Goal: Task Accomplishment & Management: Use online tool/utility

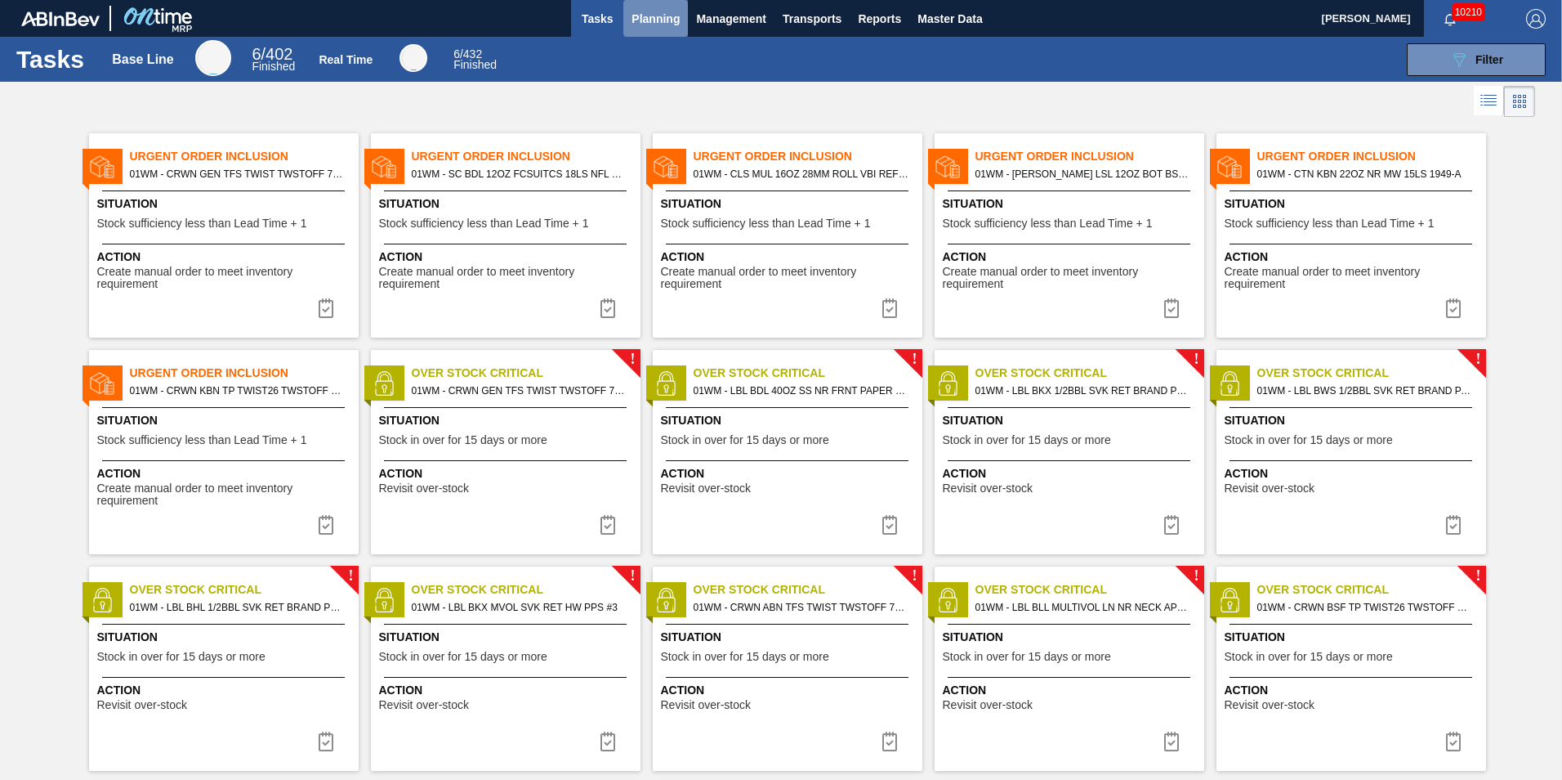
click at [654, 19] on span "Planning" at bounding box center [656, 19] width 48 height 20
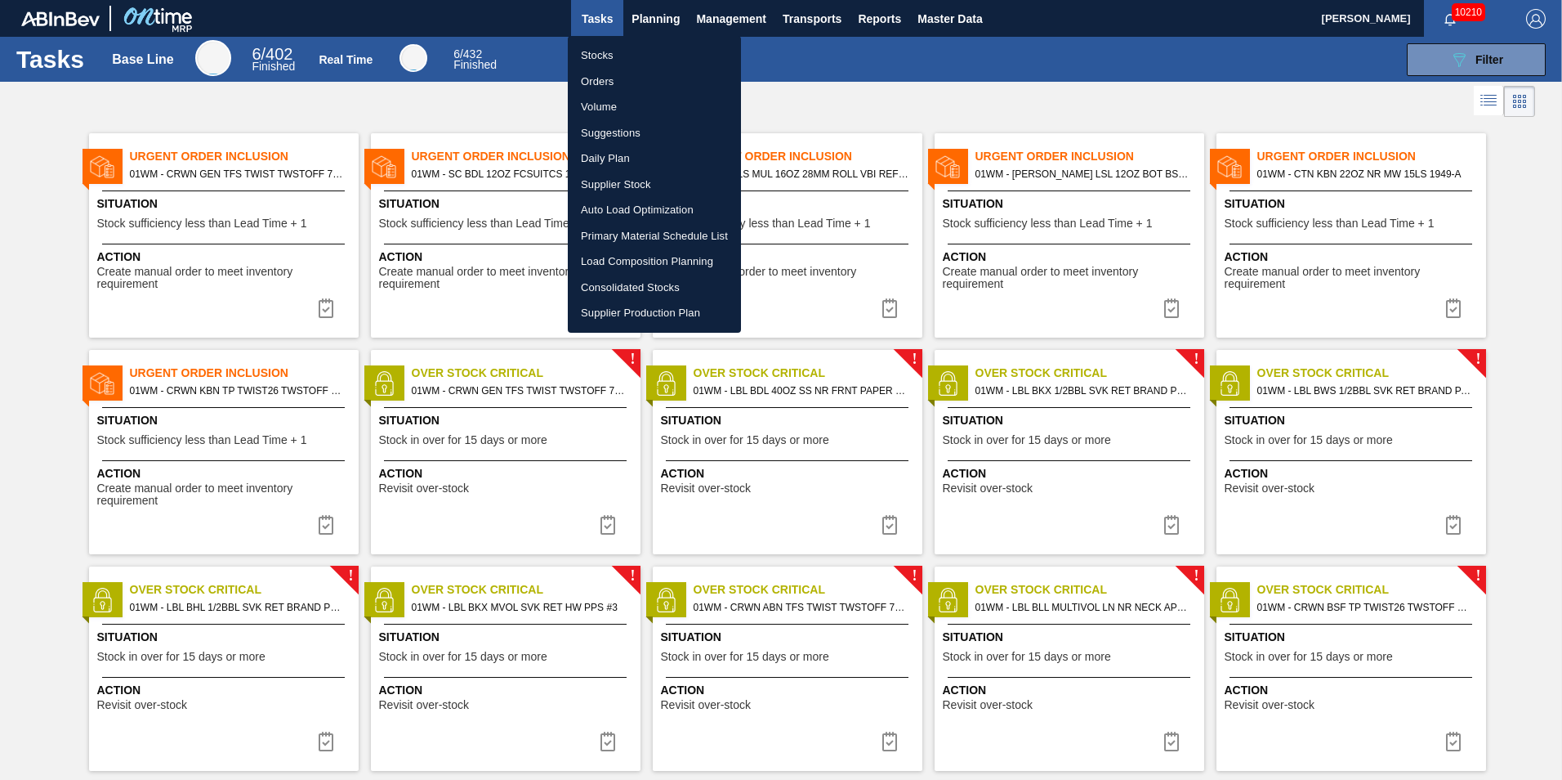
click at [854, 87] on div at bounding box center [781, 390] width 1562 height 780
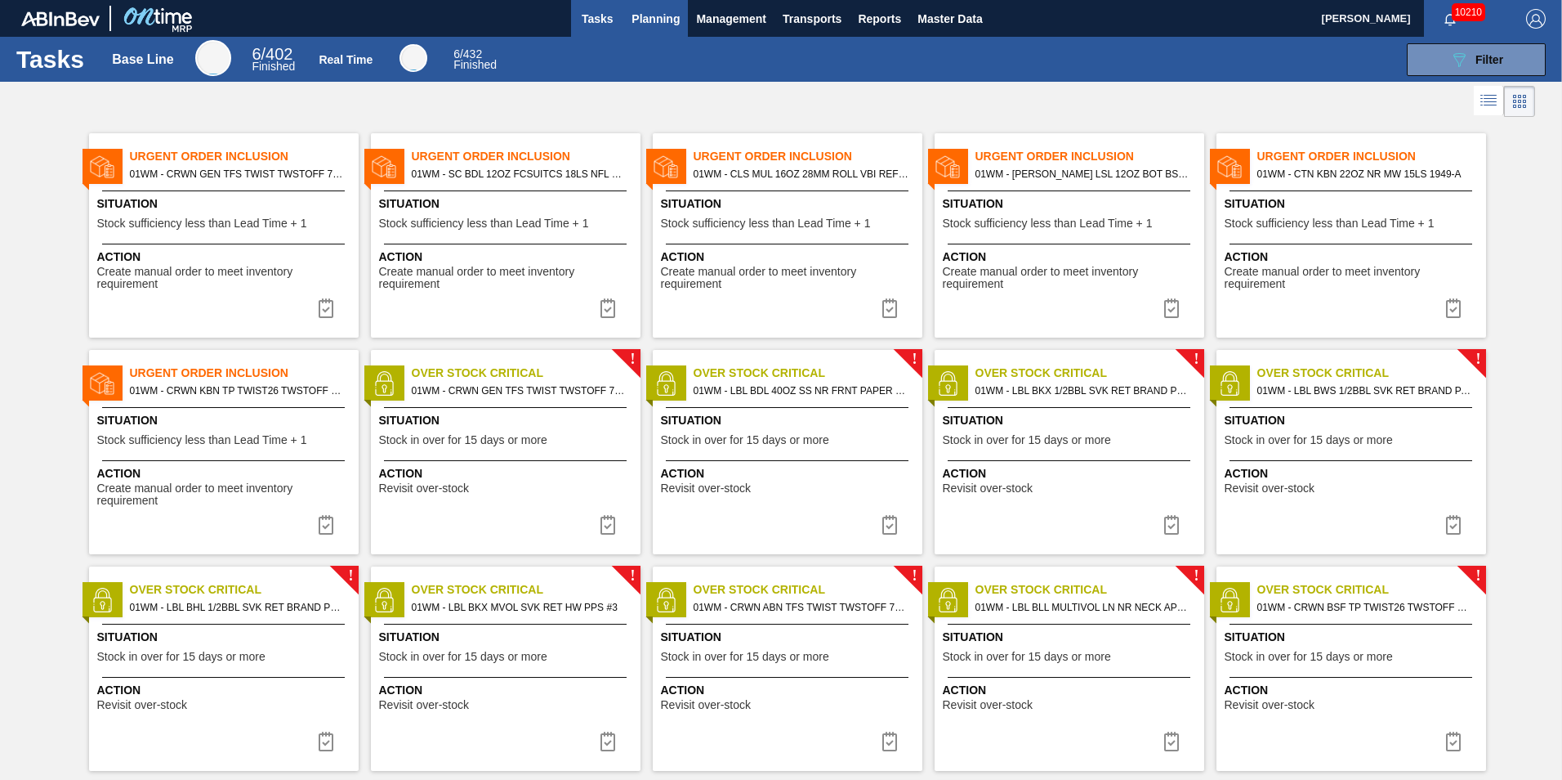
click at [655, 15] on span "Planning" at bounding box center [656, 19] width 48 height 20
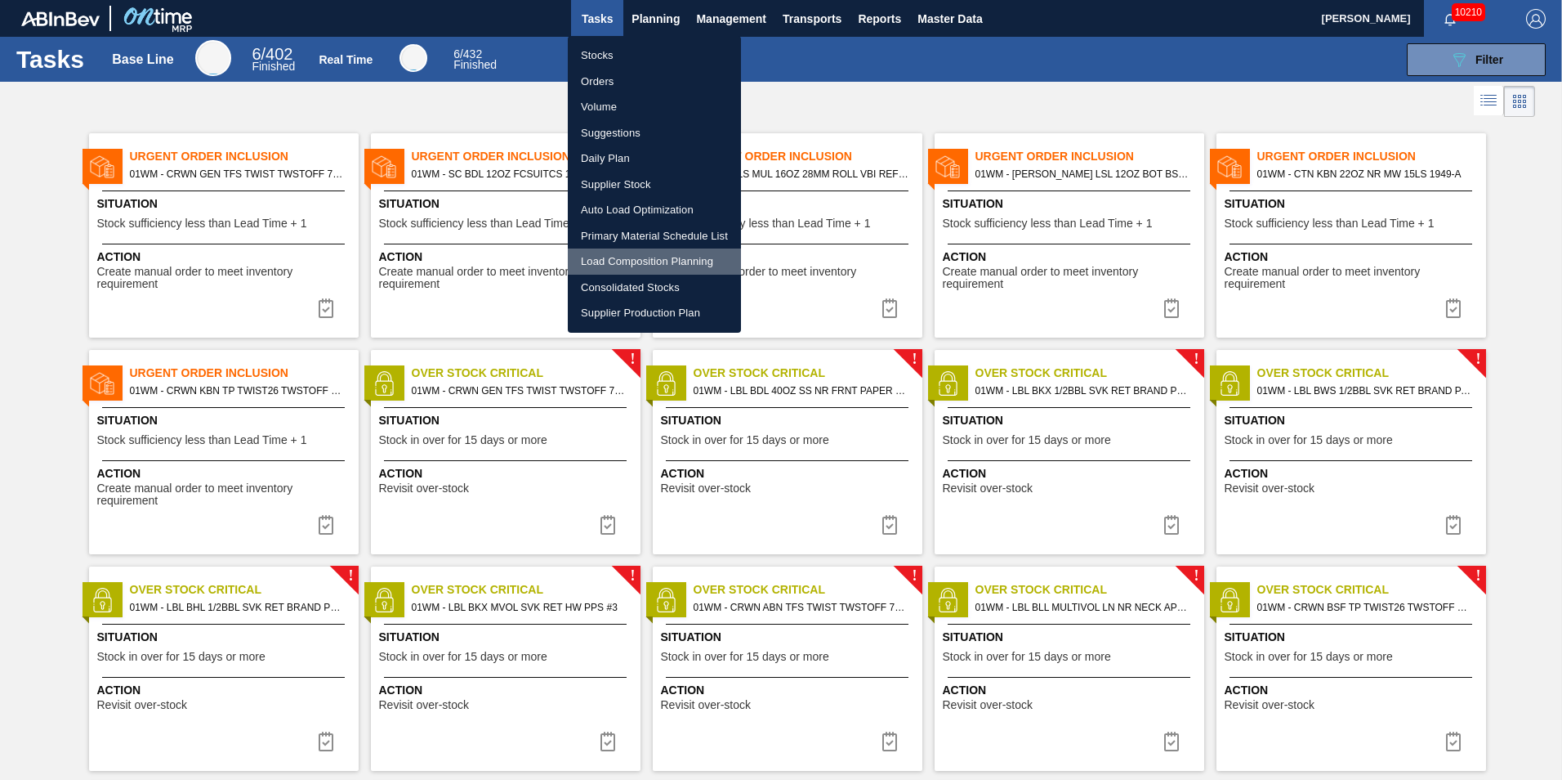
click at [635, 258] on li "Load Composition Planning" at bounding box center [654, 261] width 173 height 26
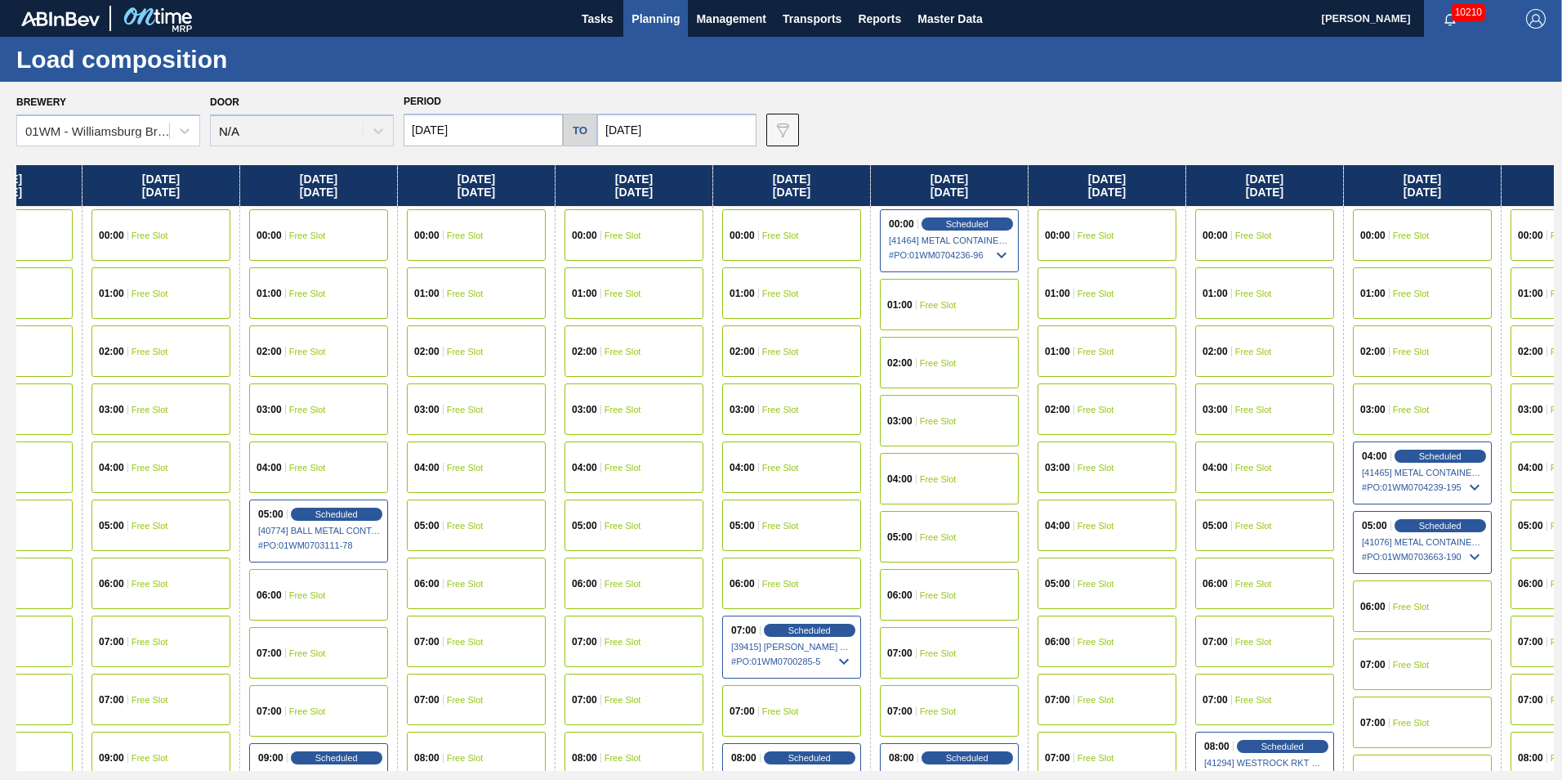
drag, startPoint x: 1407, startPoint y: 190, endPoint x: 1200, endPoint y: 334, distance: 252.5
click at [1128, 222] on div "[DATE] 00:00 Free Slot 01:00 Free Slot 02:00 Scheduled [41247] WACO ASSOCIATES …" at bounding box center [785, 467] width 1538 height 605
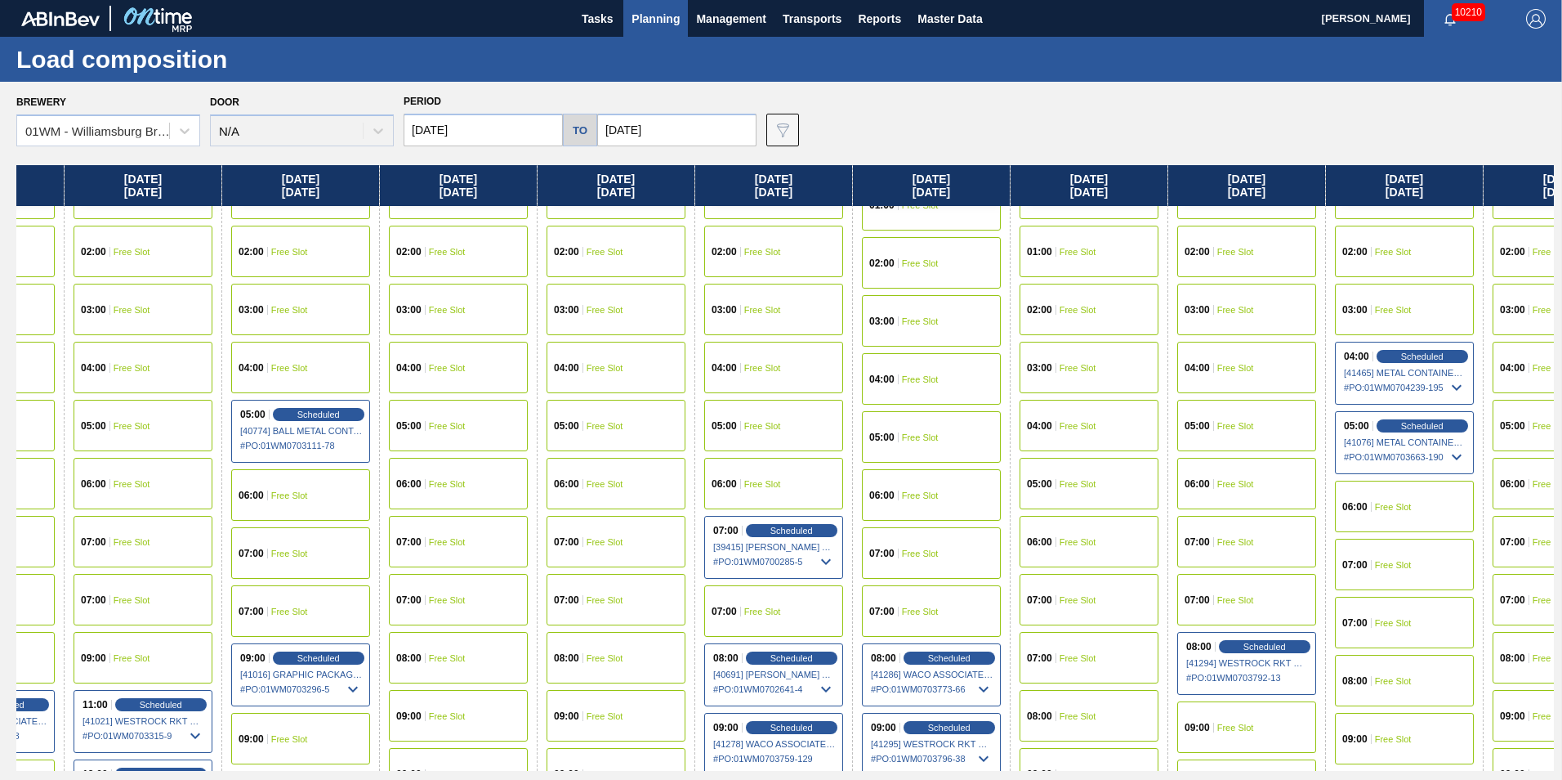
scroll to position [245, 267]
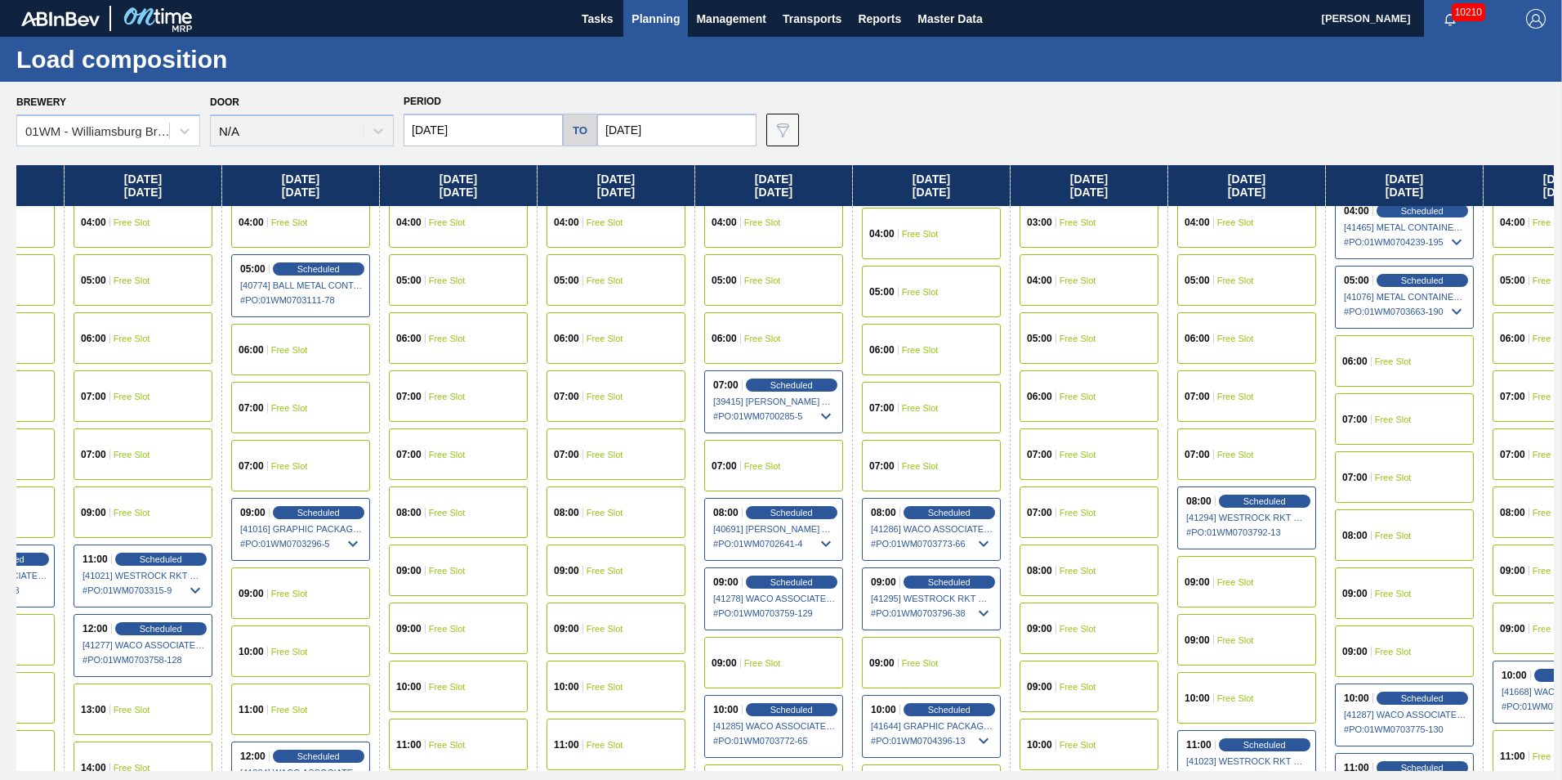
click at [1240, 338] on span "Free Slot" at bounding box center [1236, 338] width 37 height 10
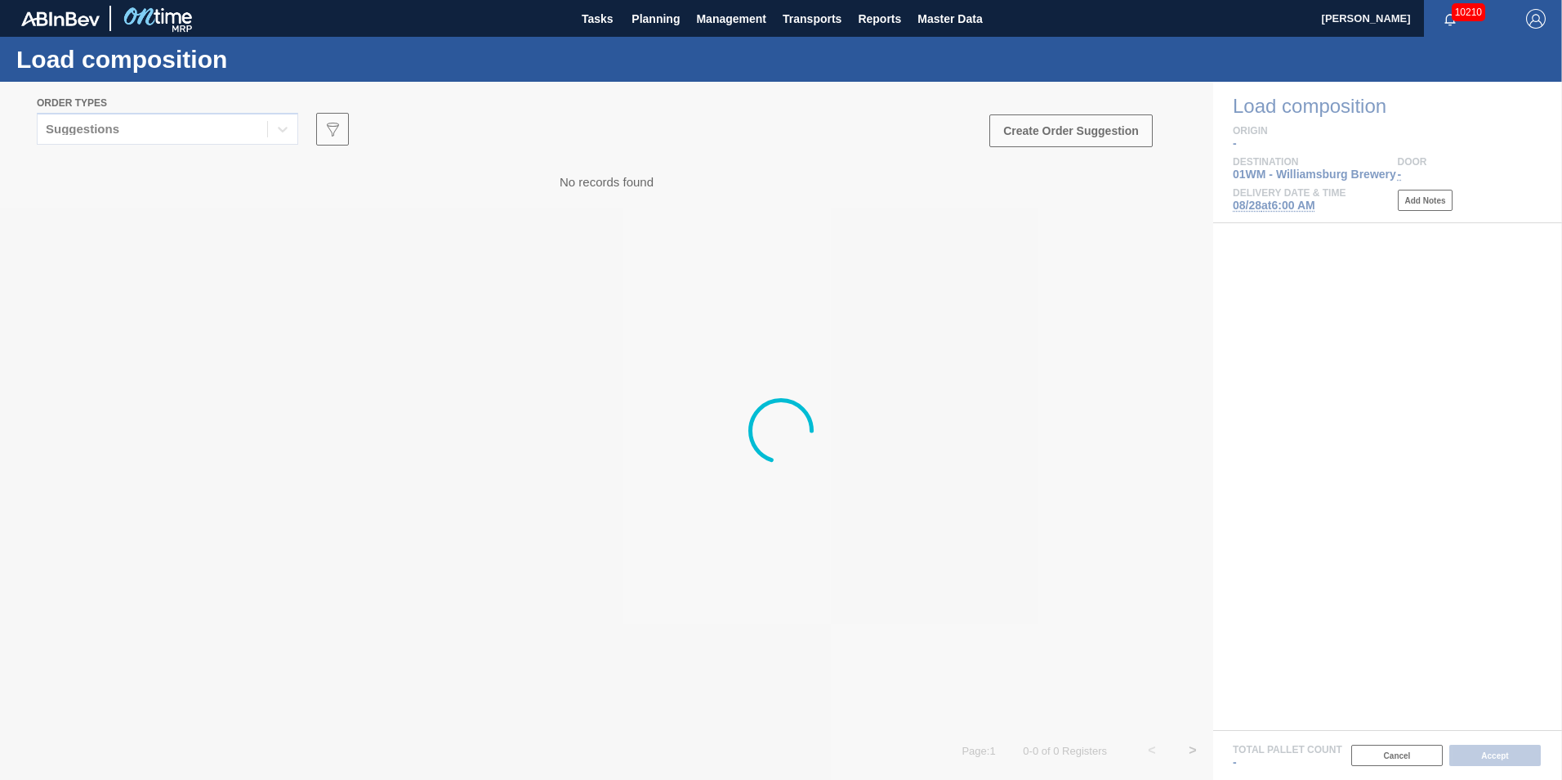
click at [126, 121] on div at bounding box center [781, 431] width 1562 height 698
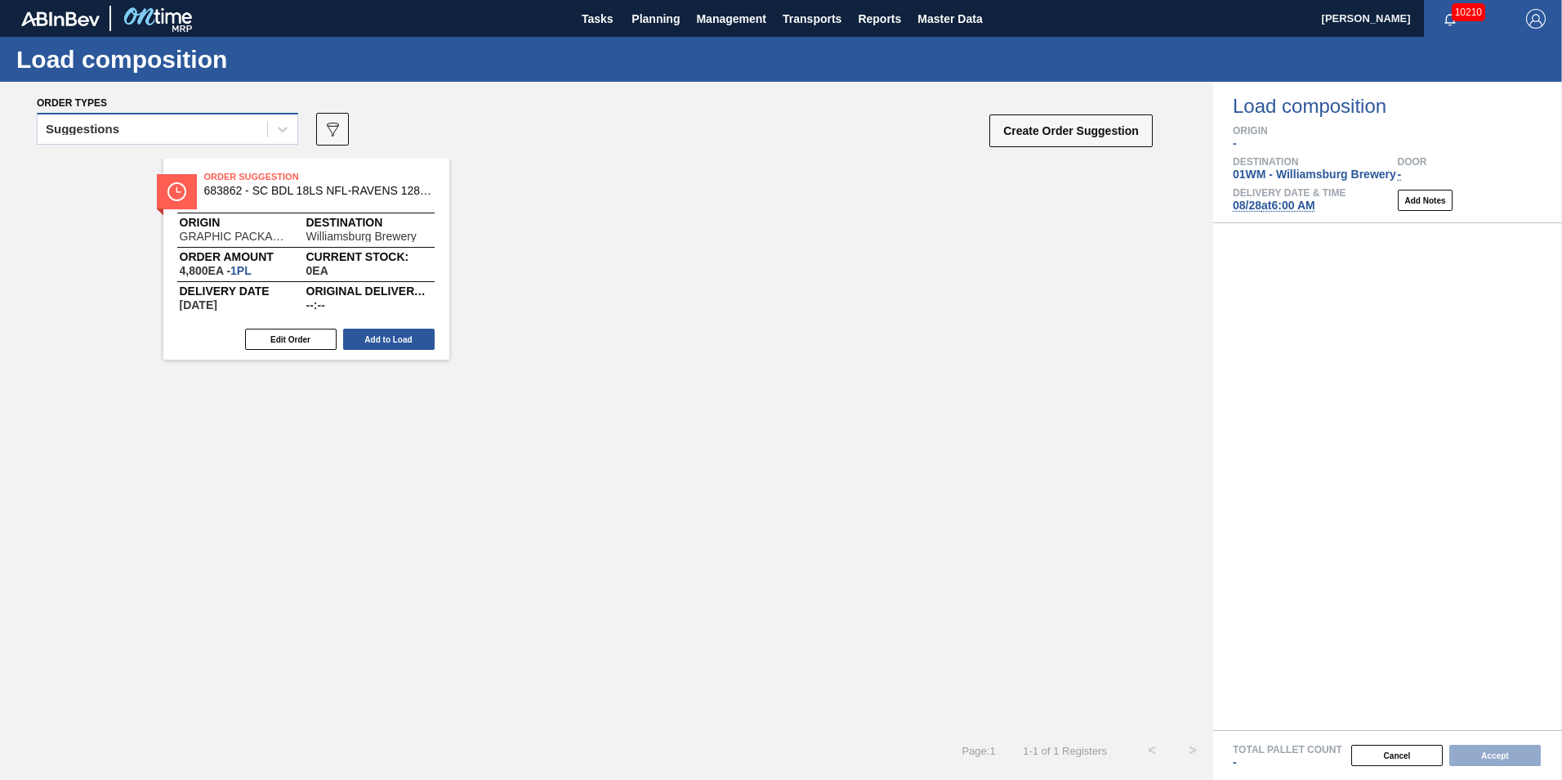
click at [123, 126] on div "Suggestions" at bounding box center [153, 130] width 230 height 24
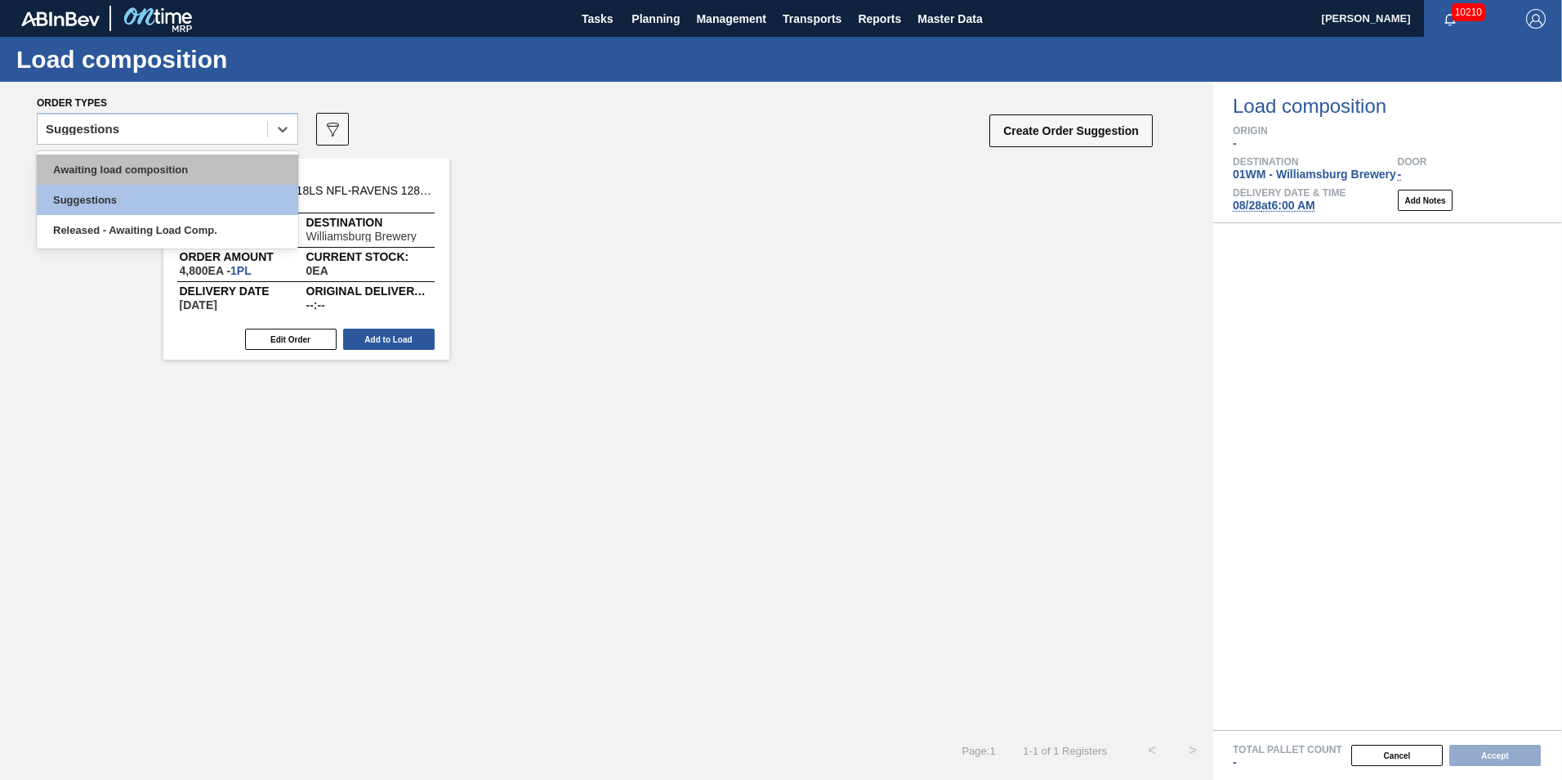
click at [132, 162] on div "Awaiting load composition" at bounding box center [167, 169] width 261 height 30
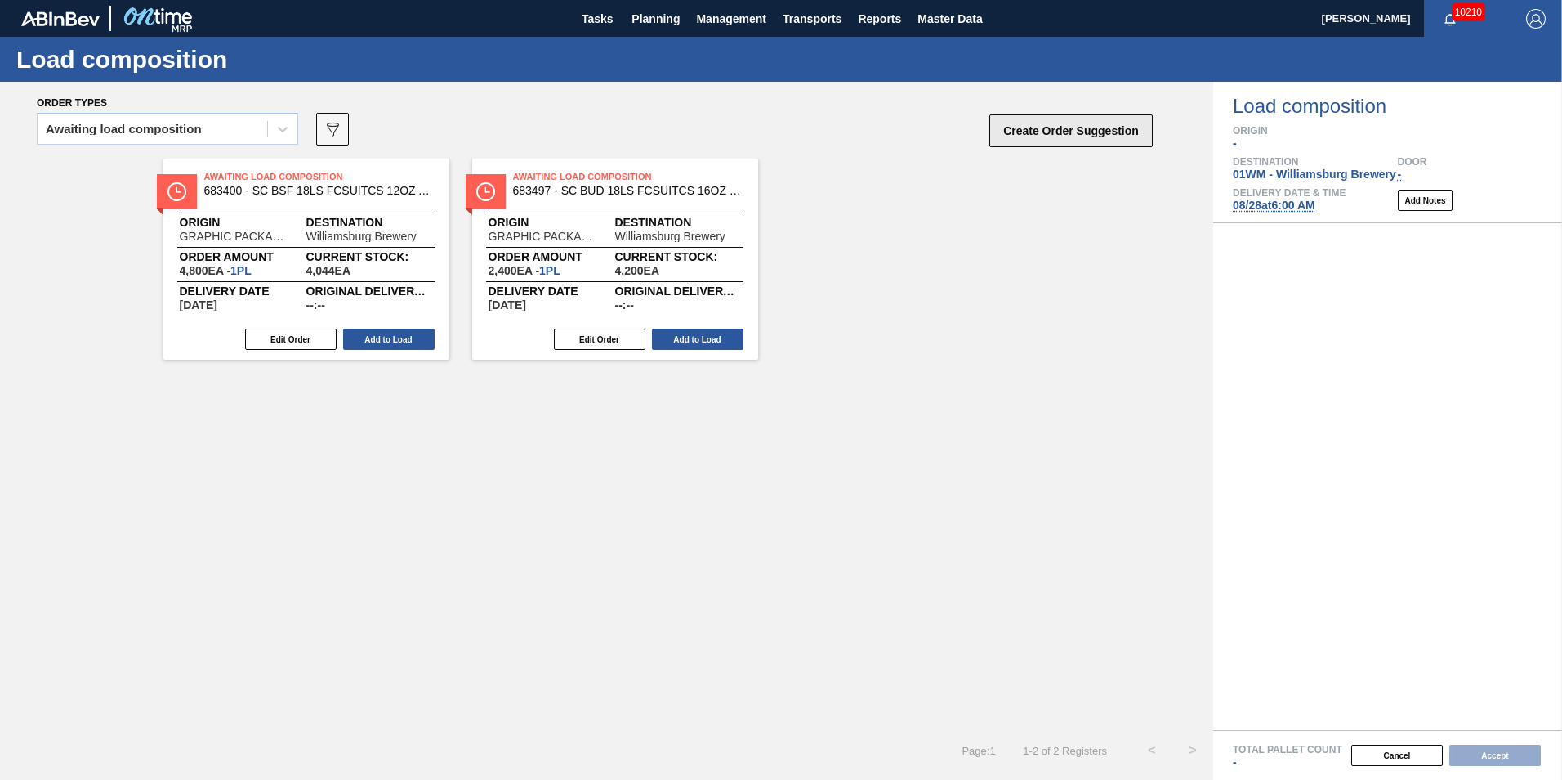
click at [1008, 132] on button "Create Order Suggestion" at bounding box center [1071, 130] width 163 height 33
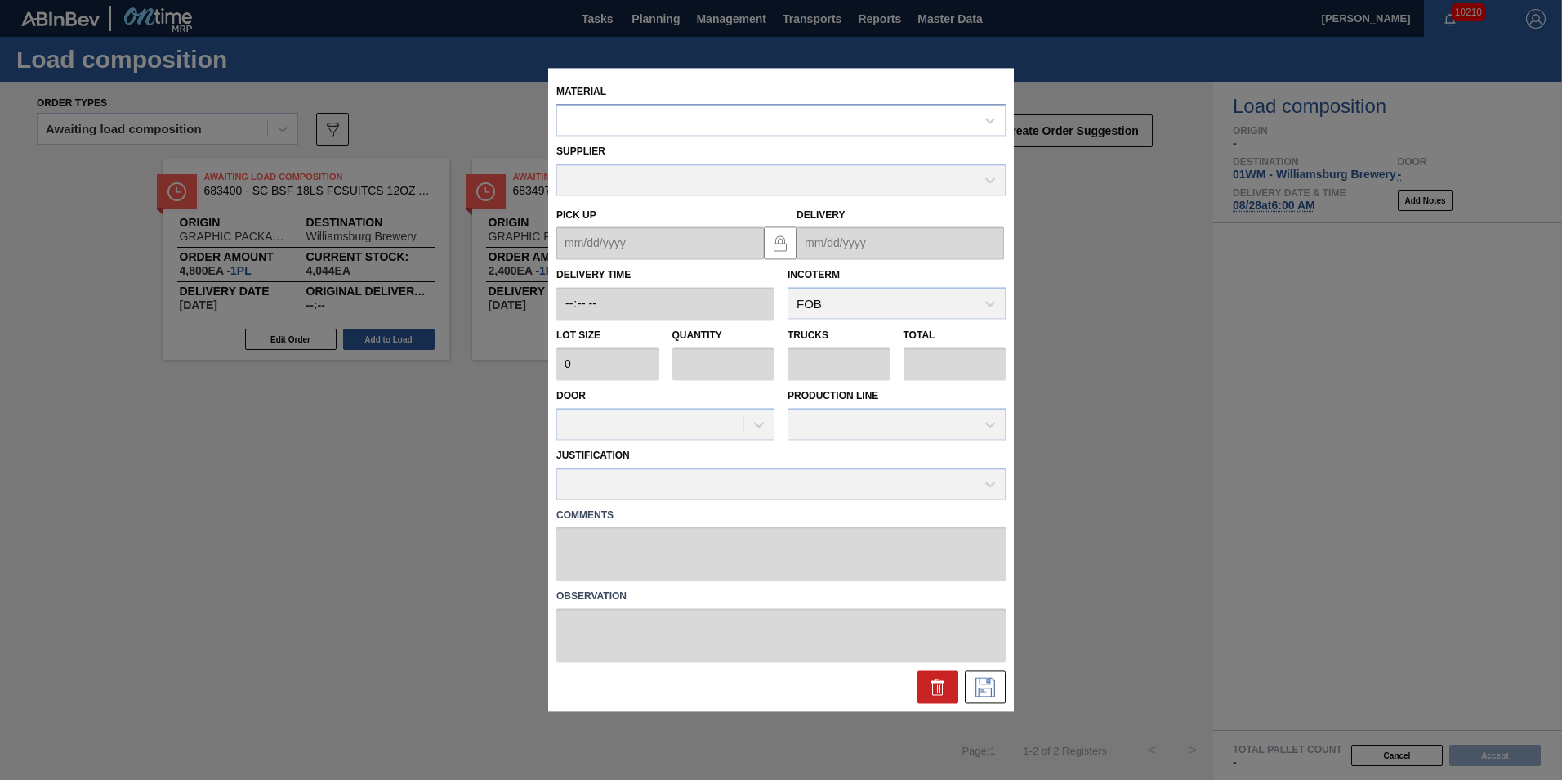
click at [734, 116] on div at bounding box center [766, 121] width 418 height 24
click at [609, 117] on div at bounding box center [766, 121] width 418 height 24
click at [731, 114] on div at bounding box center [766, 121] width 418 height 24
type input "677223"
click at [761, 154] on div "000000000000677223 - CARR CAN BHL 12OZ OUTDOORS TWNSTK 30/12" at bounding box center [780, 160] width 449 height 30
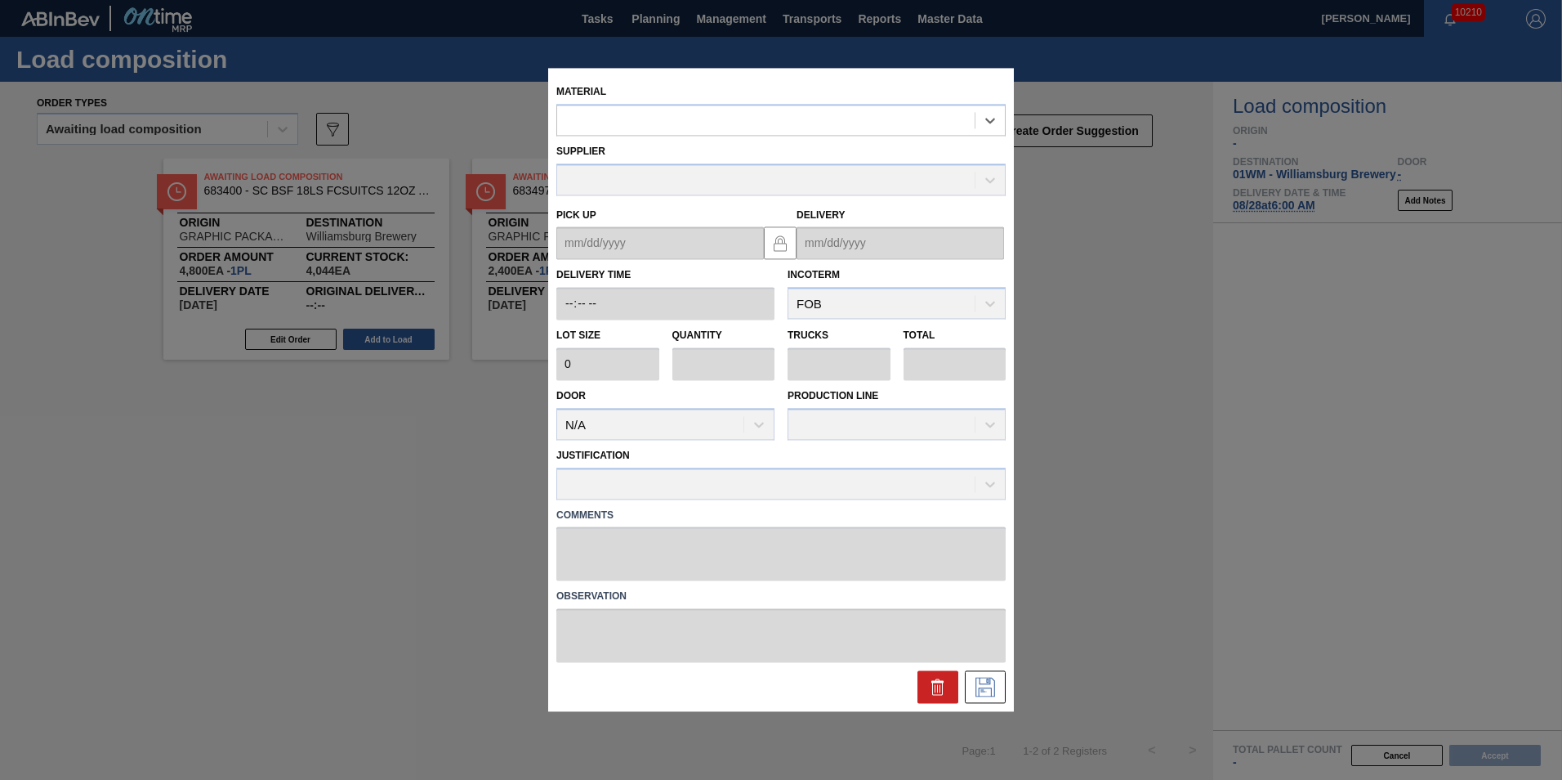
type input "3,200"
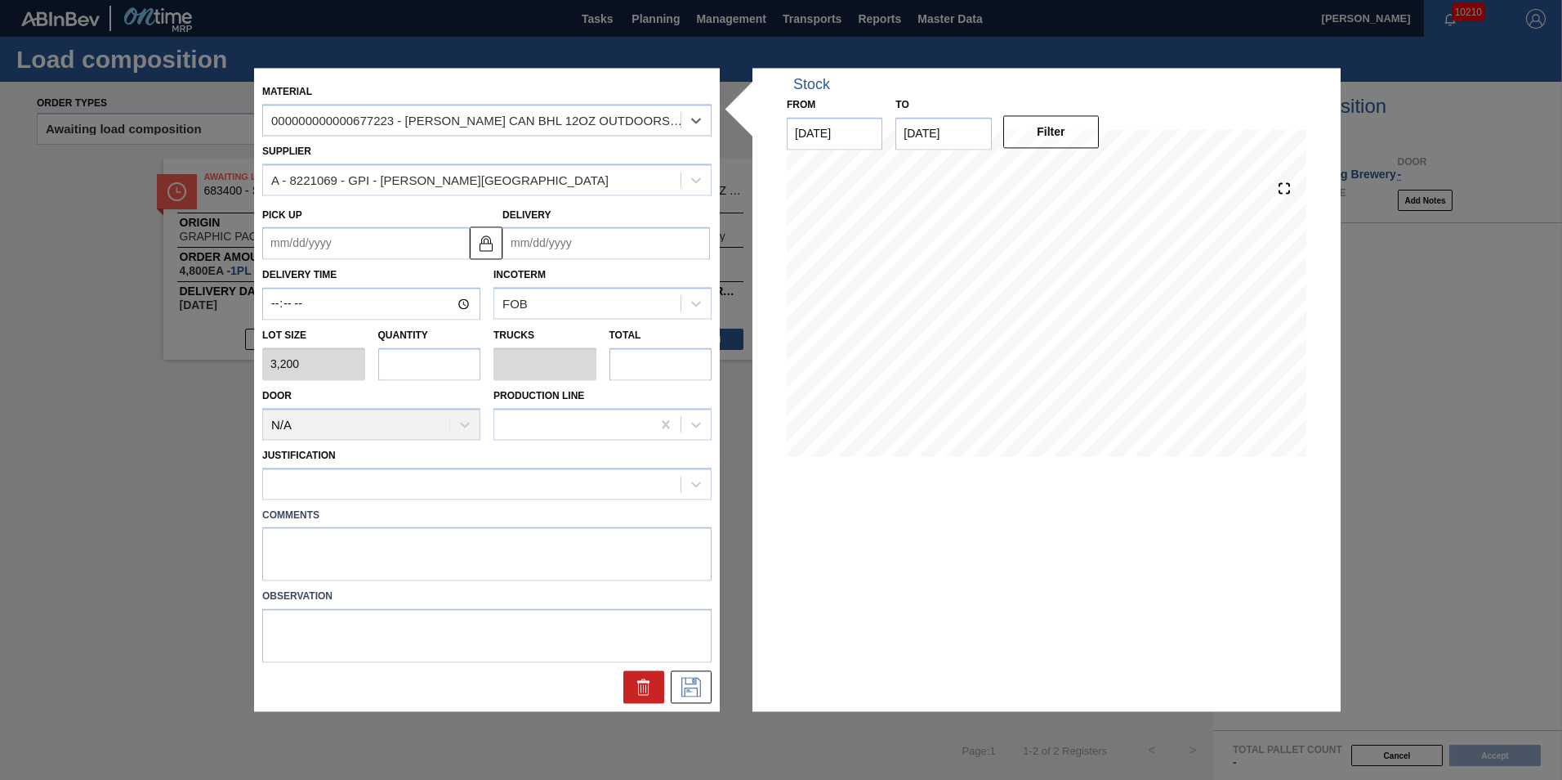
click at [423, 369] on input "text" at bounding box center [429, 363] width 103 height 33
click at [425, 363] on input "text" at bounding box center [429, 363] width 103 height 33
type input "2"
type input "0.077"
type input "6,400"
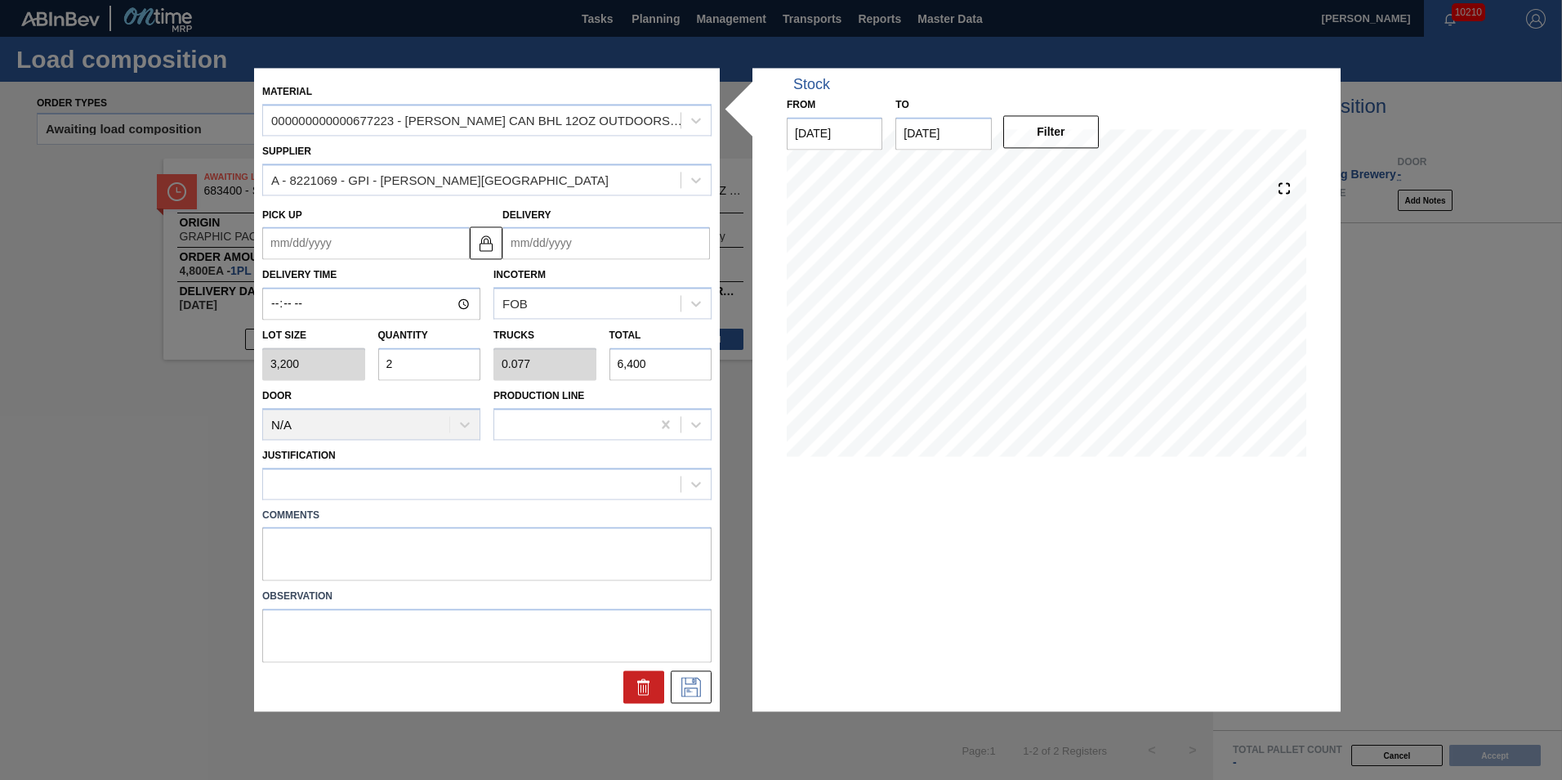
type input "20"
type input "0.769"
type input "64,000"
type input "20"
click at [565, 248] on input "Delivery" at bounding box center [607, 243] width 208 height 33
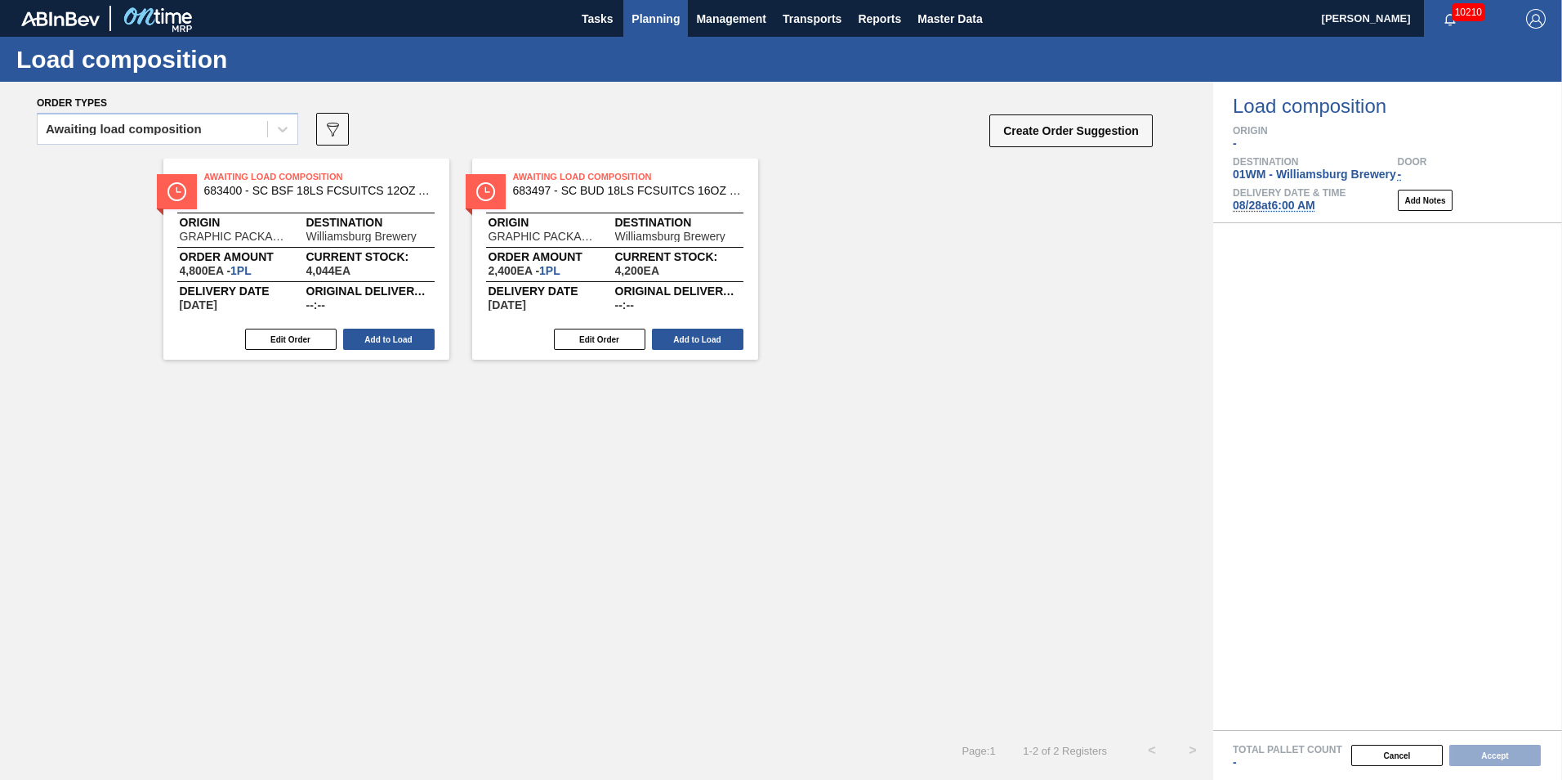
click at [659, 9] on span "Planning" at bounding box center [656, 19] width 48 height 20
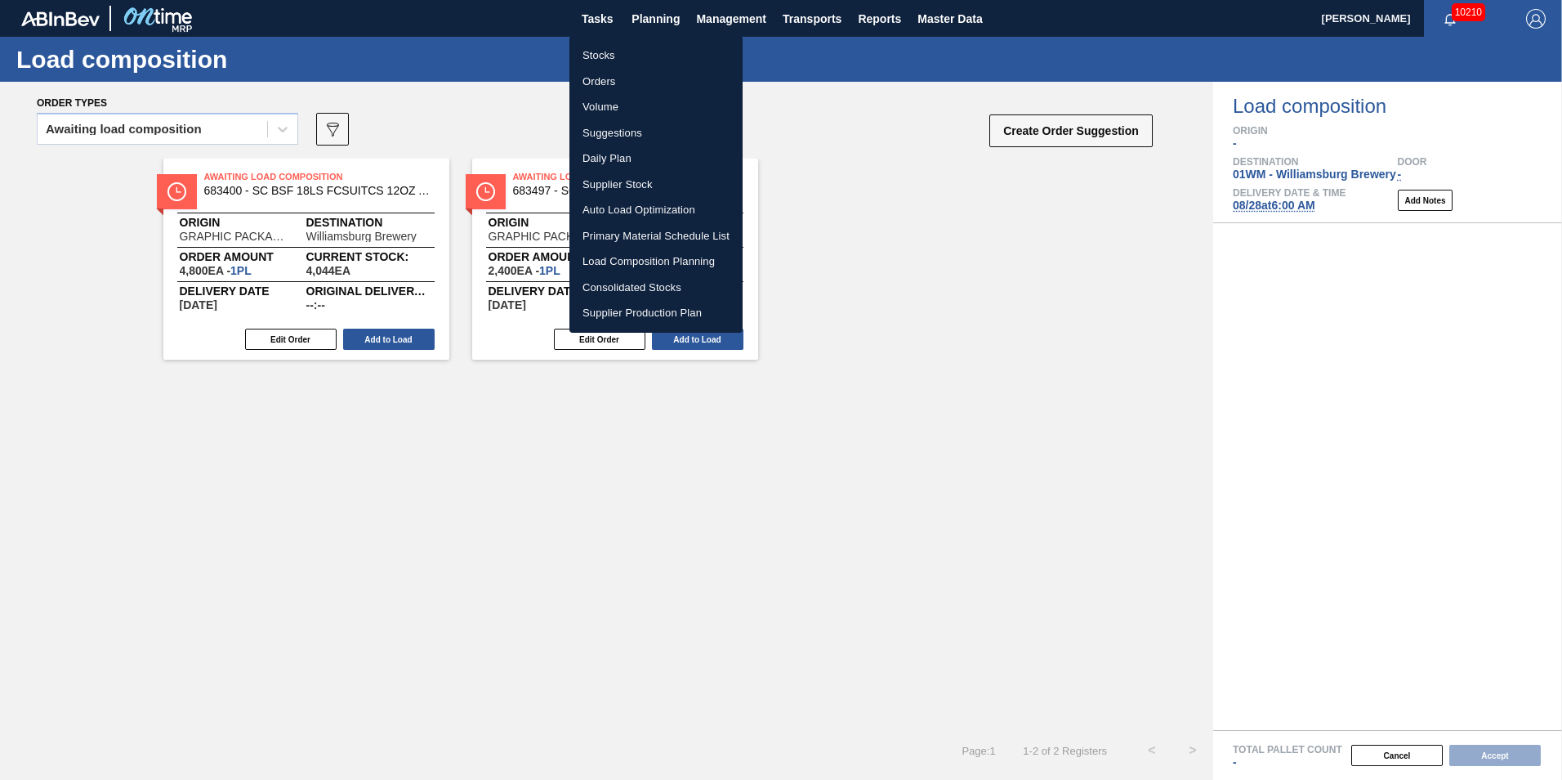
click at [590, 132] on li "Suggestions" at bounding box center [656, 133] width 173 height 26
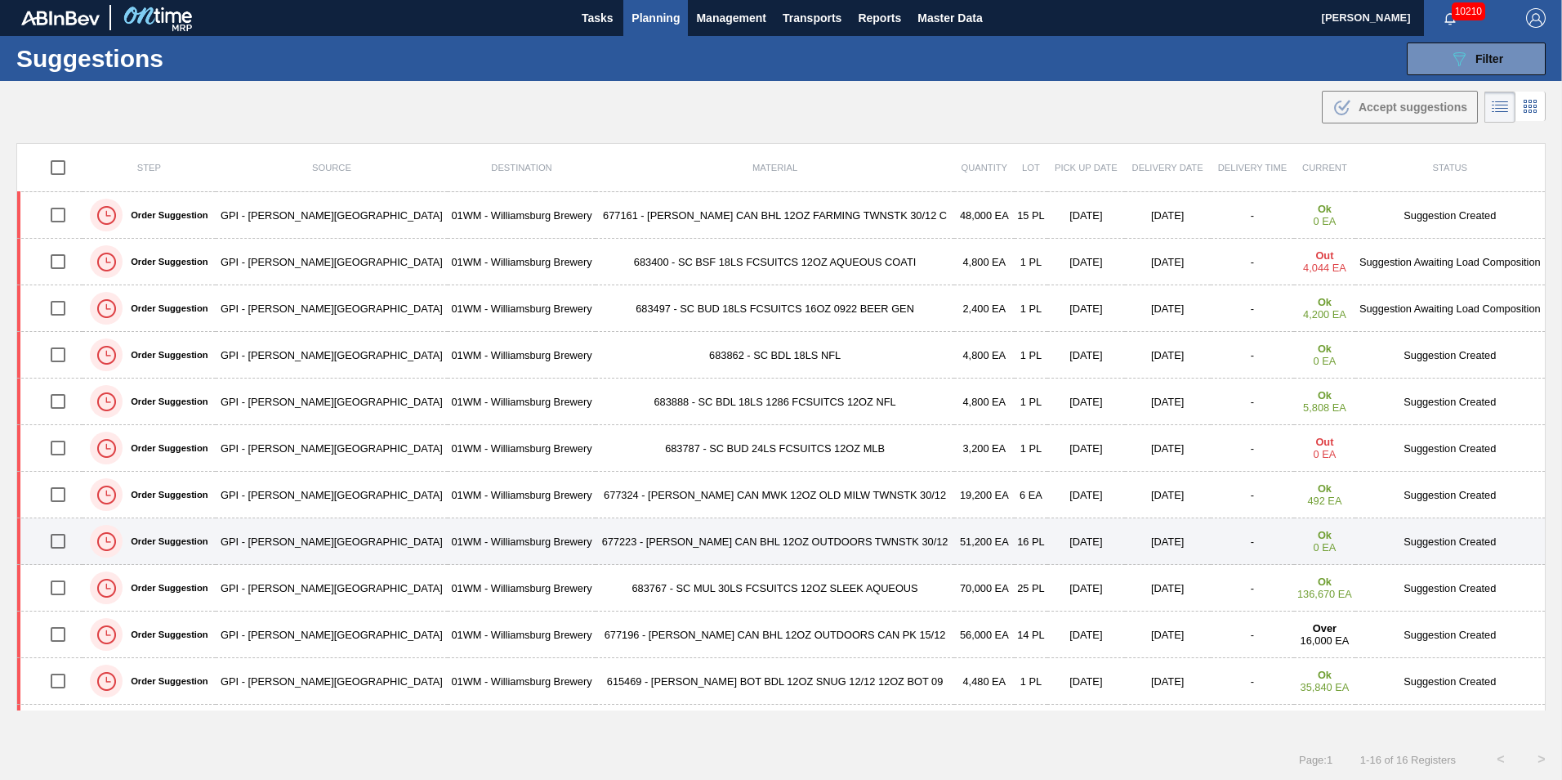
click at [26, 541] on td at bounding box center [49, 541] width 65 height 47
click at [60, 542] on input "checkbox" at bounding box center [58, 541] width 34 height 34
checkbox input "true"
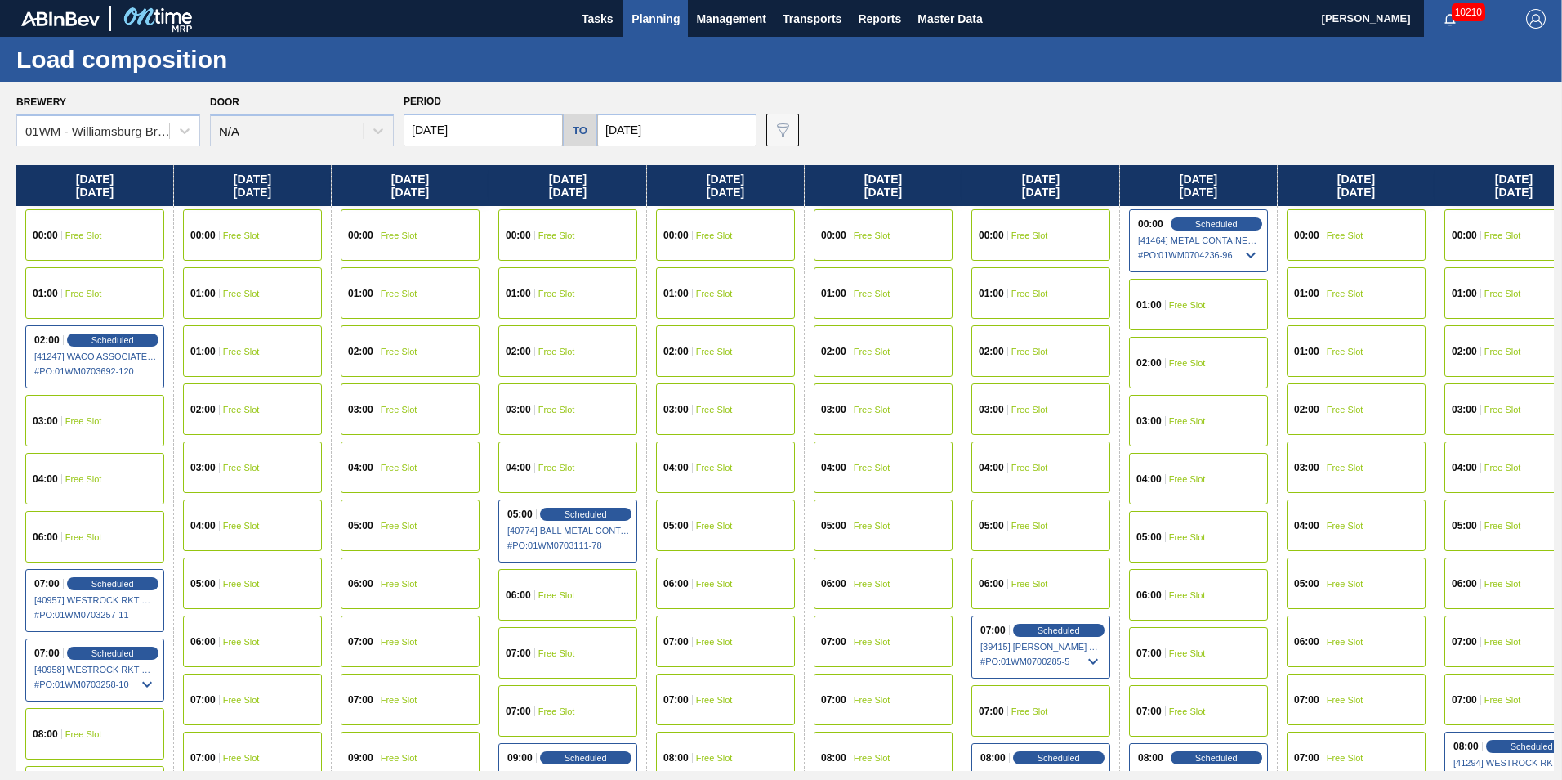
click at [650, 7] on button "Planning" at bounding box center [655, 18] width 65 height 37
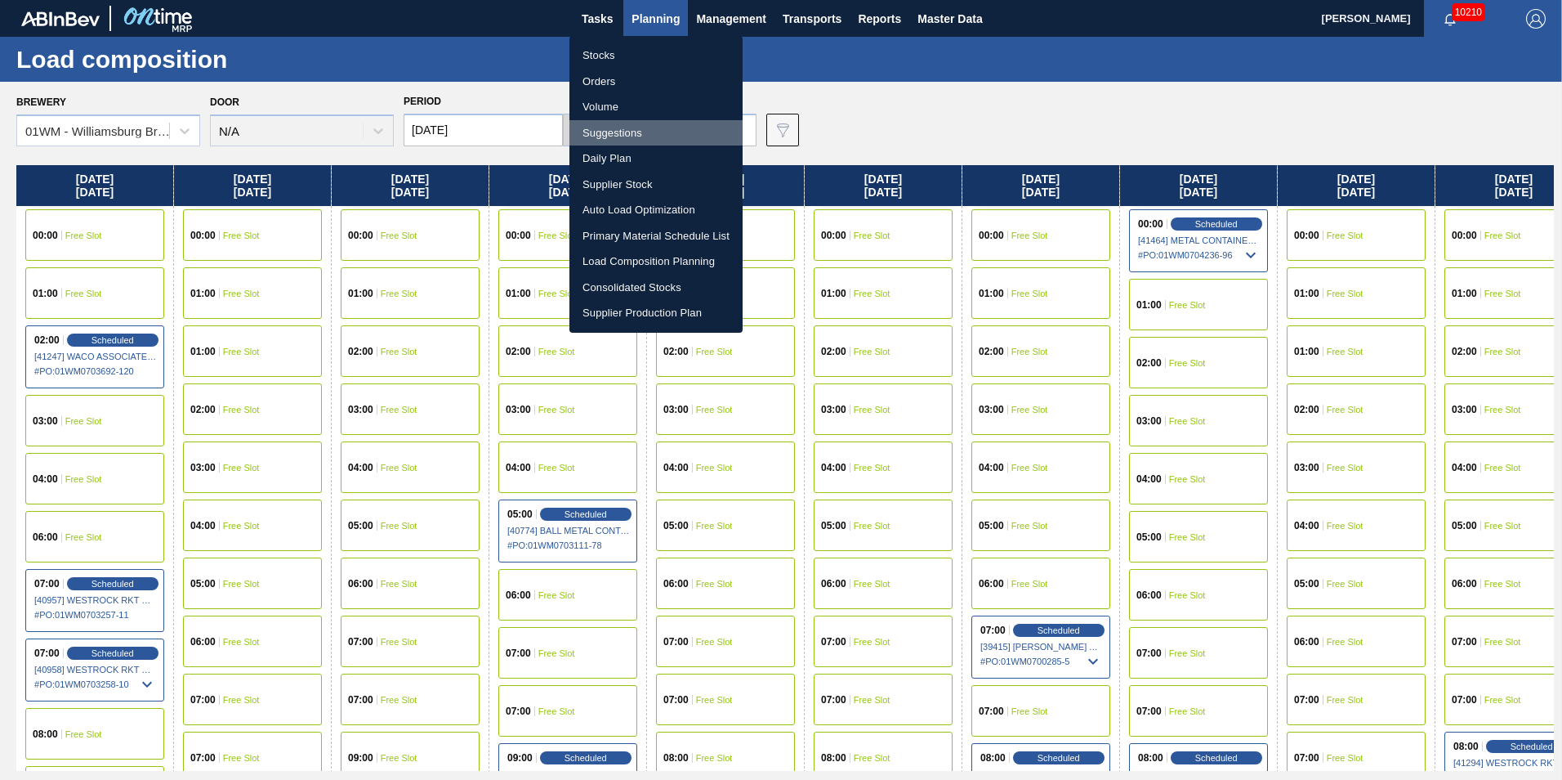
click at [622, 129] on li "Suggestions" at bounding box center [656, 133] width 173 height 26
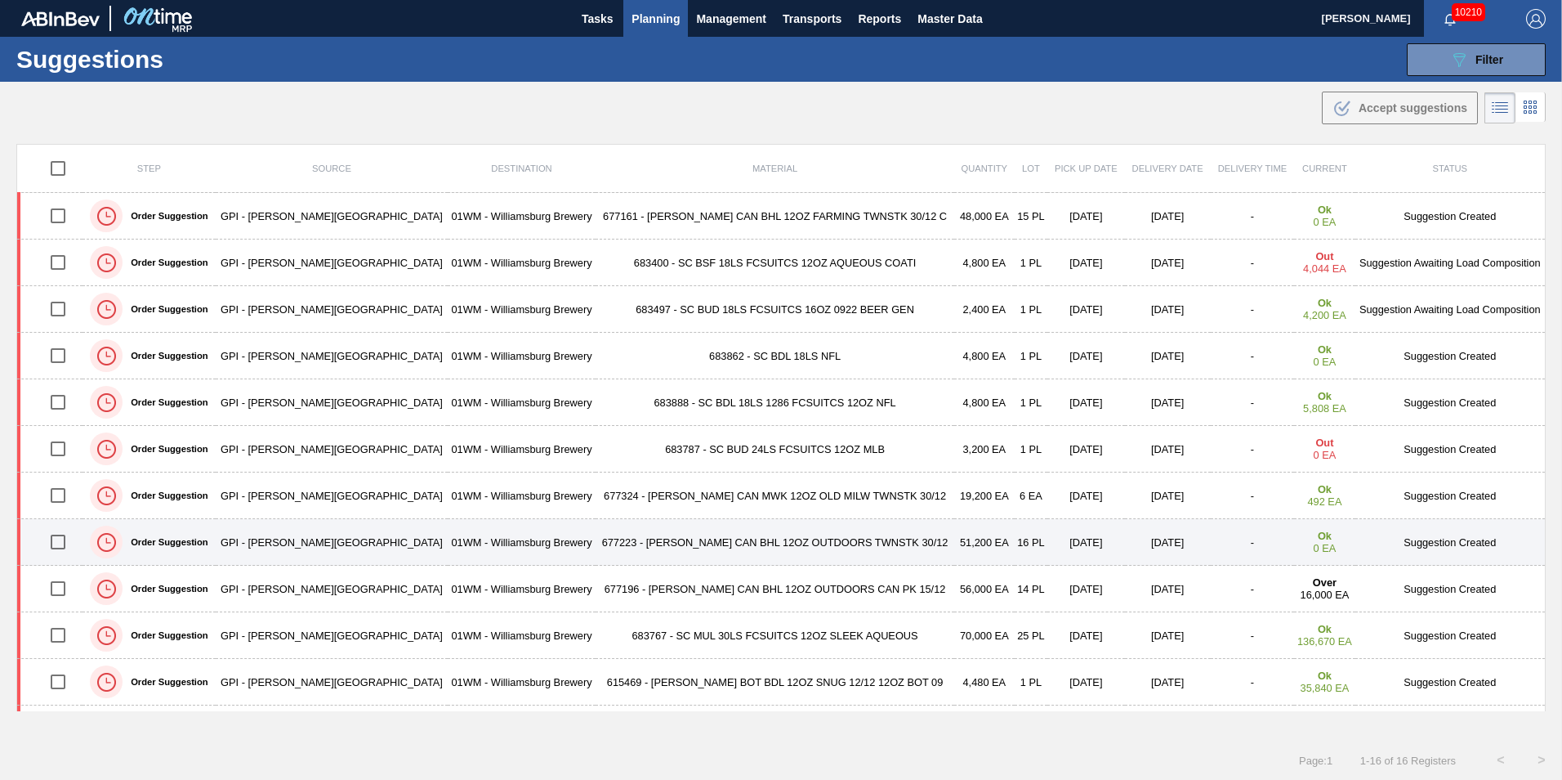
click at [56, 540] on input "checkbox" at bounding box center [58, 542] width 34 height 34
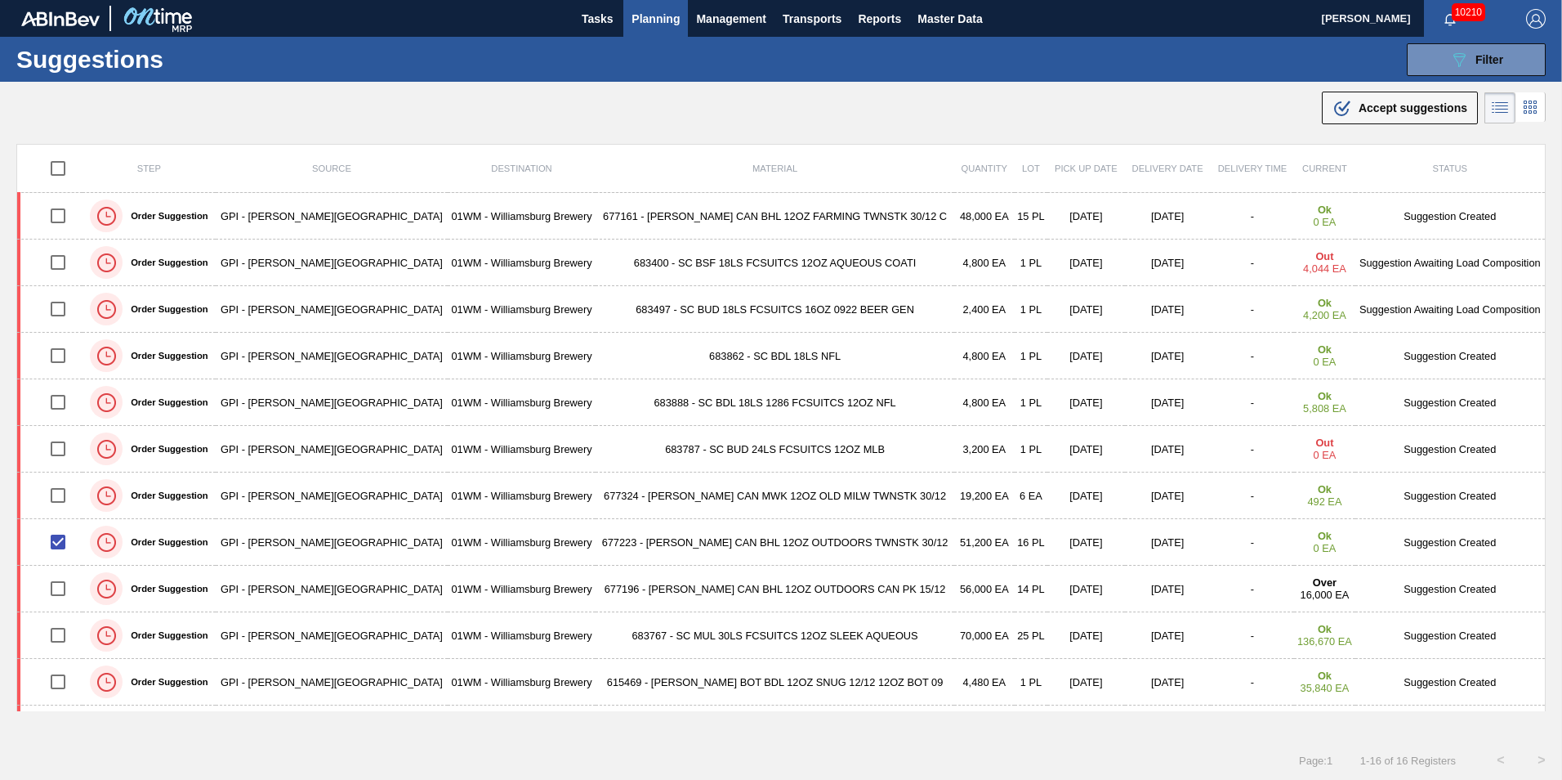
click at [1388, 116] on div ".b{fill:var(--color-action-default)} Accept suggestions" at bounding box center [1400, 108] width 135 height 20
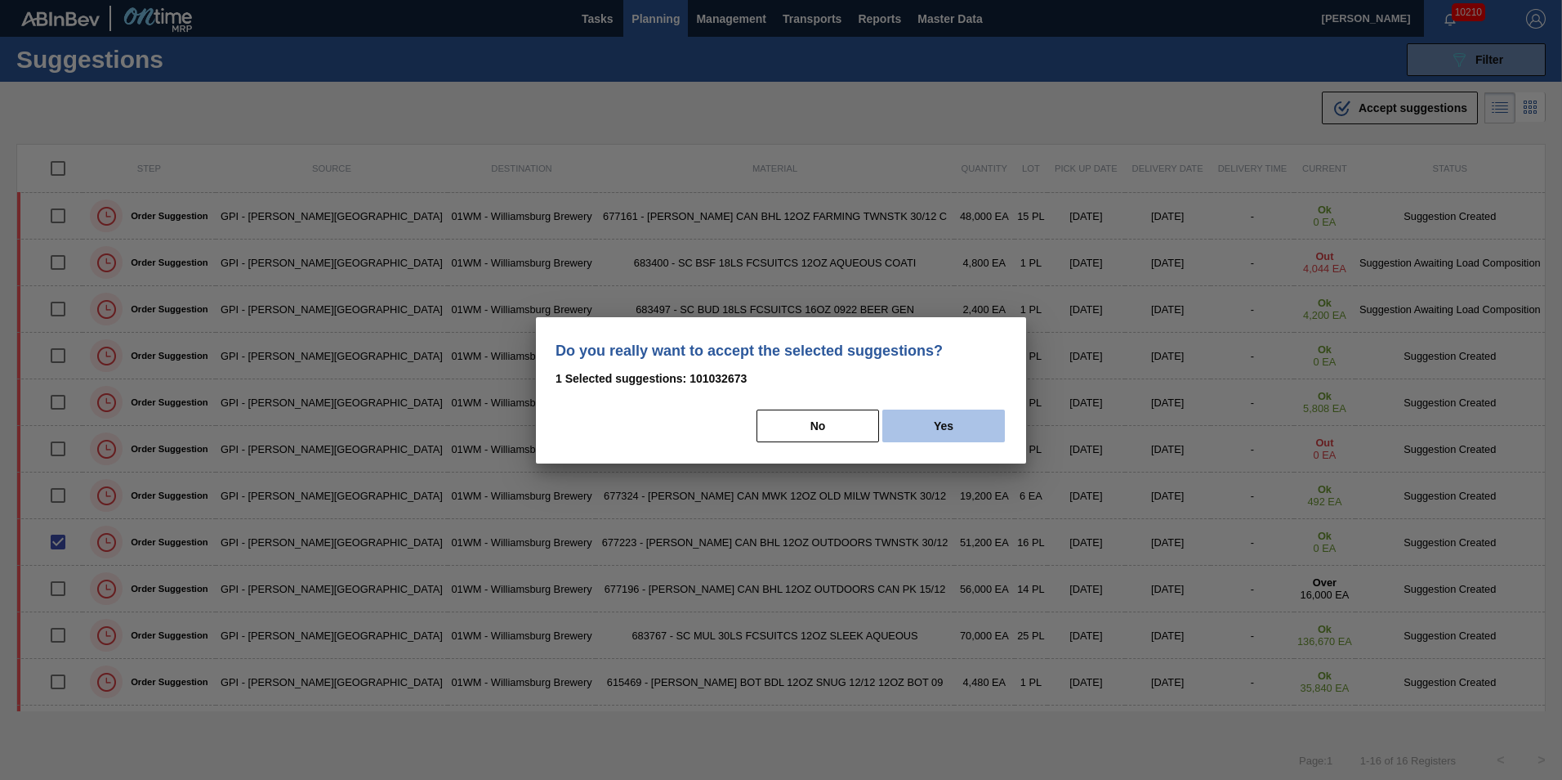
click at [923, 433] on button "Yes" at bounding box center [943, 425] width 123 height 33
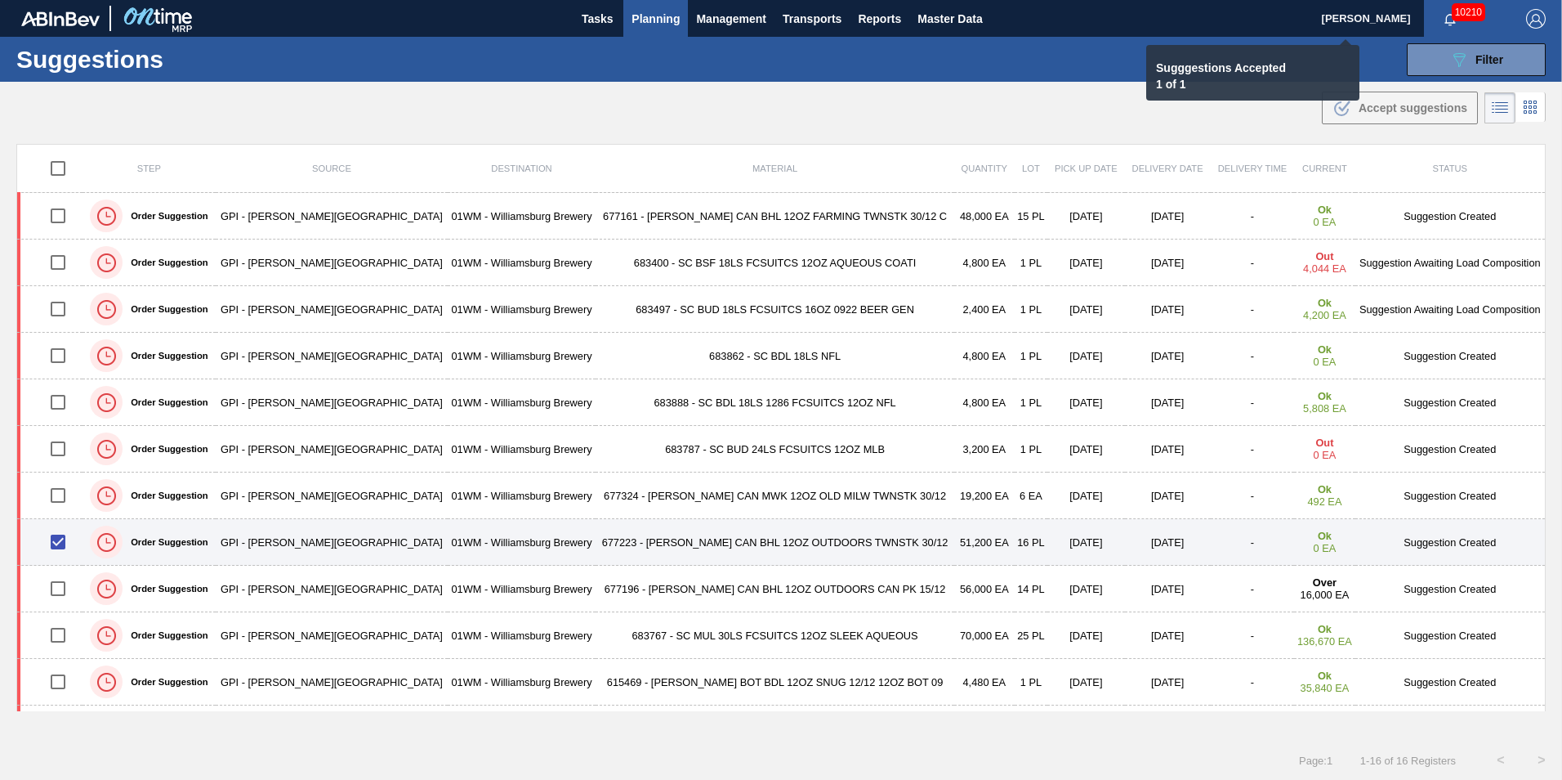
checkbox input "false"
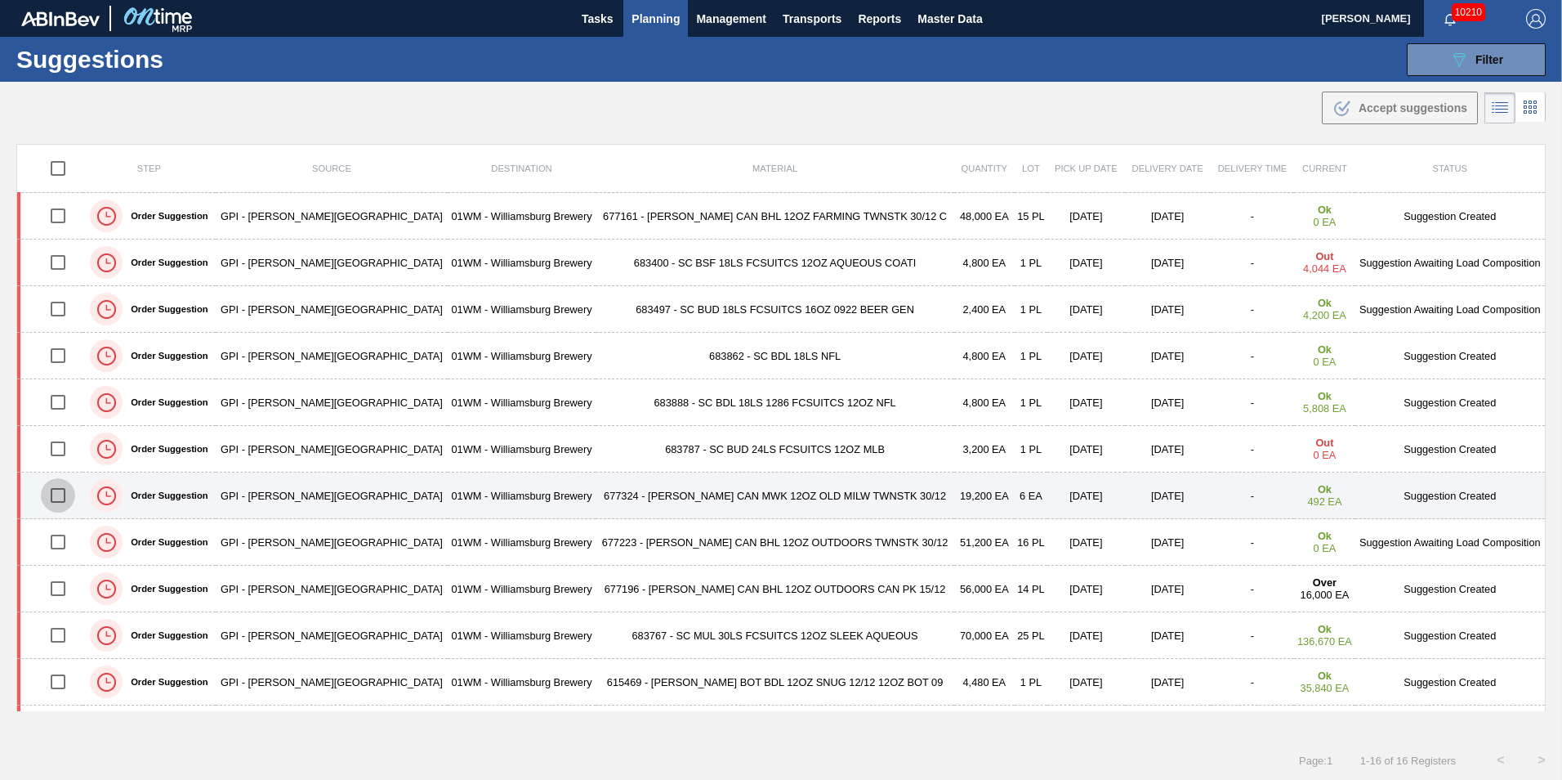
click at [59, 492] on input "checkbox" at bounding box center [58, 495] width 34 height 34
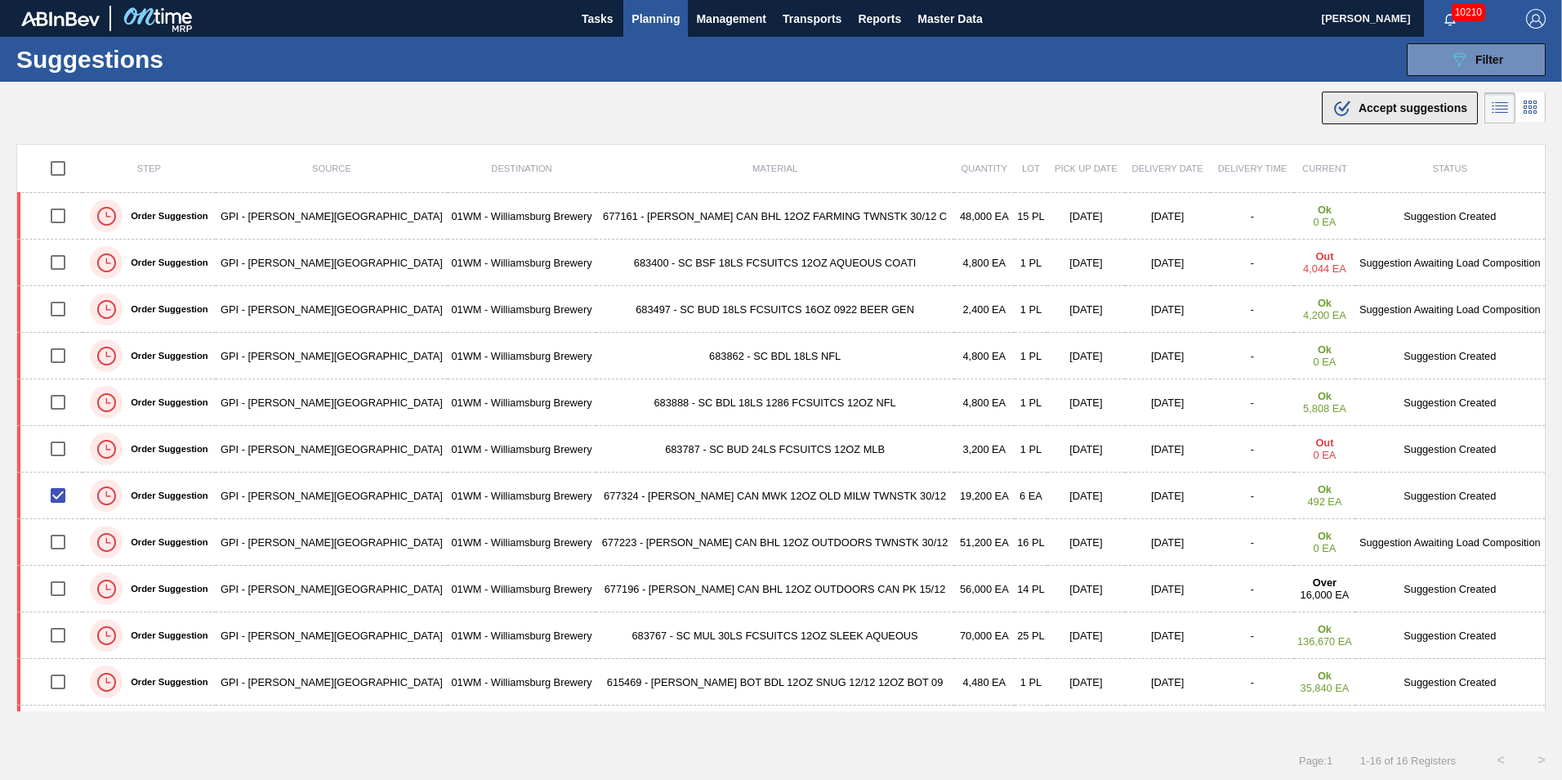
click at [1410, 123] on button ".b{fill:var(--color-action-default)} Accept suggestions" at bounding box center [1400, 108] width 156 height 33
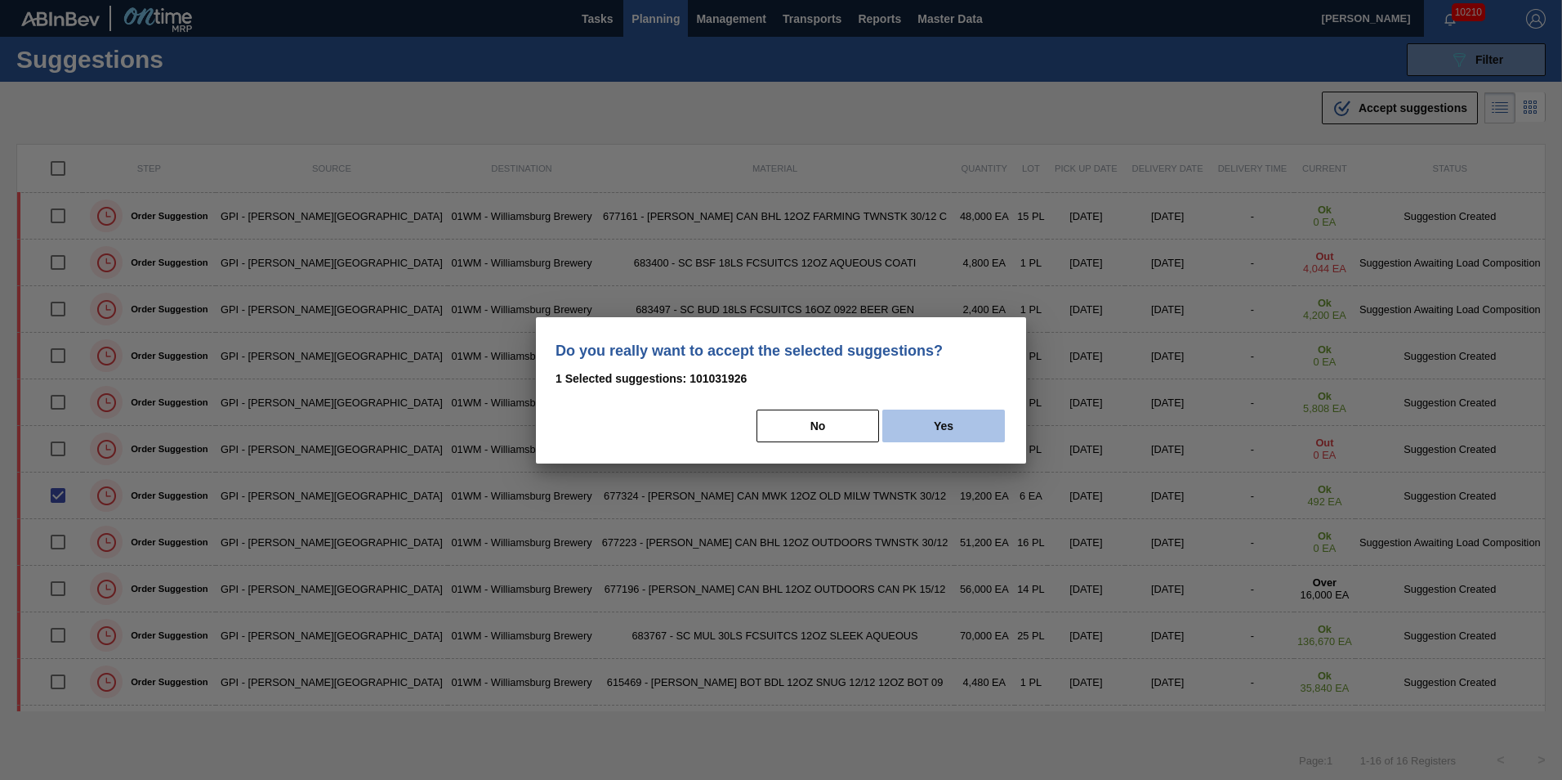
click at [976, 426] on button "Yes" at bounding box center [943, 425] width 123 height 33
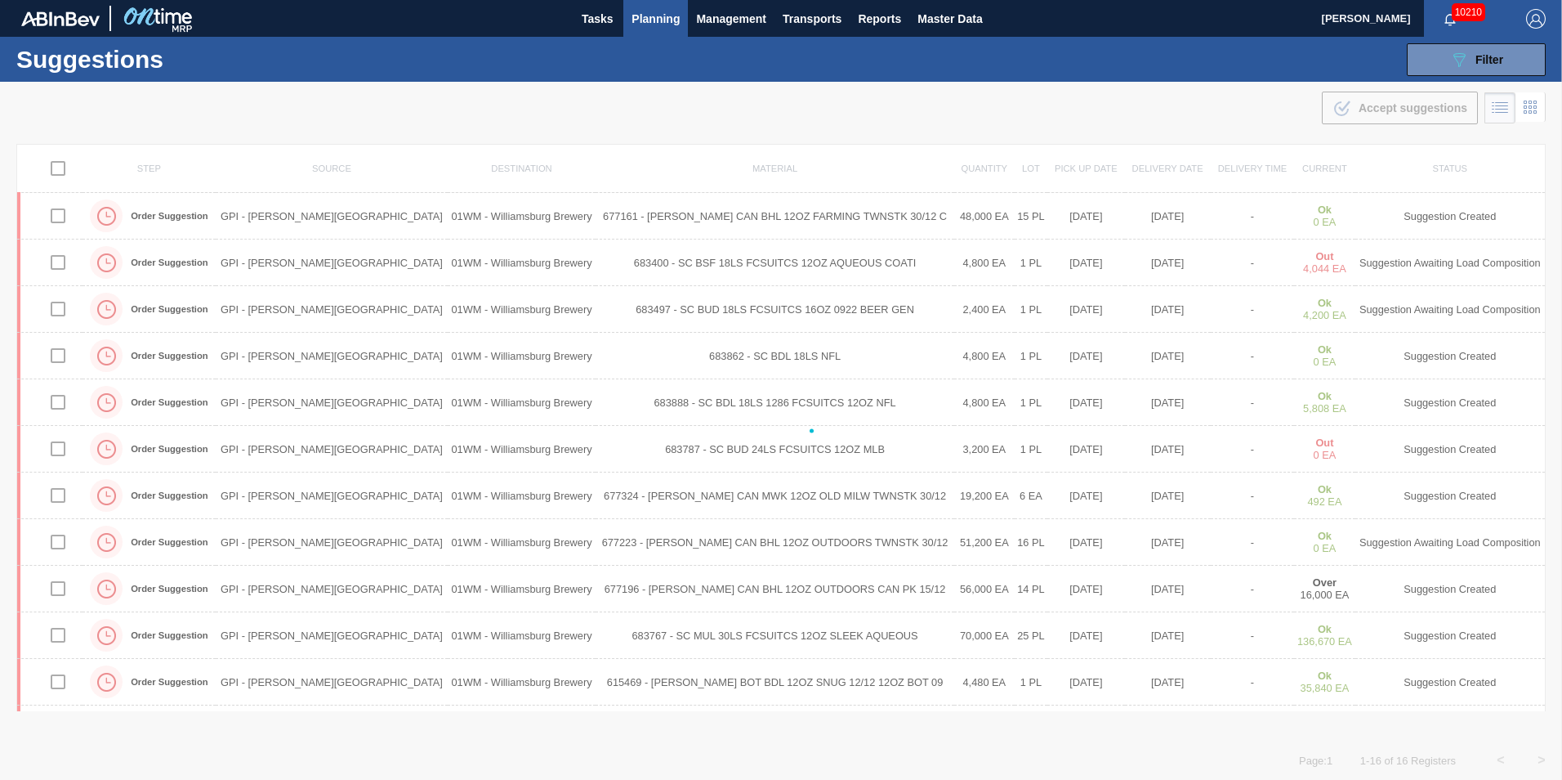
checkbox input "false"
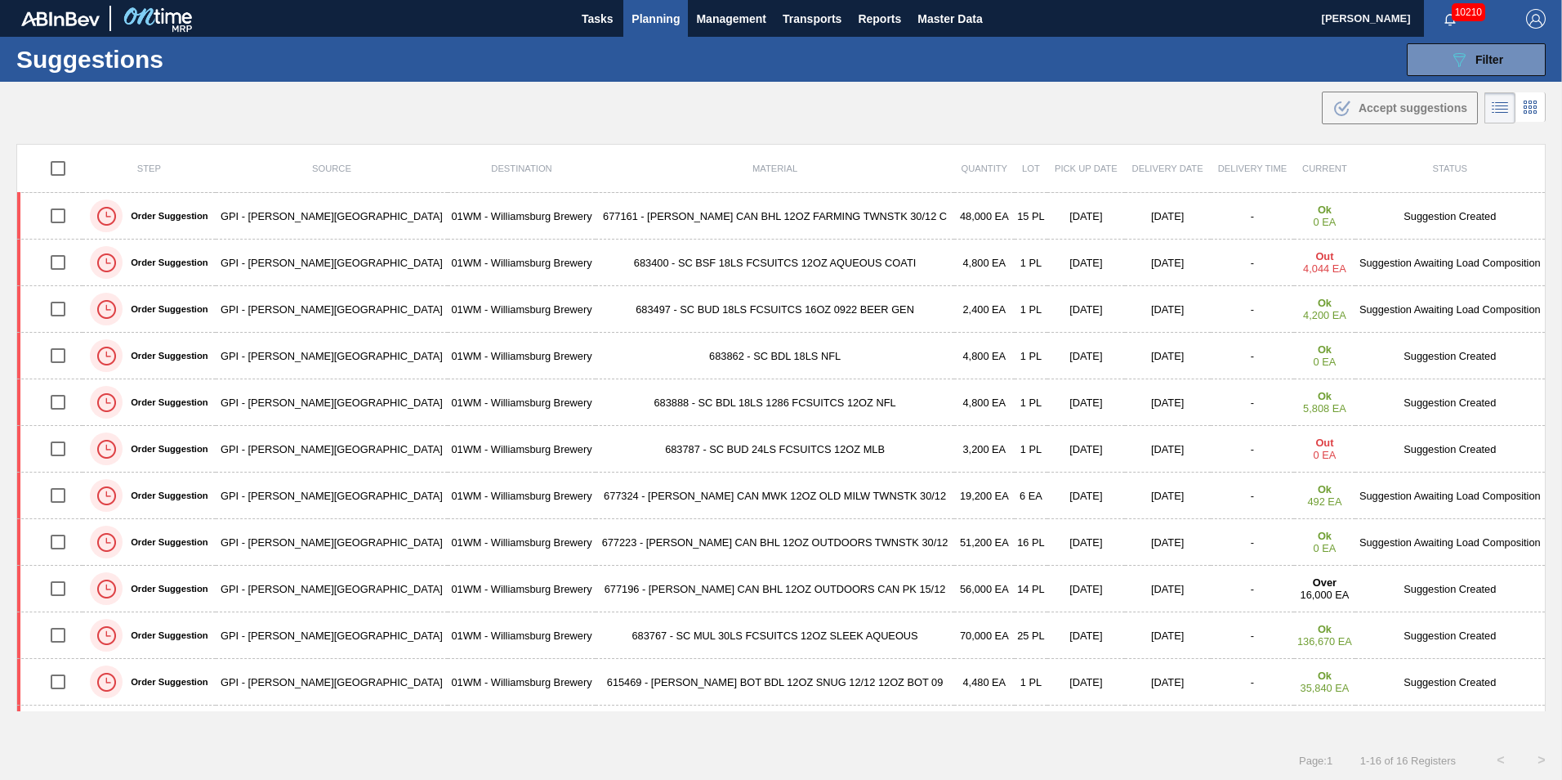
click at [663, 14] on span "Planning" at bounding box center [656, 19] width 48 height 20
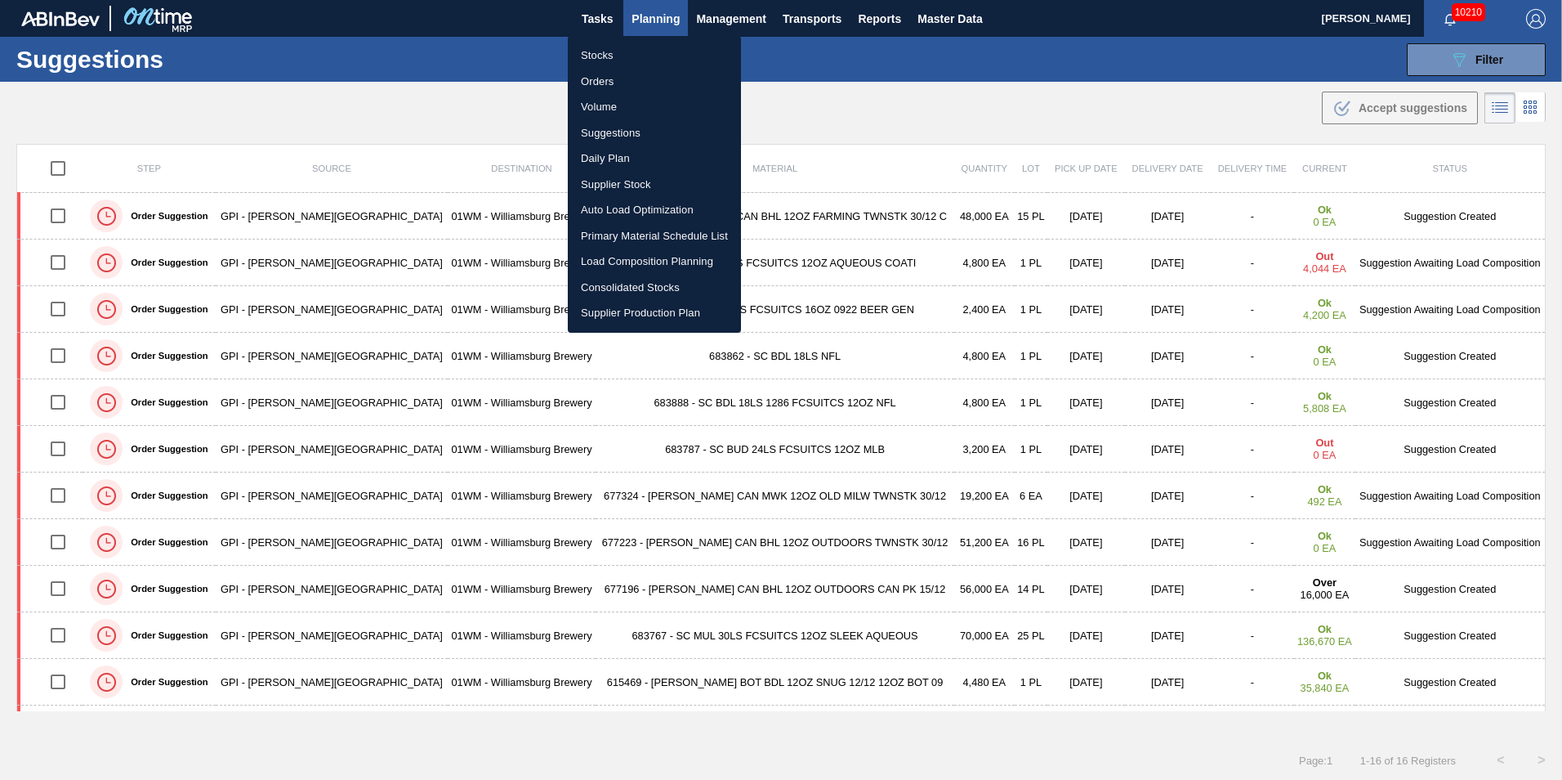
click at [639, 266] on li "Load Composition Planning" at bounding box center [654, 261] width 173 height 26
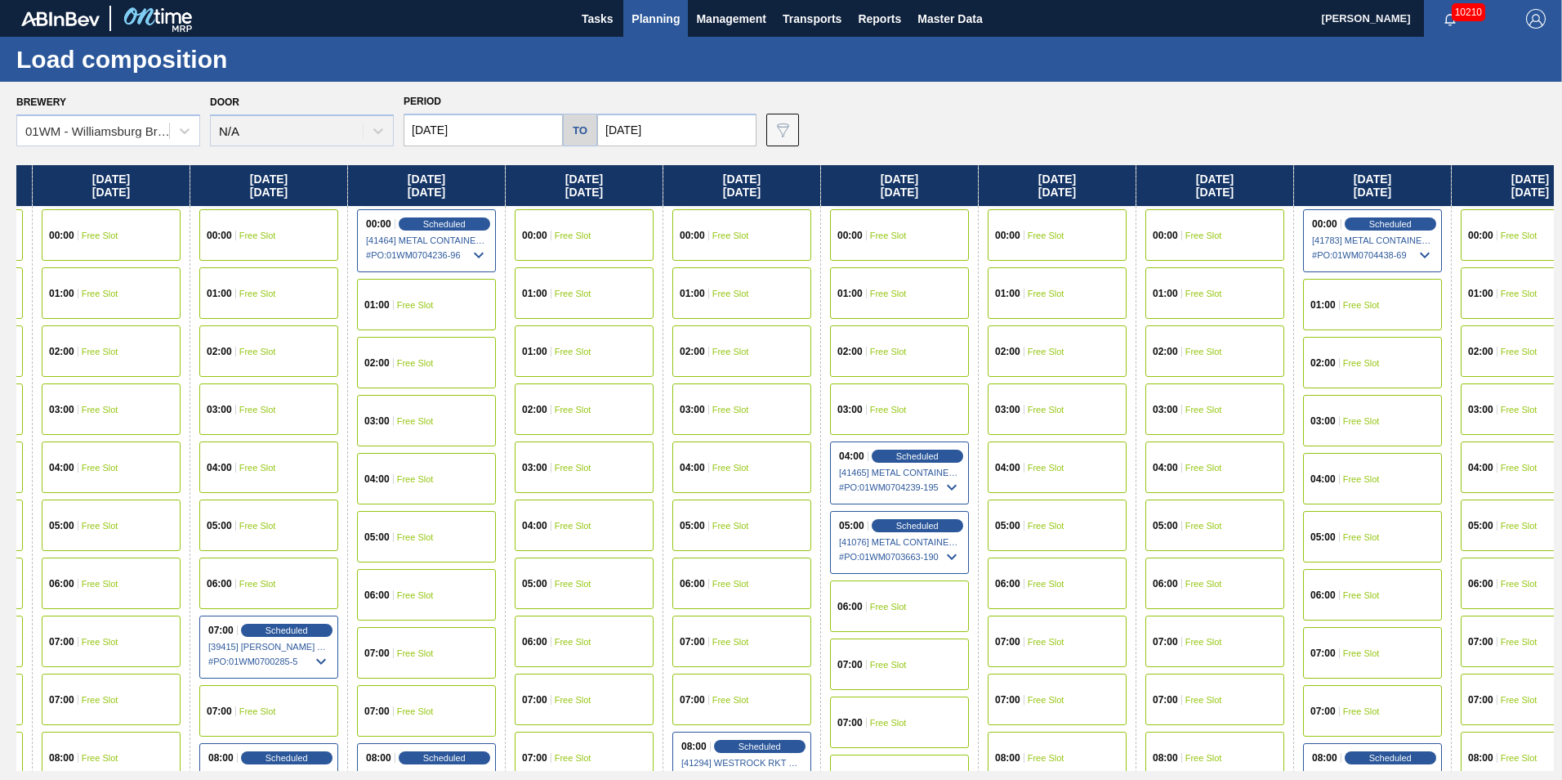
scroll to position [0, 775]
drag, startPoint x: 1266, startPoint y: 177, endPoint x: 471, endPoint y: 204, distance: 795.5
click at [471, 204] on div "[DATE] 00:00 Free Slot 01:00 Free Slot 02:00 Scheduled [41247] WACO ASSOCIATES …" at bounding box center [785, 467] width 1538 height 605
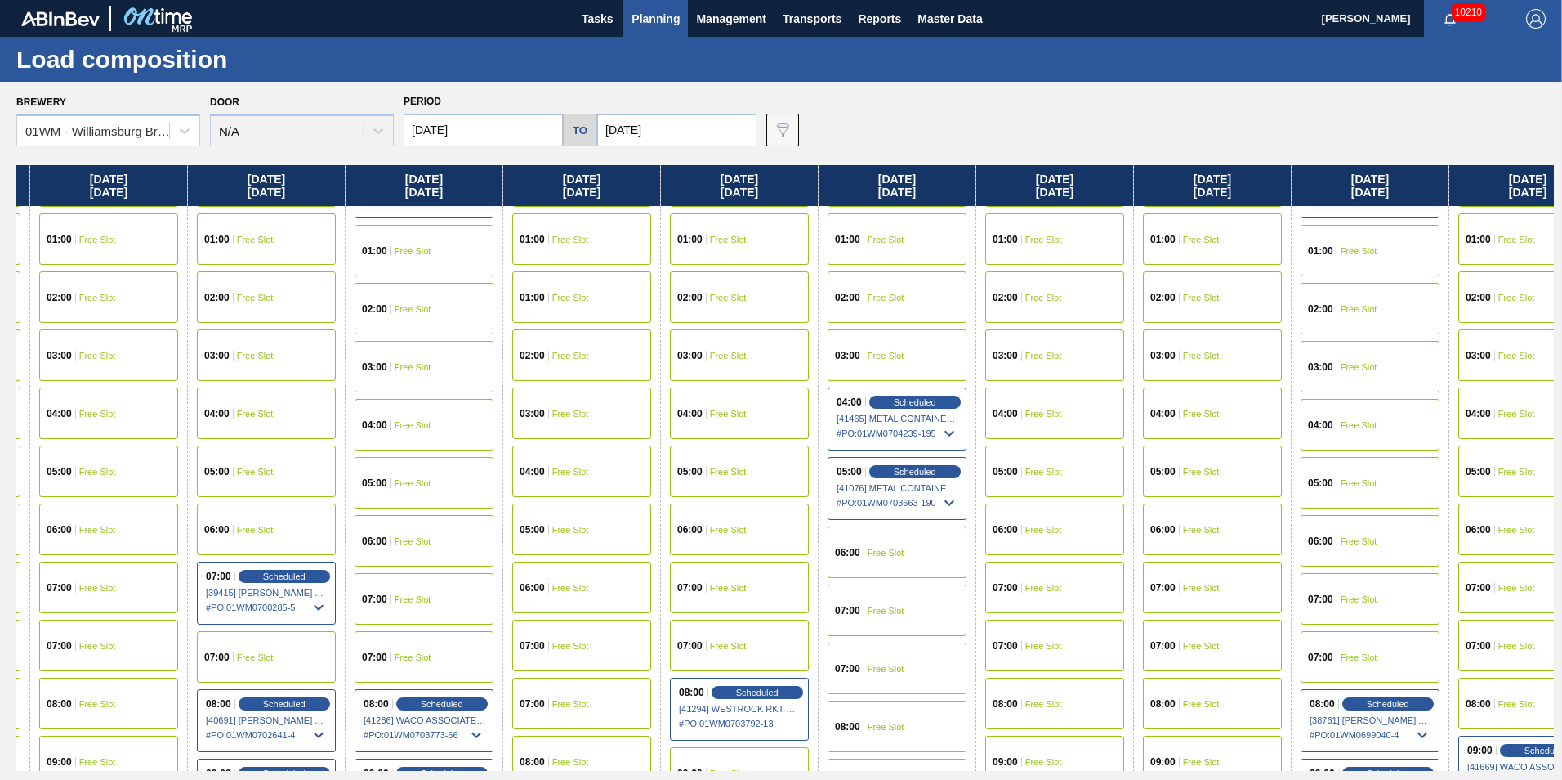
scroll to position [82, 775]
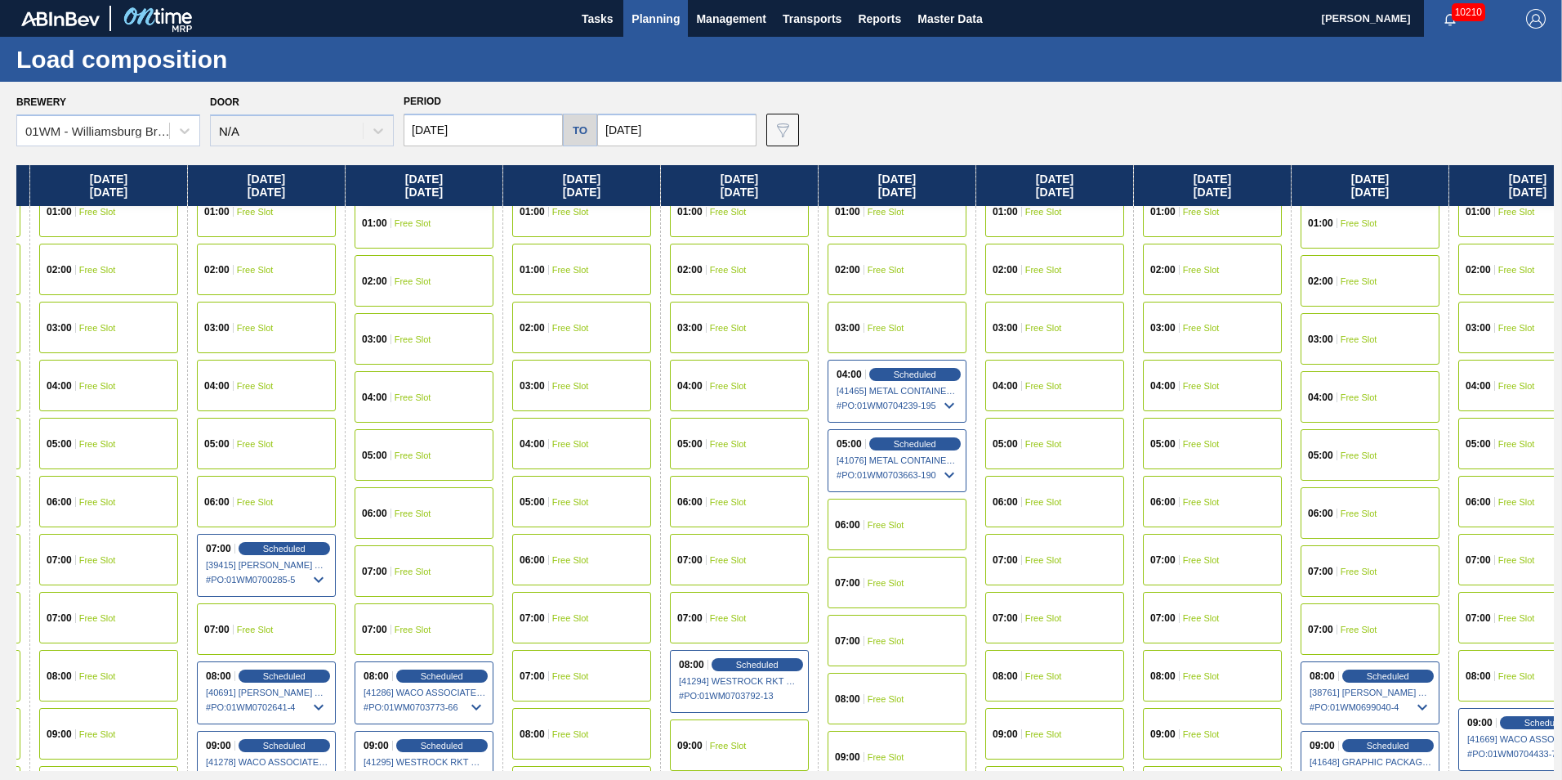
click at [701, 485] on div "06:00 Free Slot" at bounding box center [739, 501] width 139 height 51
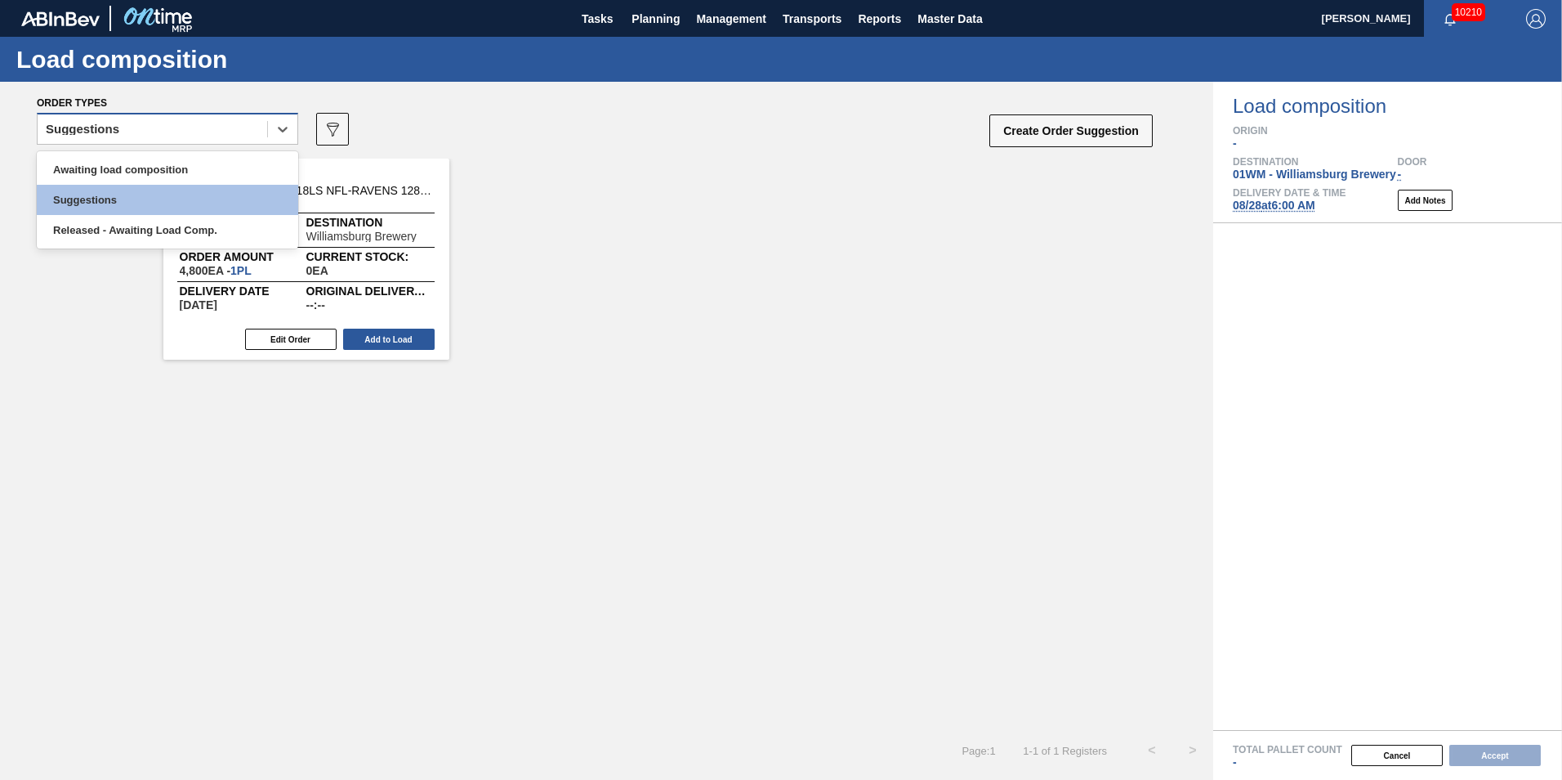
click at [176, 125] on div "Suggestions" at bounding box center [153, 130] width 230 height 24
click at [149, 175] on div "Awaiting load composition" at bounding box center [167, 169] width 261 height 30
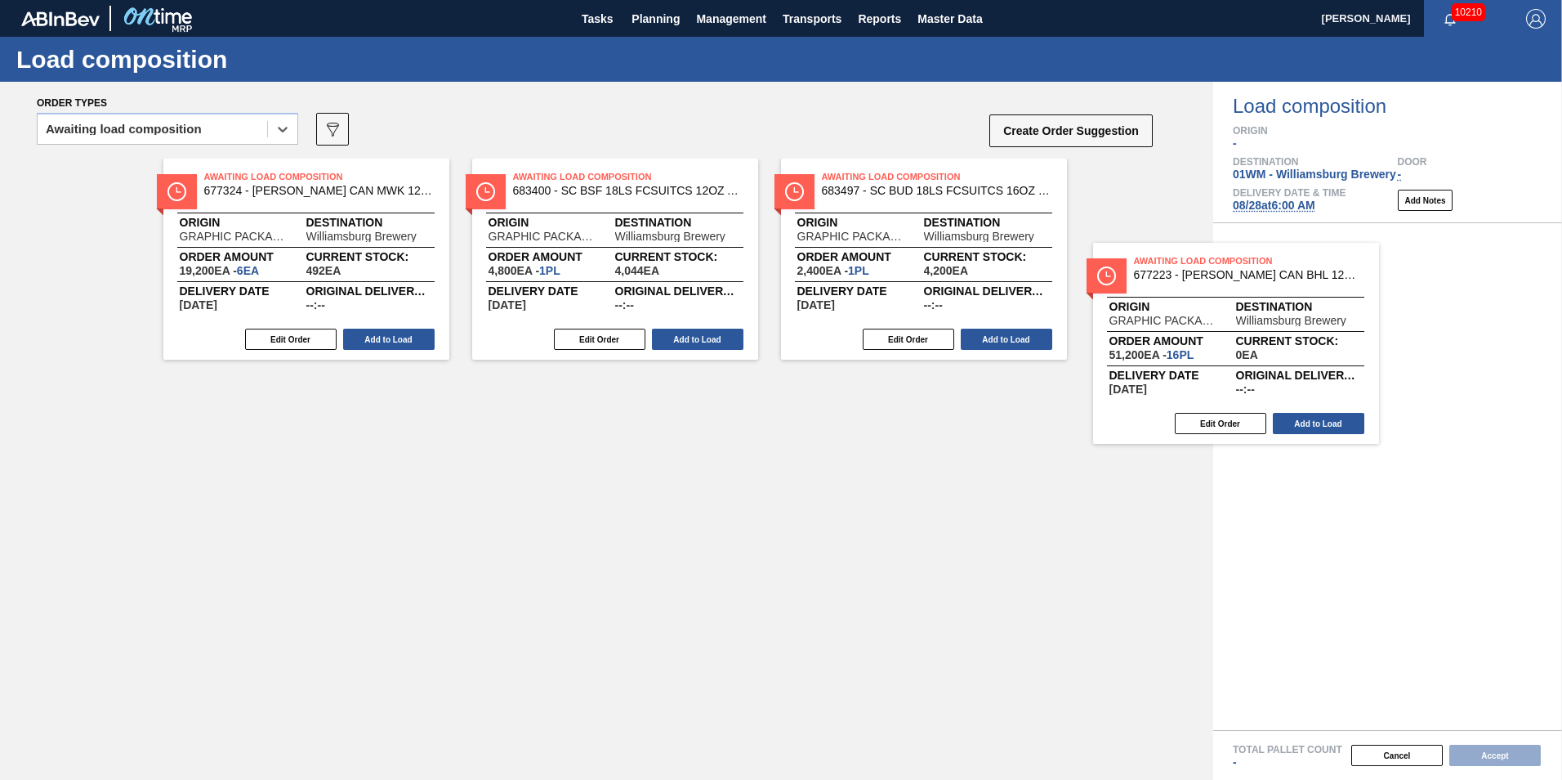
drag, startPoint x: 263, startPoint y: 236, endPoint x: 1297, endPoint y: 324, distance: 1037.4
click at [1295, 325] on div "Order types option Awaiting load composition, selected. Select is focused ,type…" at bounding box center [781, 431] width 1562 height 698
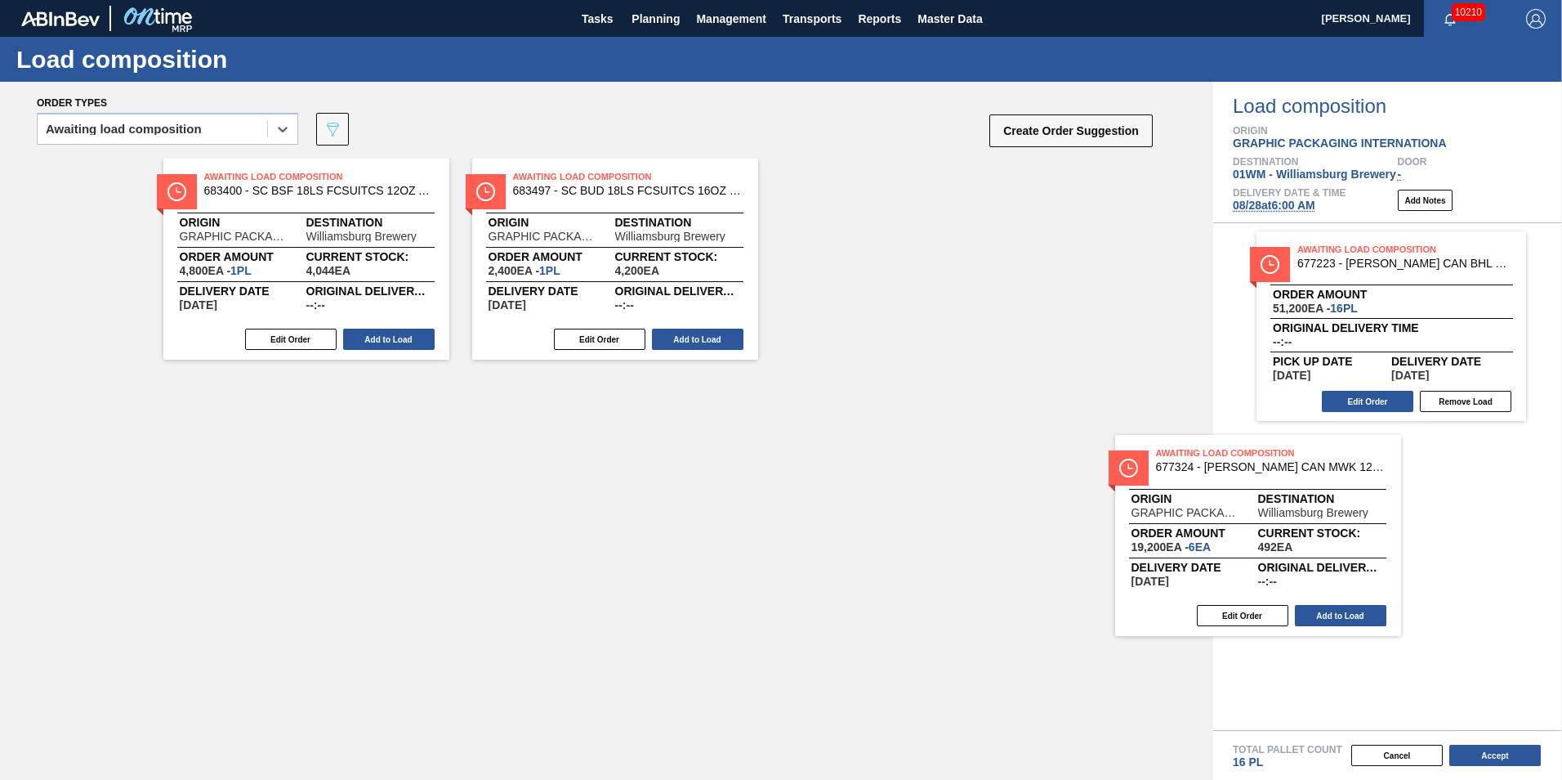
drag, startPoint x: 239, startPoint y: 255, endPoint x: 1296, endPoint y: 516, distance: 1089.0
click at [1296, 516] on div "Order types option Awaiting load composition, selected. Select is focused ,type…" at bounding box center [781, 431] width 1562 height 698
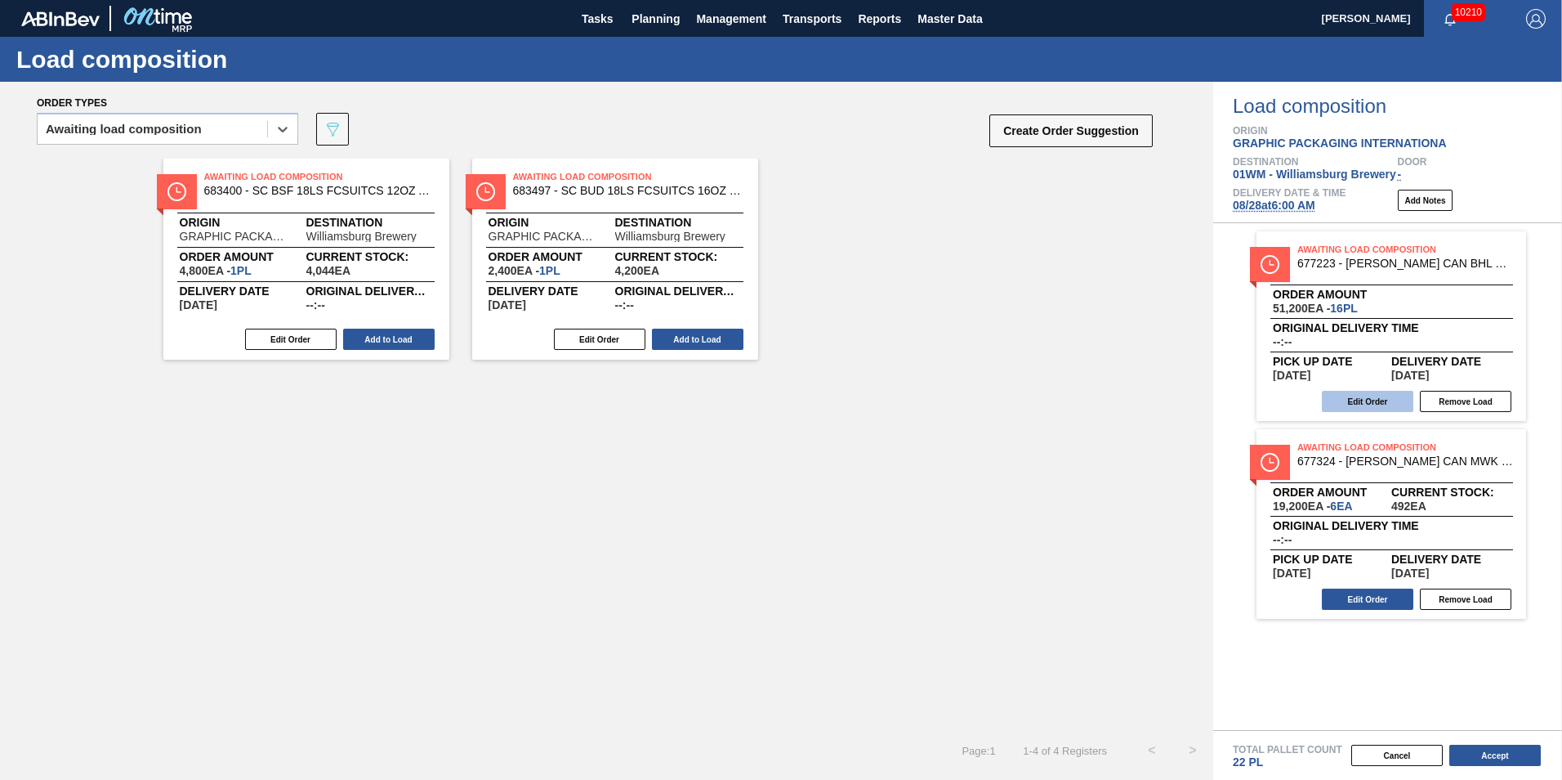
click at [1354, 401] on button "Edit Order" at bounding box center [1368, 401] width 92 height 21
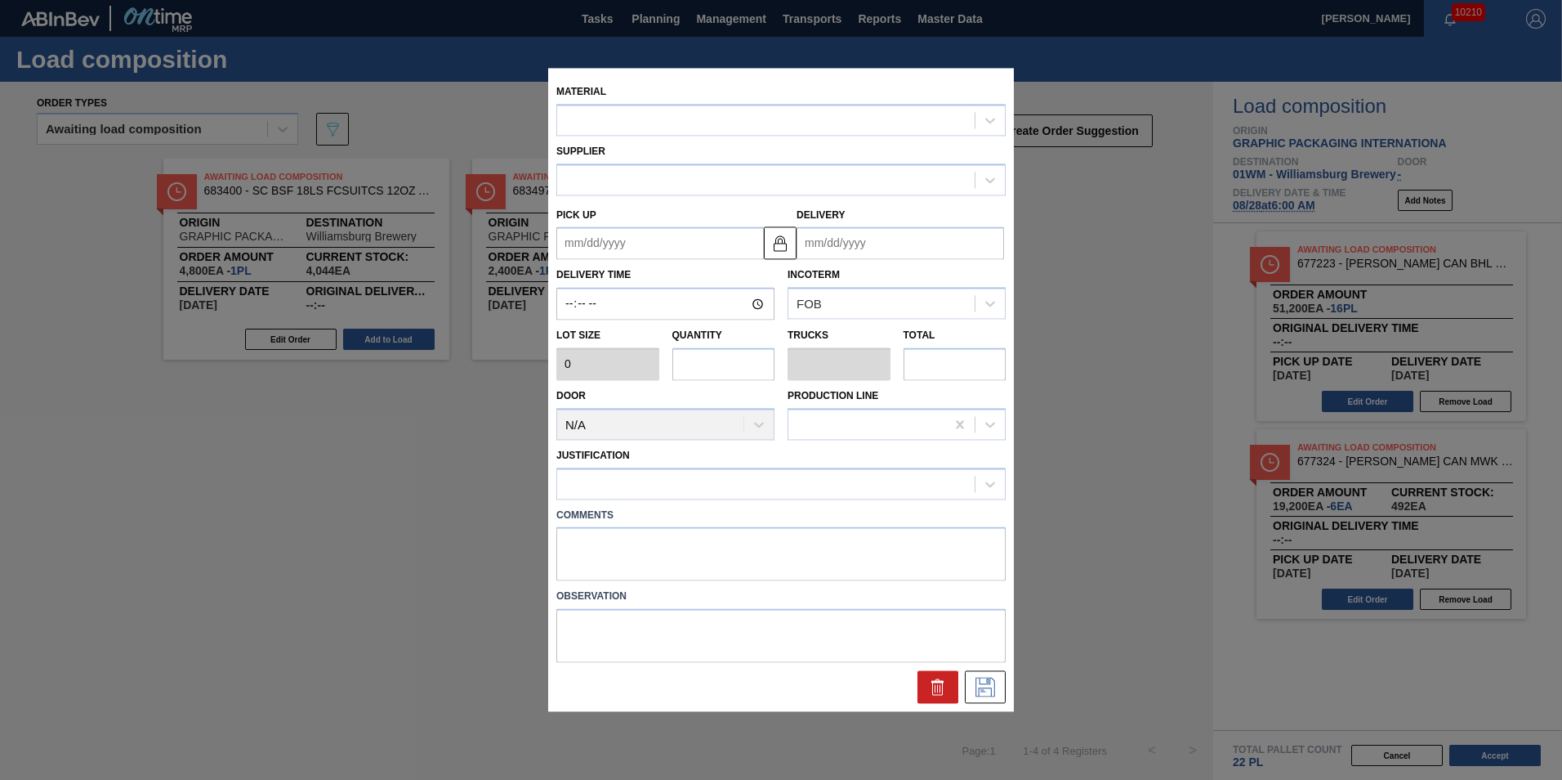
type input "3,200"
type input "16"
type input "0.615"
type input "51,200"
type up "[DATE]"
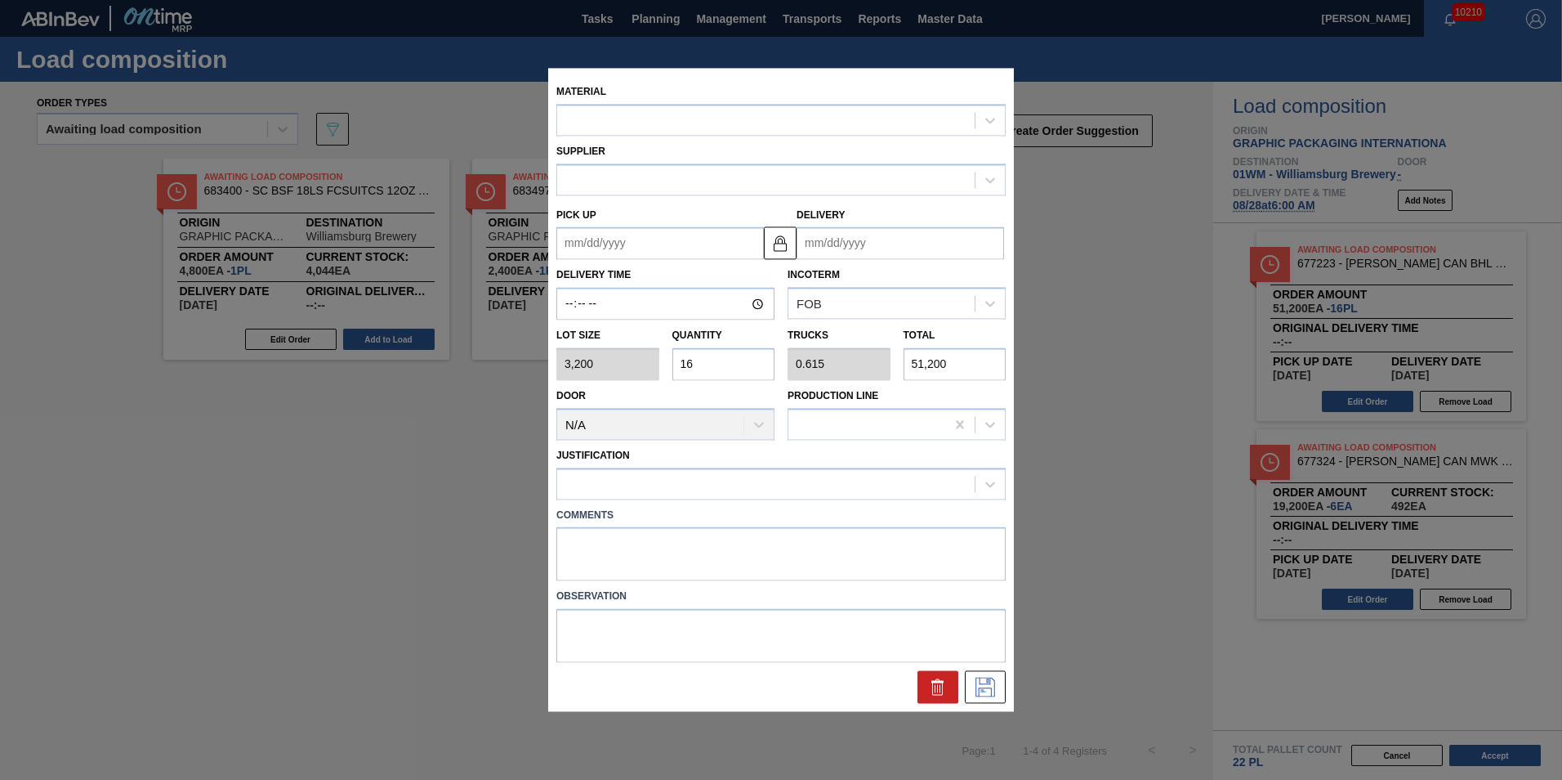
type input "[DATE]"
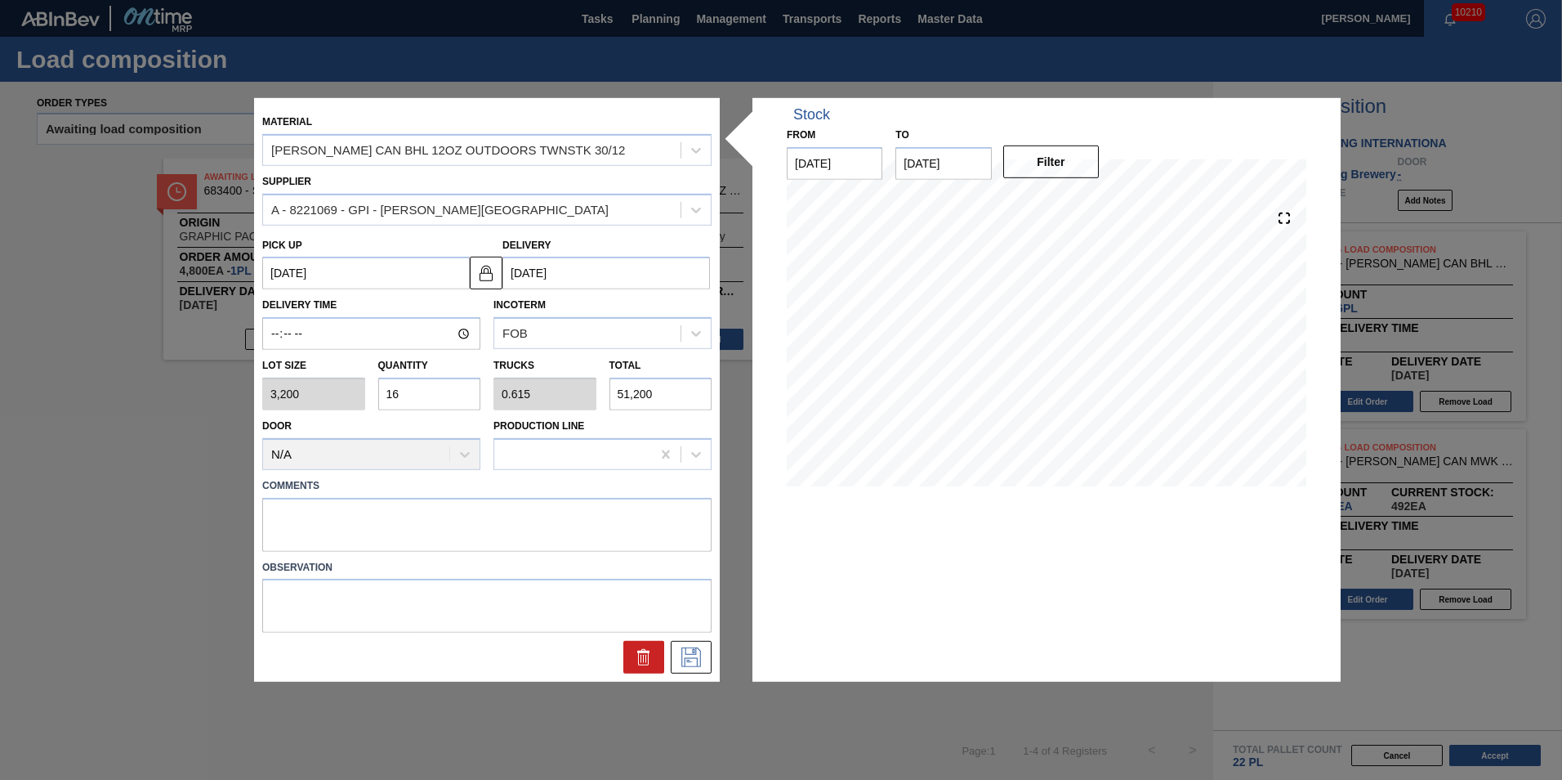
click at [416, 397] on input "16" at bounding box center [429, 394] width 103 height 33
type input "1"
type input "0.038"
type input "3,200"
type input "0"
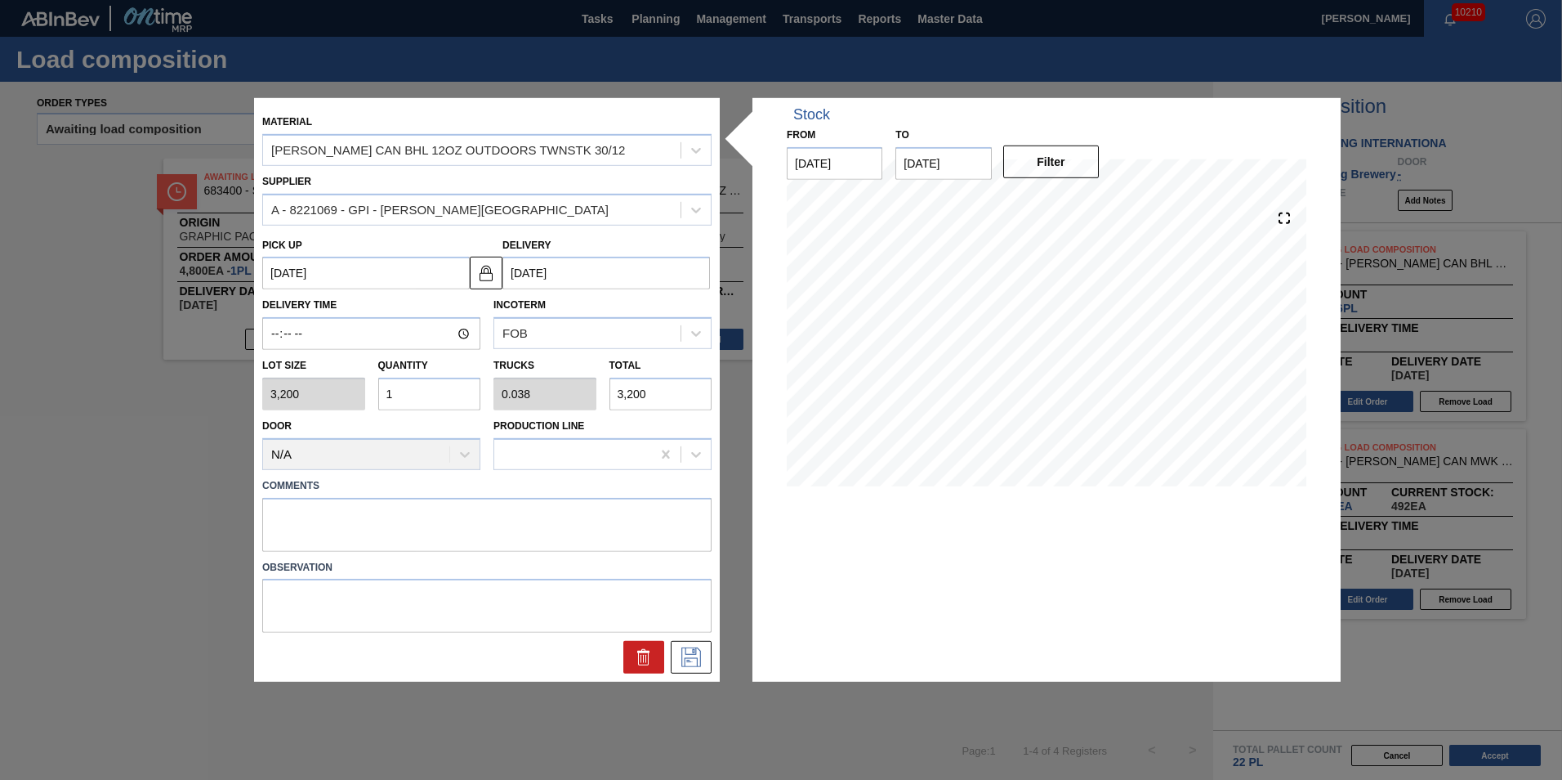
type input "0"
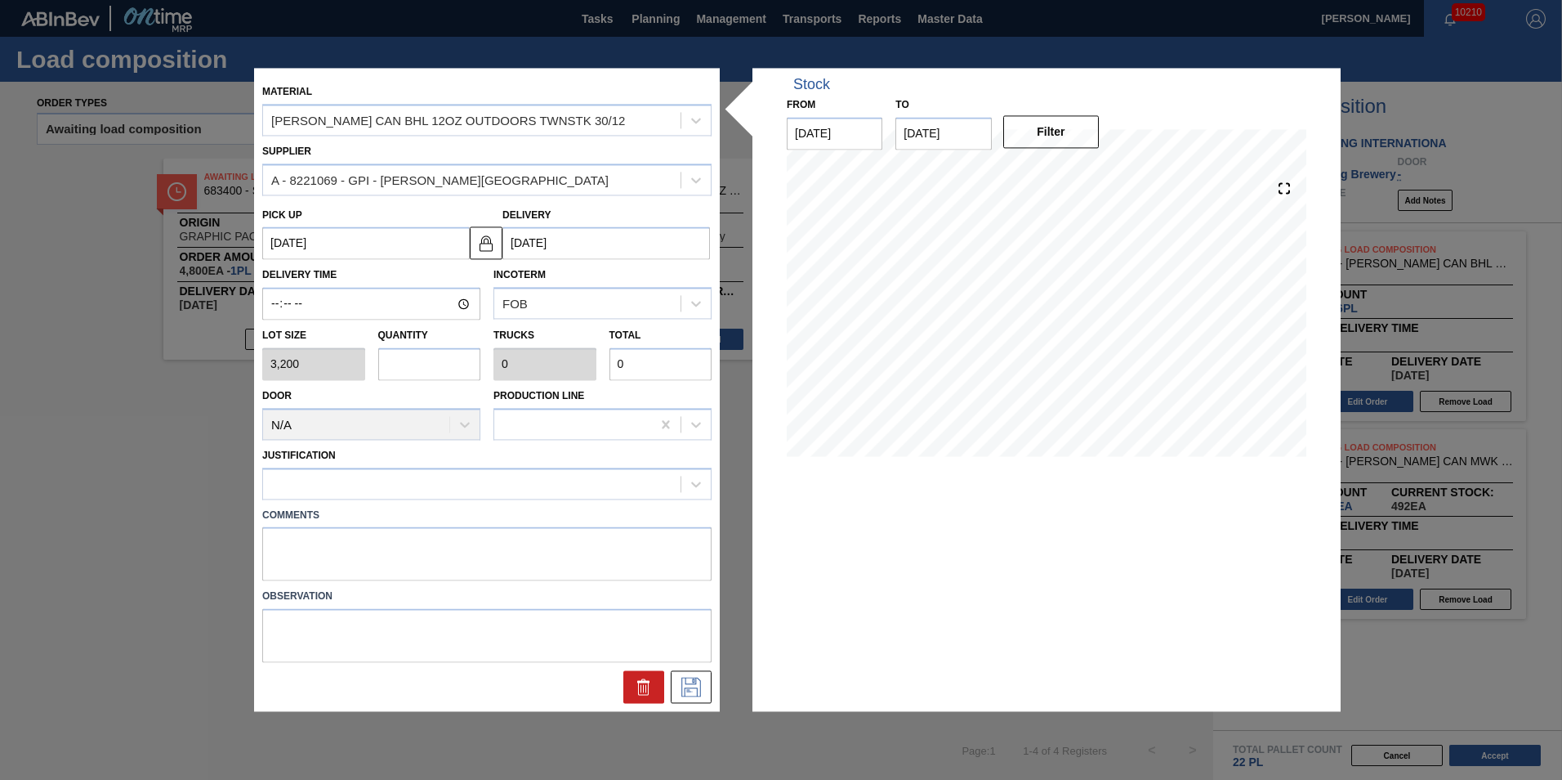
type input "2"
type input "0.077"
type input "6,400"
type input "20"
type input "0.769"
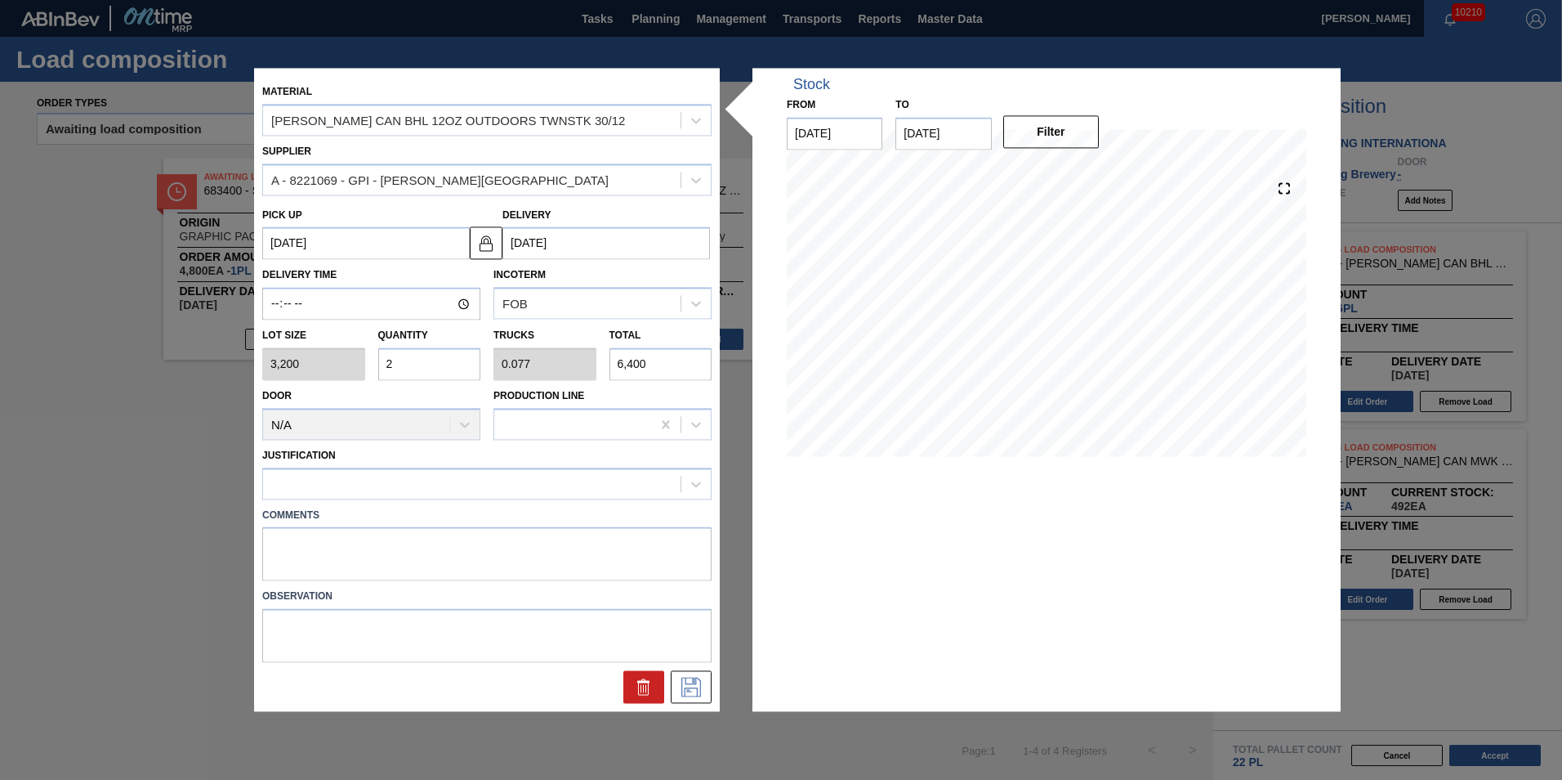
type input "64,000"
type input "20"
click at [418, 475] on div at bounding box center [472, 483] width 418 height 24
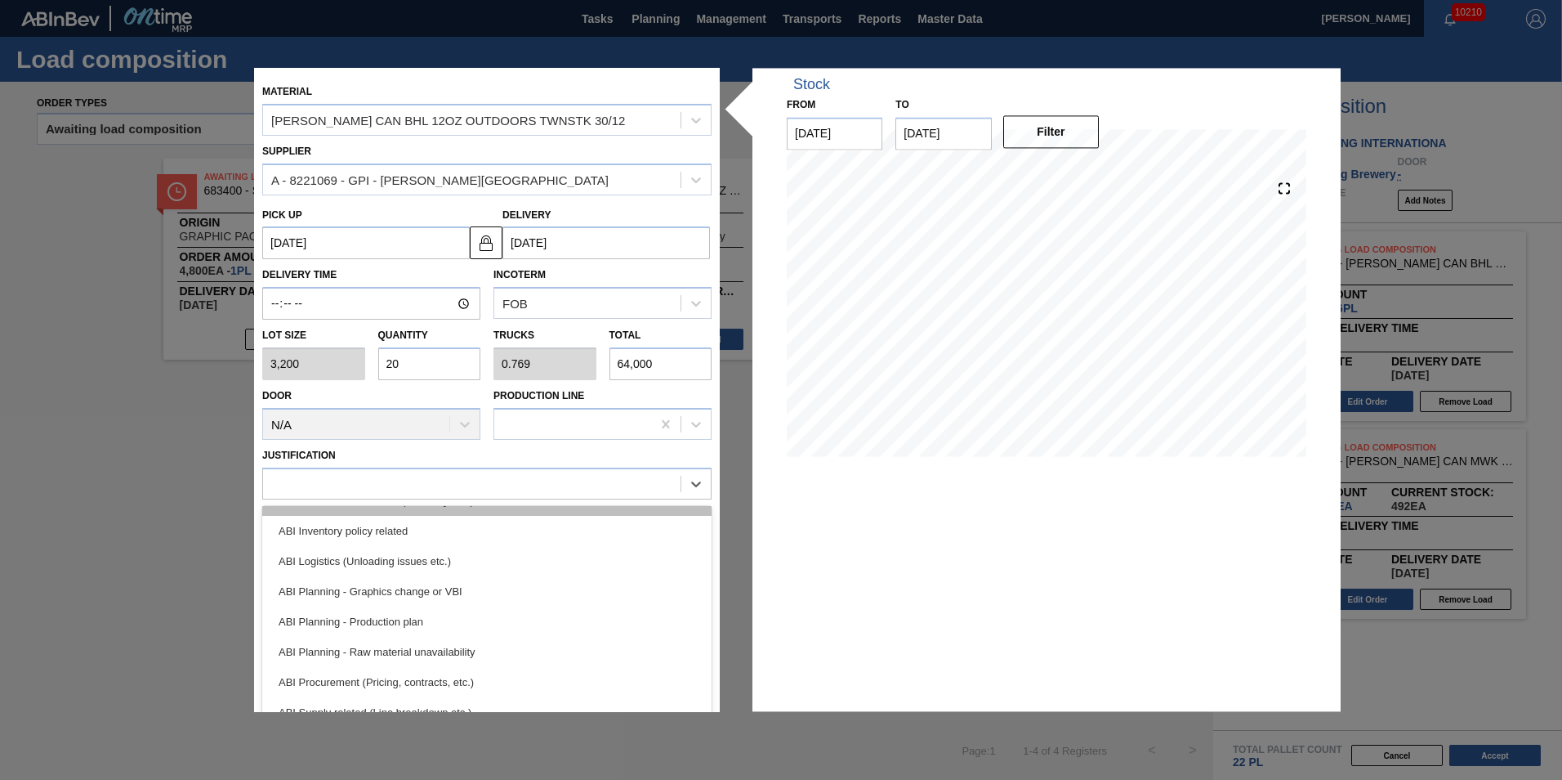
scroll to position [82, 0]
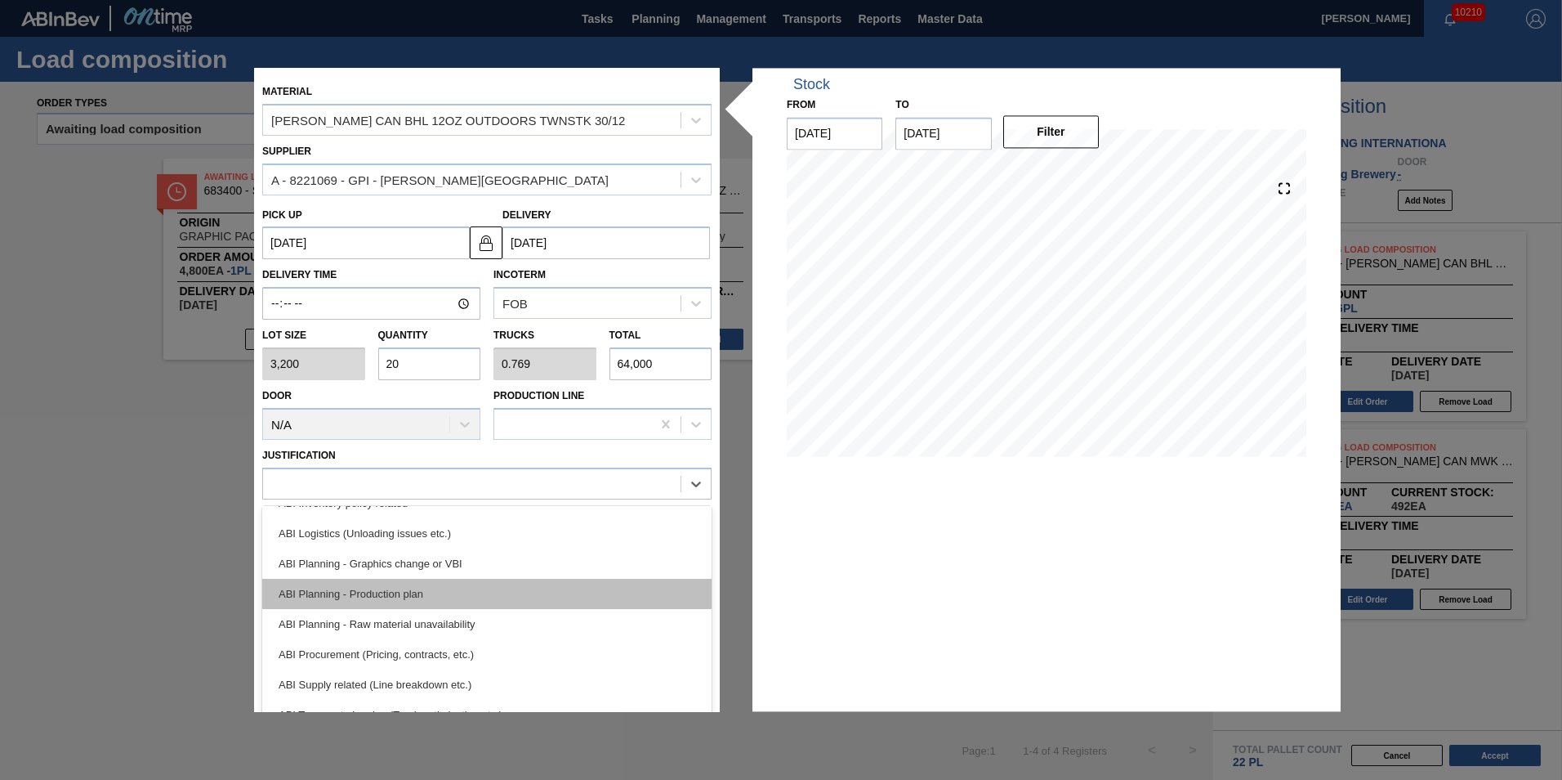
click at [512, 588] on div "ABI Planning - Production plan" at bounding box center [486, 594] width 449 height 30
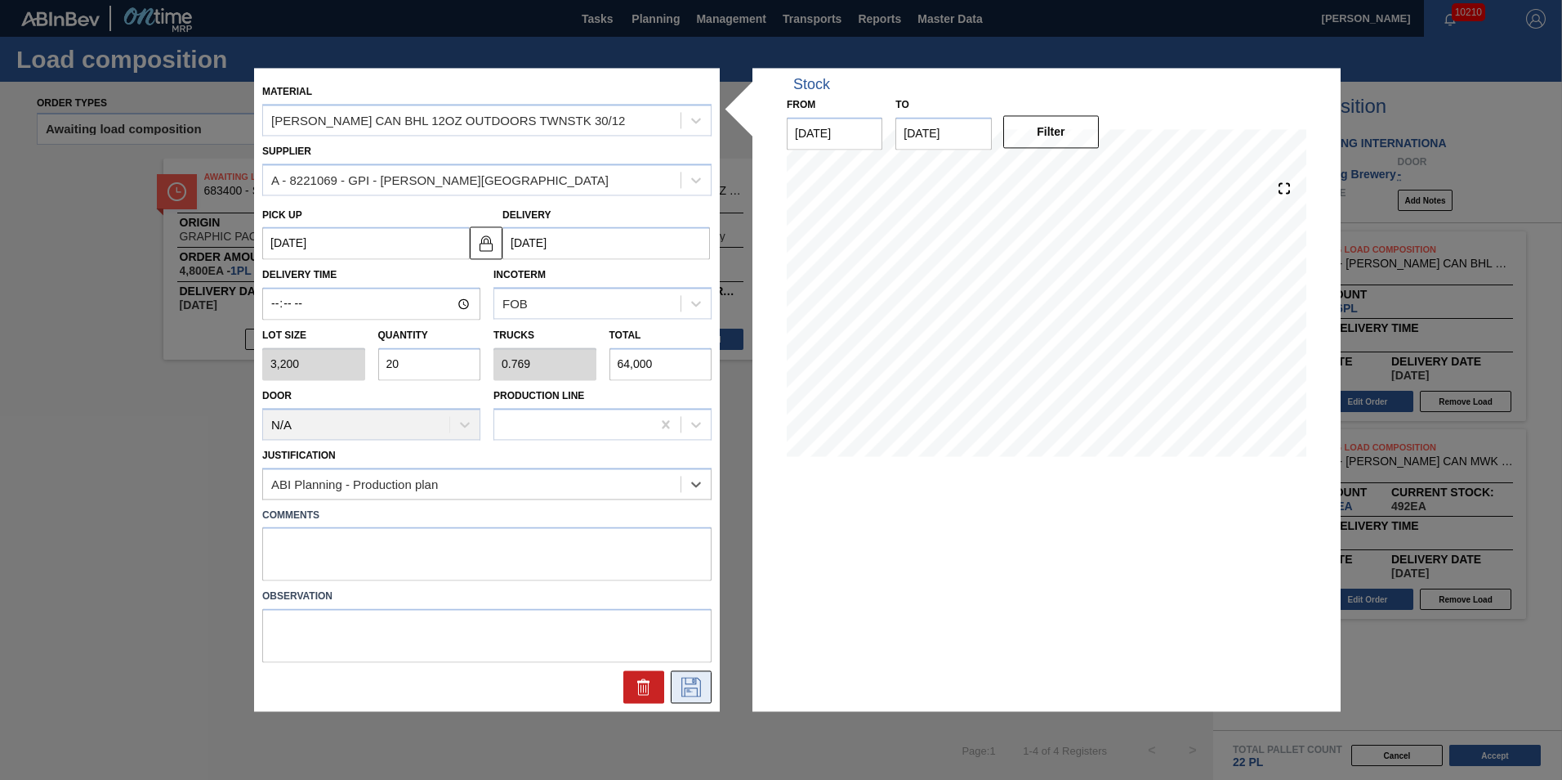
click at [696, 689] on icon at bounding box center [691, 687] width 26 height 20
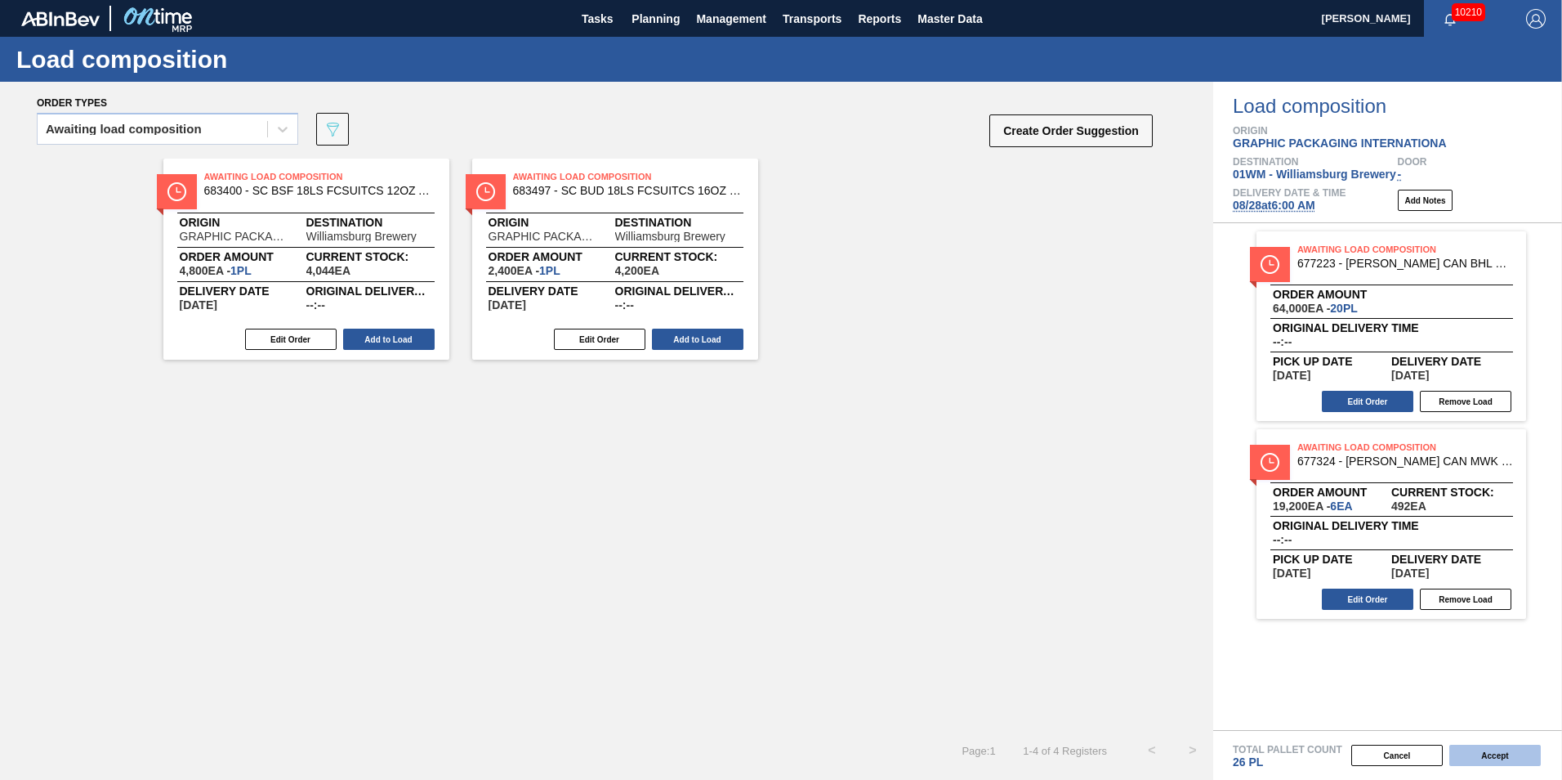
click at [1507, 753] on button "Accept" at bounding box center [1496, 754] width 92 height 21
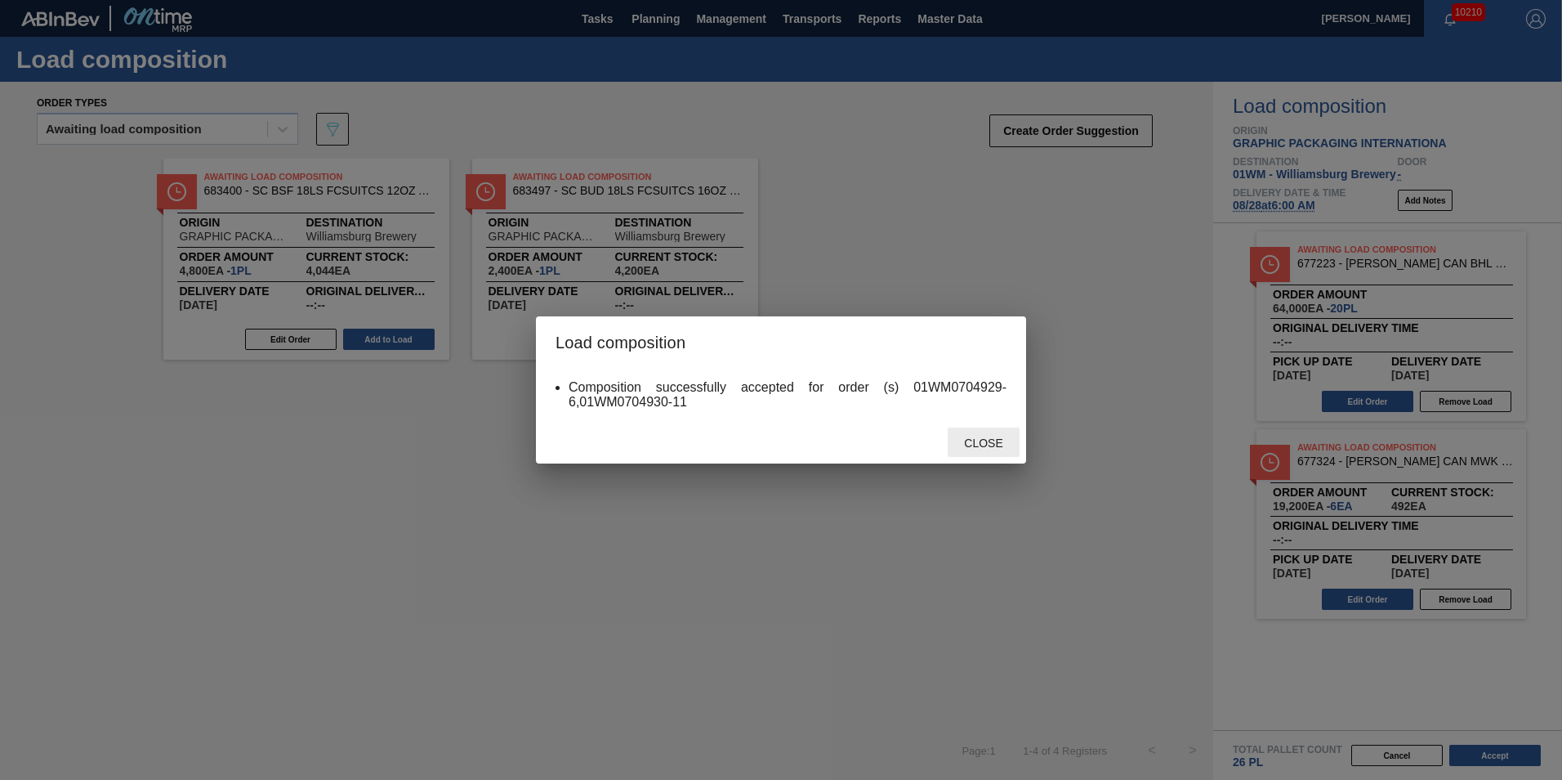
click at [974, 446] on span "Close" at bounding box center [983, 442] width 65 height 13
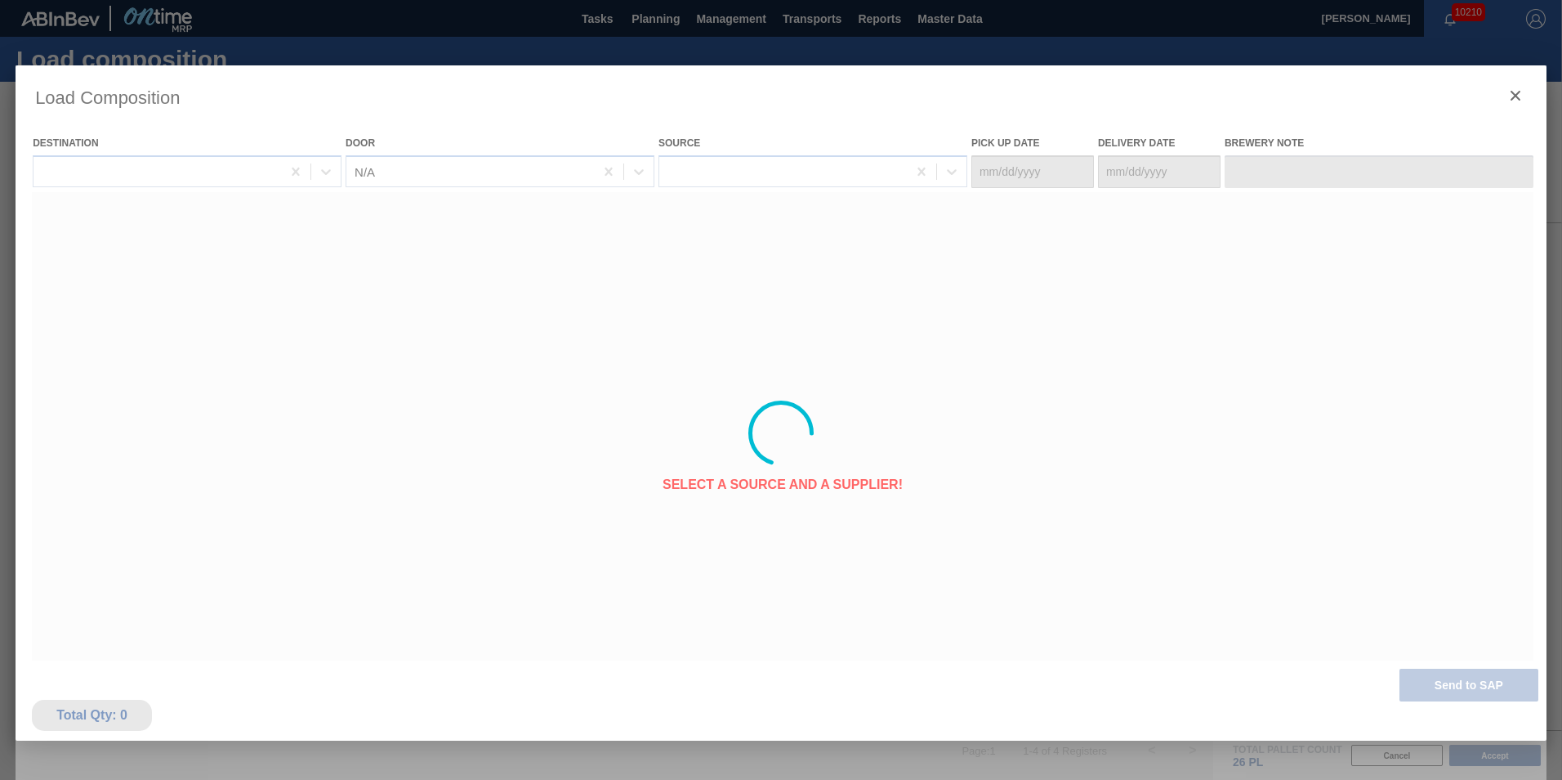
type Date "[DATE]"
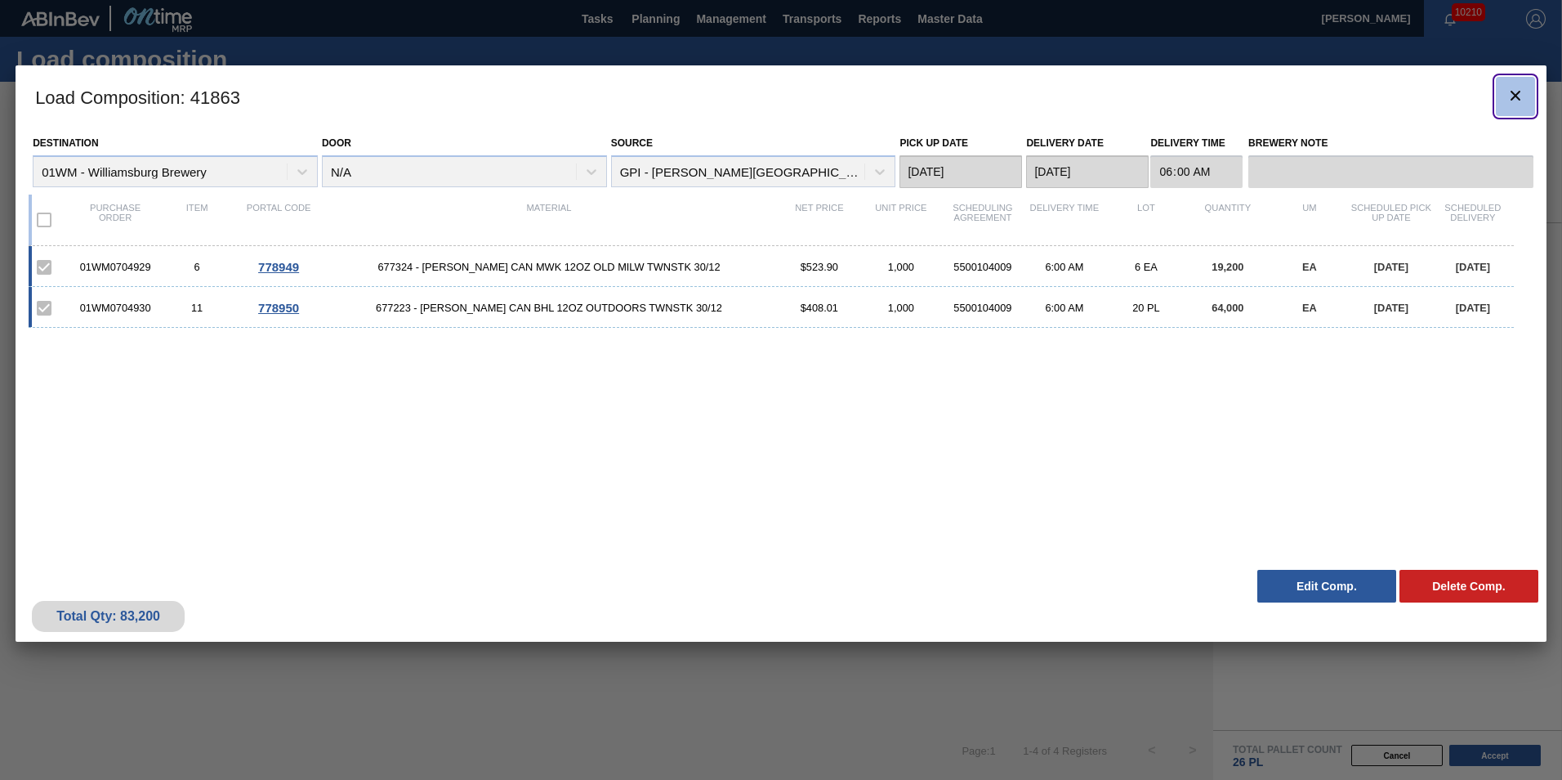
click at [1515, 98] on icon "botão de ícone" at bounding box center [1516, 96] width 20 height 20
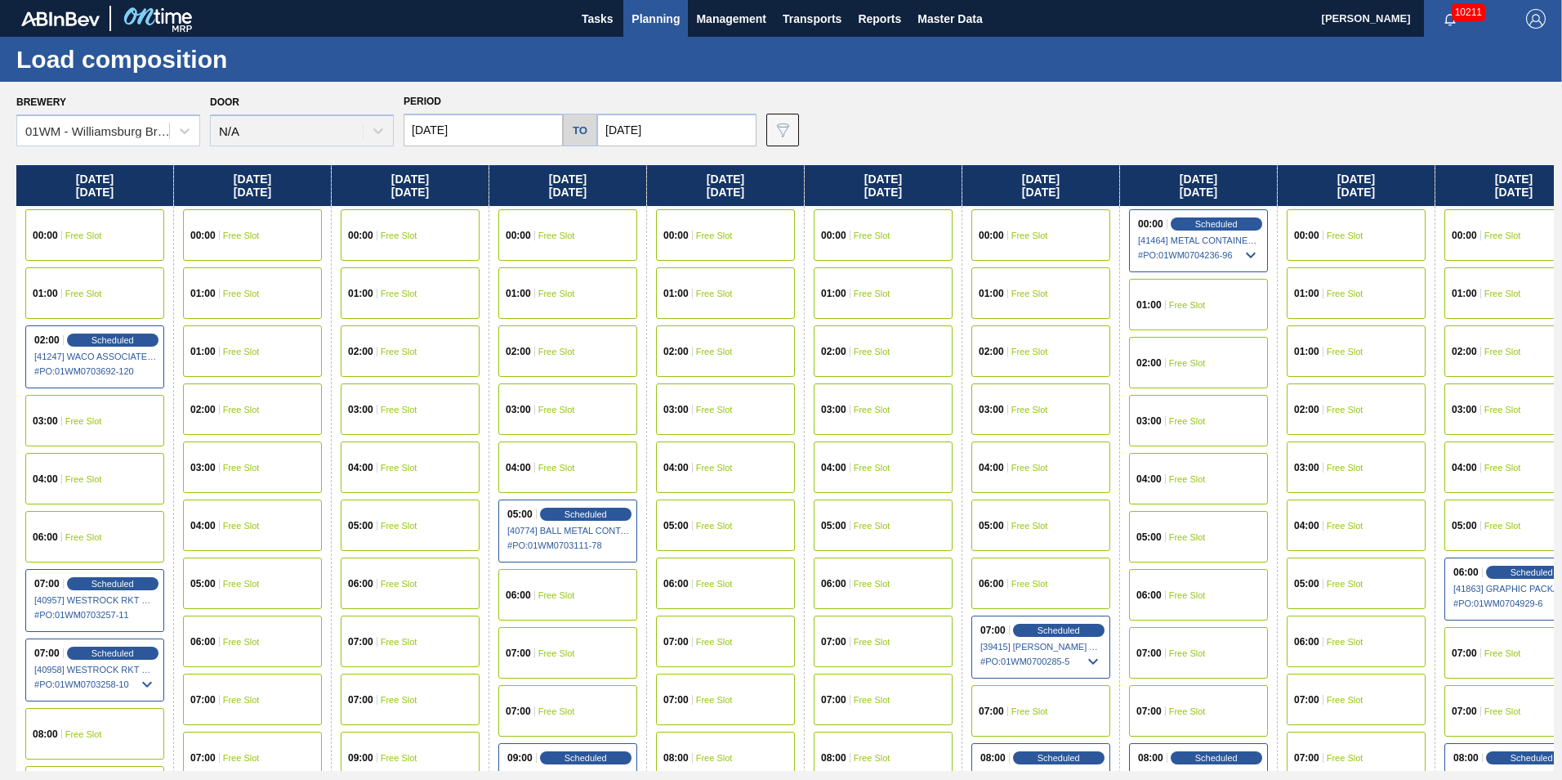
click at [918, 654] on div "07:00 Free Slot" at bounding box center [883, 640] width 139 height 51
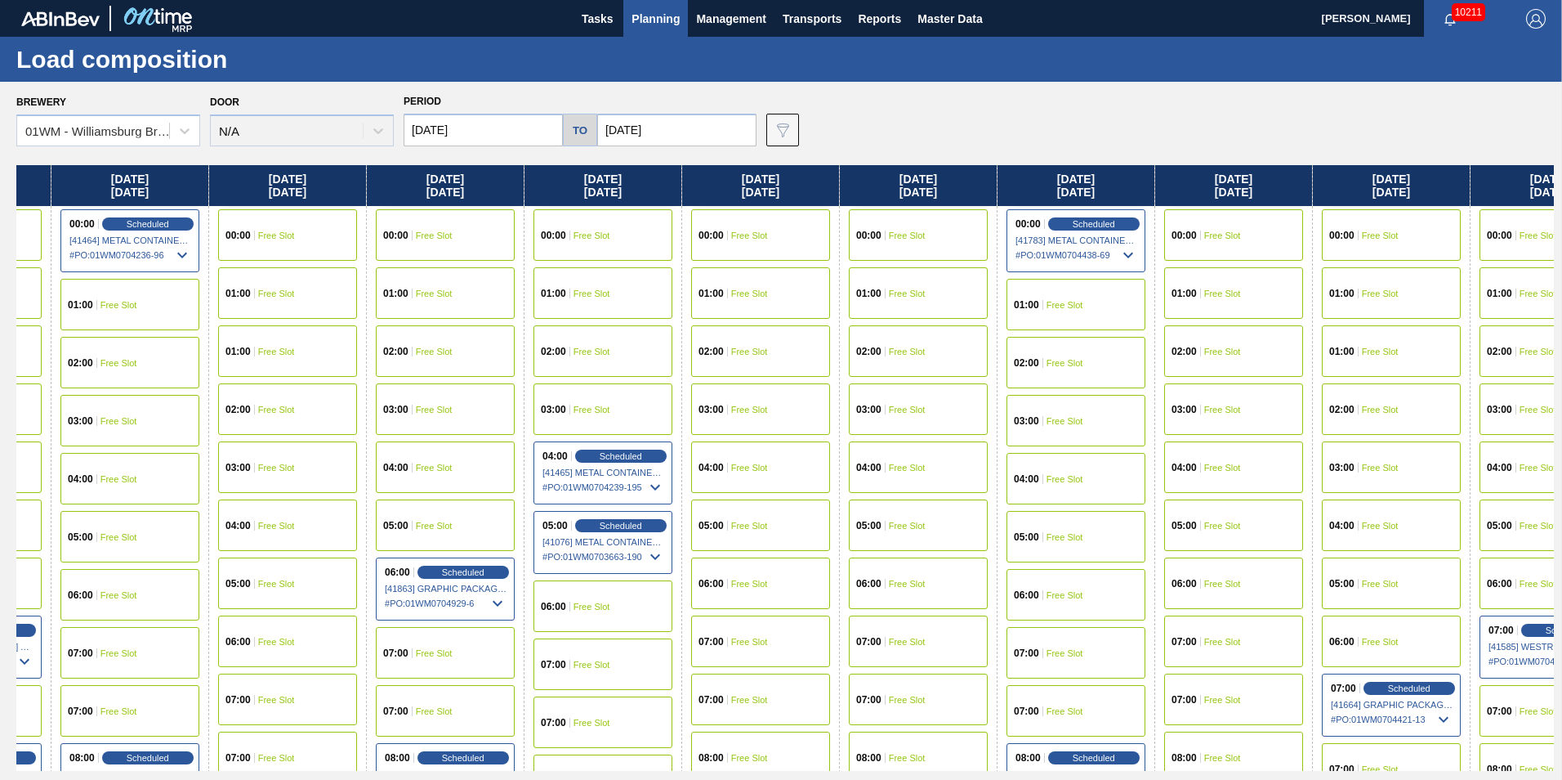
drag, startPoint x: 1351, startPoint y: 179, endPoint x: 266, endPoint y: 165, distance: 1084.4
click at [249, 174] on div "[DATE] 00:00 Free Slot 01:00 Free Slot 02:00 Scheduled [41247] WACO ASSOCIATES …" at bounding box center [785, 467] width 1538 height 605
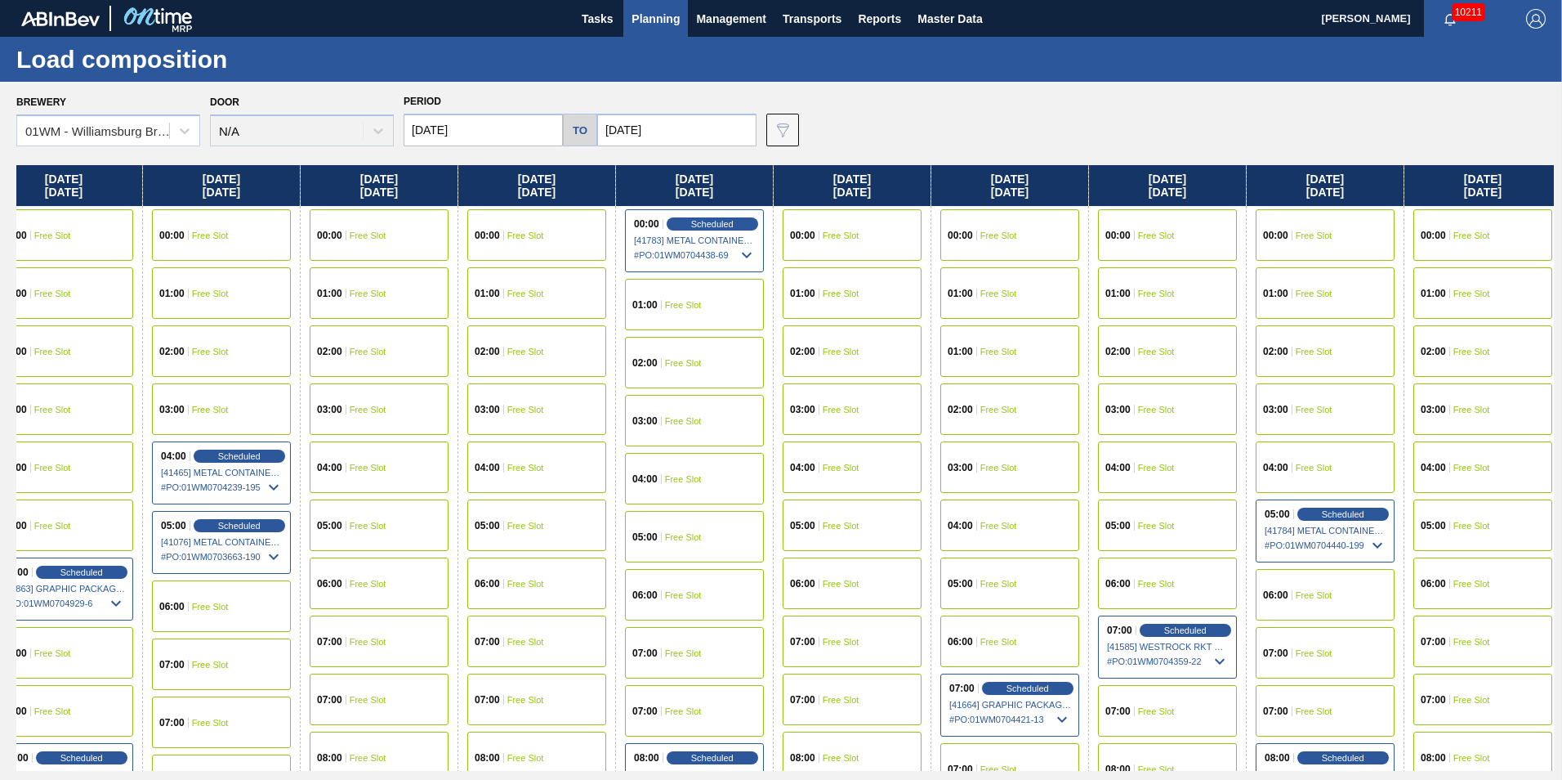
scroll to position [0, 1459]
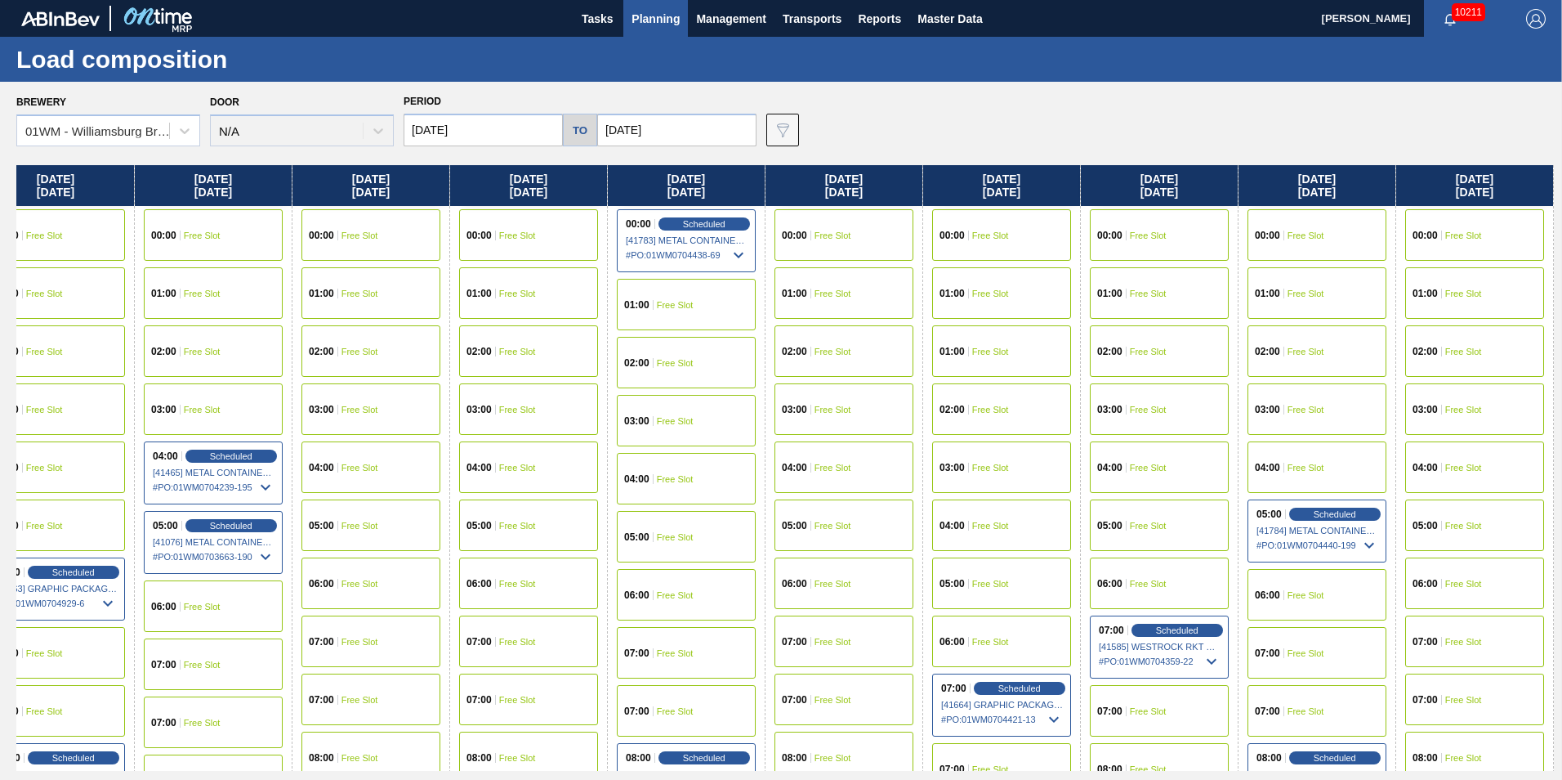
drag, startPoint x: 1380, startPoint y: 186, endPoint x: 775, endPoint y: 189, distance: 604.7
click at [775, 189] on div "[DATE] 00:00 Free Slot 01:00 Free Slot 02:00 Scheduled [41247] WACO ASSOCIATES …" at bounding box center [785, 467] width 1538 height 605
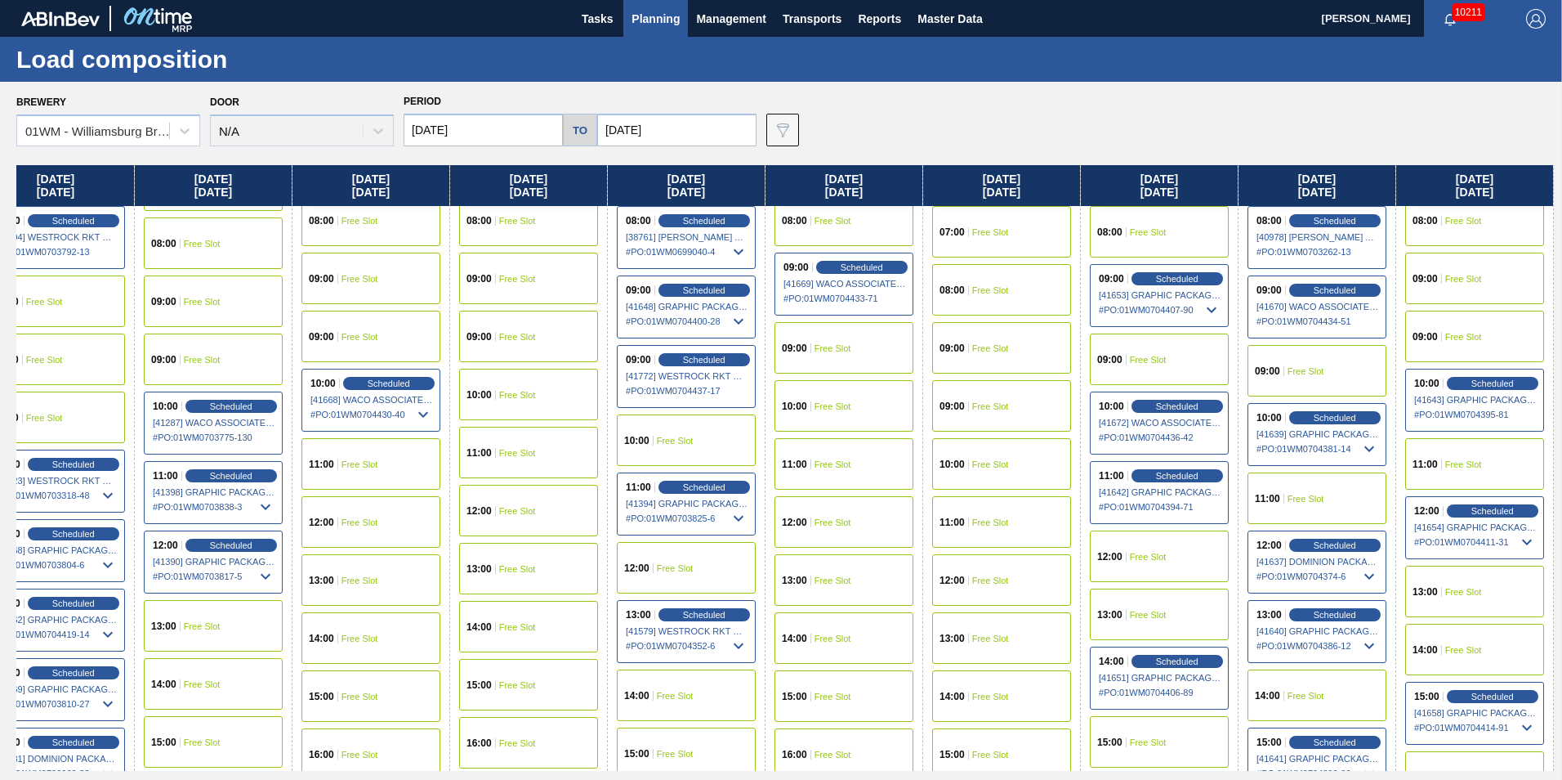
scroll to position [572, 1459]
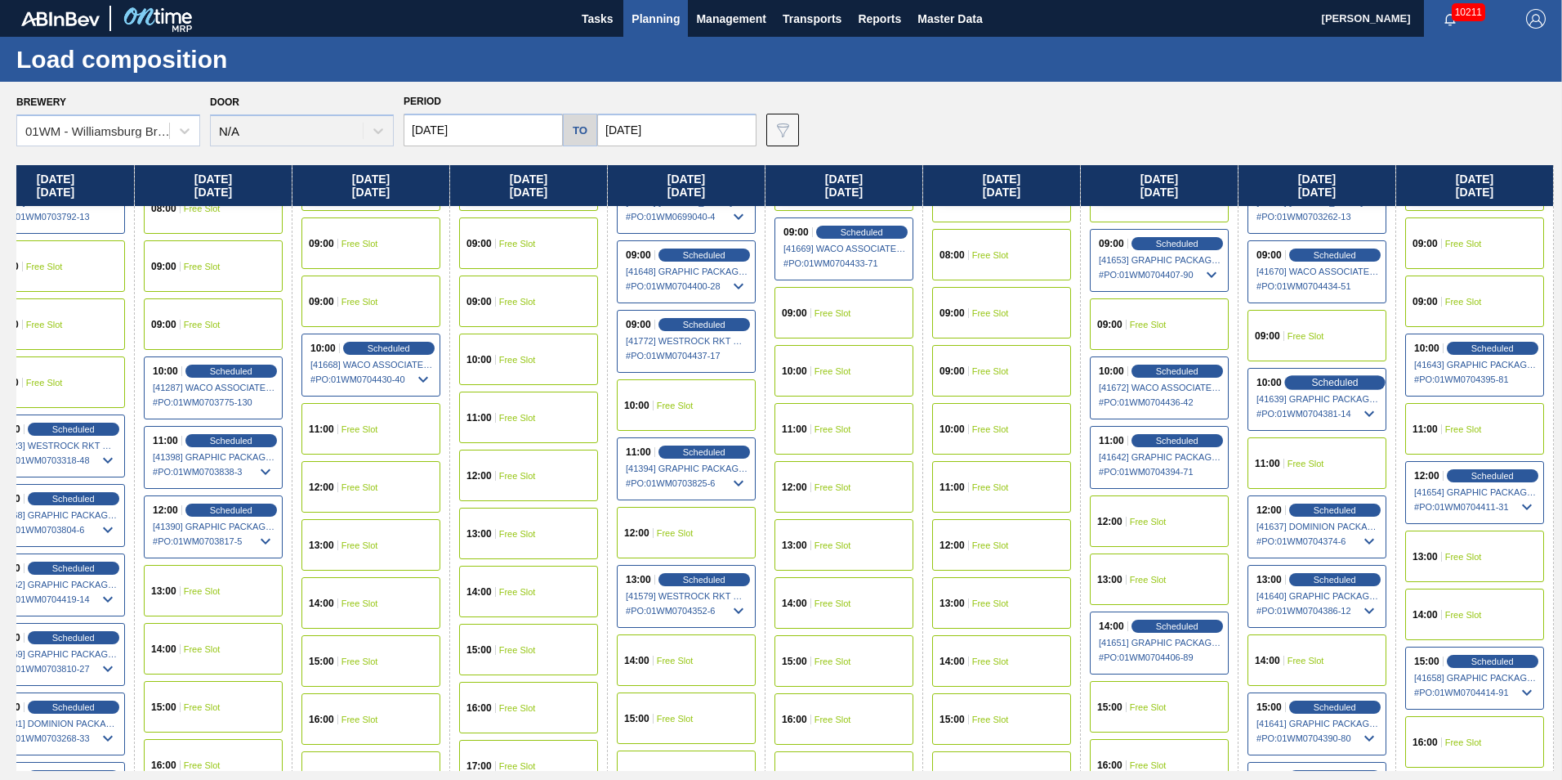
click at [1333, 379] on span "Scheduled" at bounding box center [1334, 382] width 47 height 11
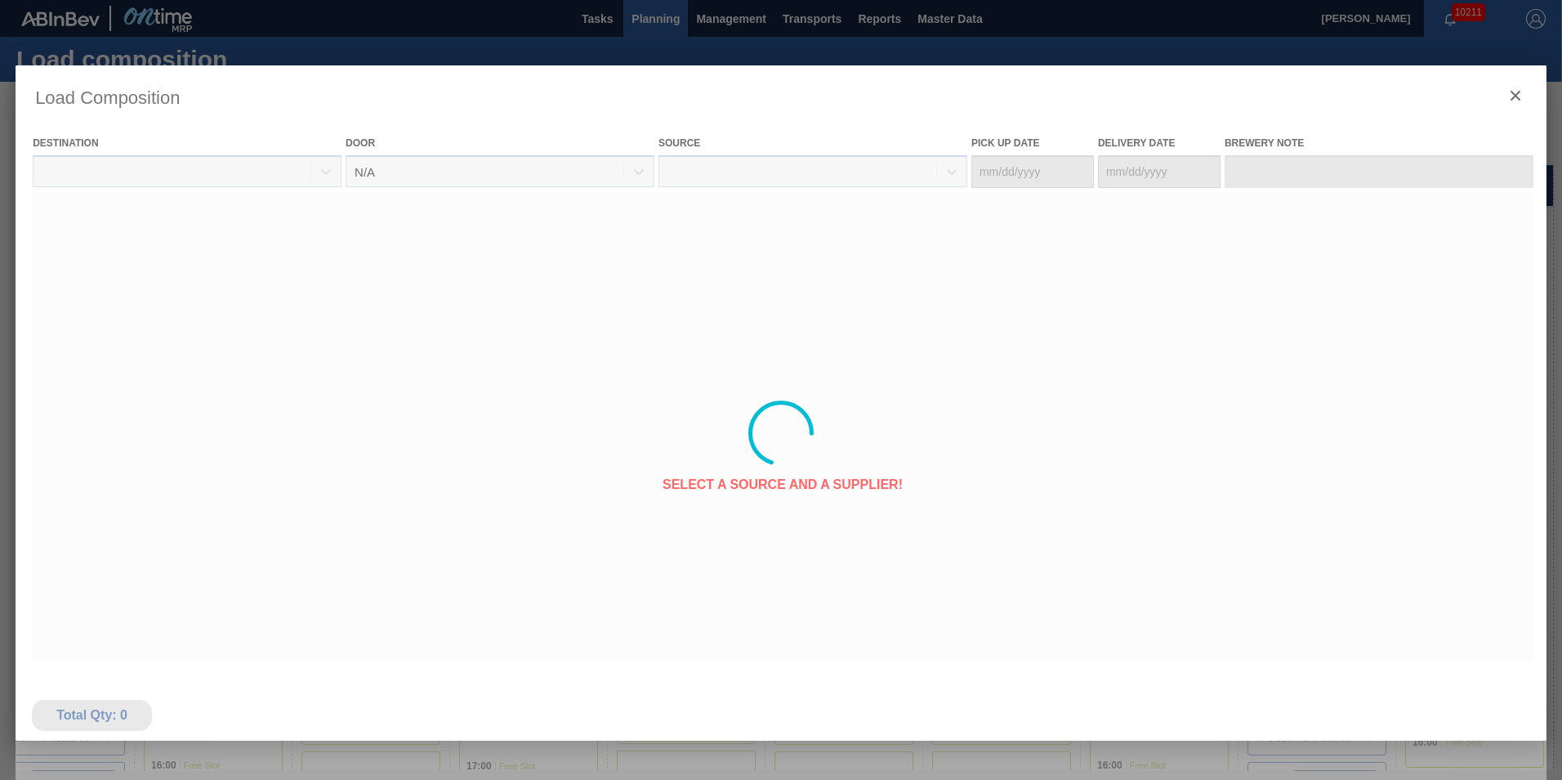
type Date "[DATE]"
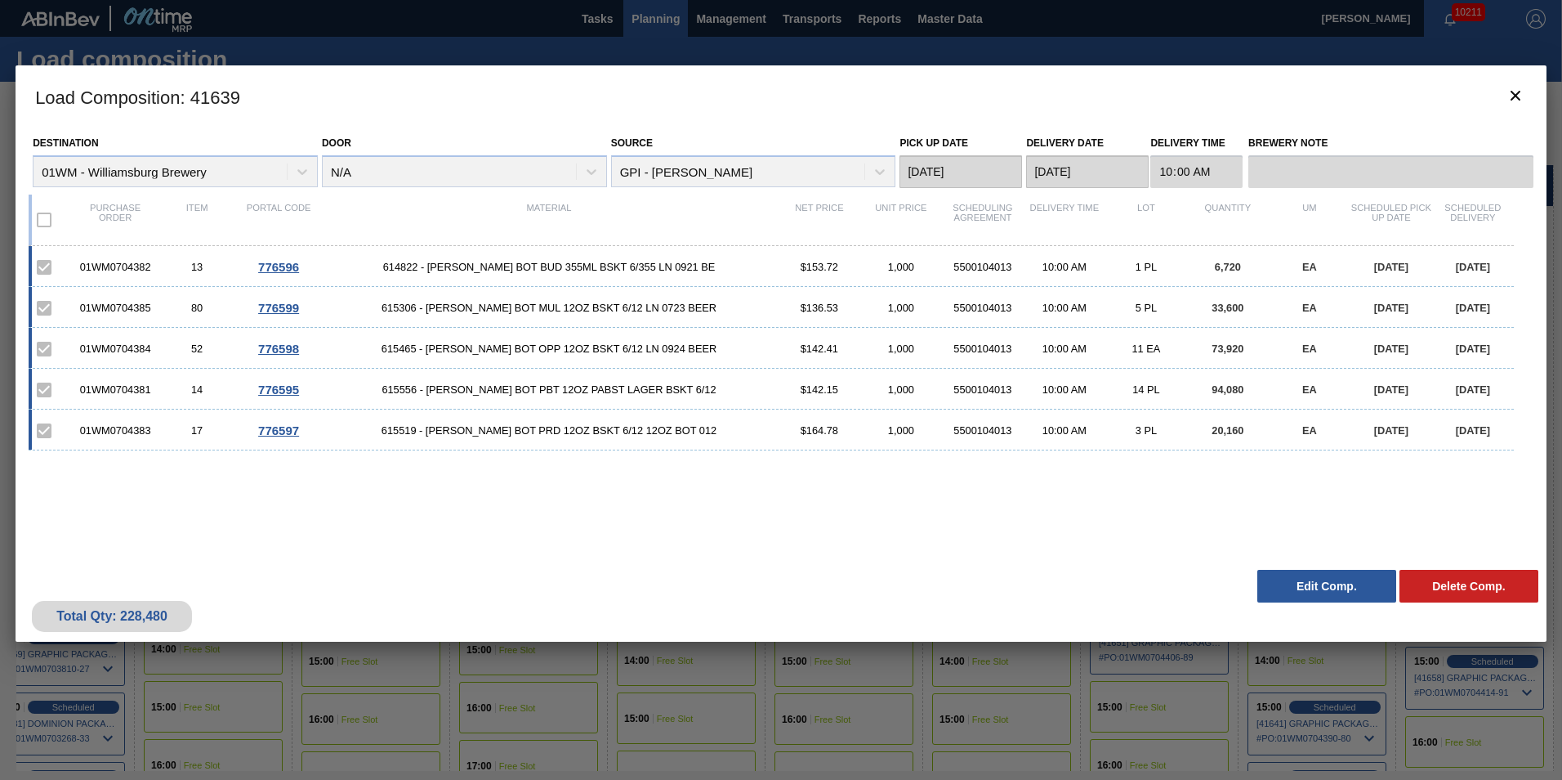
click at [707, 665] on div "Load Composition : 41639 Destination 01WM - [GEOGRAPHIC_DATA] Brewery Door N/A …" at bounding box center [781, 432] width 1531 height 735
click at [1514, 89] on icon "botão de ícone" at bounding box center [1516, 96] width 20 height 20
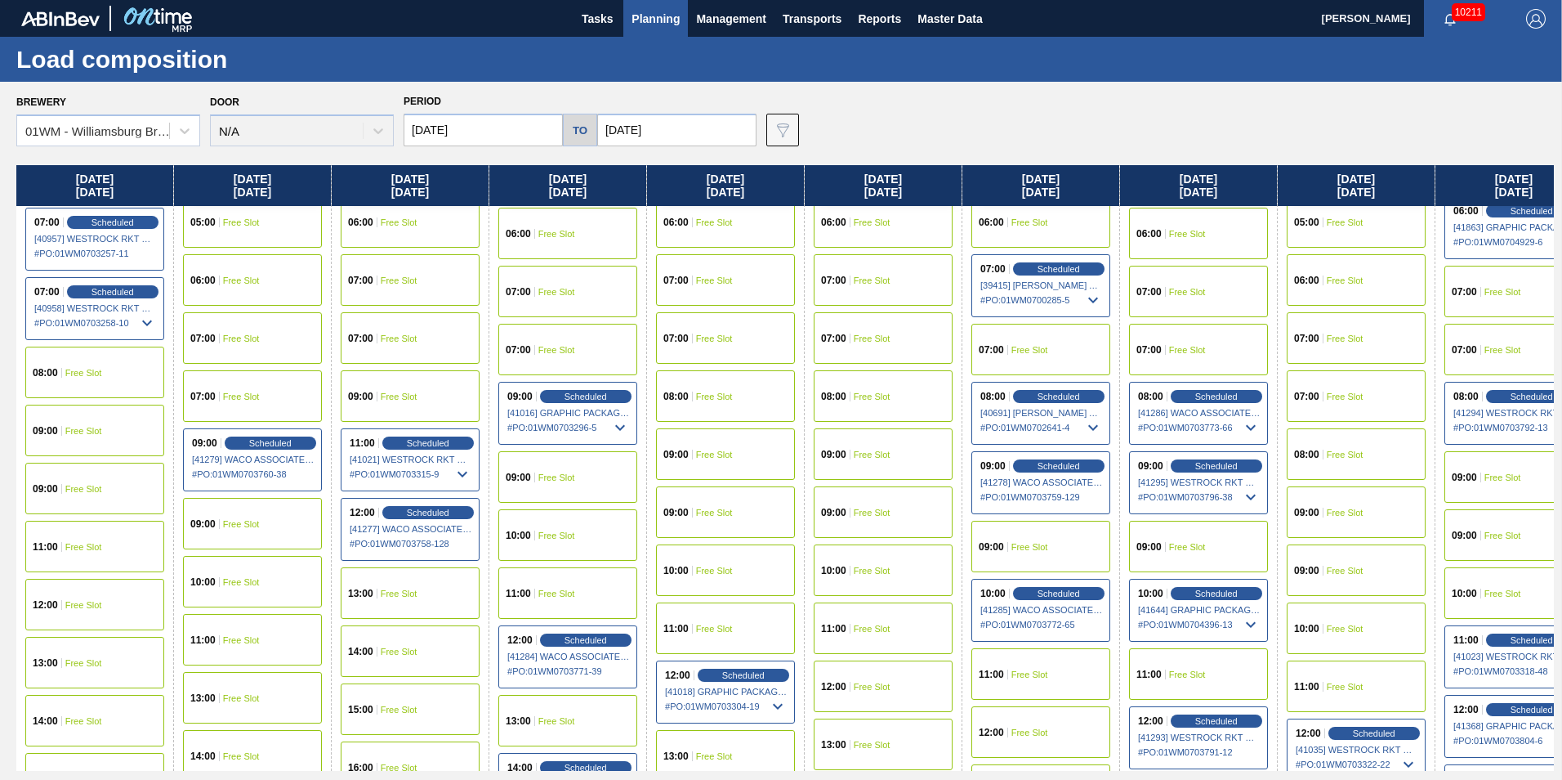
scroll to position [572, 0]
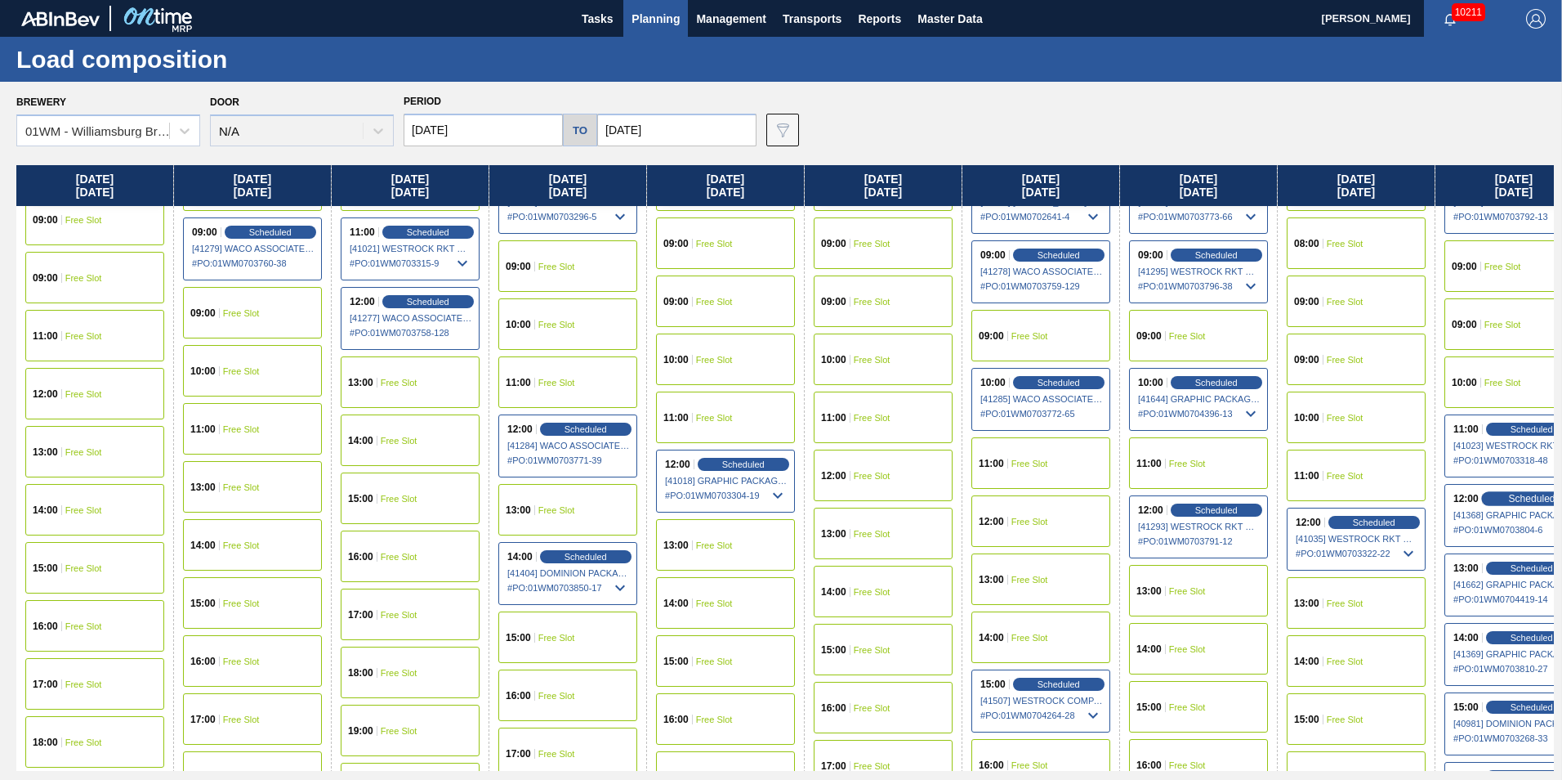
click at [1526, 501] on span "Scheduled" at bounding box center [1531, 498] width 47 height 11
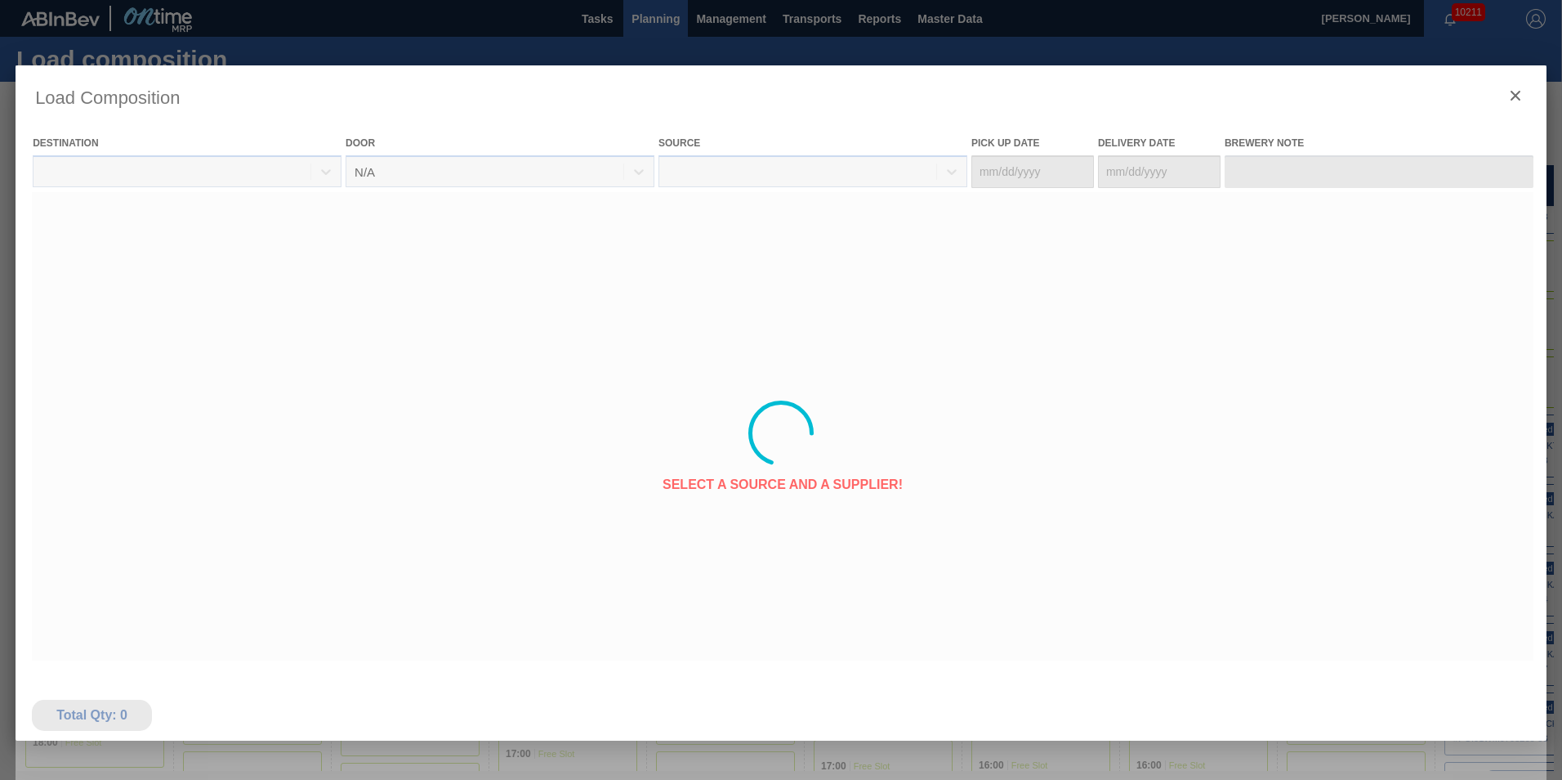
type Date "[DATE]"
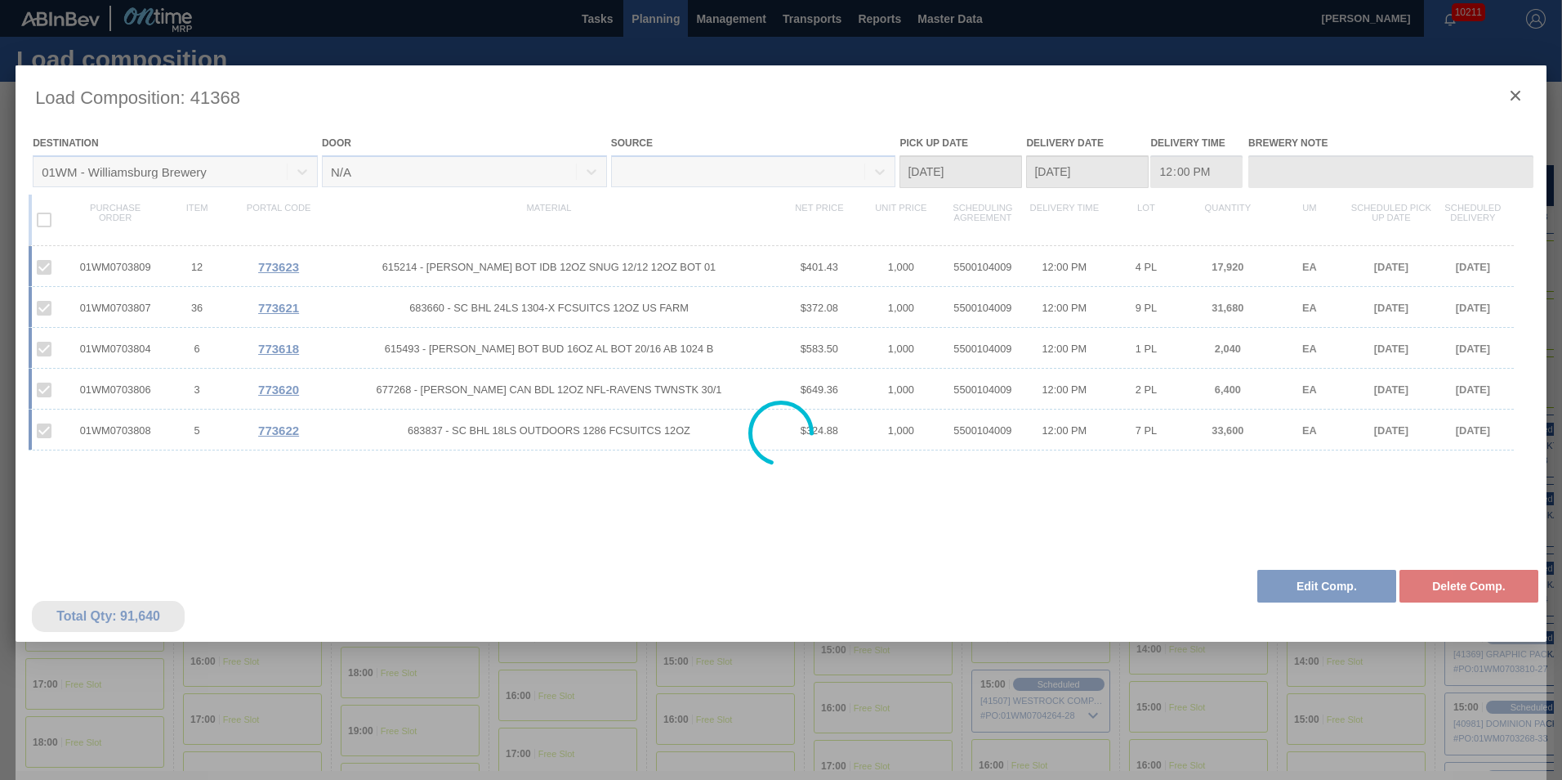
click at [1511, 96] on div at bounding box center [781, 432] width 1531 height 735
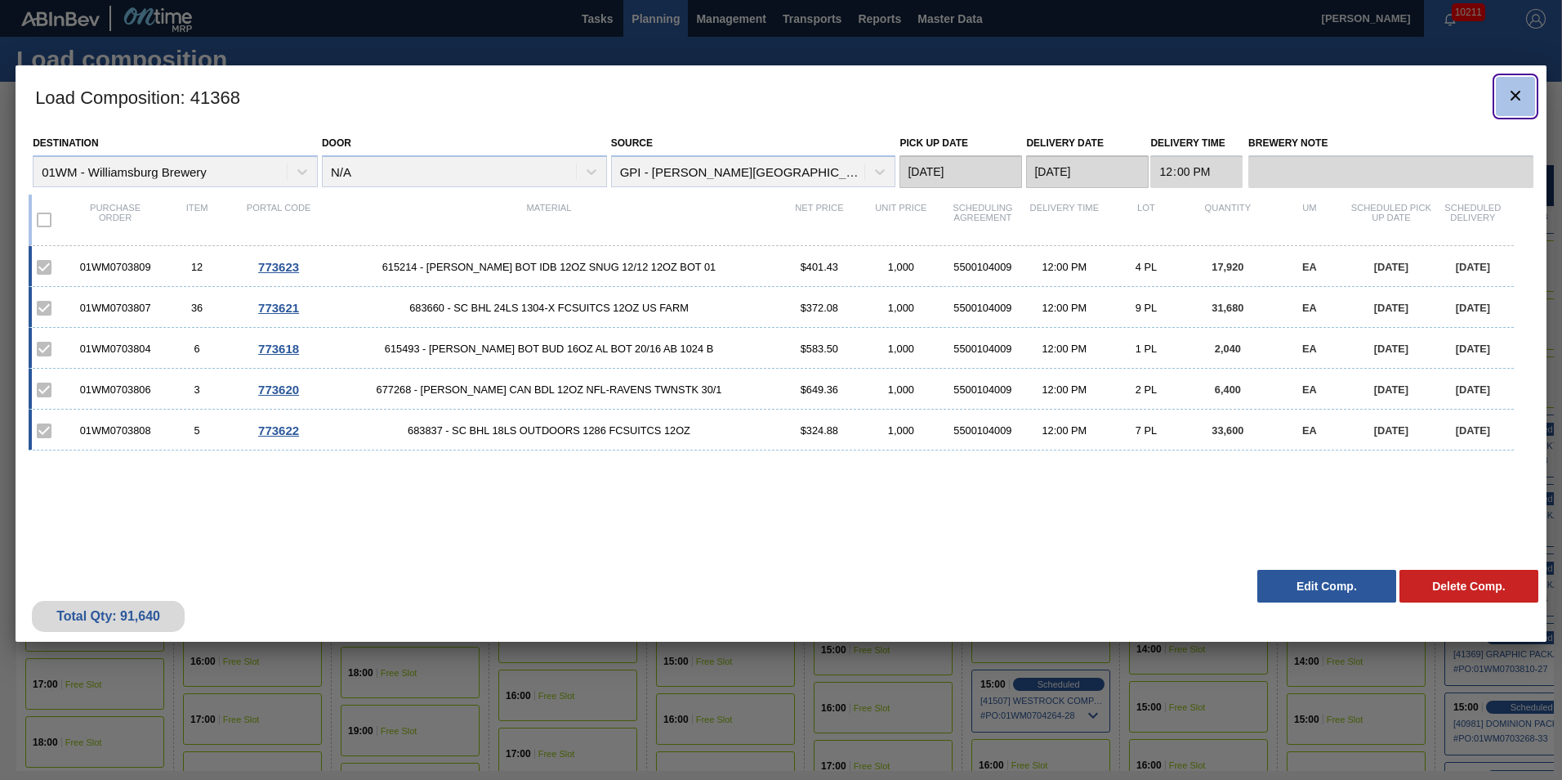
click at [1513, 86] on icon "botão de ícone" at bounding box center [1516, 96] width 20 height 20
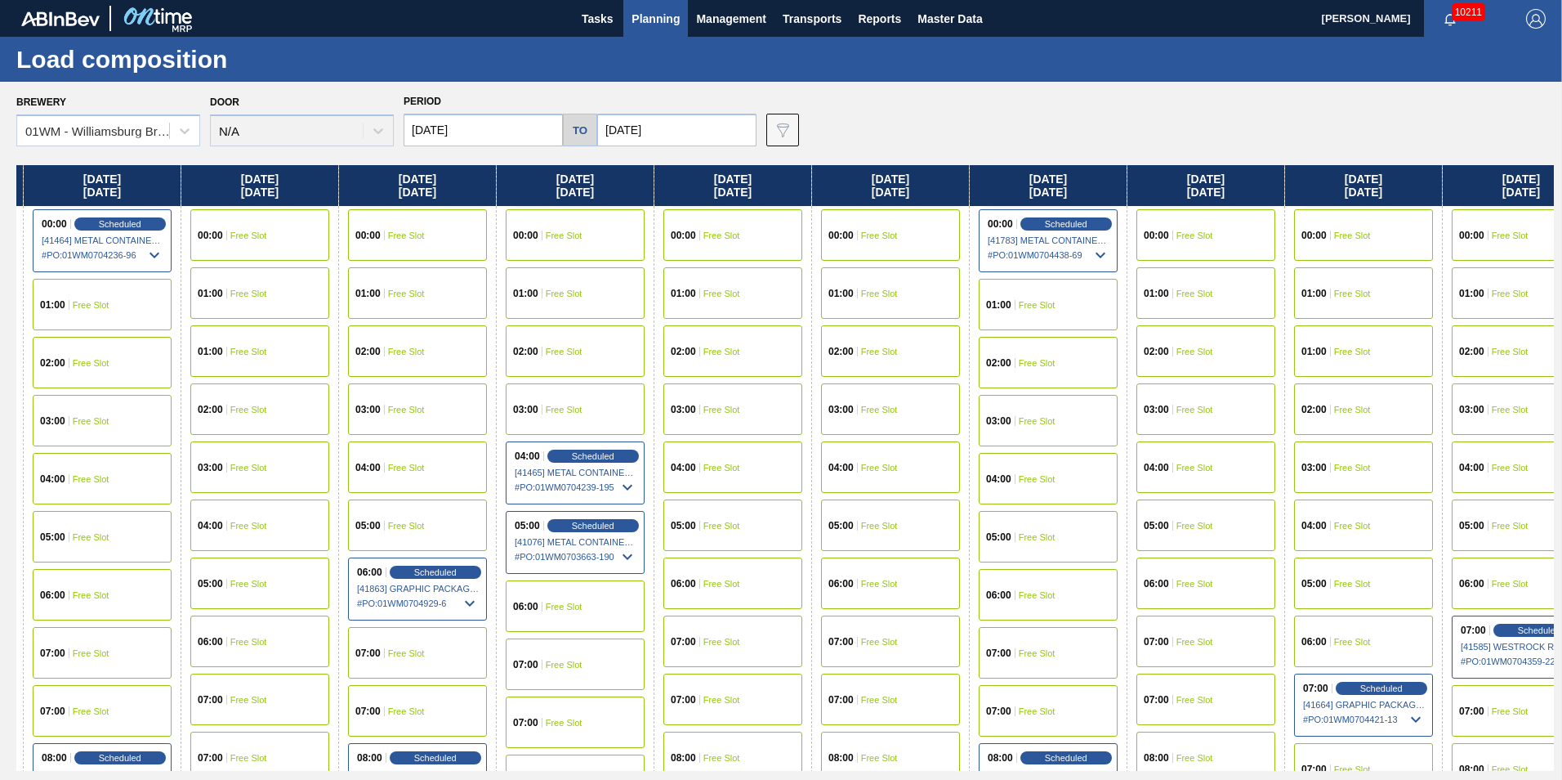
drag, startPoint x: 1463, startPoint y: 188, endPoint x: 356, endPoint y: 264, distance: 1109.8
click at [356, 264] on div "[DATE] 00:00 Free Slot 01:00 Free Slot 02:00 Scheduled [41247] WACO ASSOCIATES …" at bounding box center [785, 467] width 1538 height 605
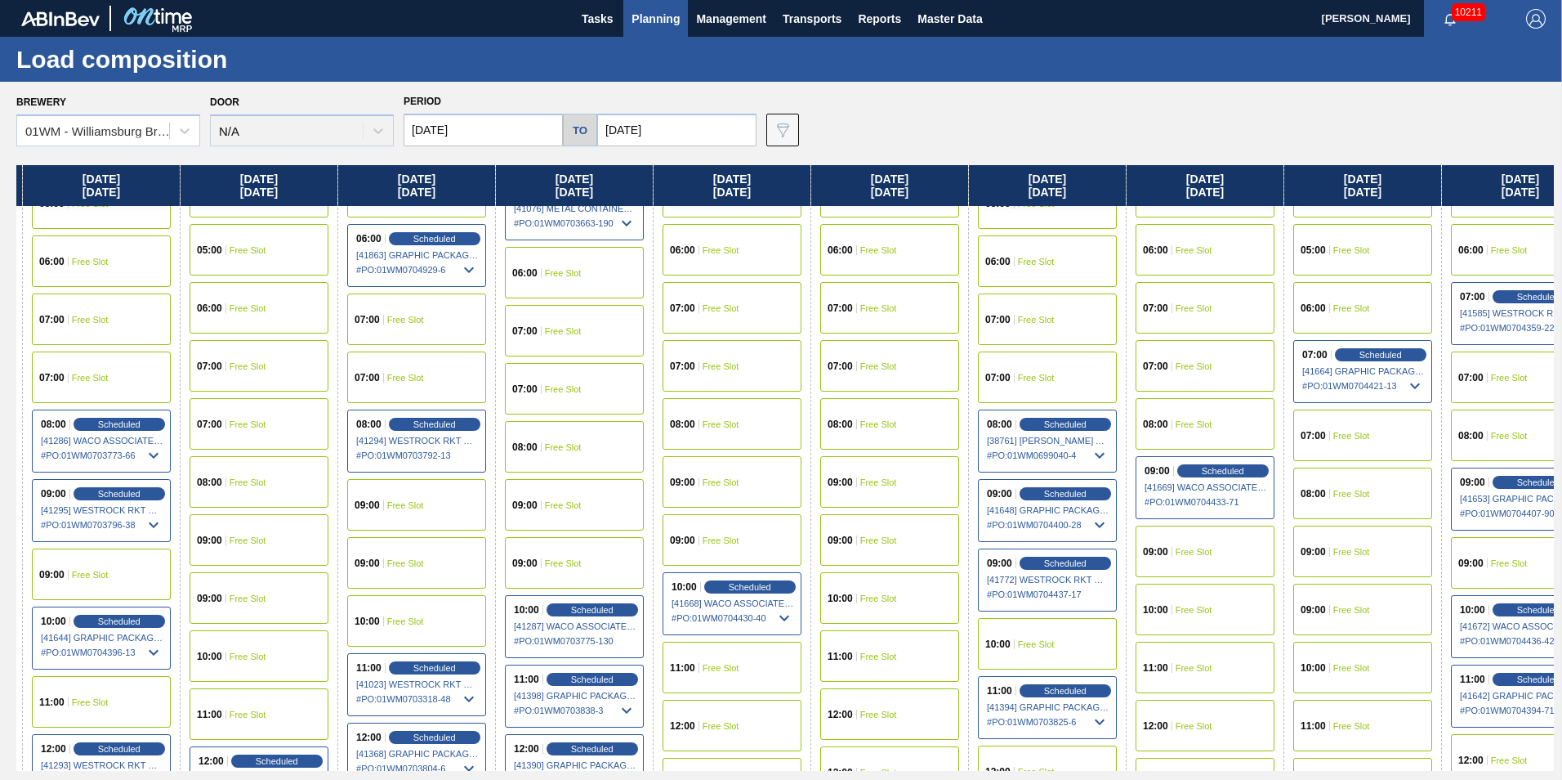
scroll to position [490, 1097]
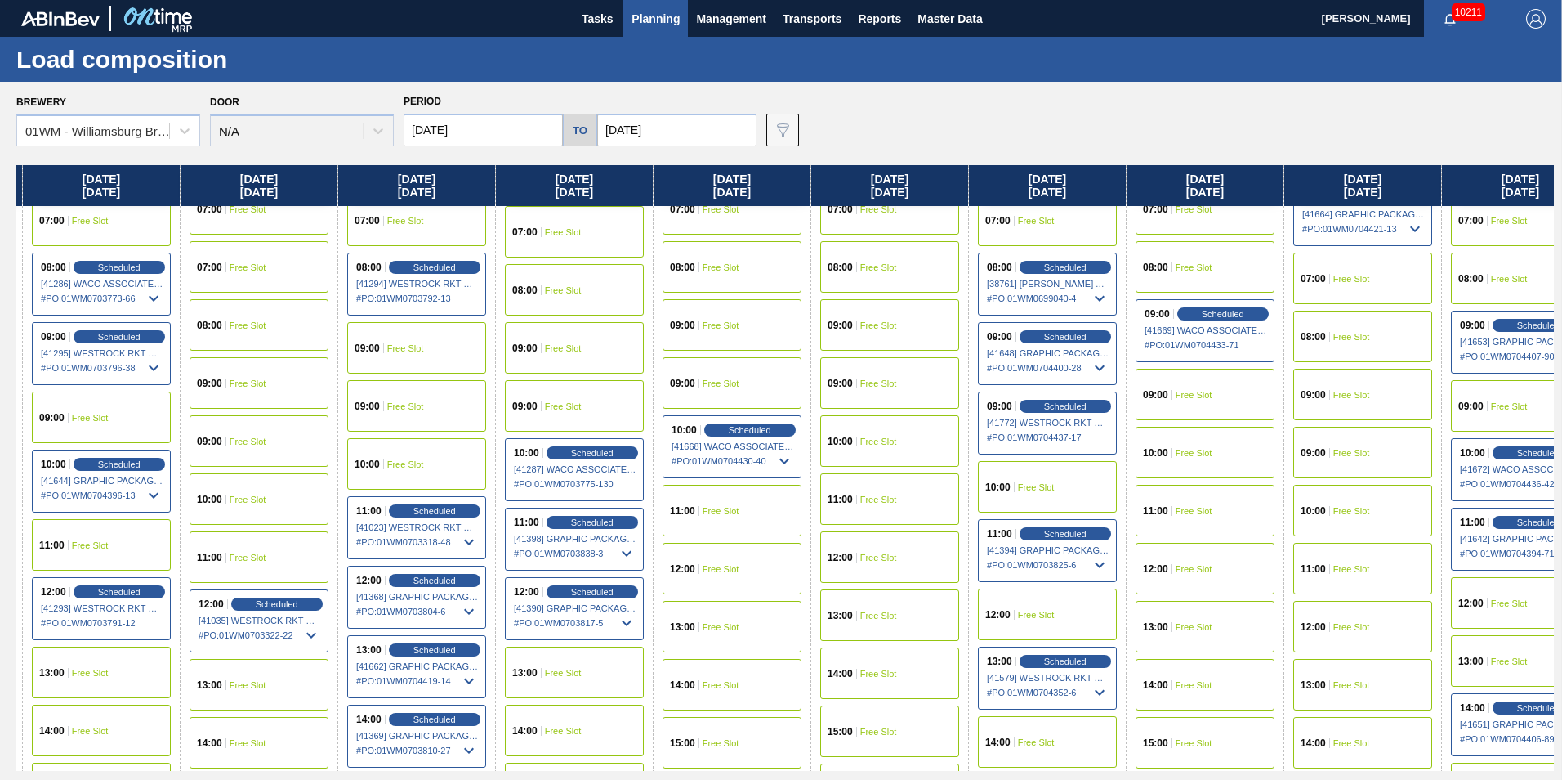
click at [1079, 525] on div "11:00 Scheduled [41394] GRAPHIC PACKAGING INTERNATIONA - 0008221069 # PO : 01WM…" at bounding box center [1047, 550] width 139 height 63
click at [1075, 538] on span "Scheduled" at bounding box center [1065, 533] width 47 height 11
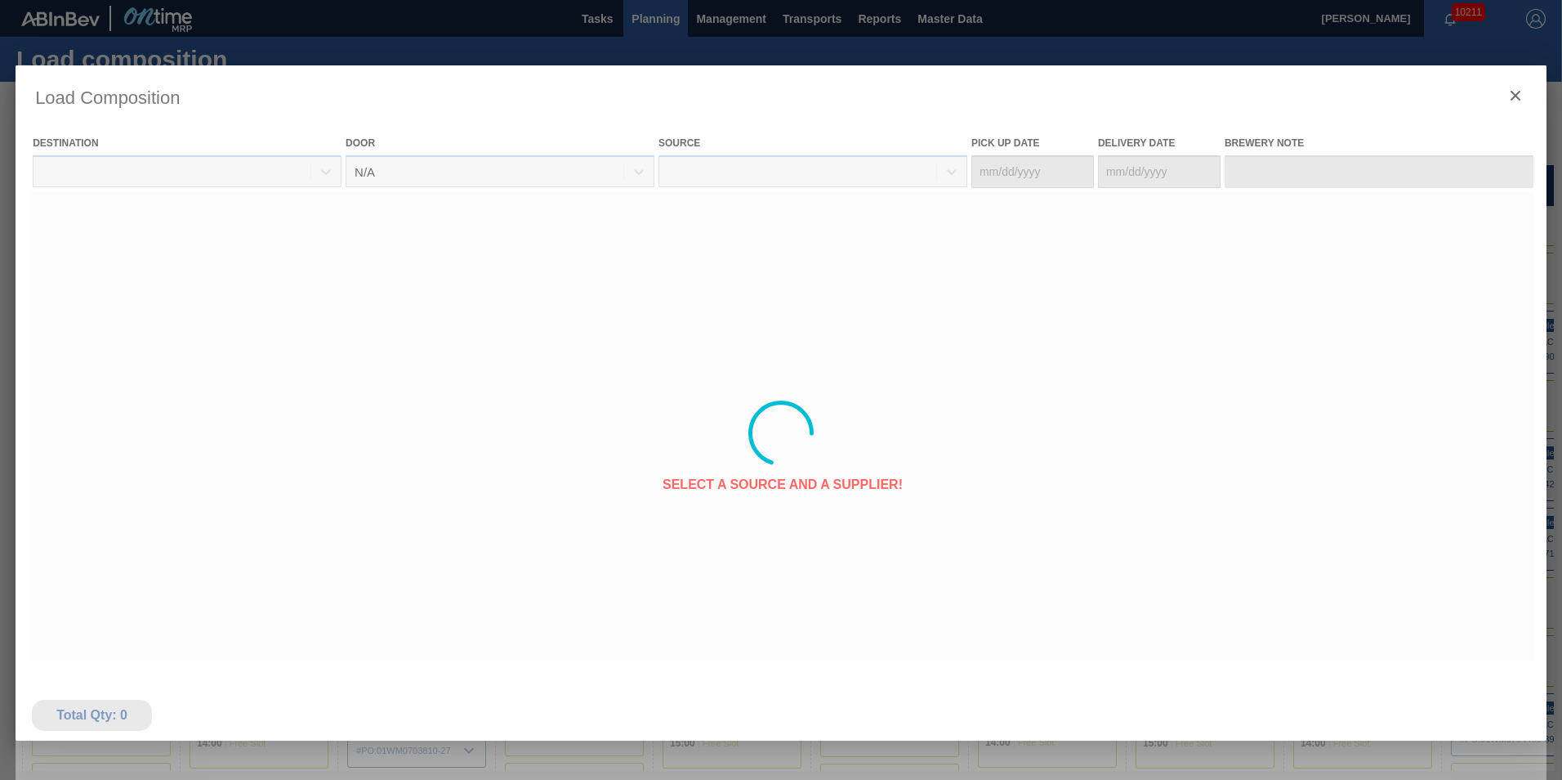
type Date "[DATE]"
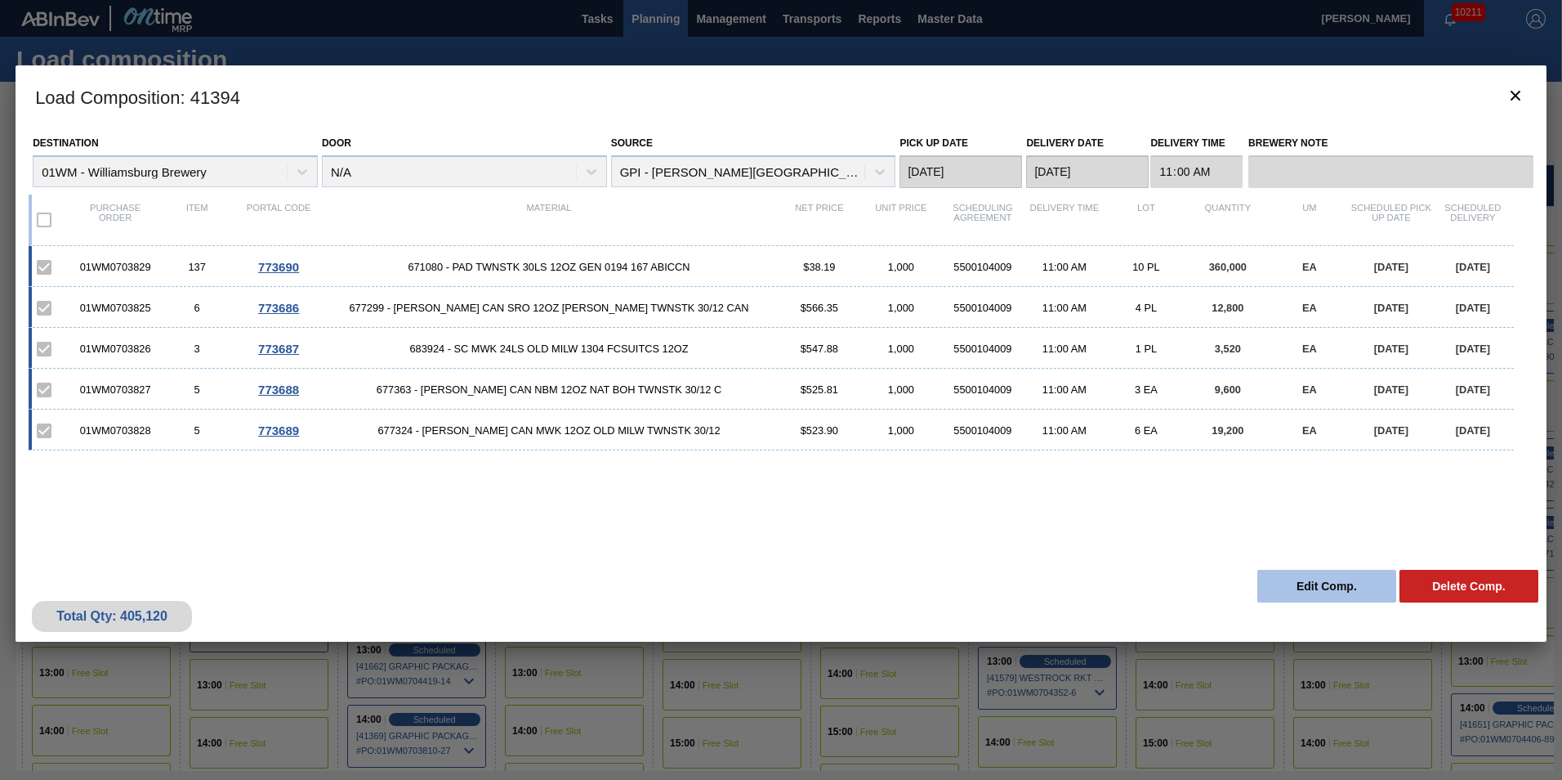
click at [1305, 587] on button "Edit Comp." at bounding box center [1327, 586] width 139 height 33
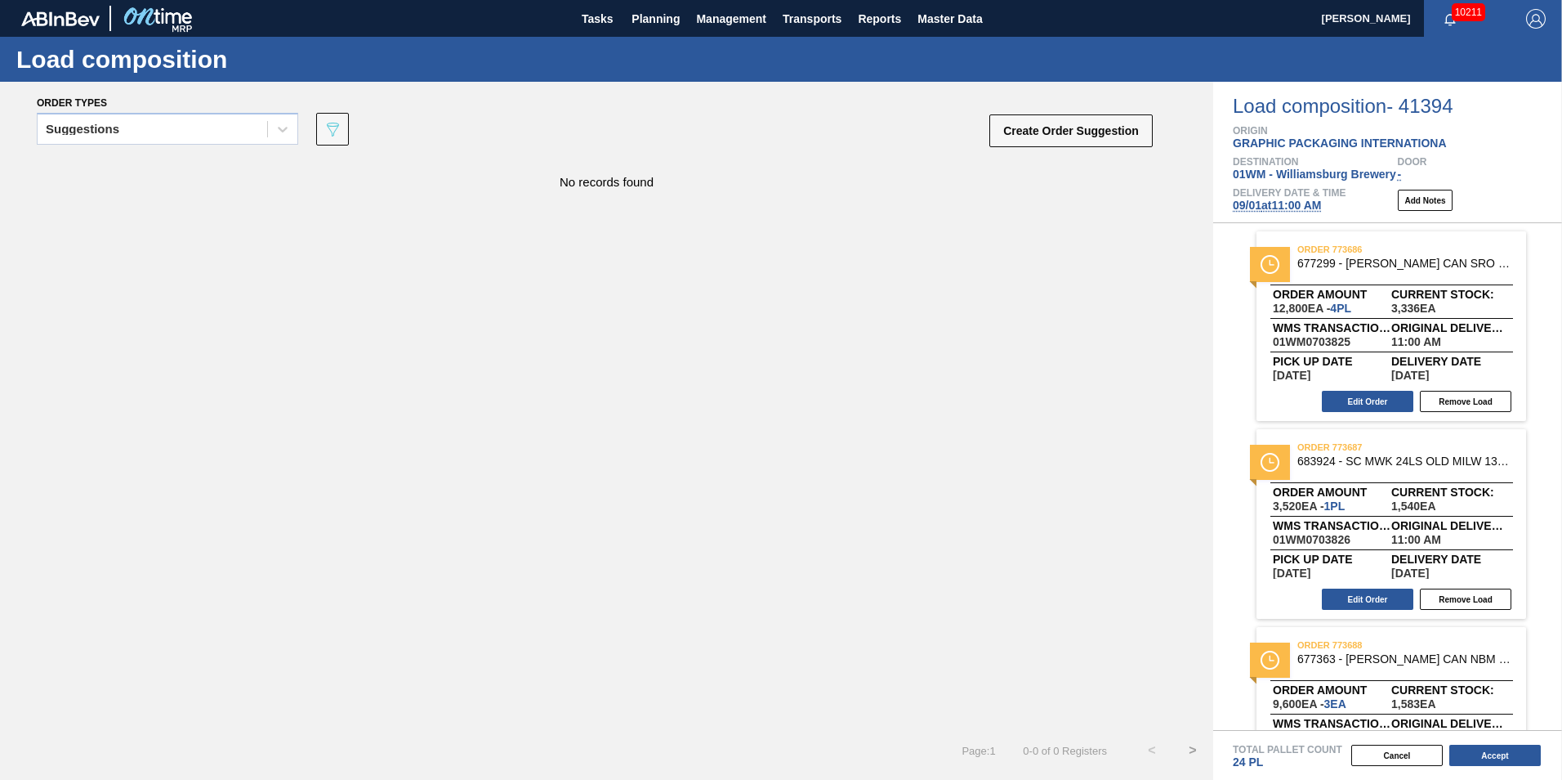
click at [1276, 206] on span "[DATE] 11:00 AM" at bounding box center [1277, 205] width 88 height 13
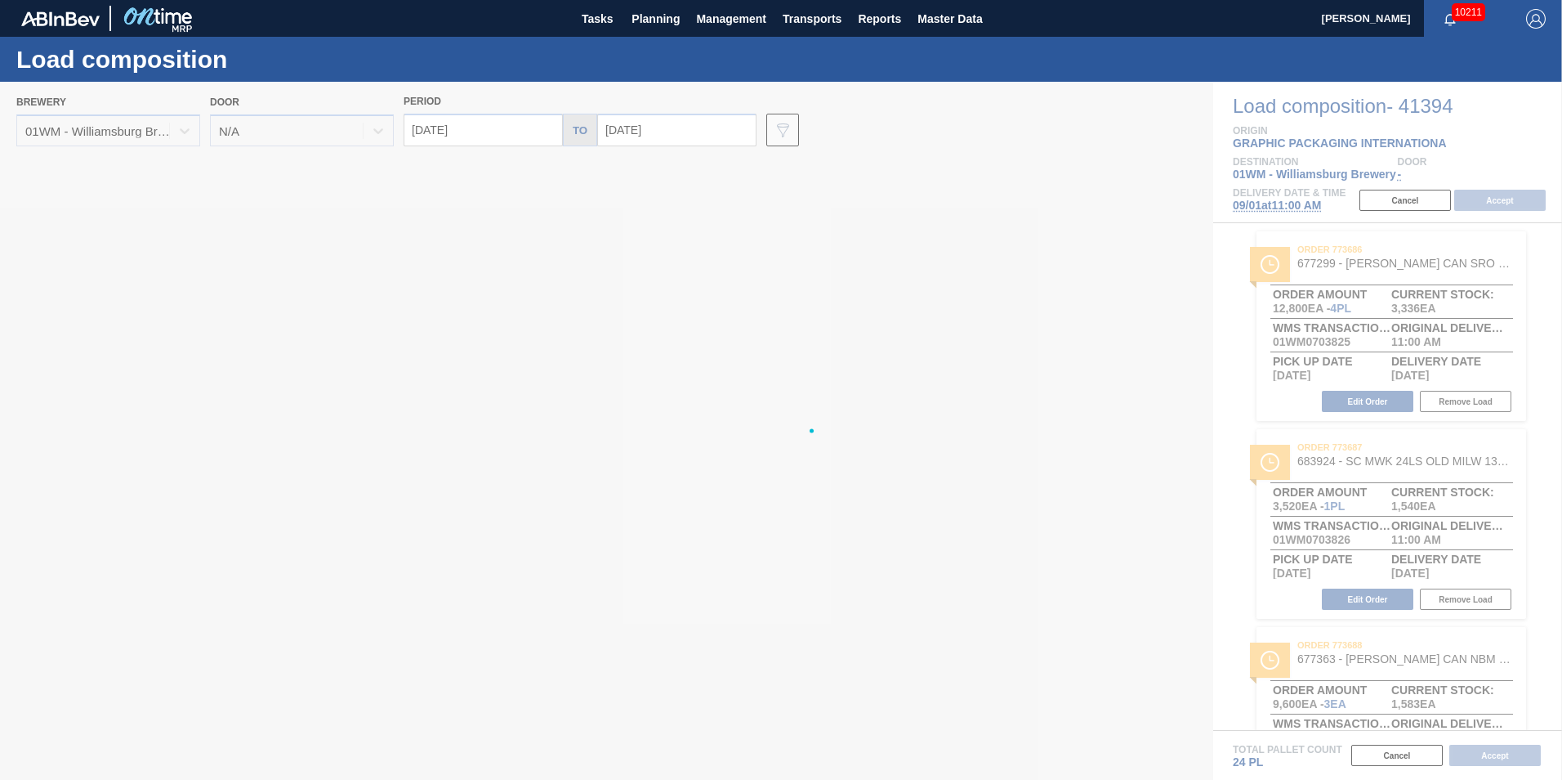
type input "[DATE]"
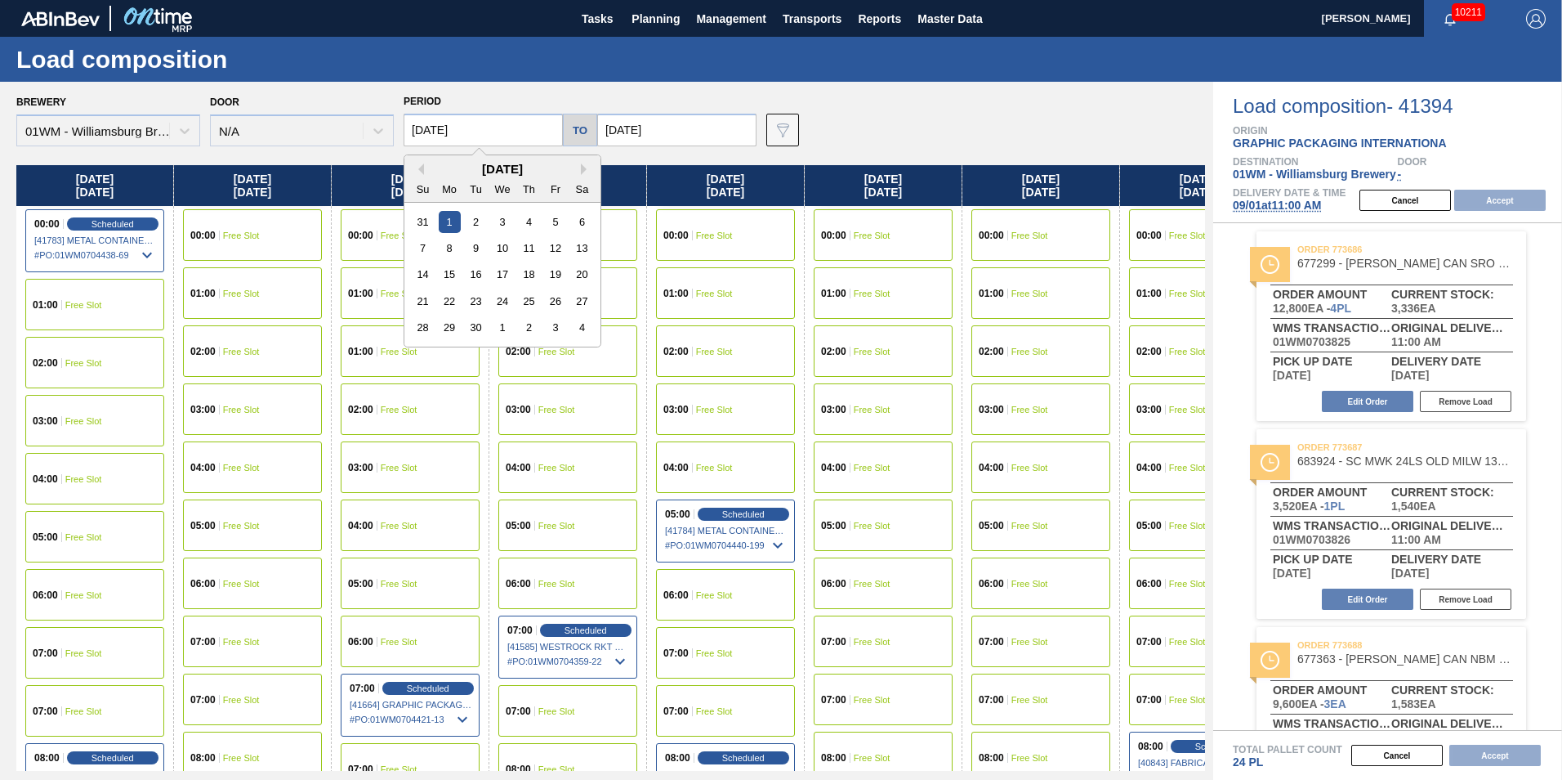
click at [434, 132] on input "[DATE]" at bounding box center [483, 130] width 159 height 33
click at [425, 168] on div "[DATE]" at bounding box center [502, 169] width 196 height 14
click at [422, 168] on button "Previous Month" at bounding box center [418, 168] width 11 height 11
click at [549, 327] on div "29" at bounding box center [555, 327] width 22 height 22
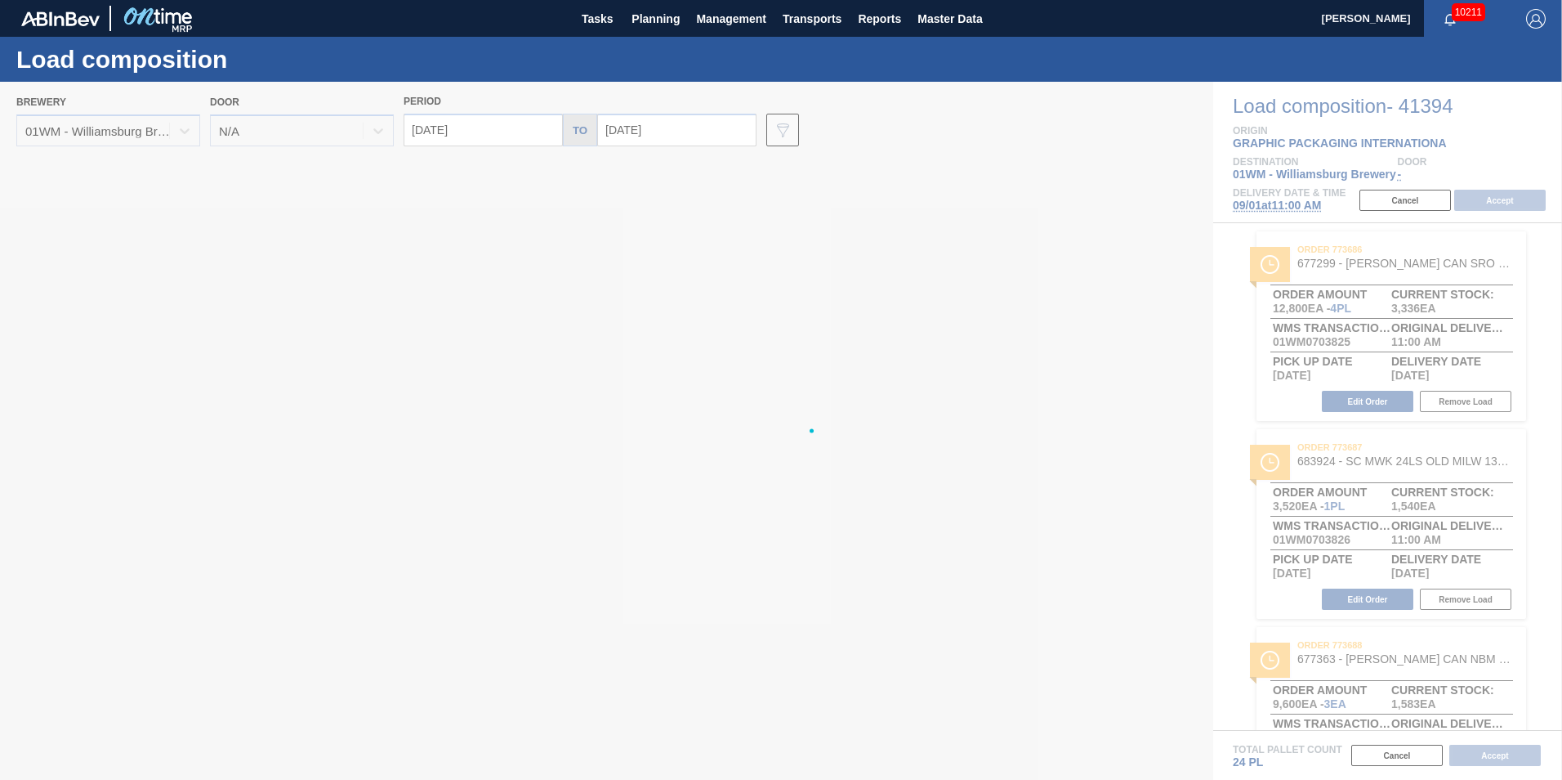
type input "[DATE]"
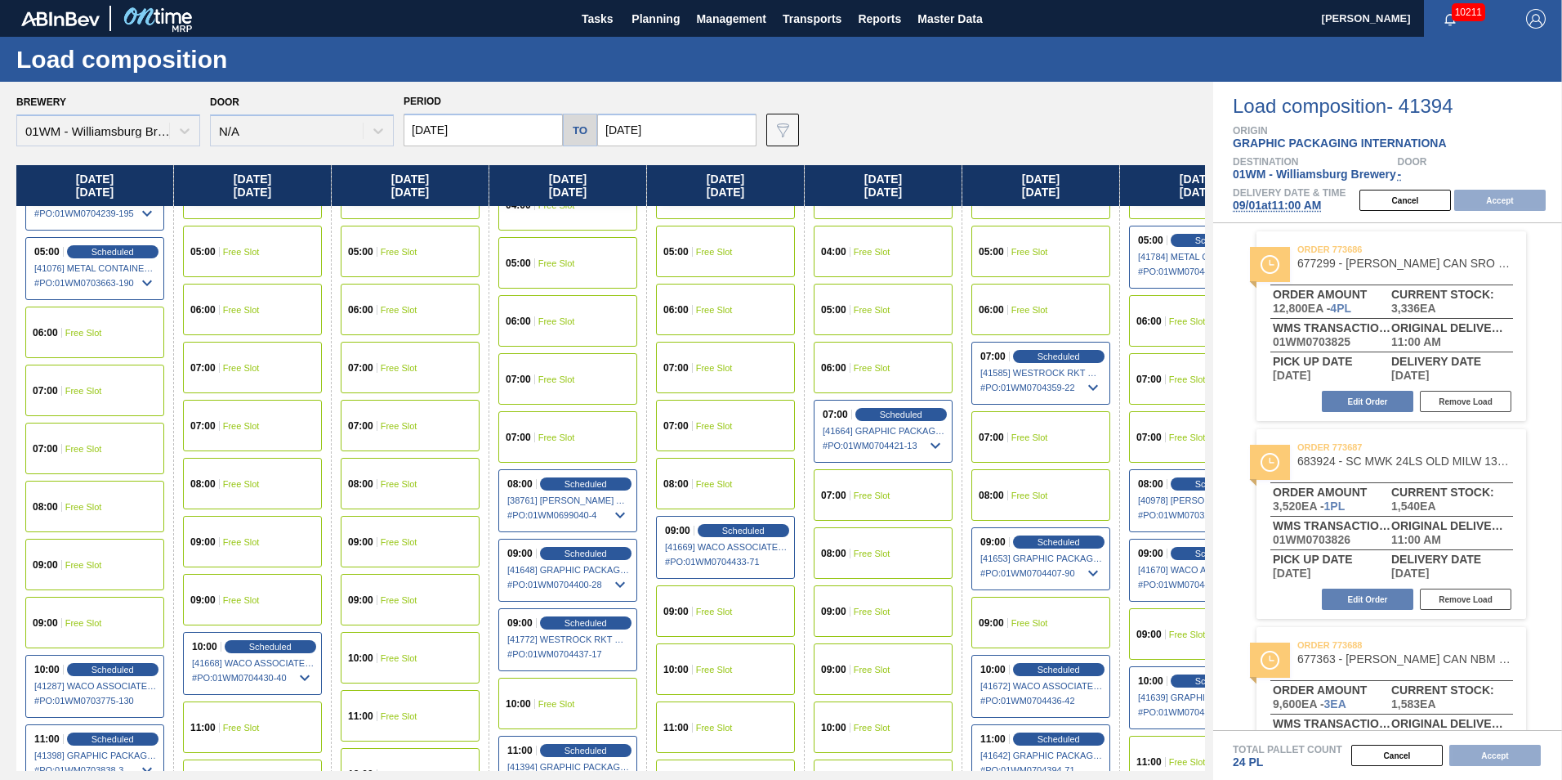
scroll to position [245, 0]
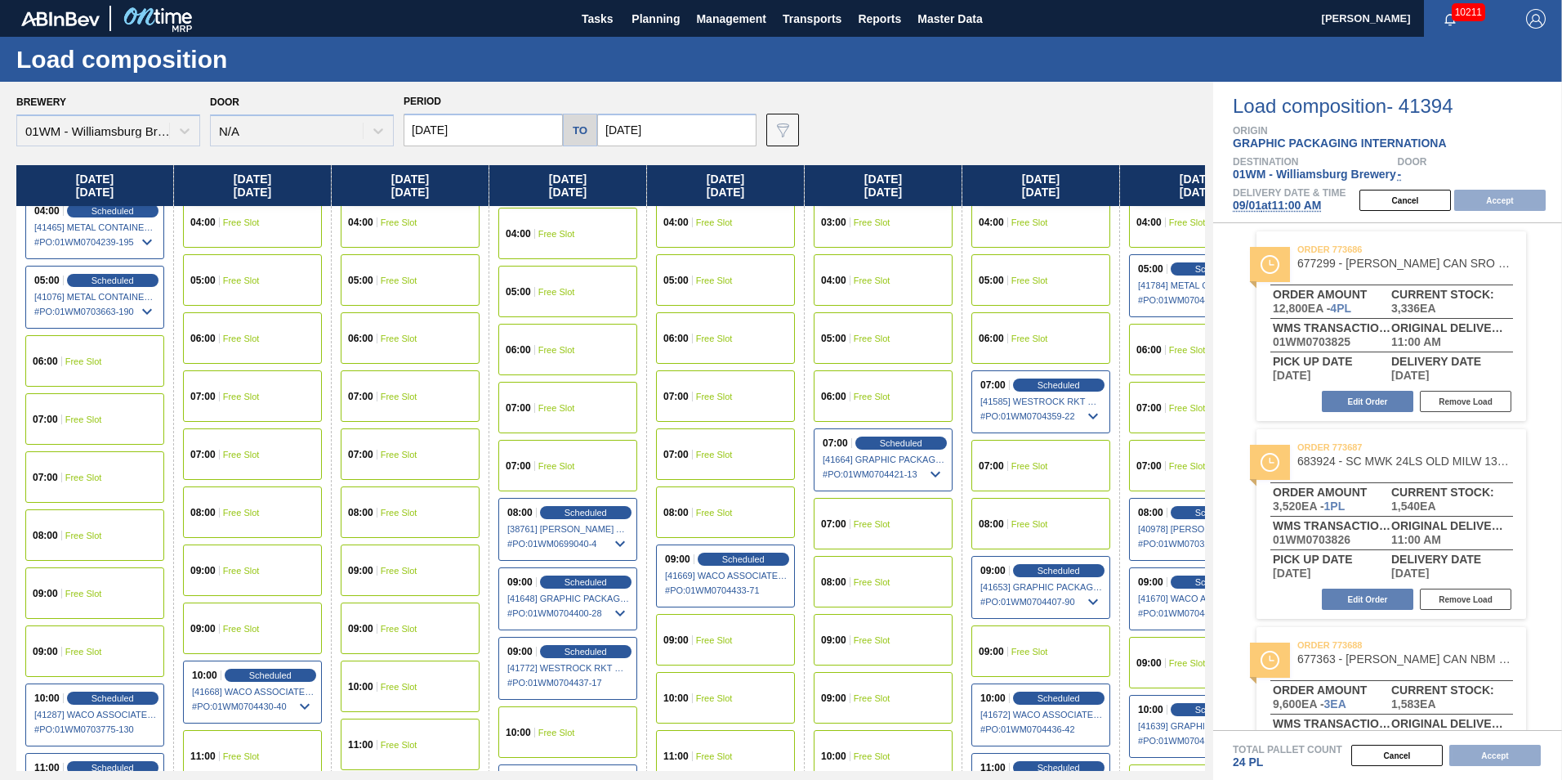
click at [74, 358] on span "Free Slot" at bounding box center [83, 361] width 37 height 10
click at [1495, 199] on button "Accept" at bounding box center [1500, 200] width 92 height 21
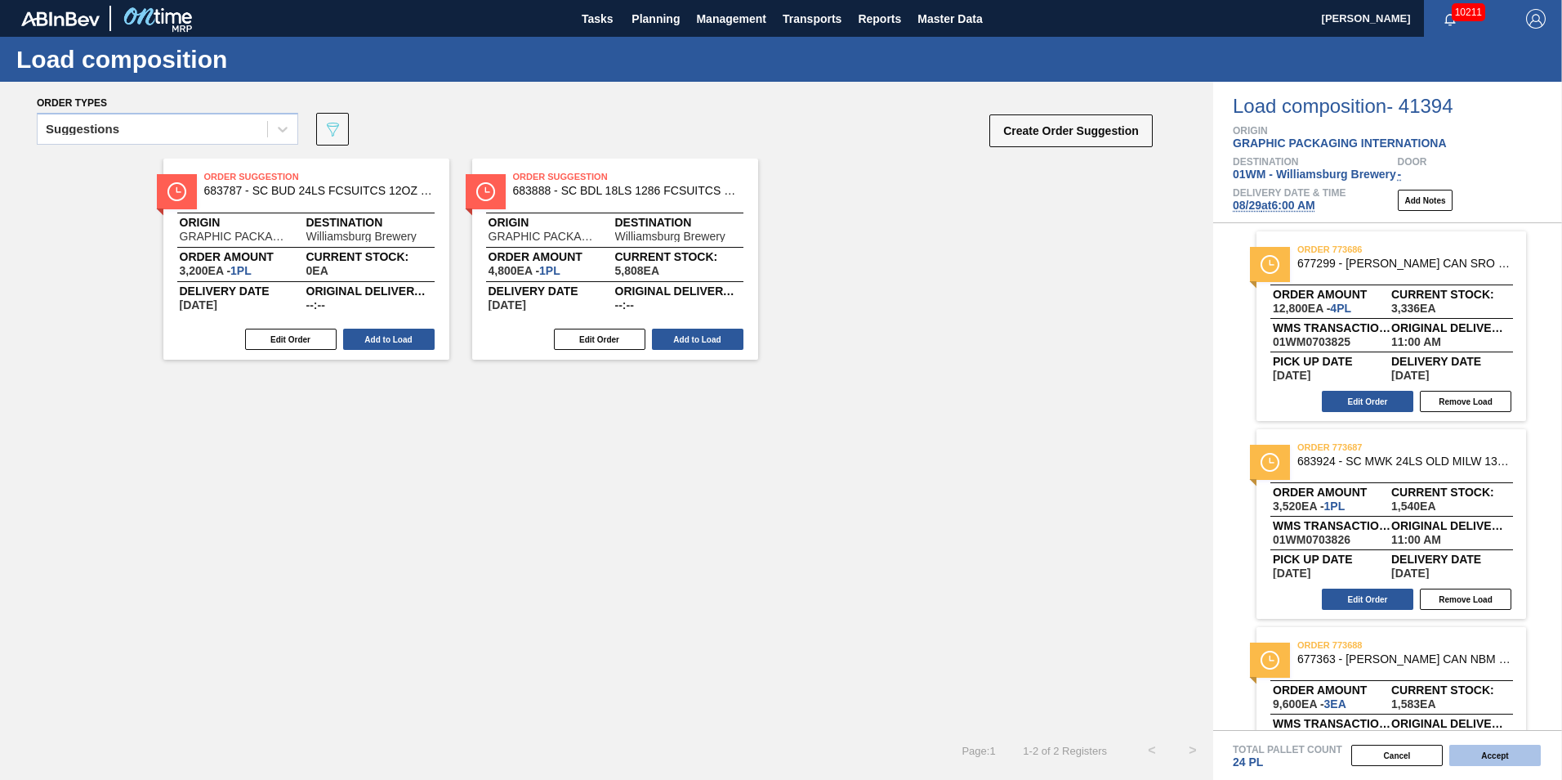
click at [1479, 753] on button "Accept" at bounding box center [1496, 754] width 92 height 21
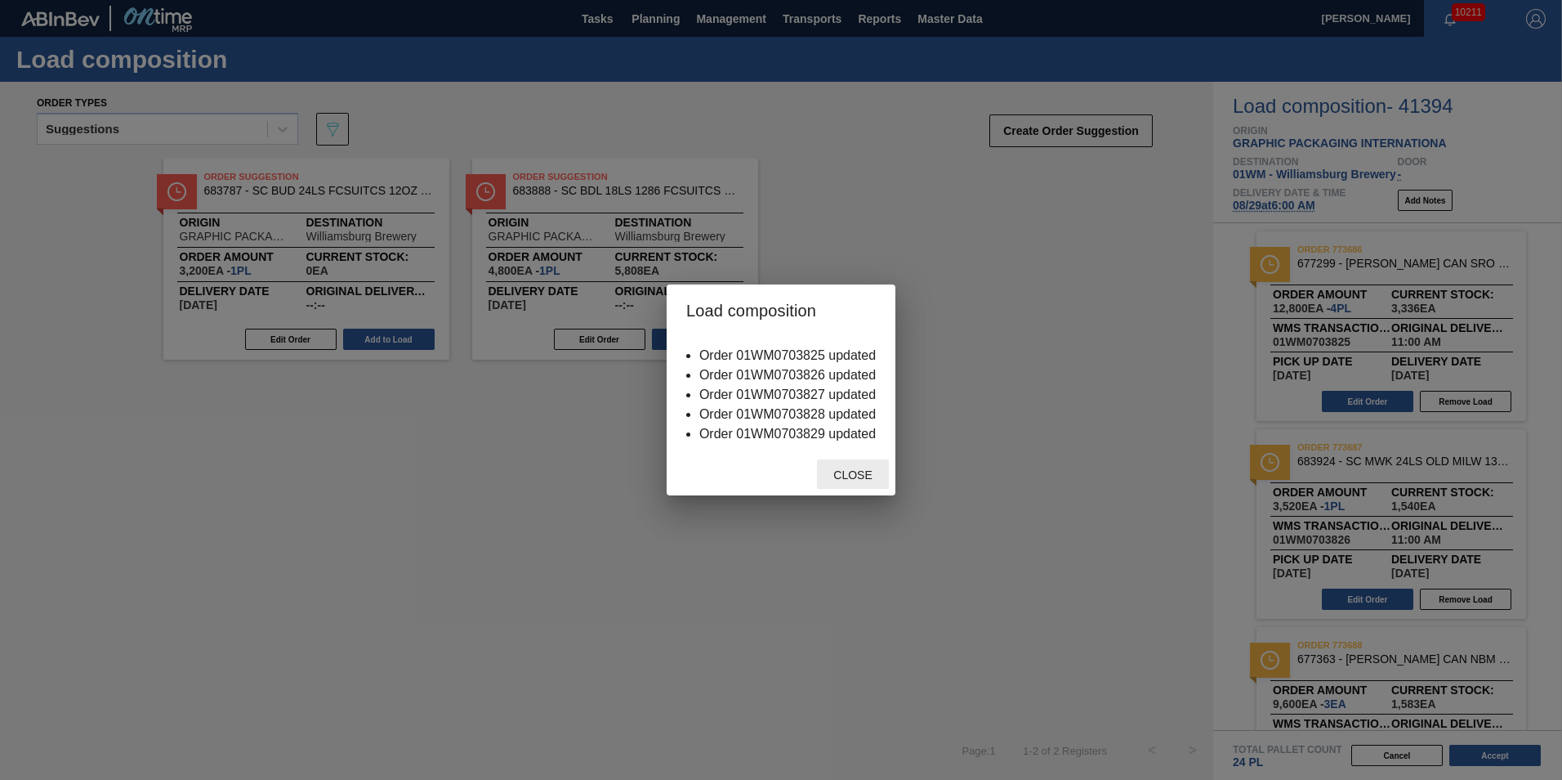
click at [837, 470] on span "Close" at bounding box center [852, 474] width 65 height 13
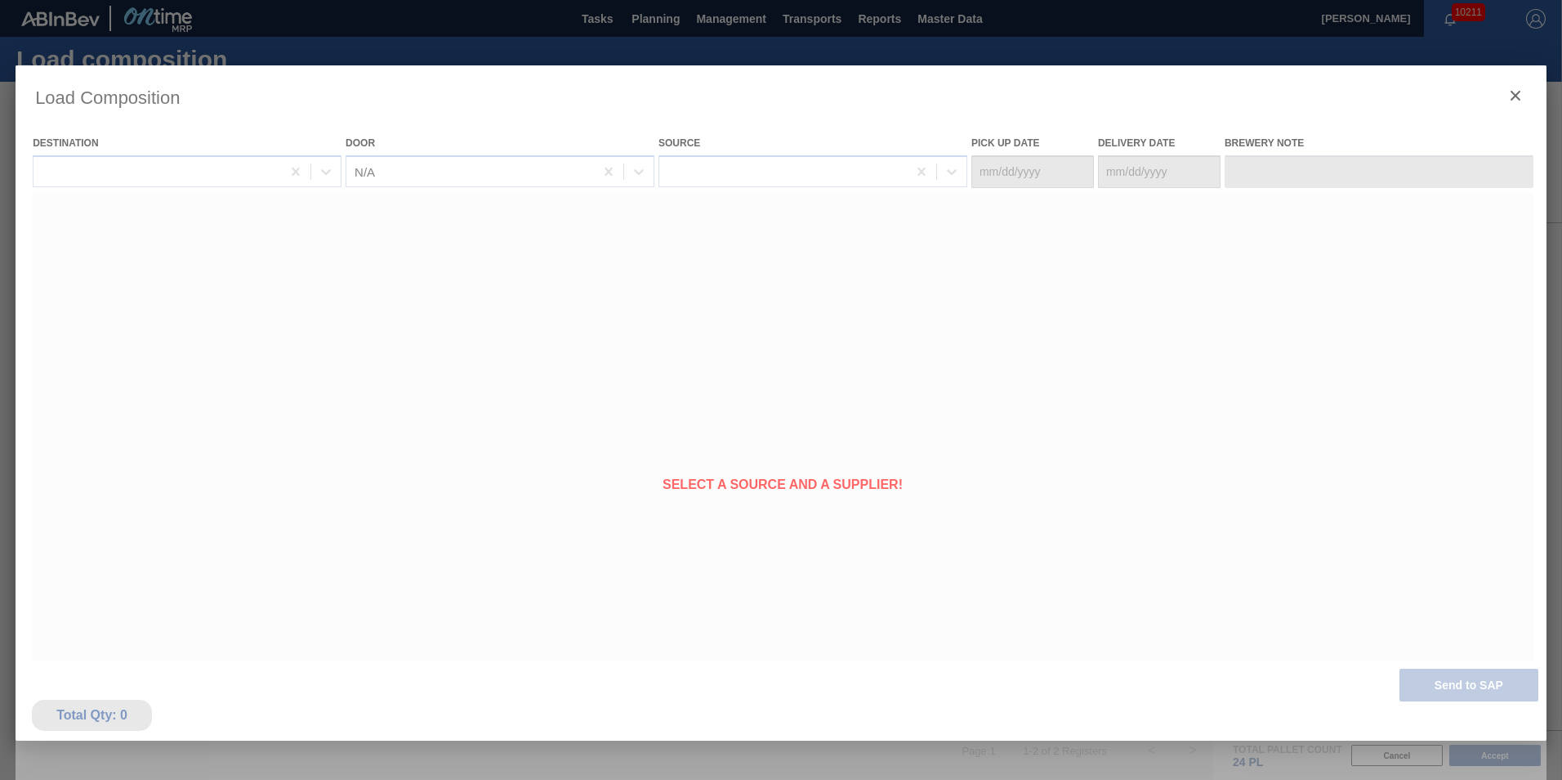
type Date "[DATE]"
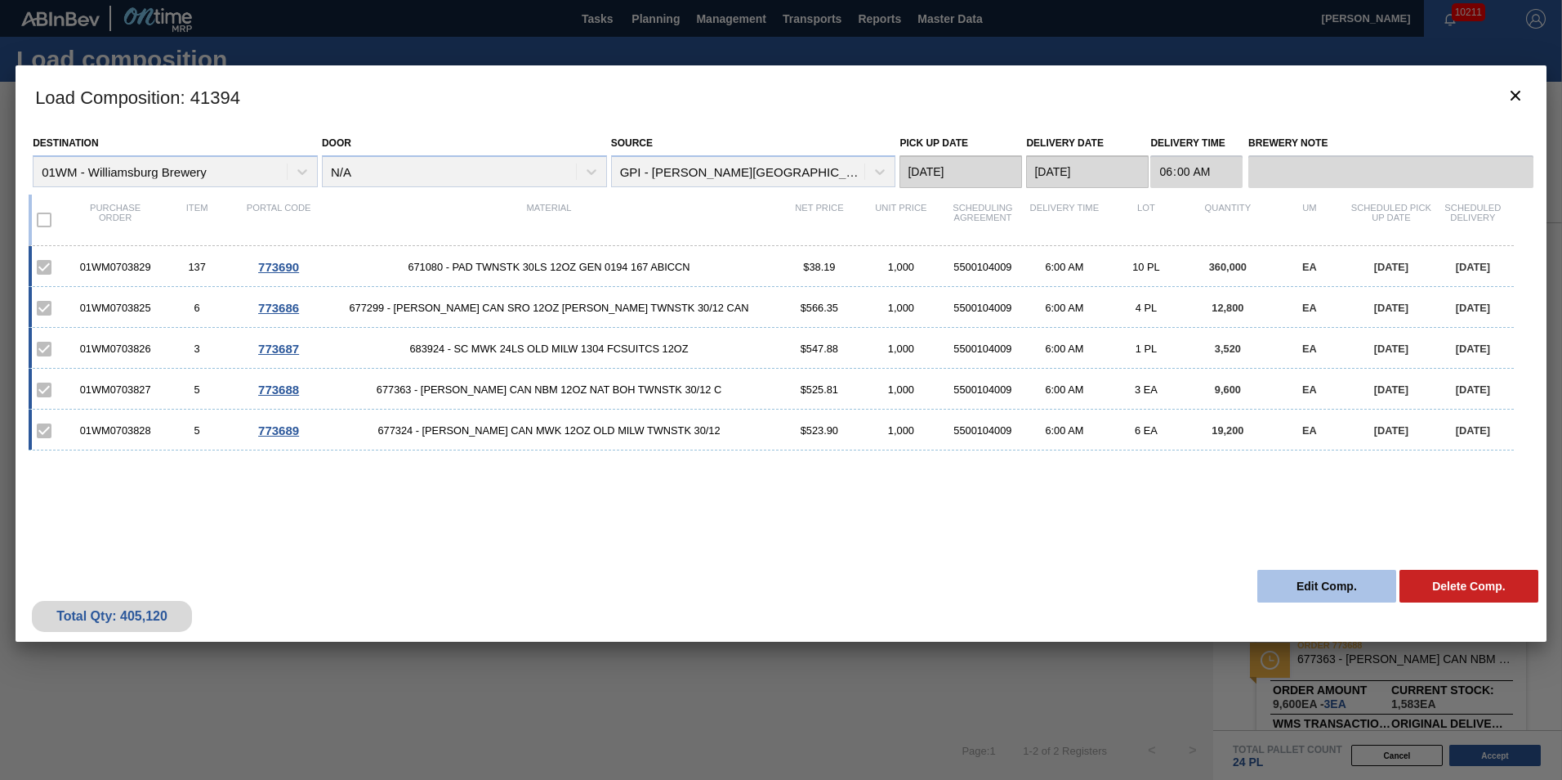
click at [1327, 586] on button "Edit Comp." at bounding box center [1327, 586] width 139 height 33
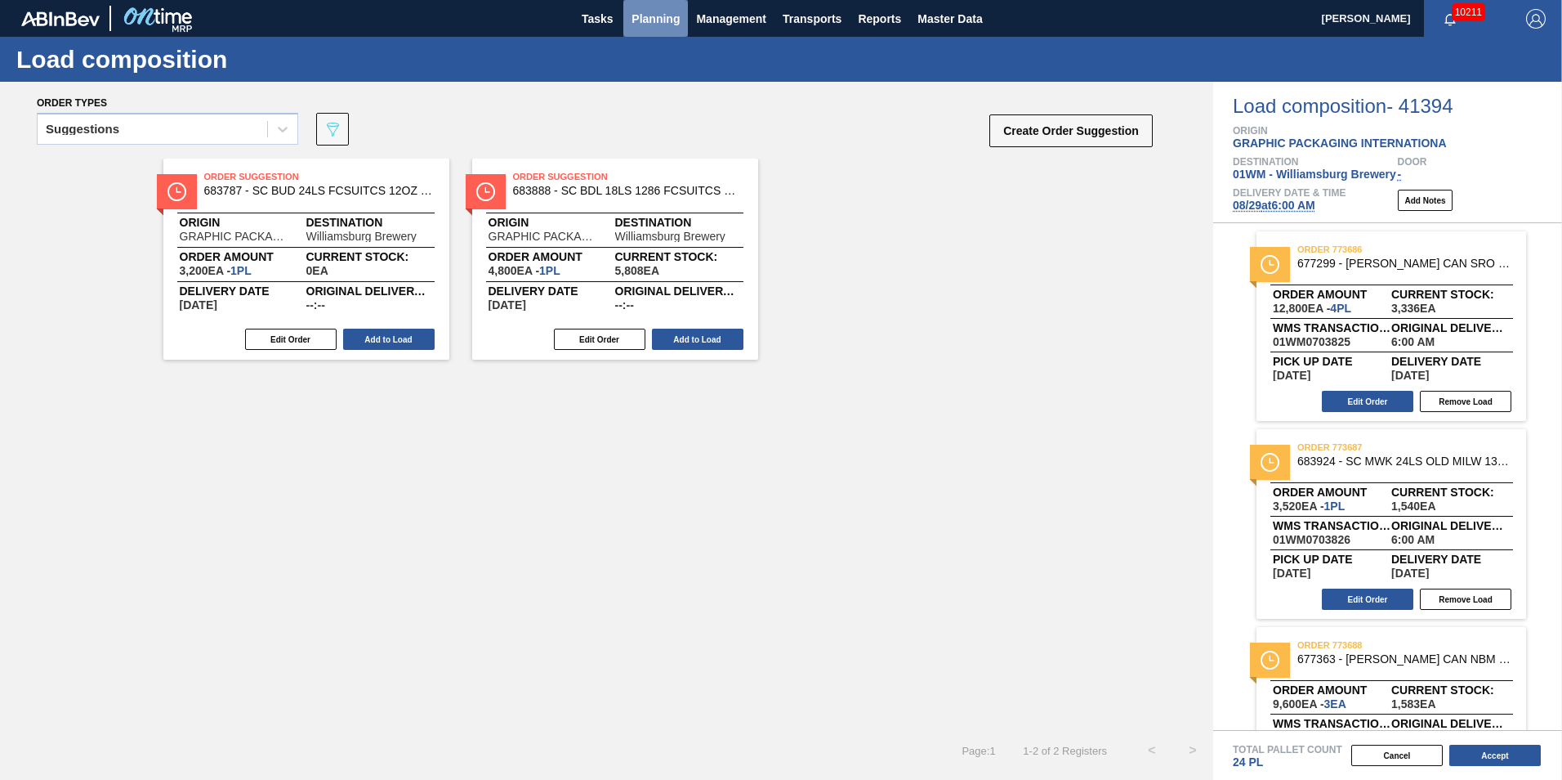
click at [642, 11] on span "Planning" at bounding box center [656, 19] width 48 height 20
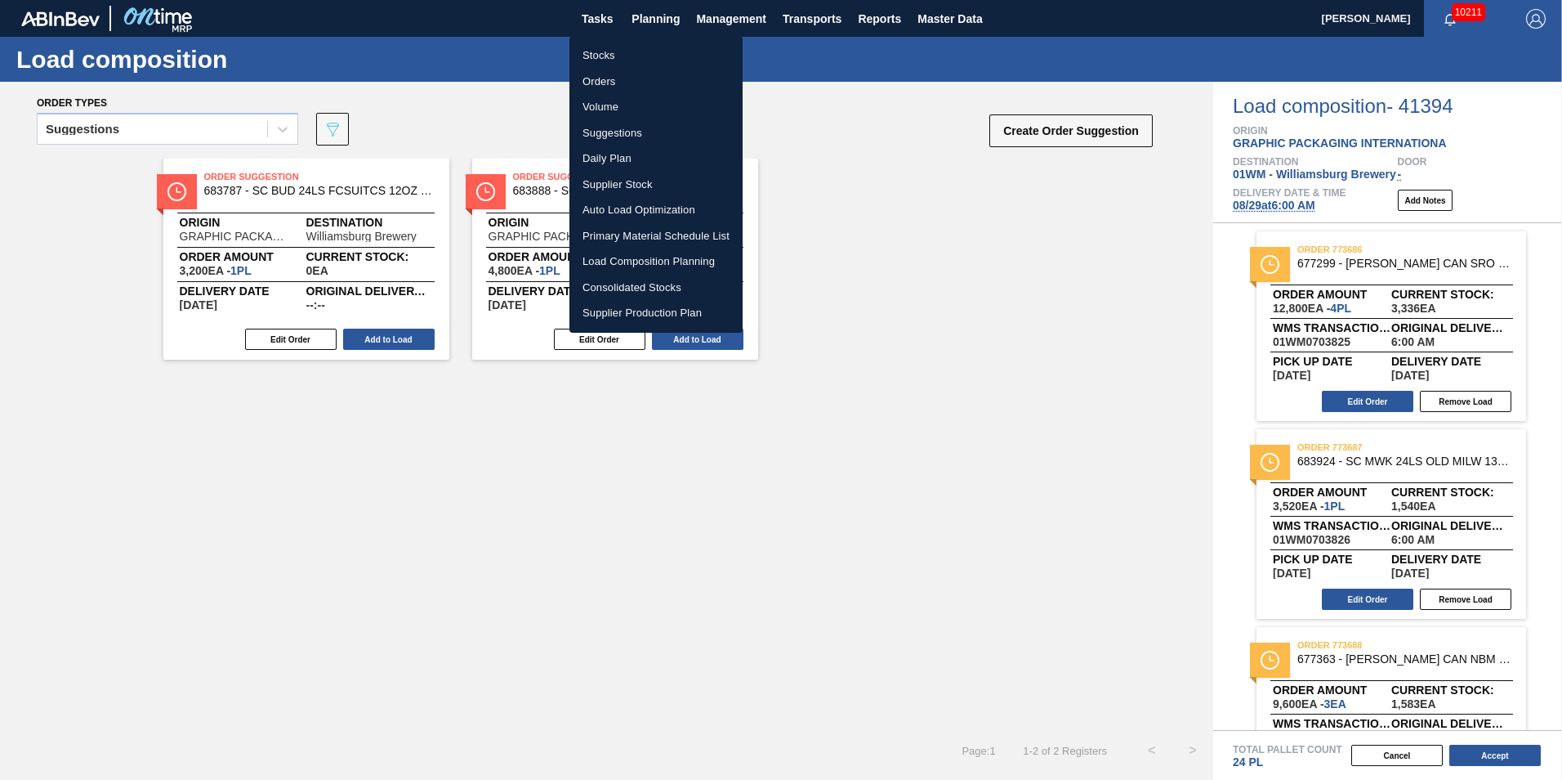
click at [623, 127] on li "Suggestions" at bounding box center [656, 133] width 173 height 26
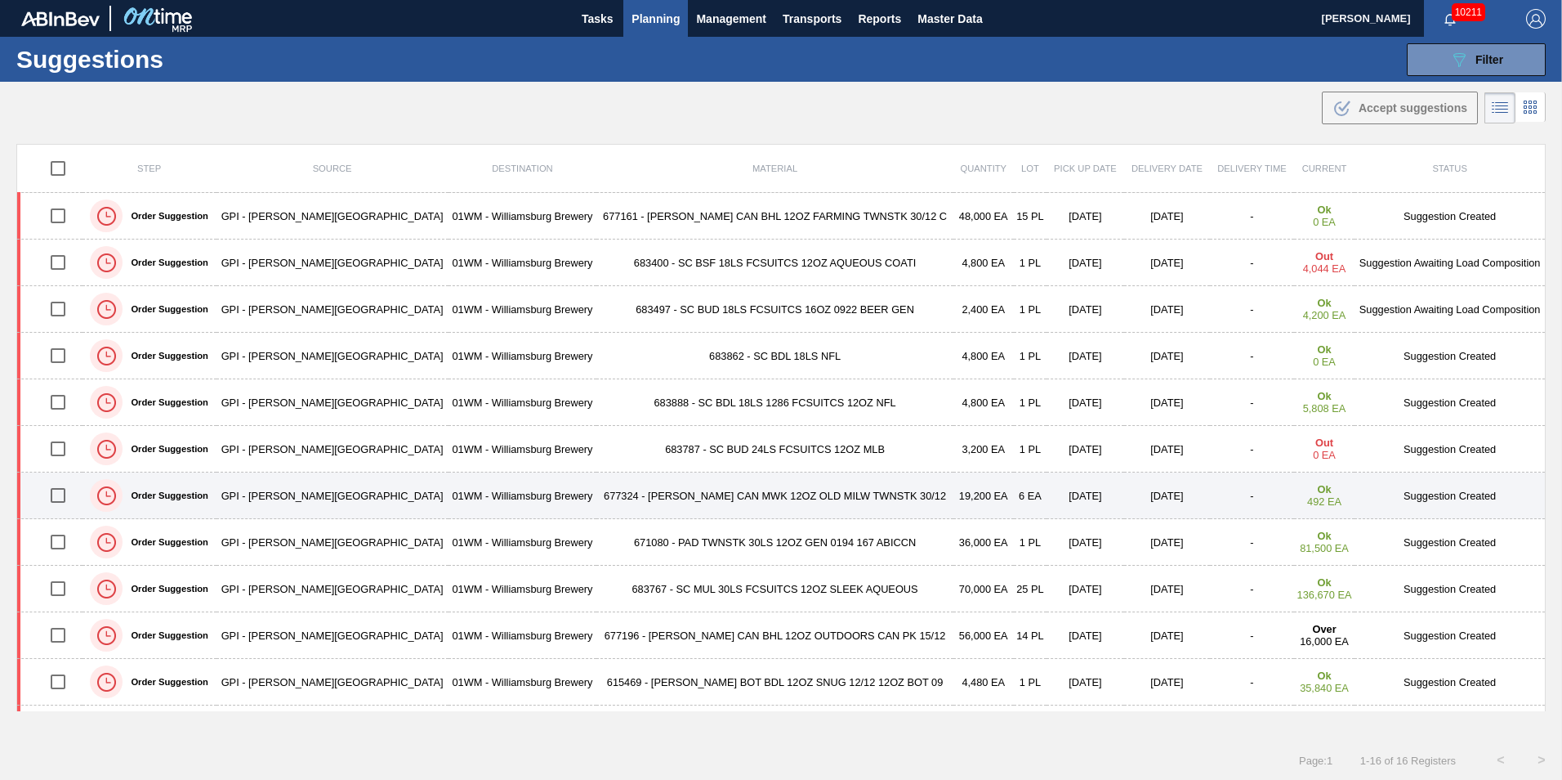
click at [69, 494] on input "checkbox" at bounding box center [58, 495] width 34 height 34
checkbox input "true"
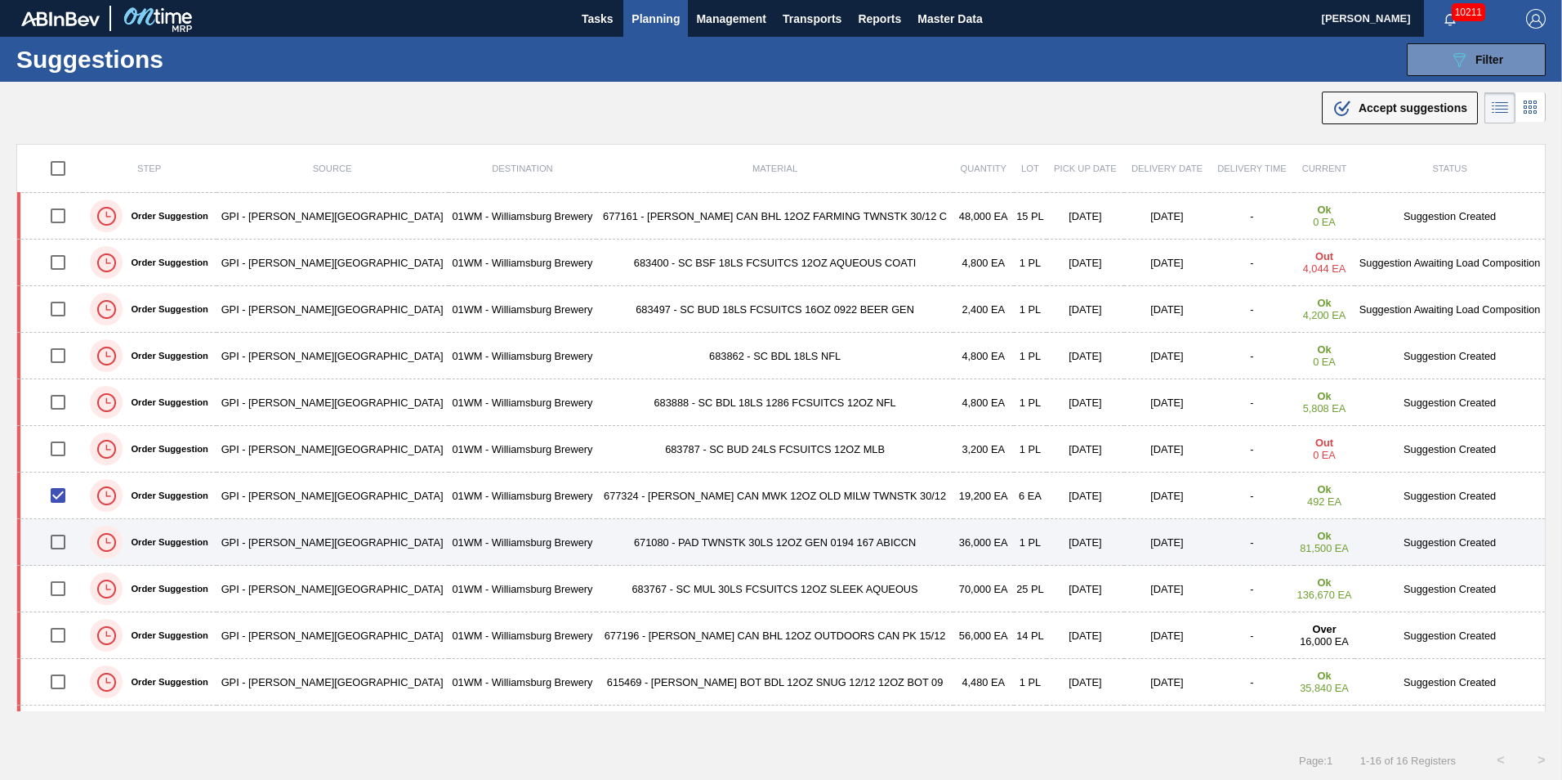
click at [64, 538] on input "checkbox" at bounding box center [58, 542] width 34 height 34
click at [62, 538] on input "checkbox" at bounding box center [58, 542] width 34 height 34
checkbox input "false"
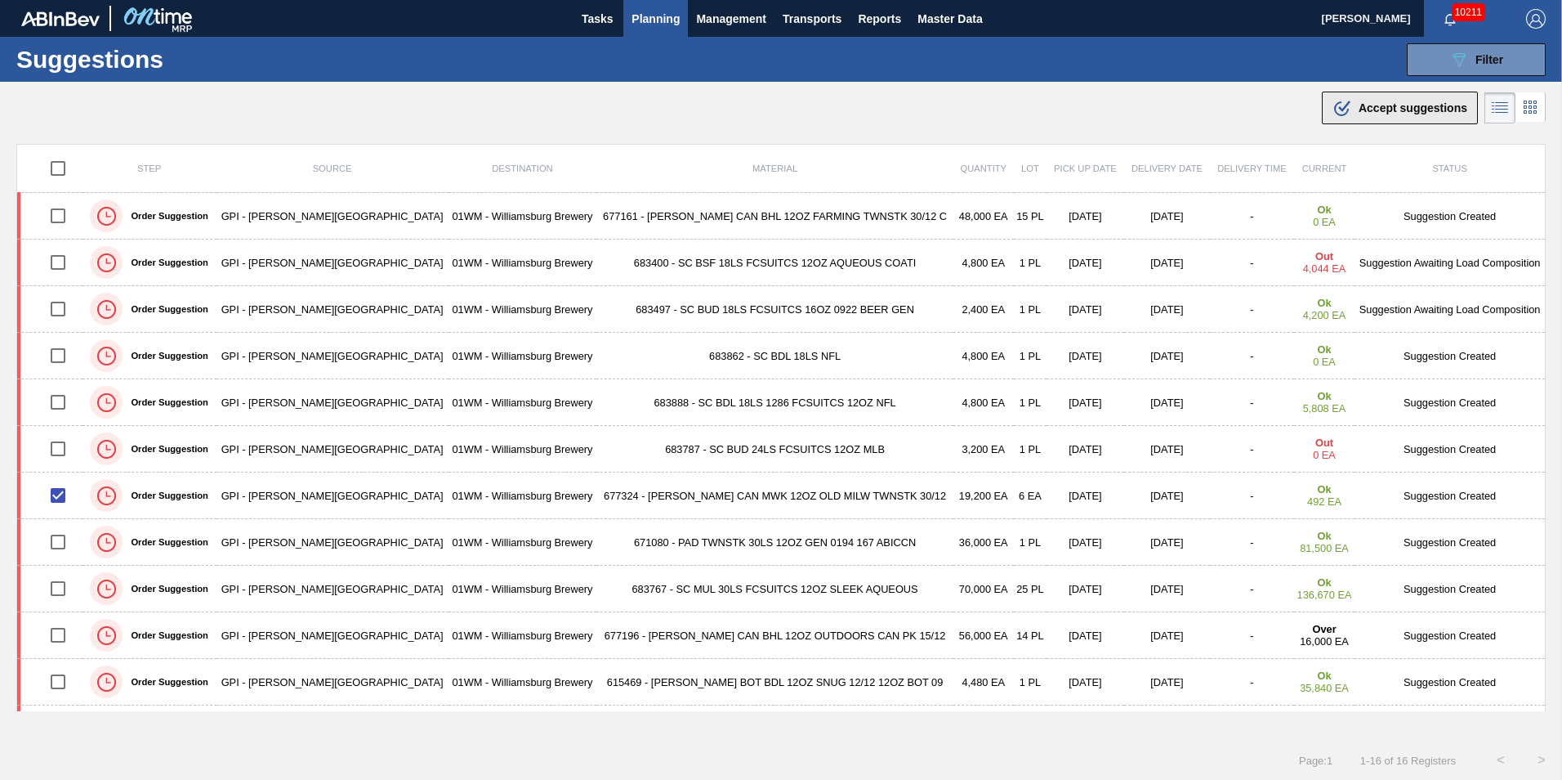
click at [1407, 93] on button ".b{fill:var(--color-action-default)} Accept suggestions" at bounding box center [1400, 108] width 156 height 33
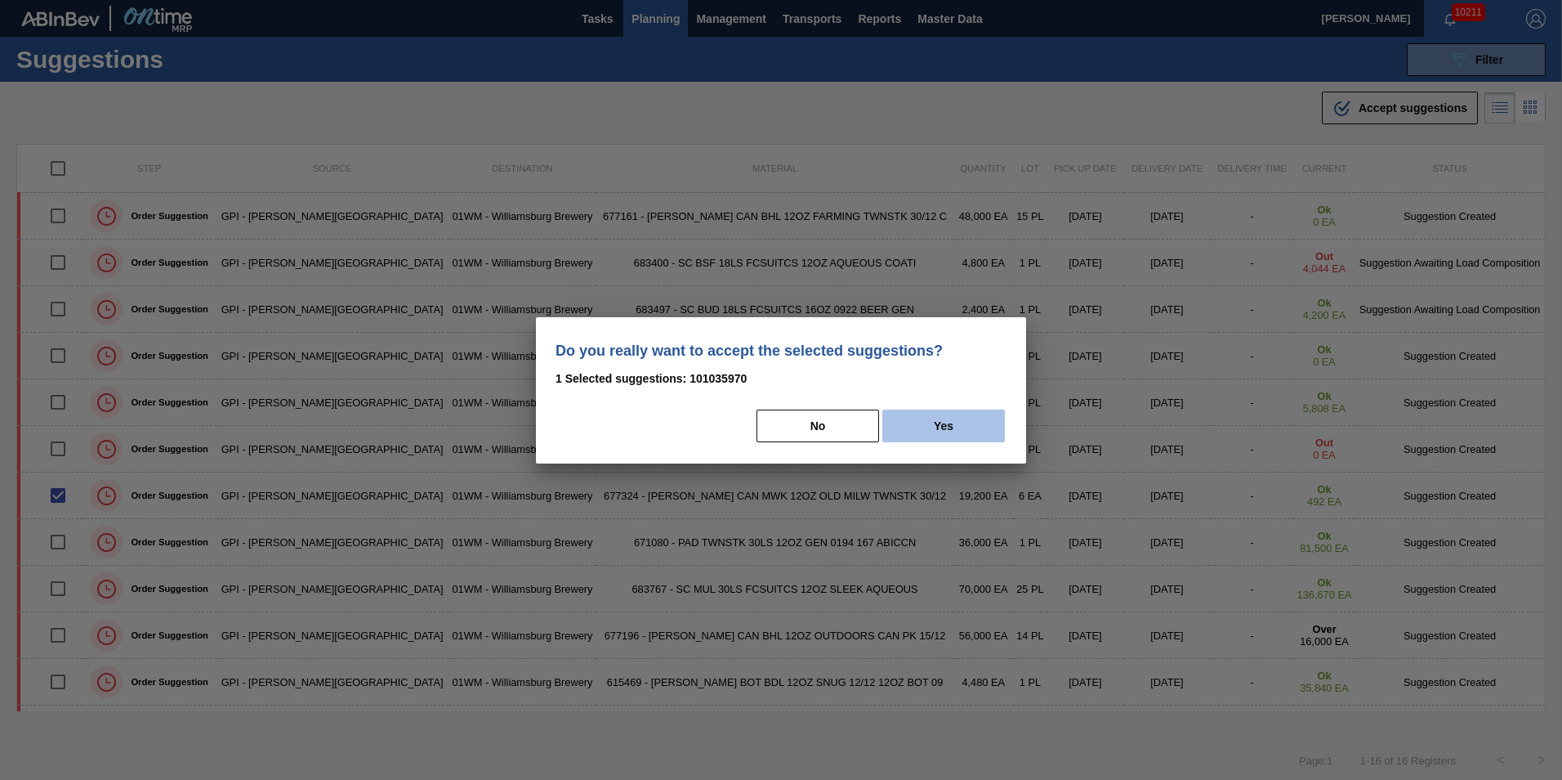
click at [939, 422] on button "Yes" at bounding box center [943, 425] width 123 height 33
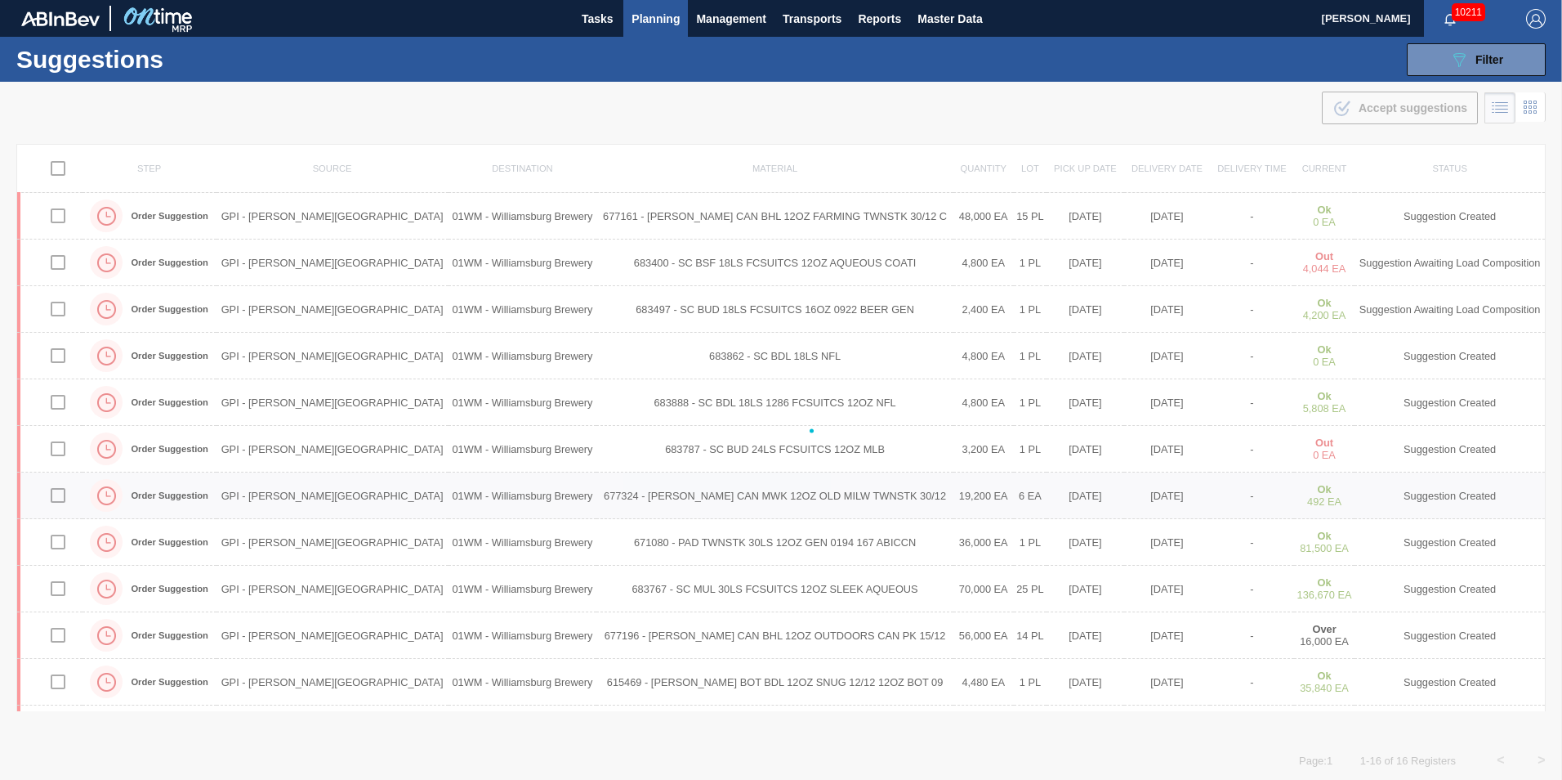
checkbox input "false"
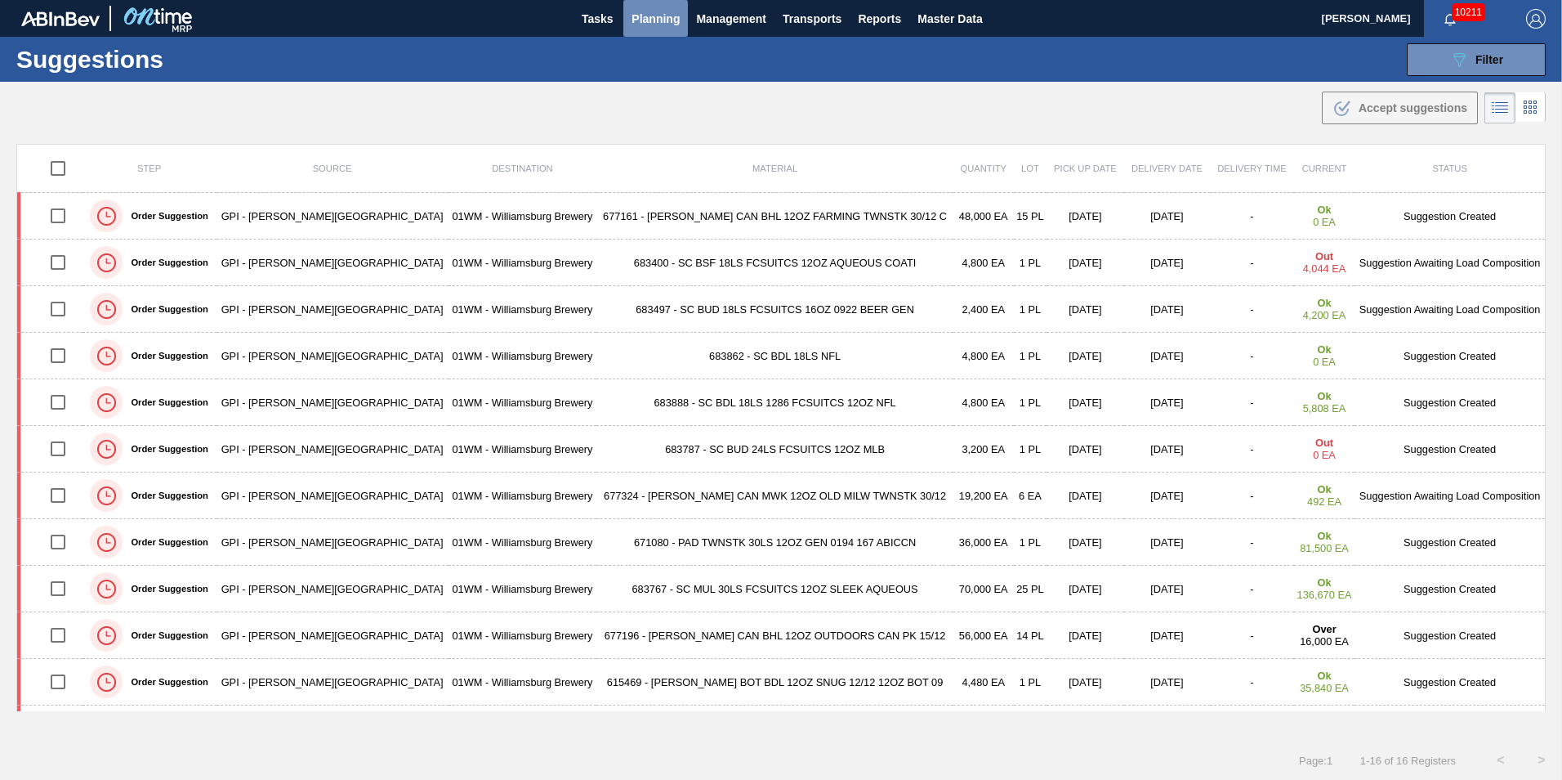
click at [657, 20] on span "Planning" at bounding box center [656, 19] width 48 height 20
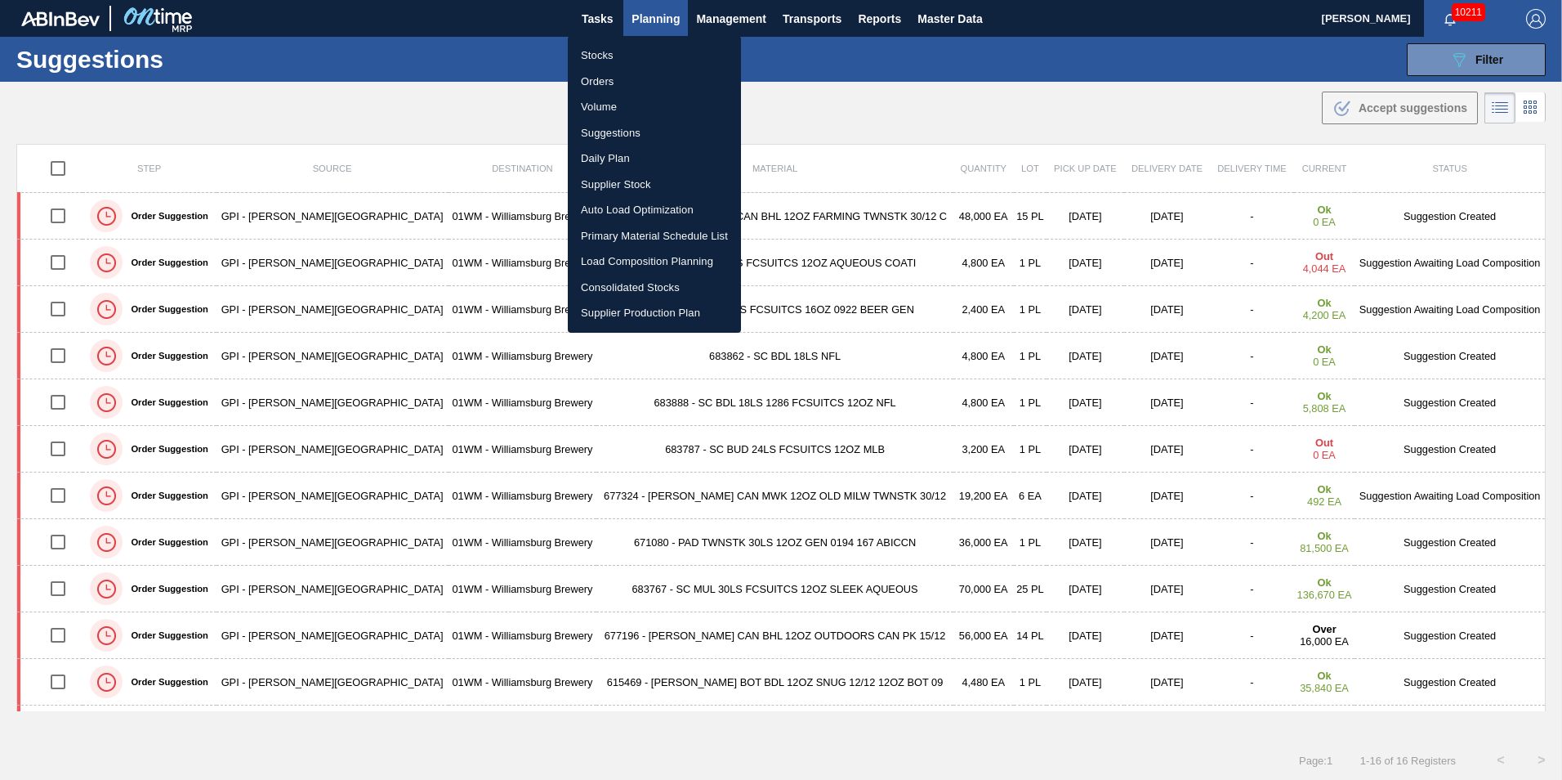
click at [642, 262] on li "Load Composition Planning" at bounding box center [654, 261] width 173 height 26
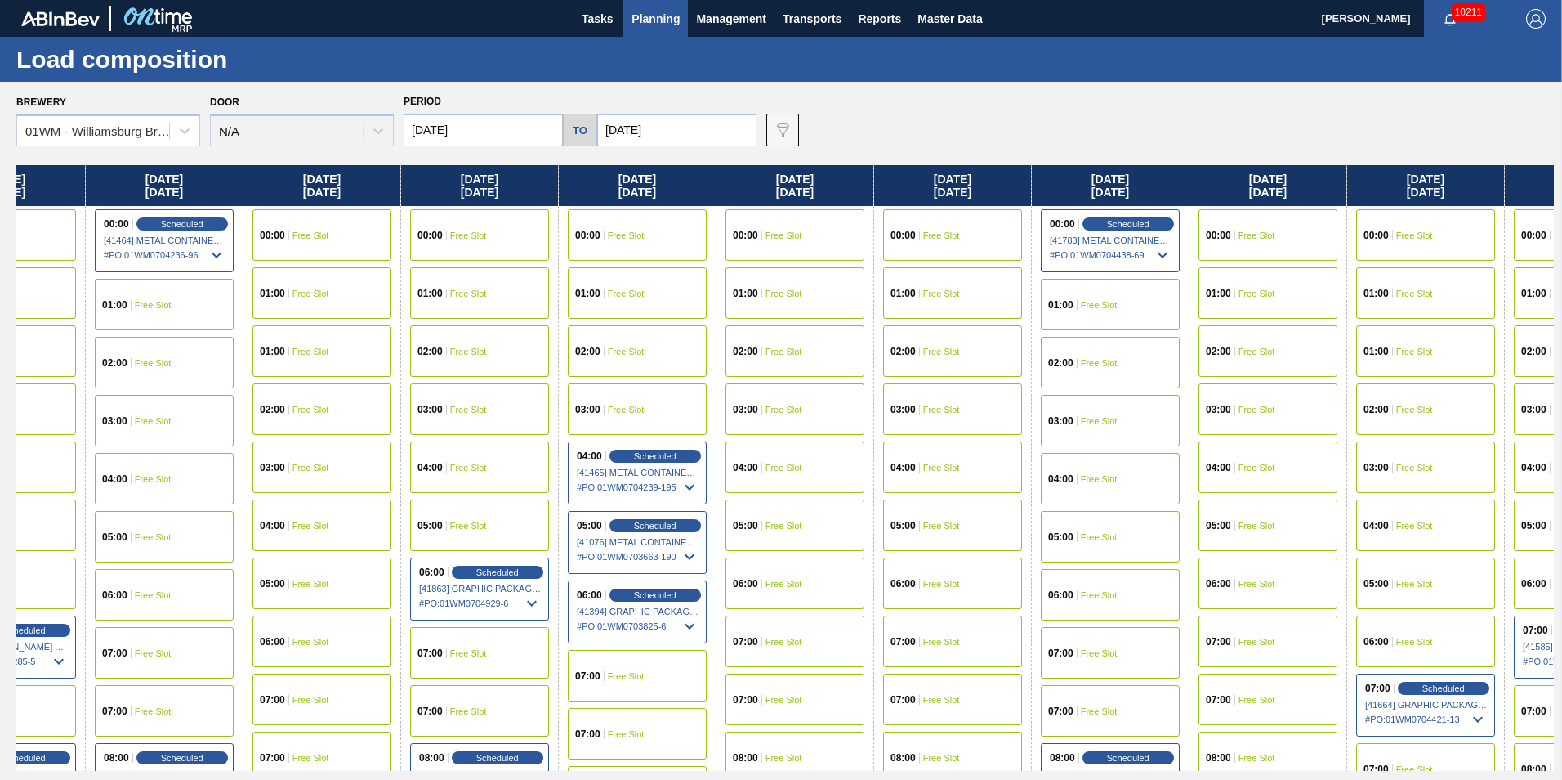
drag, startPoint x: 1289, startPoint y: 184, endPoint x: 239, endPoint y: 195, distance: 1050.1
click at [239, 195] on div "[DATE] 00:00 Free Slot 01:00 Free Slot 02:00 Scheduled [41247] WACO ASSOCIATES …" at bounding box center [785, 467] width 1538 height 605
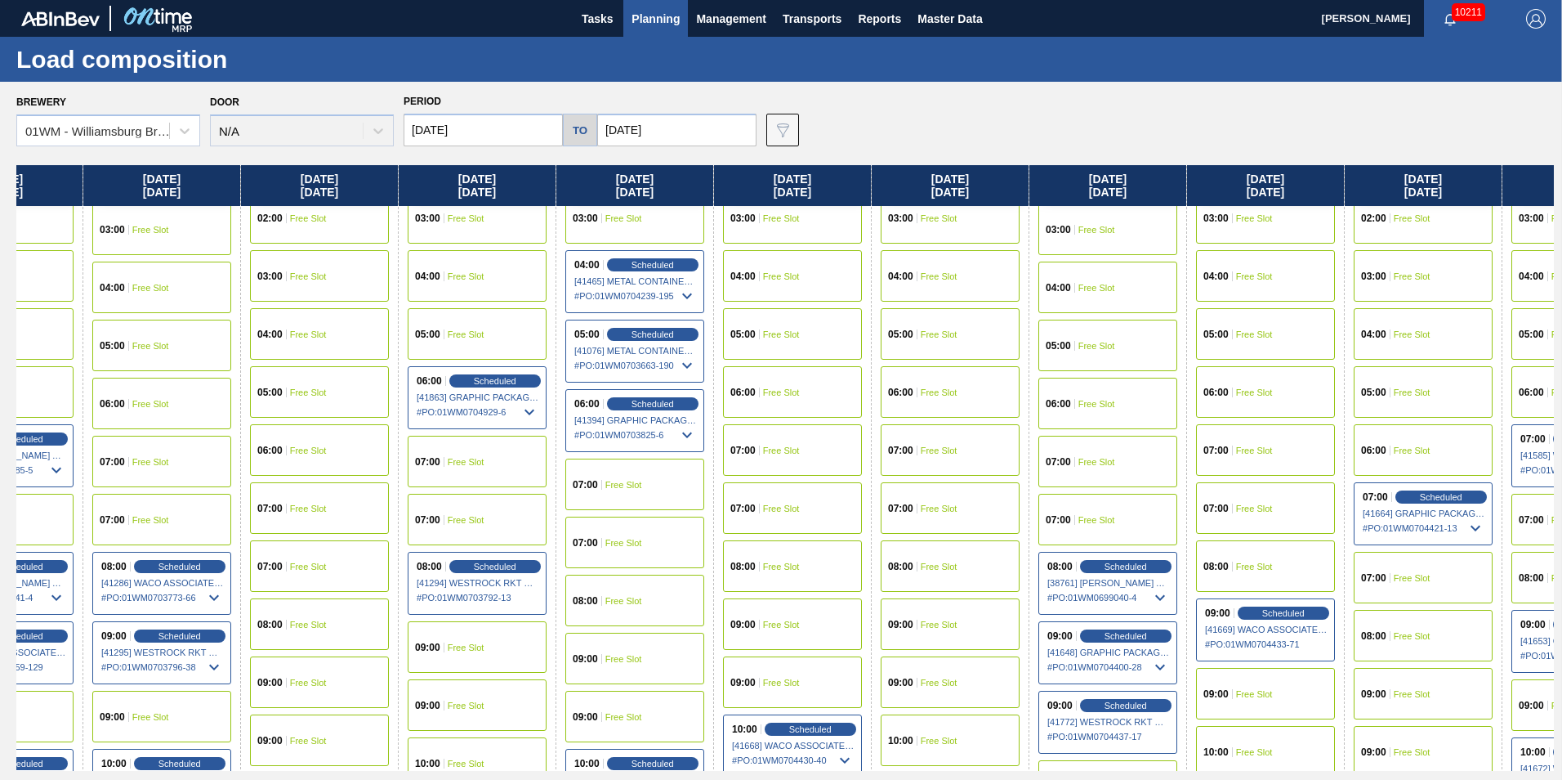
scroll to position [82, 1037]
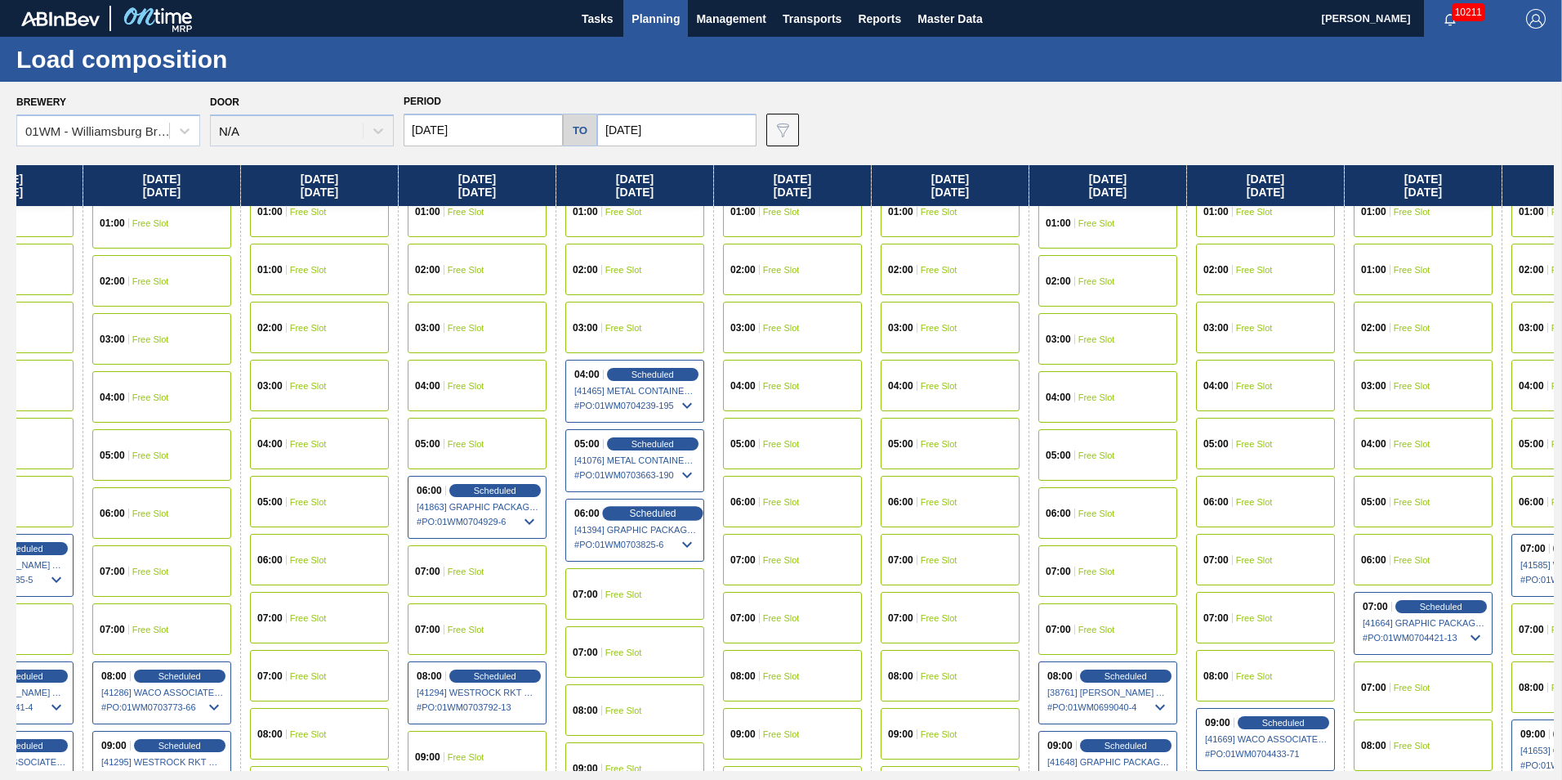
click at [655, 511] on span "Scheduled" at bounding box center [652, 512] width 47 height 11
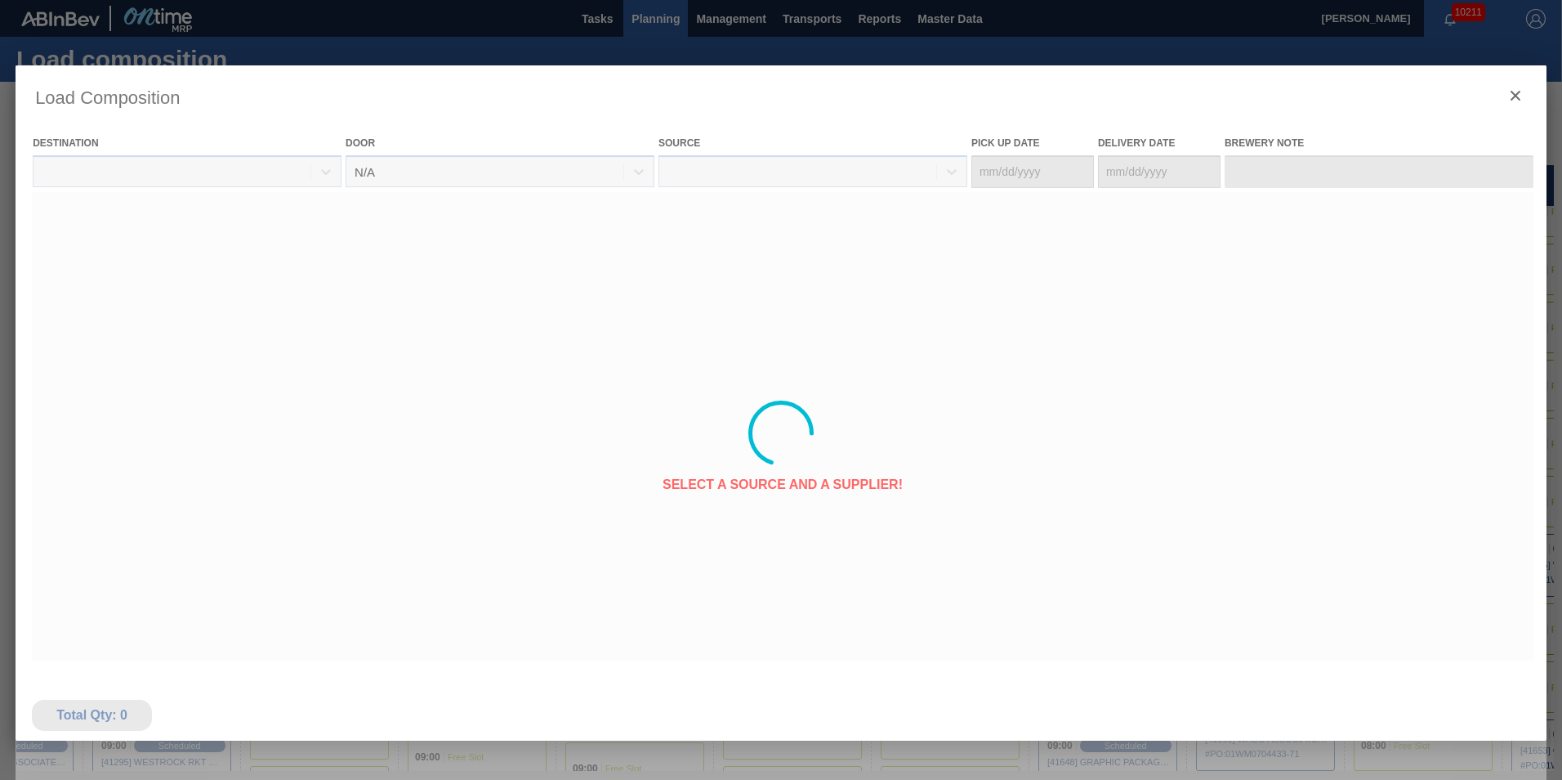
type Date "[DATE]"
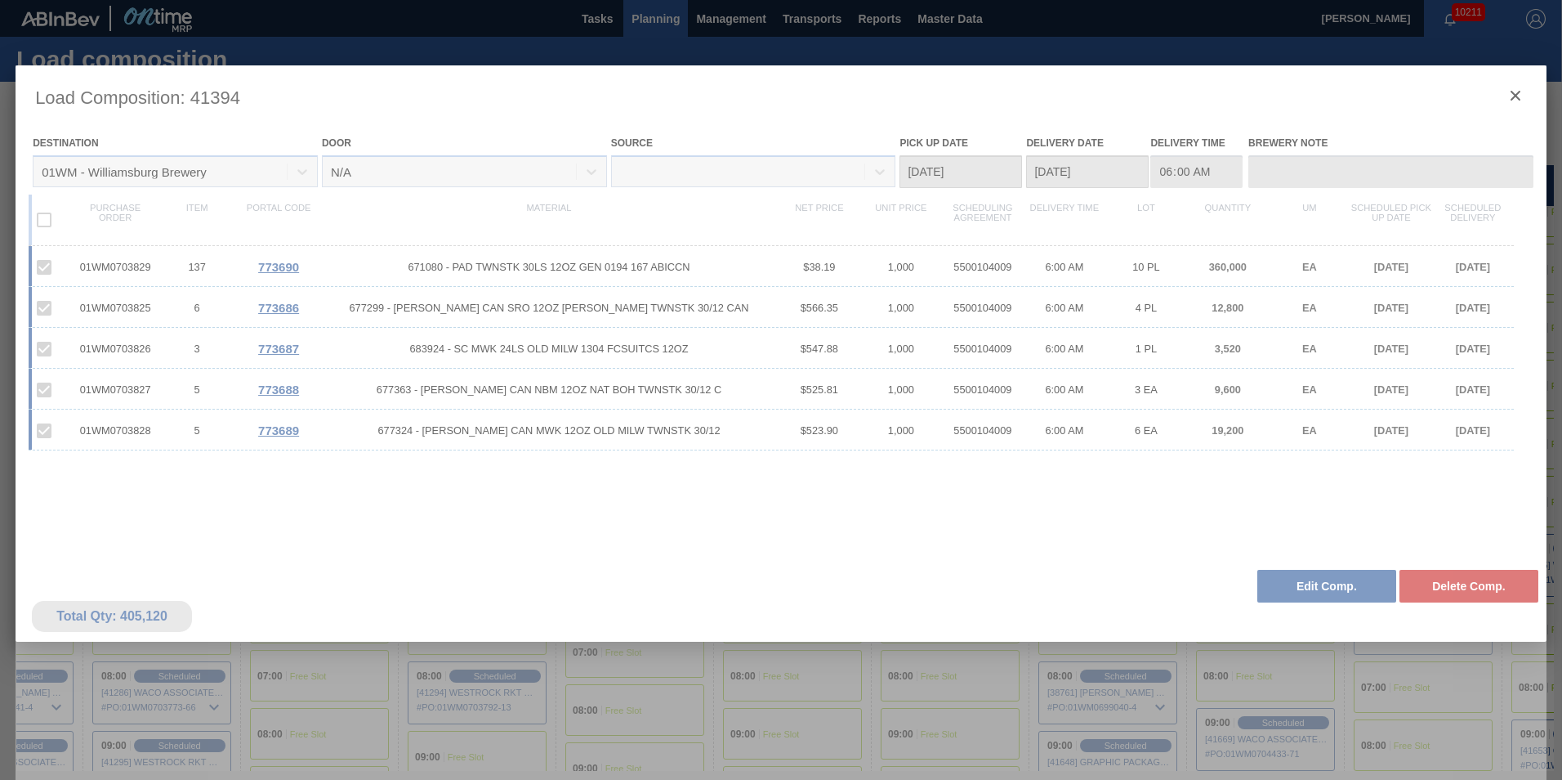
click at [1336, 587] on div at bounding box center [781, 432] width 1531 height 735
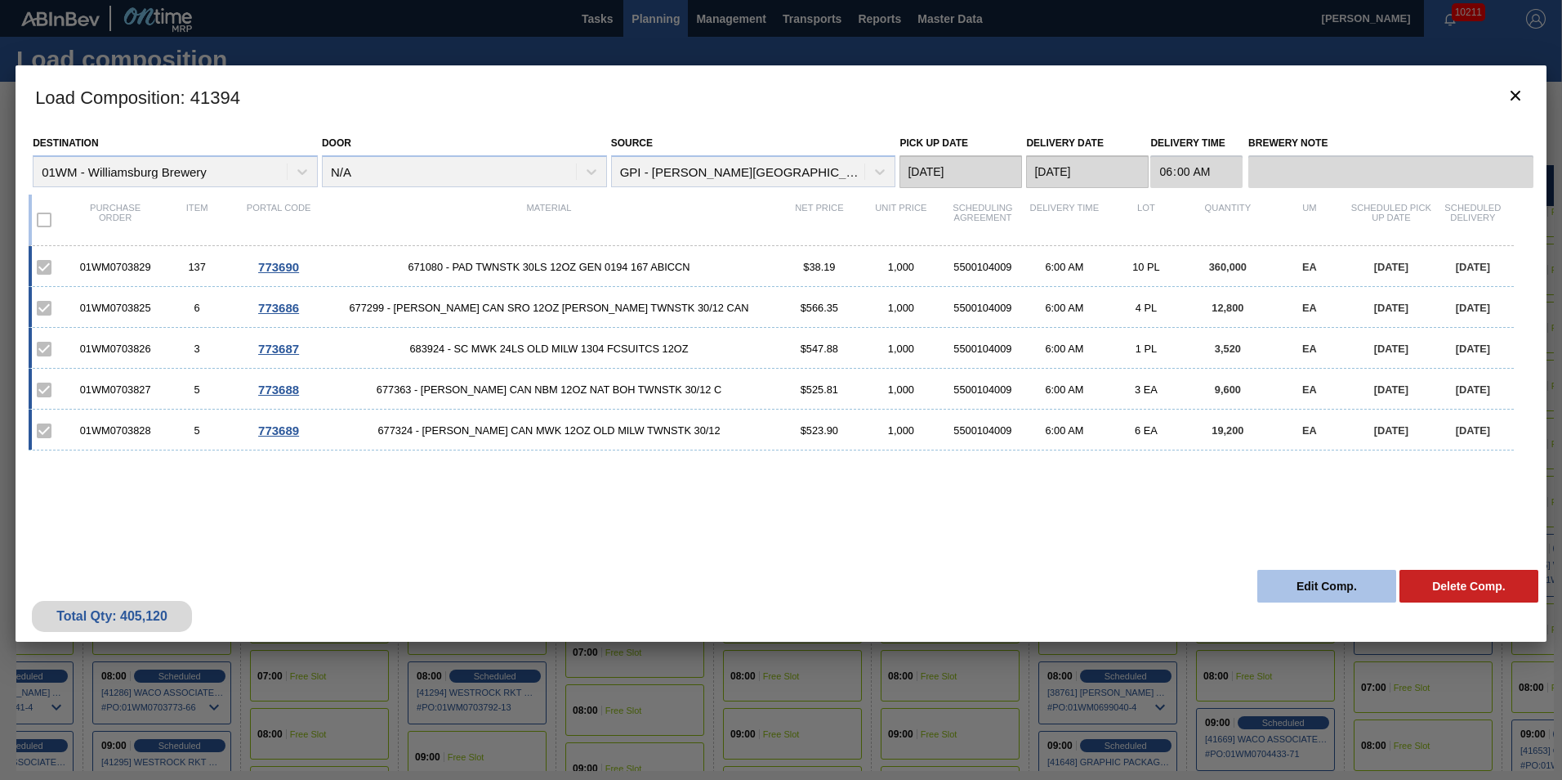
click at [1313, 596] on button "Edit Comp." at bounding box center [1327, 586] width 139 height 33
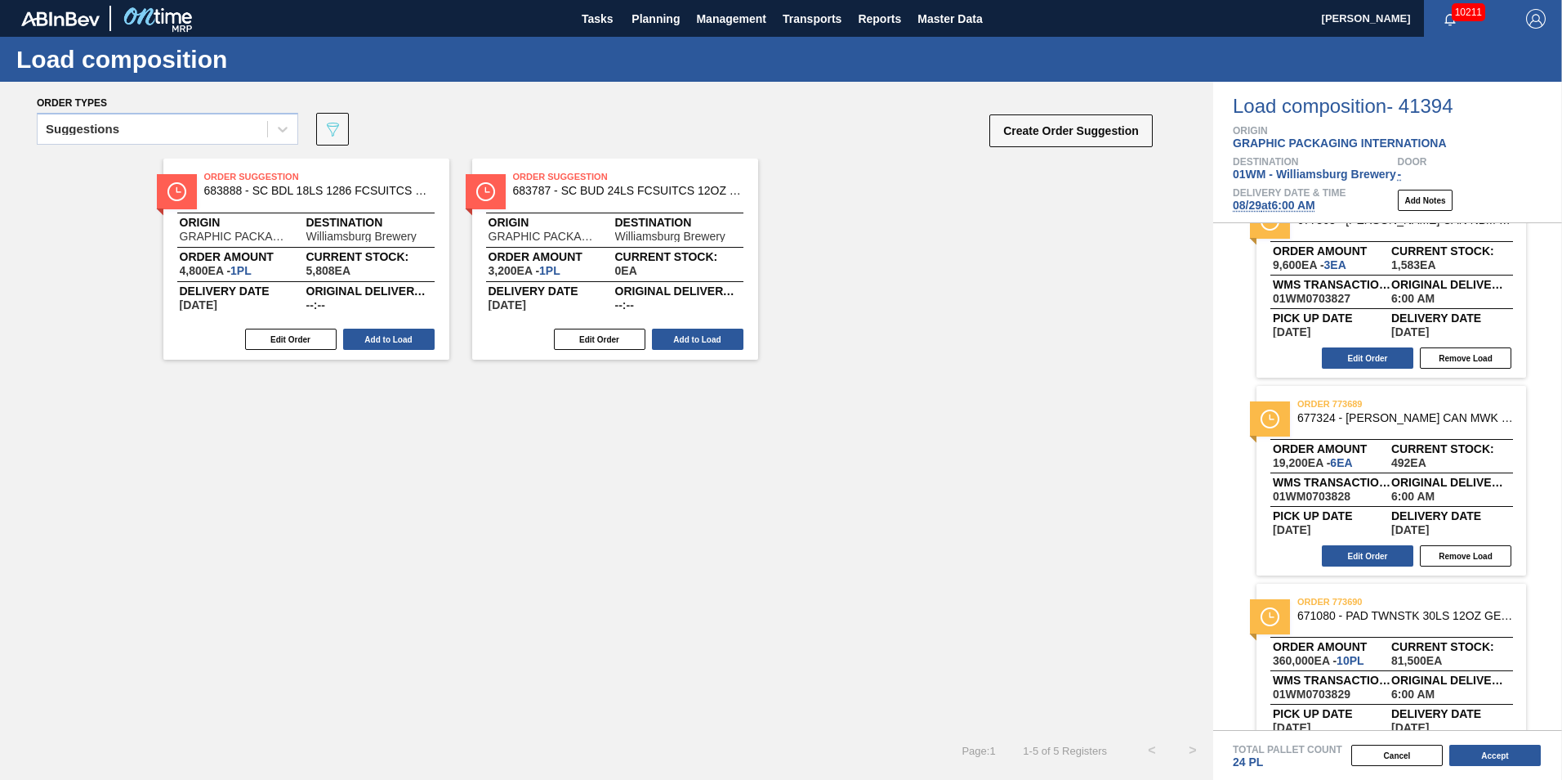
scroll to position [490, 0]
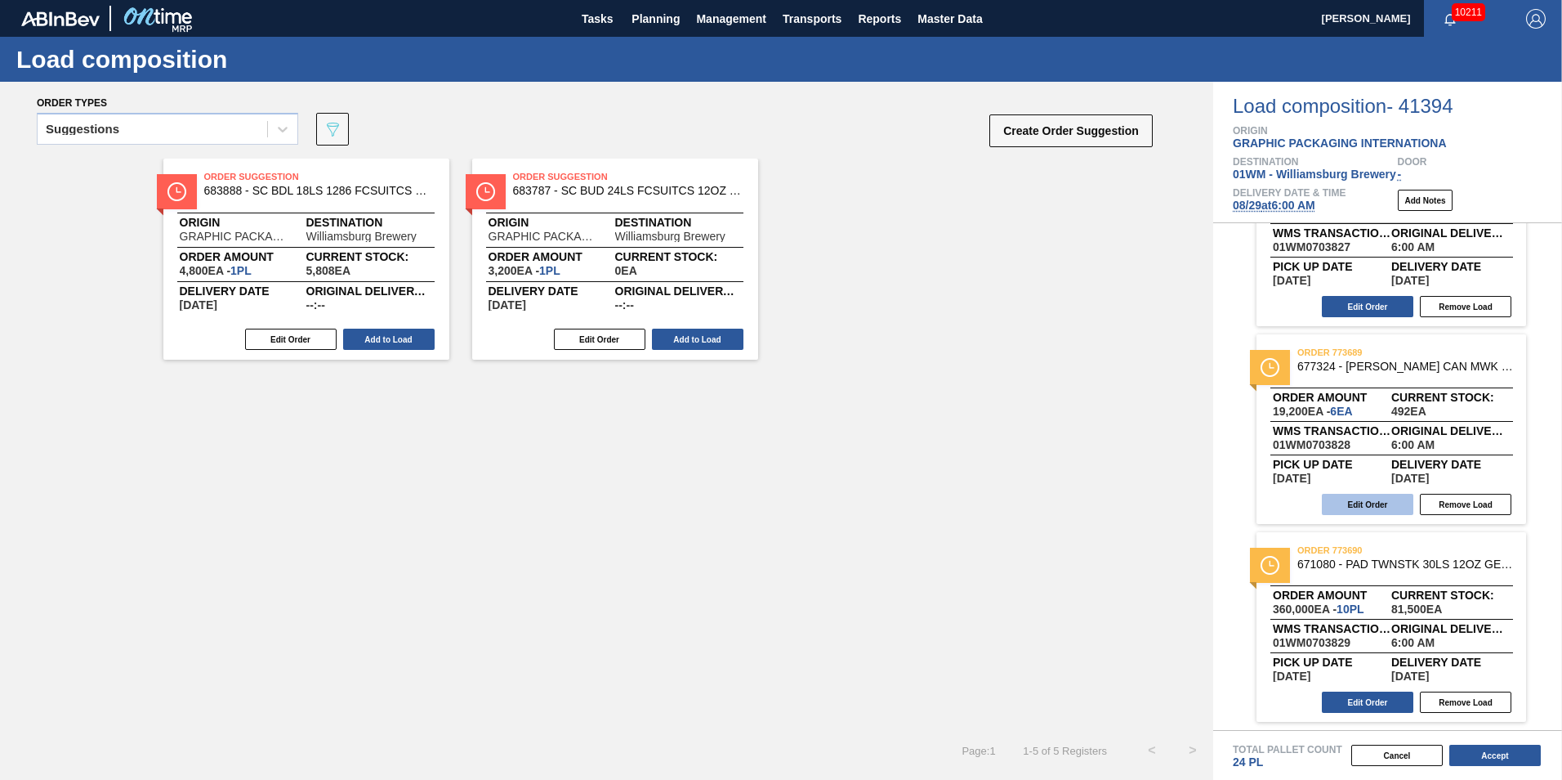
click at [1391, 508] on button "Edit Order" at bounding box center [1368, 504] width 92 height 21
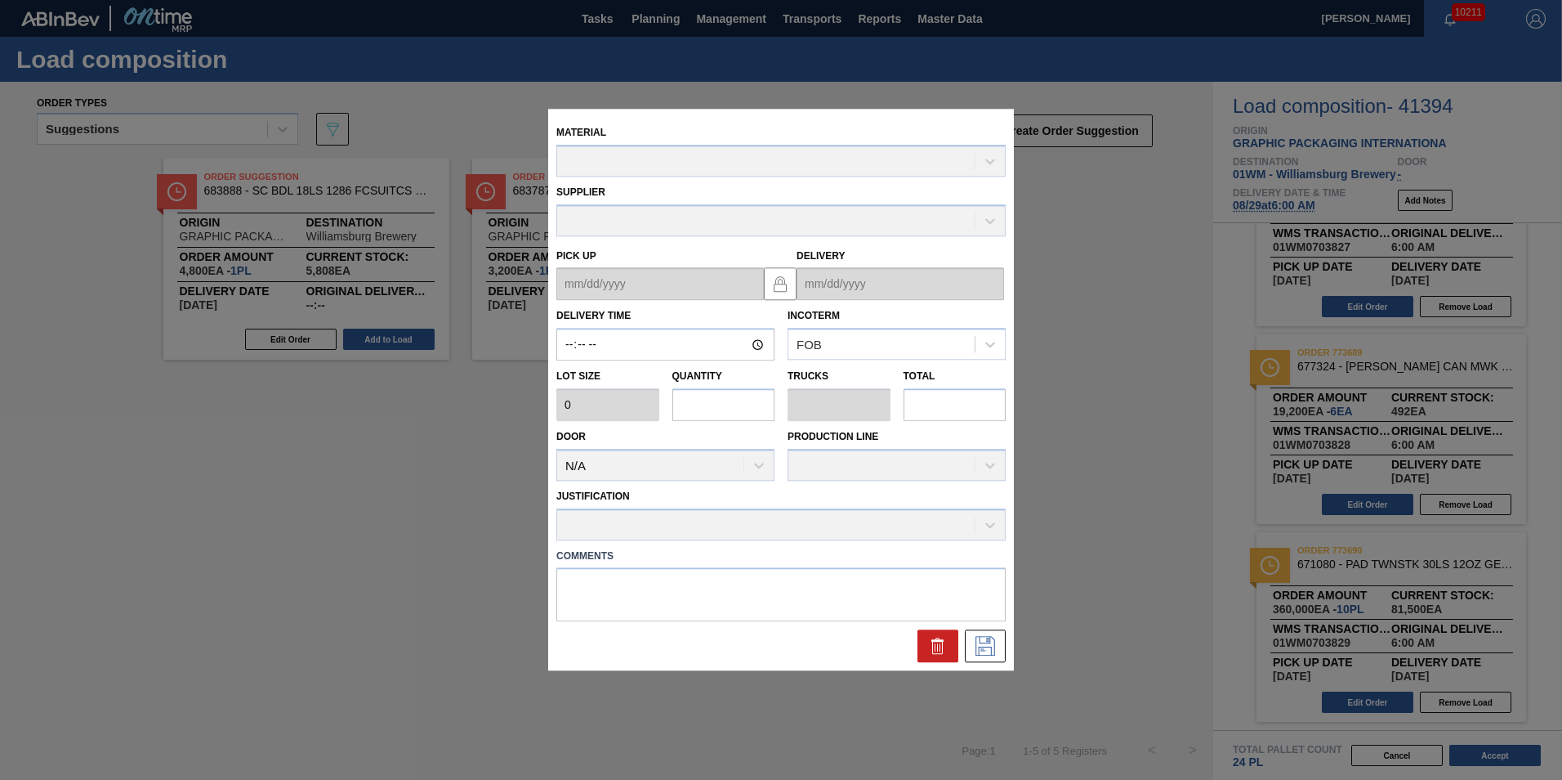
type input "06:00:00"
type input "3,200"
type input "6"
type input "0.231"
type input "19,200"
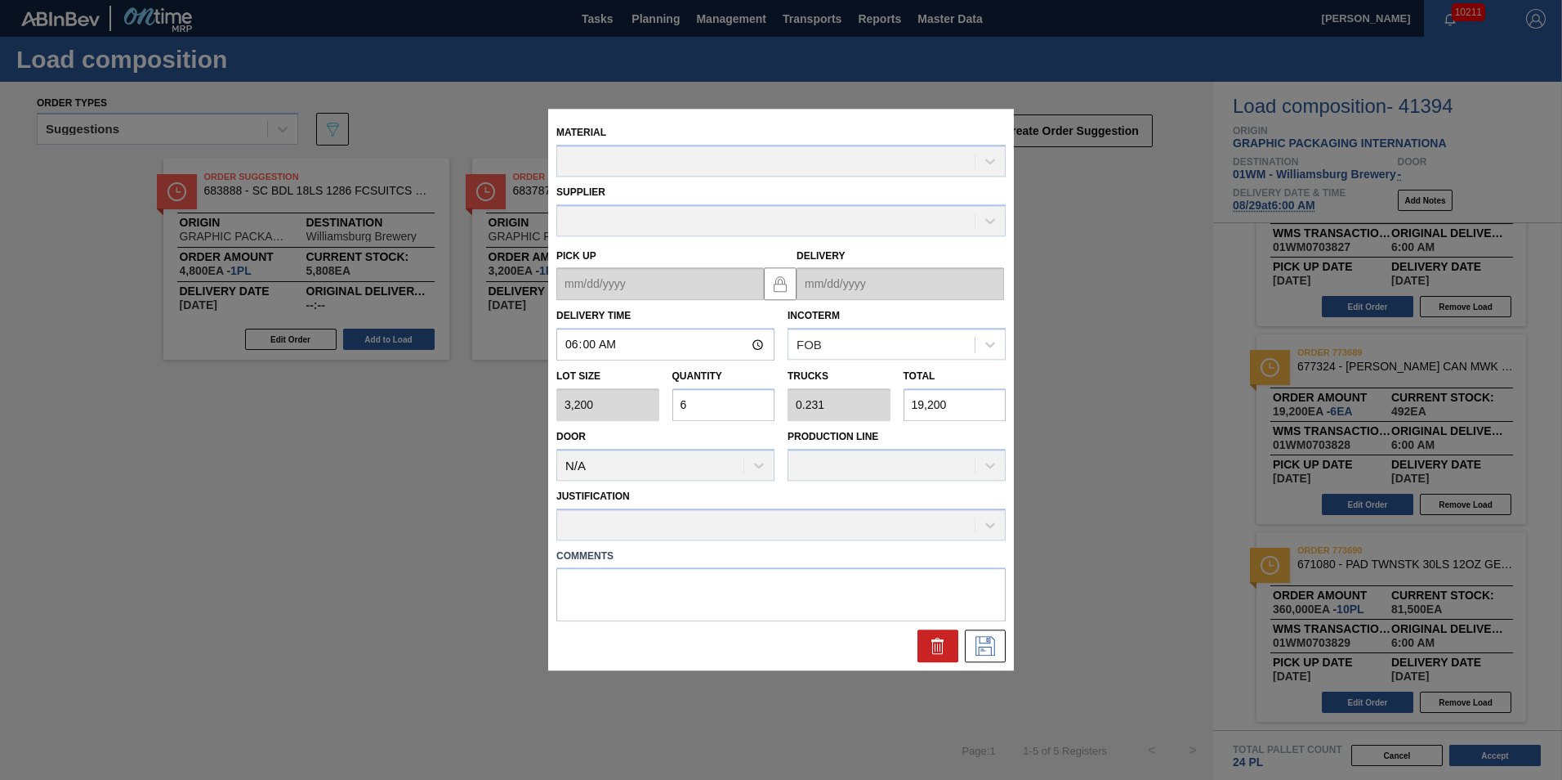
type up "[DATE]"
type input "[DATE]"
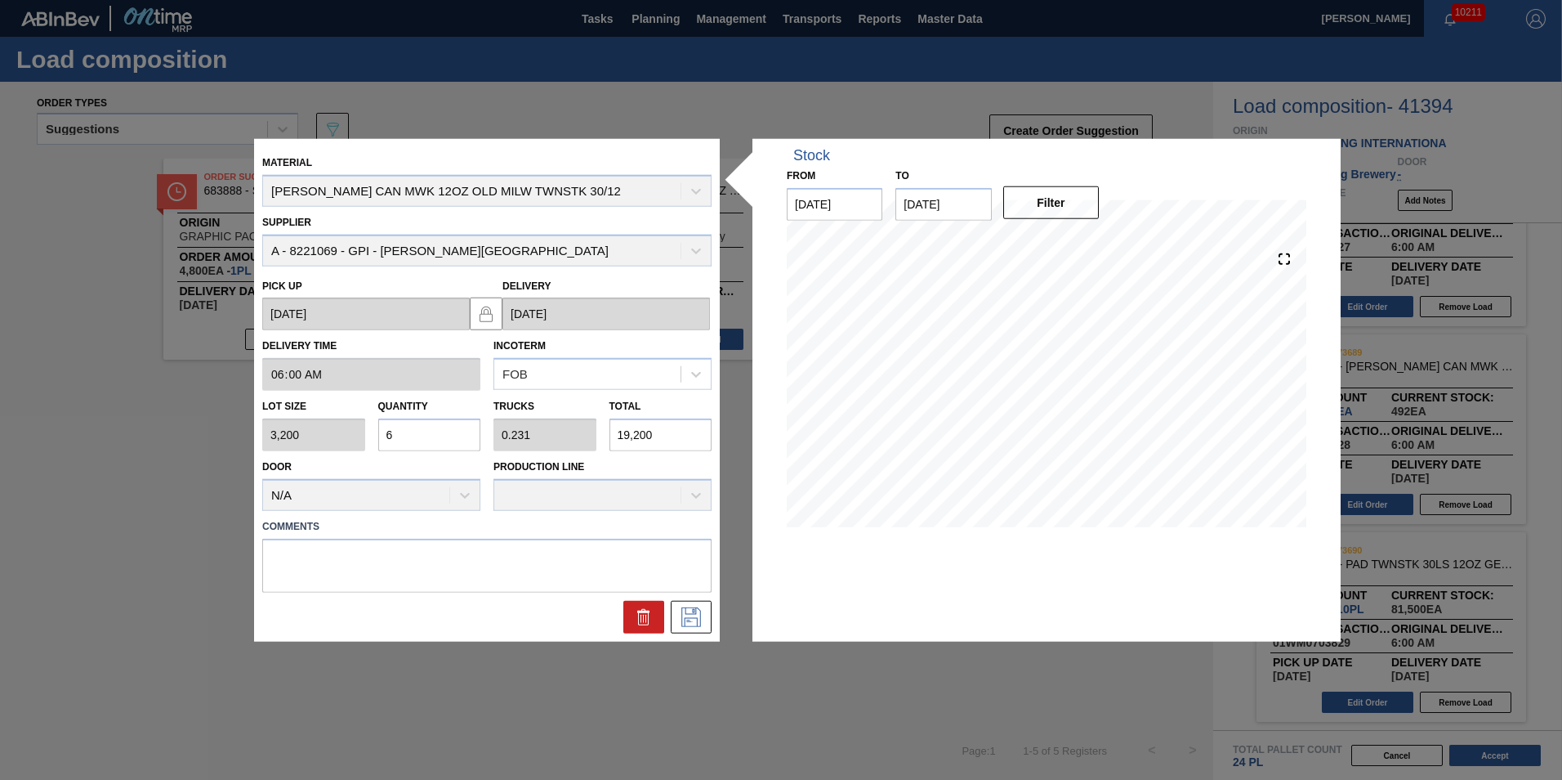
click at [408, 437] on input "6" at bounding box center [429, 434] width 103 height 33
type input "0"
type input "2"
type input "0.077"
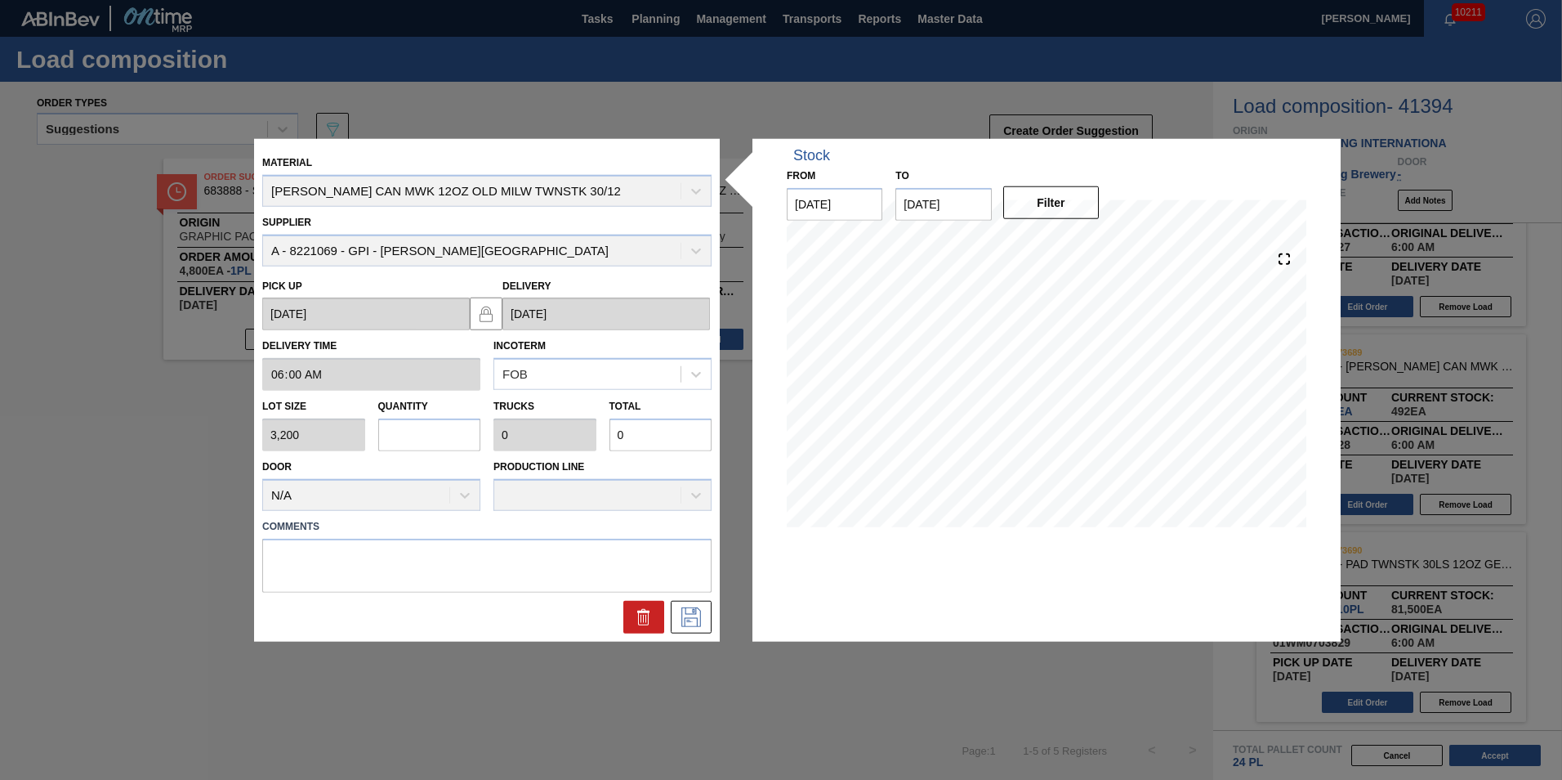
type input "6,400"
type input "2"
click at [686, 613] on icon at bounding box center [691, 616] width 20 height 20
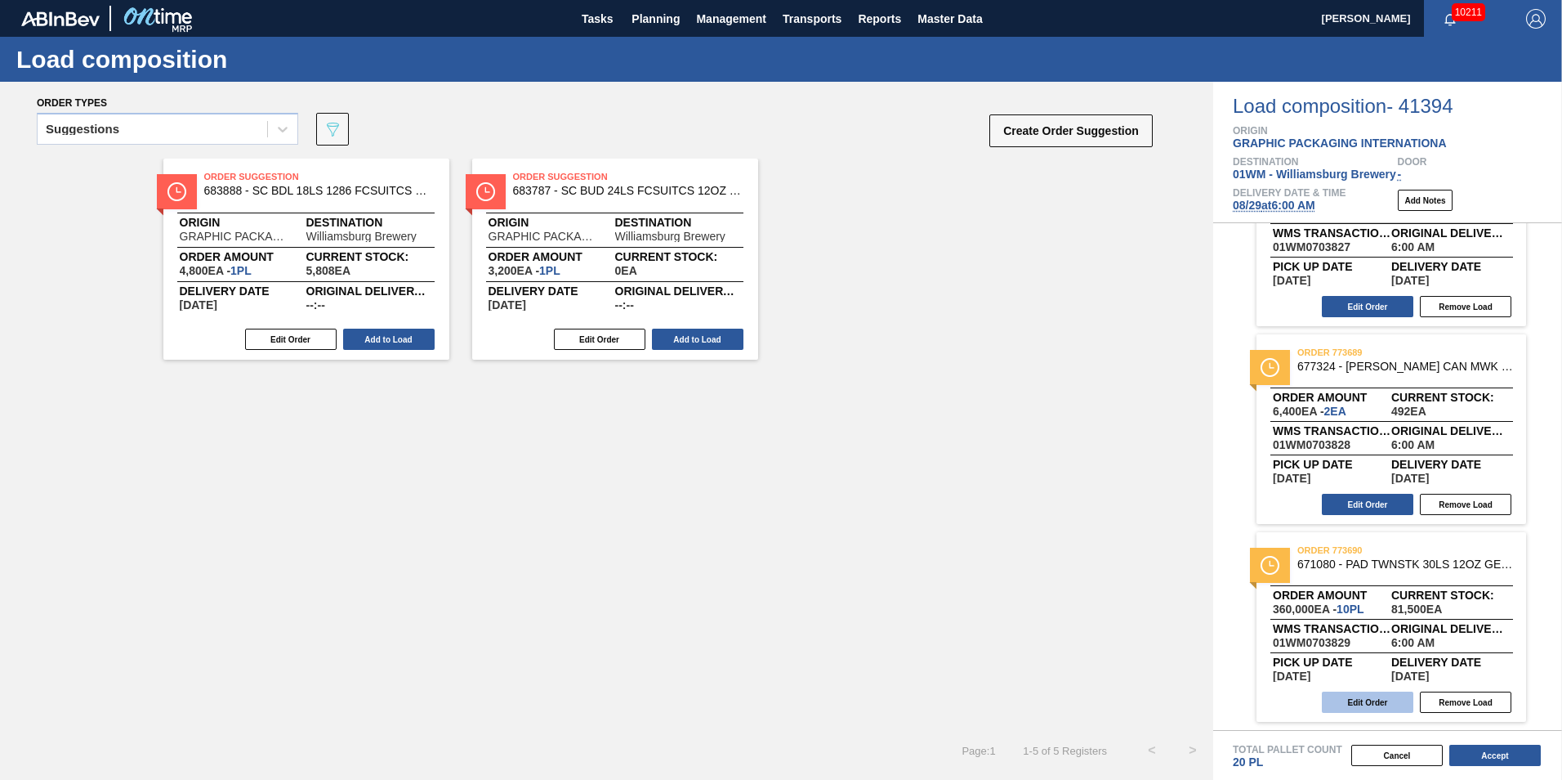
click at [1378, 701] on button "Edit Order" at bounding box center [1368, 701] width 92 height 21
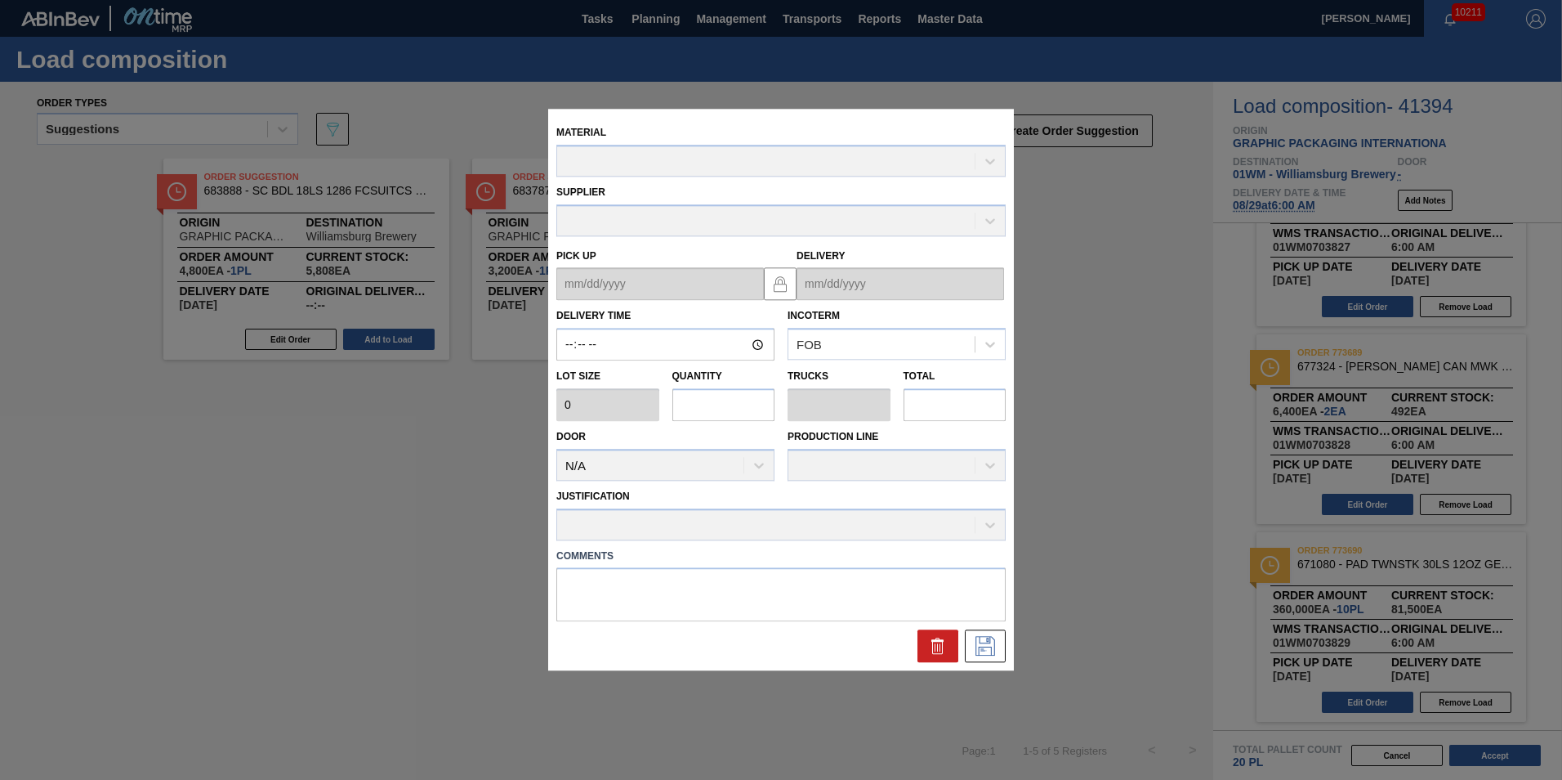
type input "06:00:00"
type input "36,000"
type input "10"
type input "3.333"
type input "360,000"
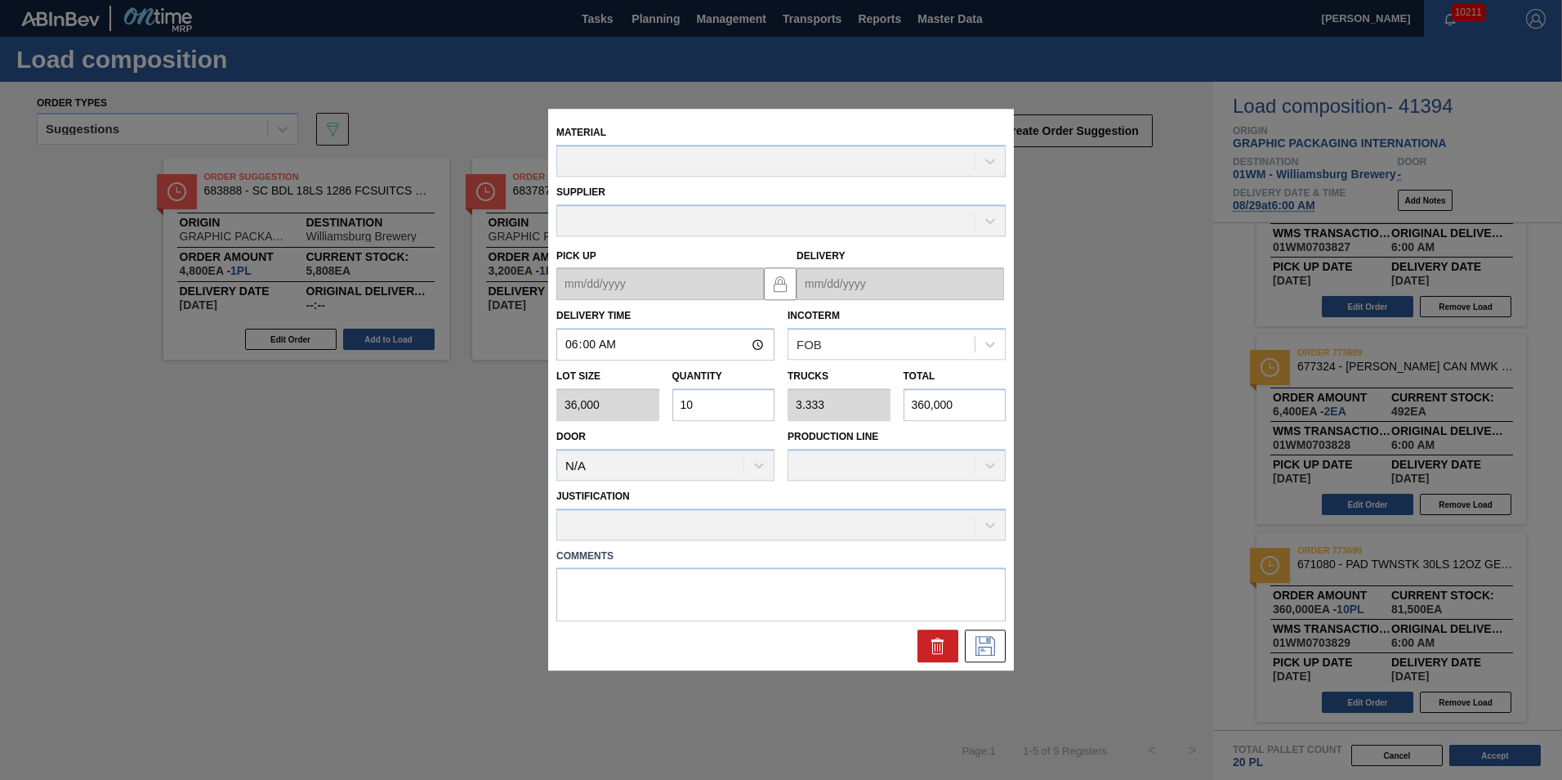
type up "[DATE]"
type input "[DATE]"
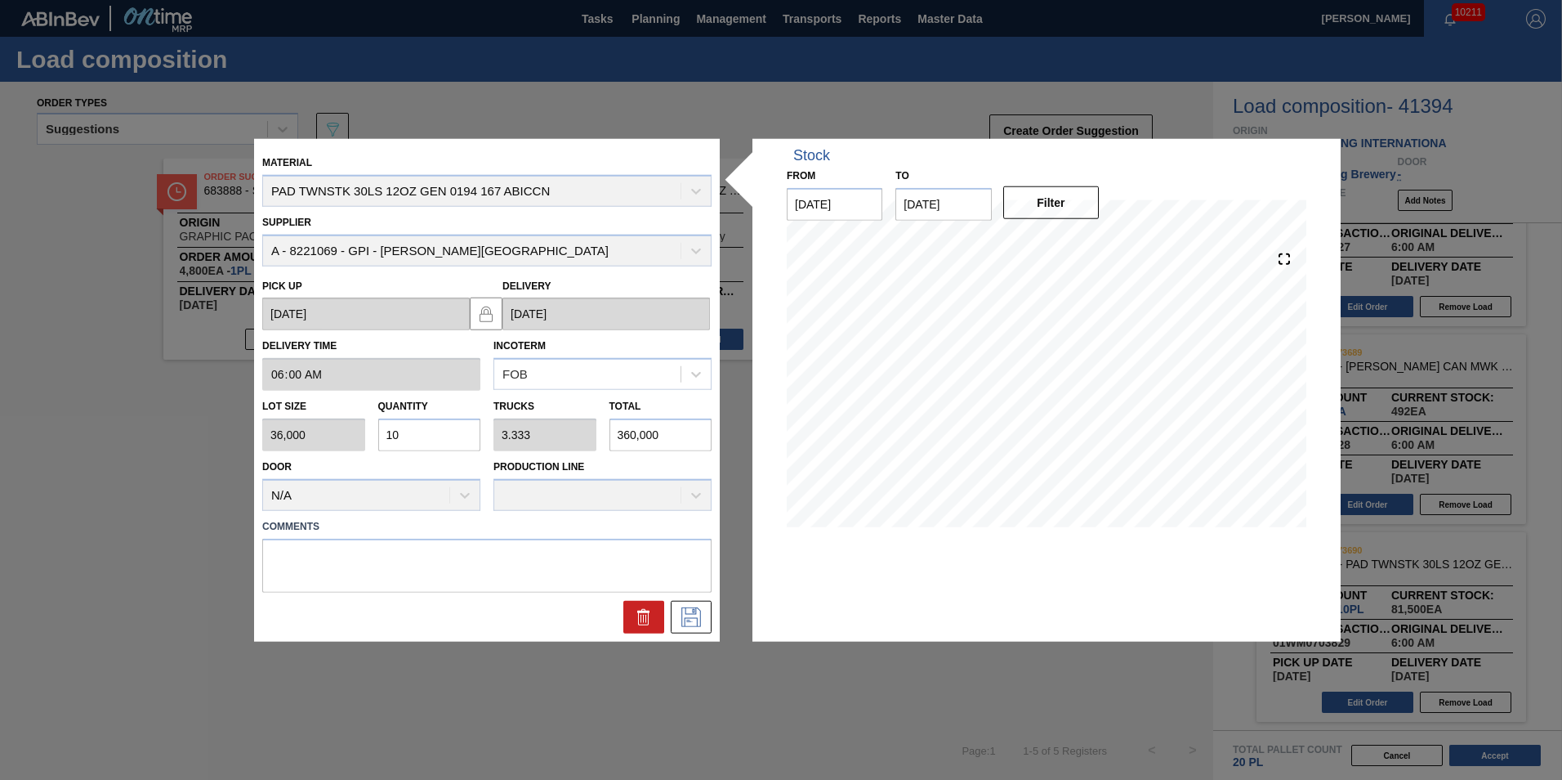
click at [408, 441] on input "10" at bounding box center [429, 434] width 103 height 33
type input "1"
type input "0.333"
type input "36,000"
type input "0"
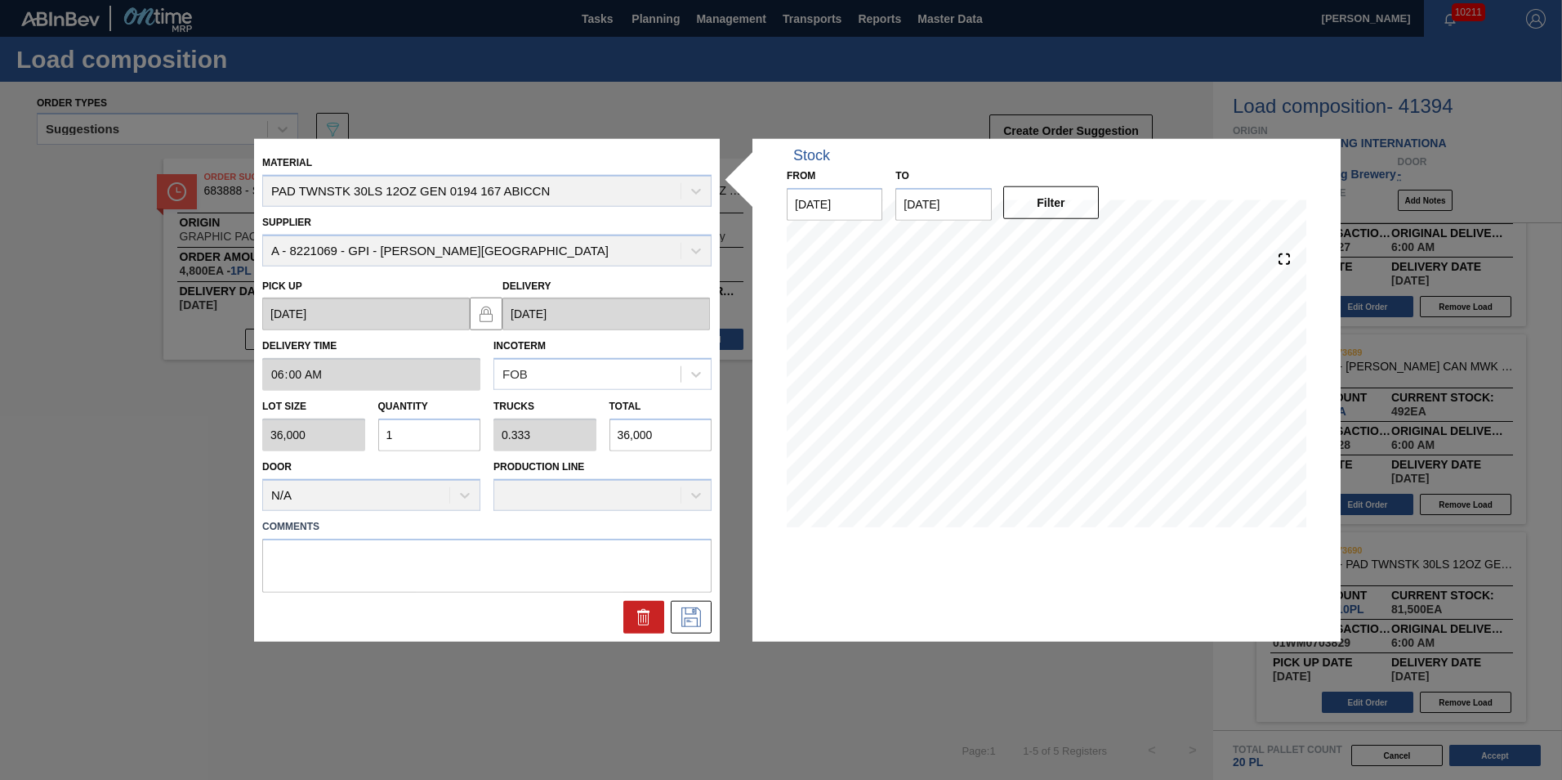
type input "0"
type input "7"
type input "2.333"
type input "252,000"
type input "0"
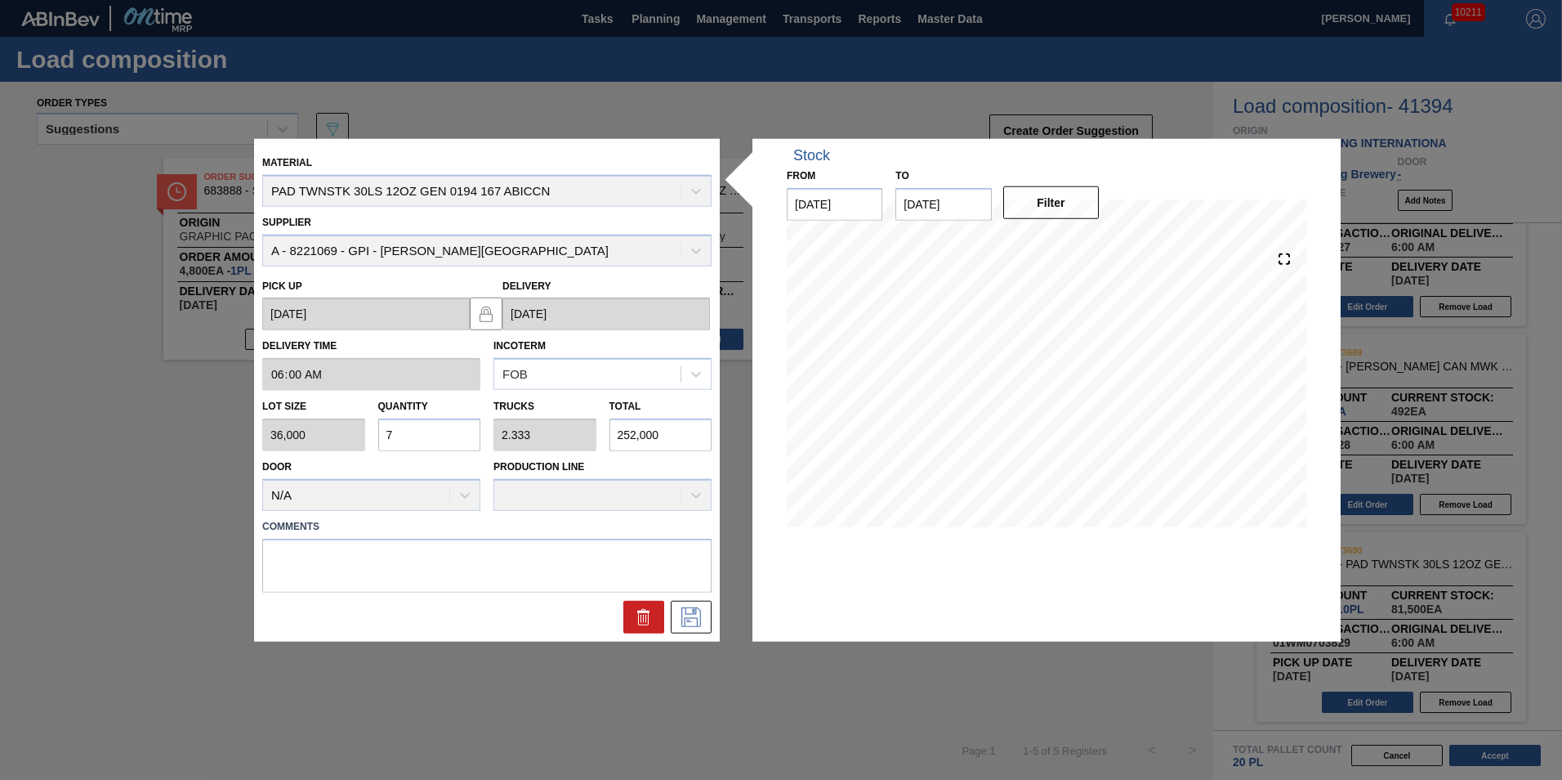
type input "0"
type input "8"
type input "2.667"
type input "288,000"
type input "8"
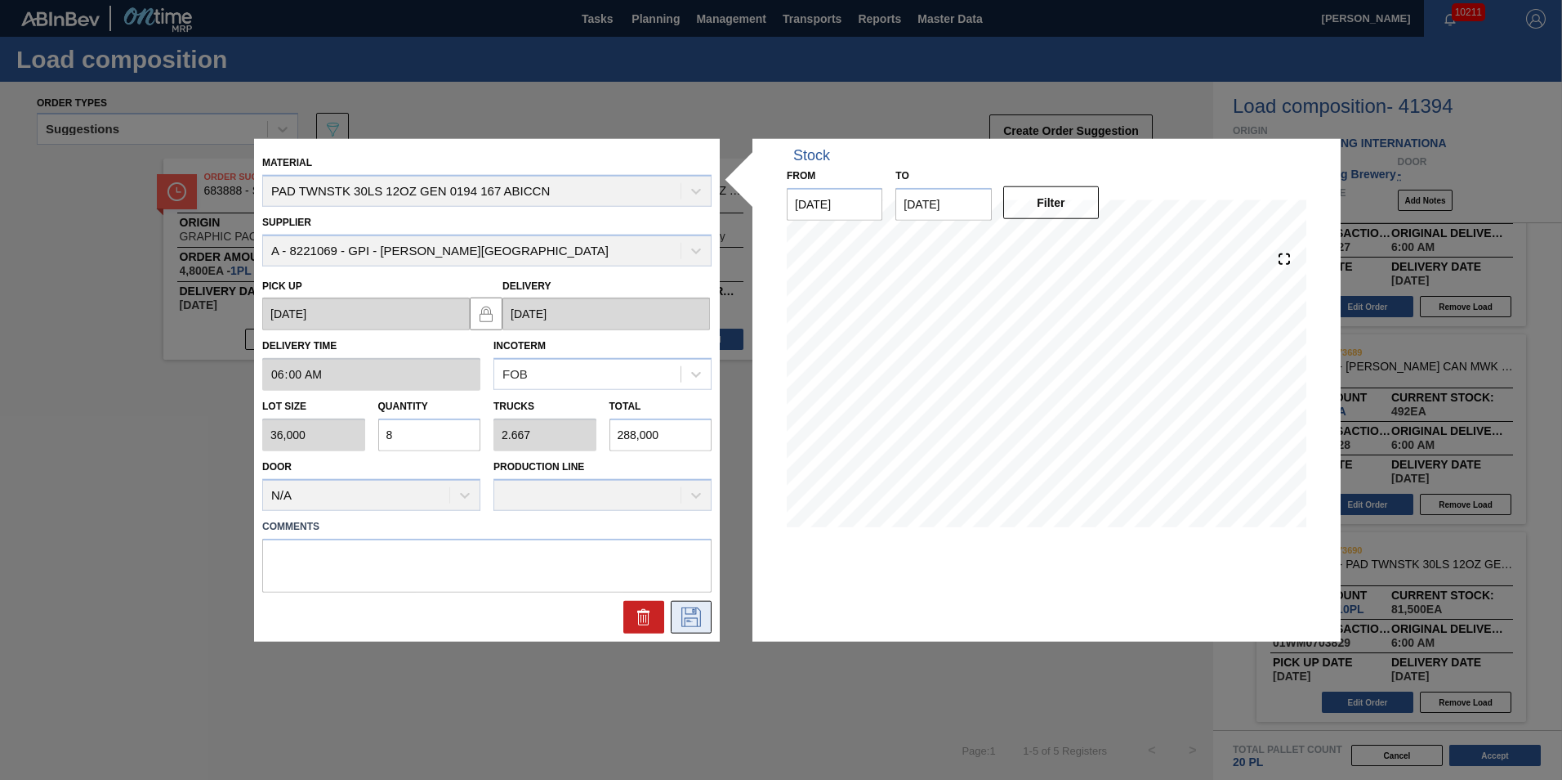
click at [704, 617] on button at bounding box center [691, 616] width 41 height 33
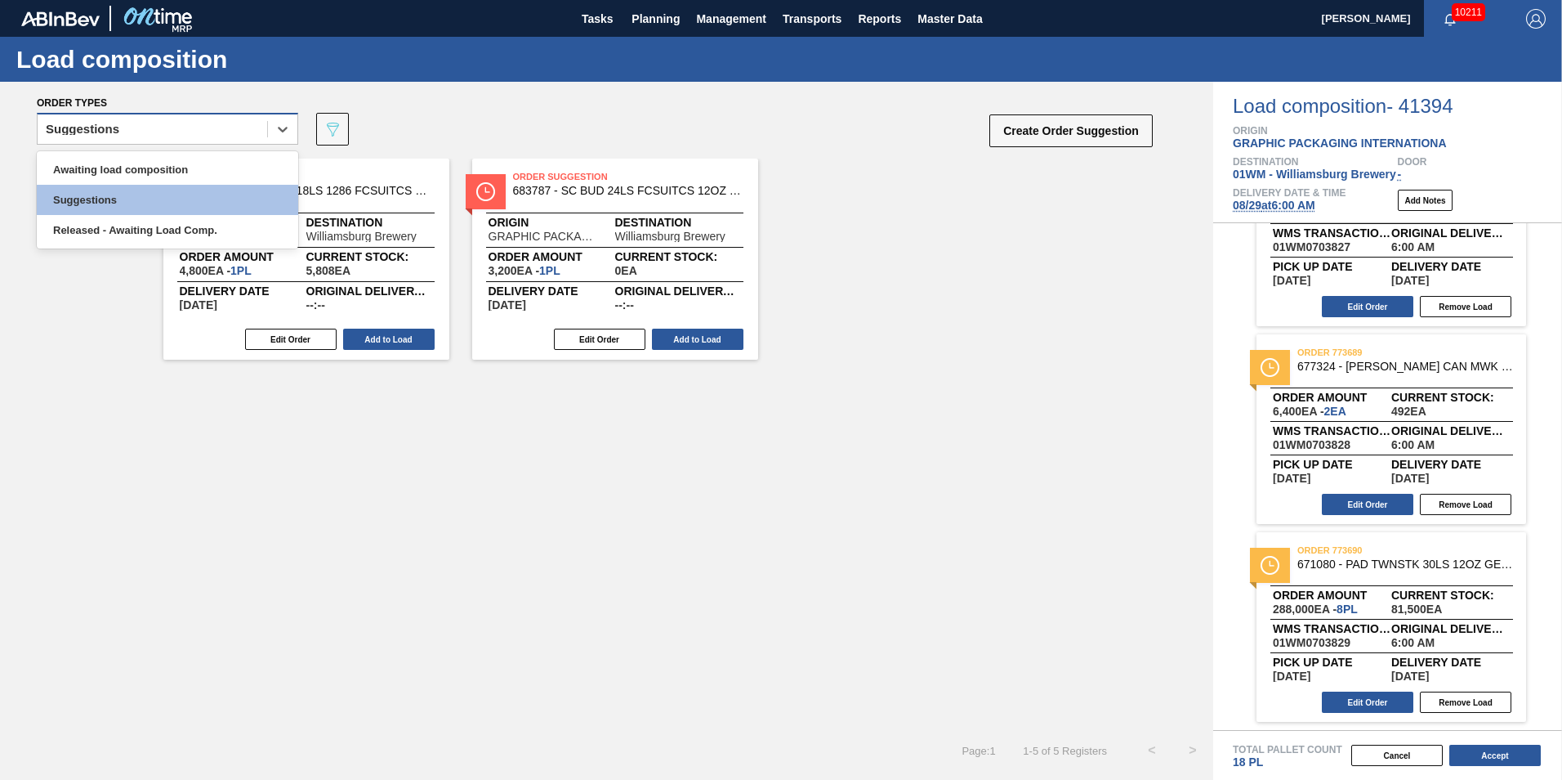
click at [227, 128] on div "Suggestions" at bounding box center [153, 130] width 230 height 24
click at [177, 170] on div "Awaiting load composition" at bounding box center [167, 169] width 261 height 30
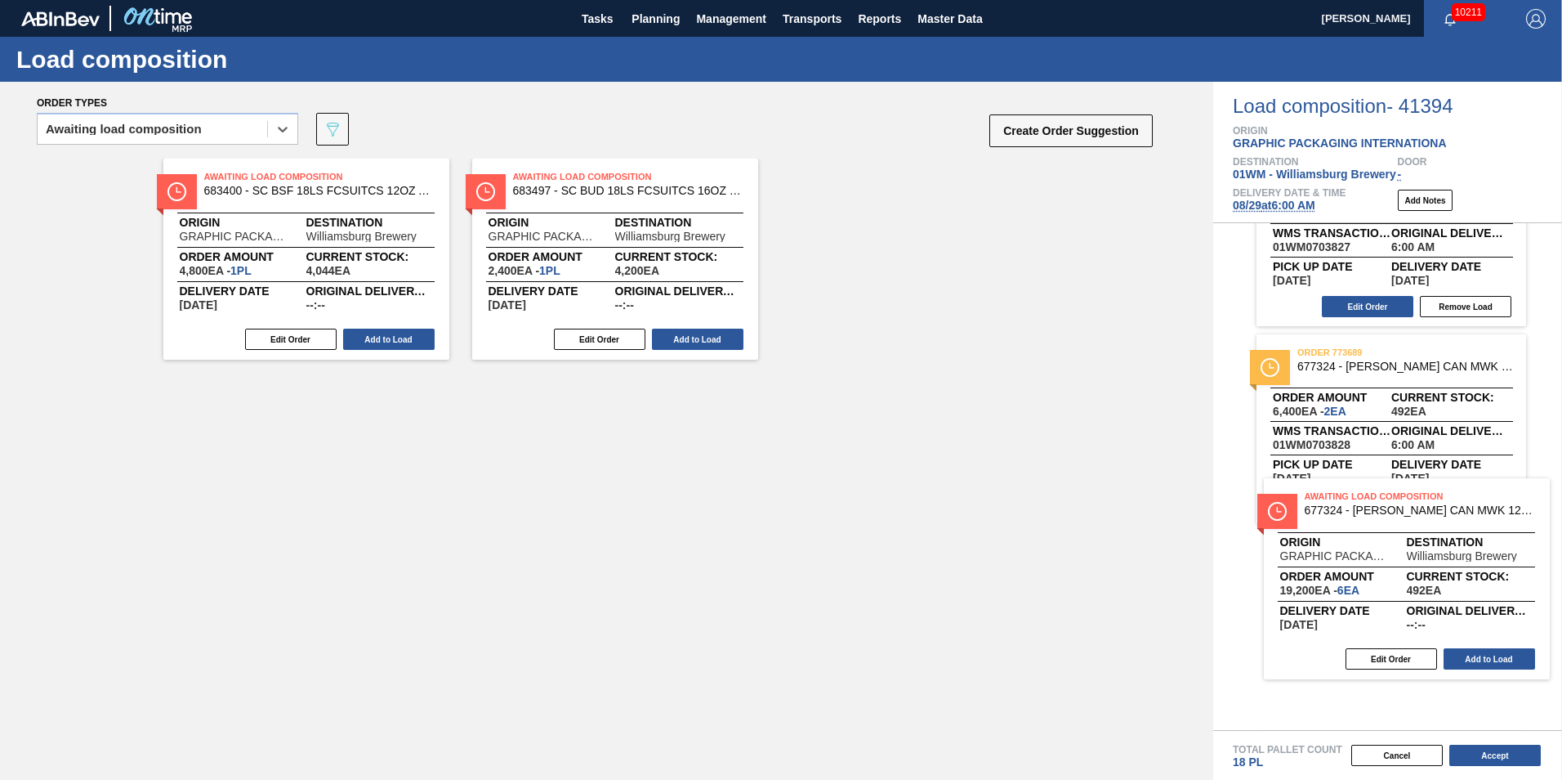
drag, startPoint x: 285, startPoint y: 249, endPoint x: 1394, endPoint y: 574, distance: 1155.3
click at [1394, 574] on div "Order types option Awaiting load composition, selected. Select is focused ,type…" at bounding box center [781, 431] width 1562 height 698
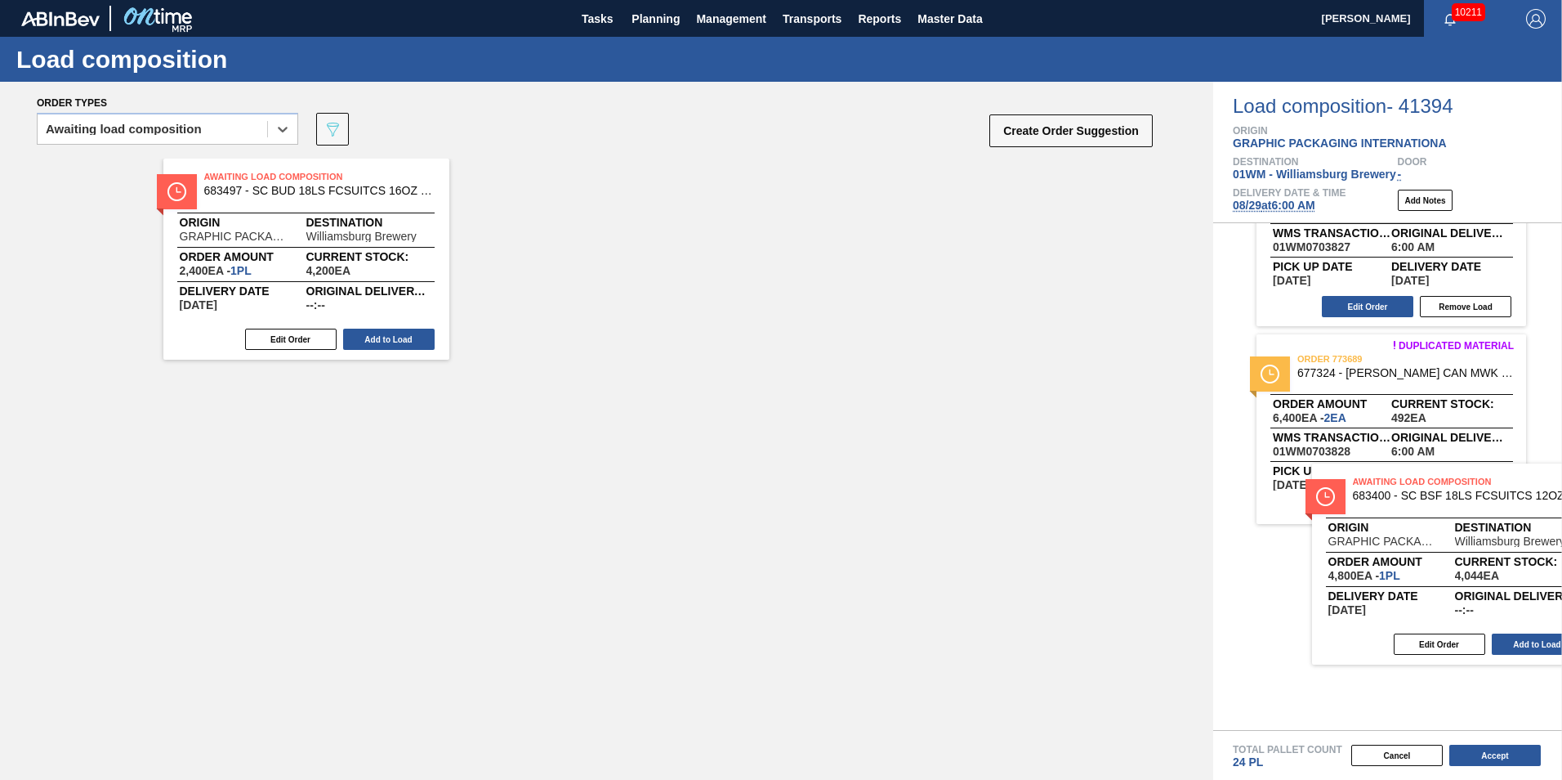
drag, startPoint x: 334, startPoint y: 278, endPoint x: 1513, endPoint y: 588, distance: 1219.3
click at [1513, 588] on div "Order types option Awaiting load composition, selected. Select is focused ,type…" at bounding box center [781, 431] width 1562 height 698
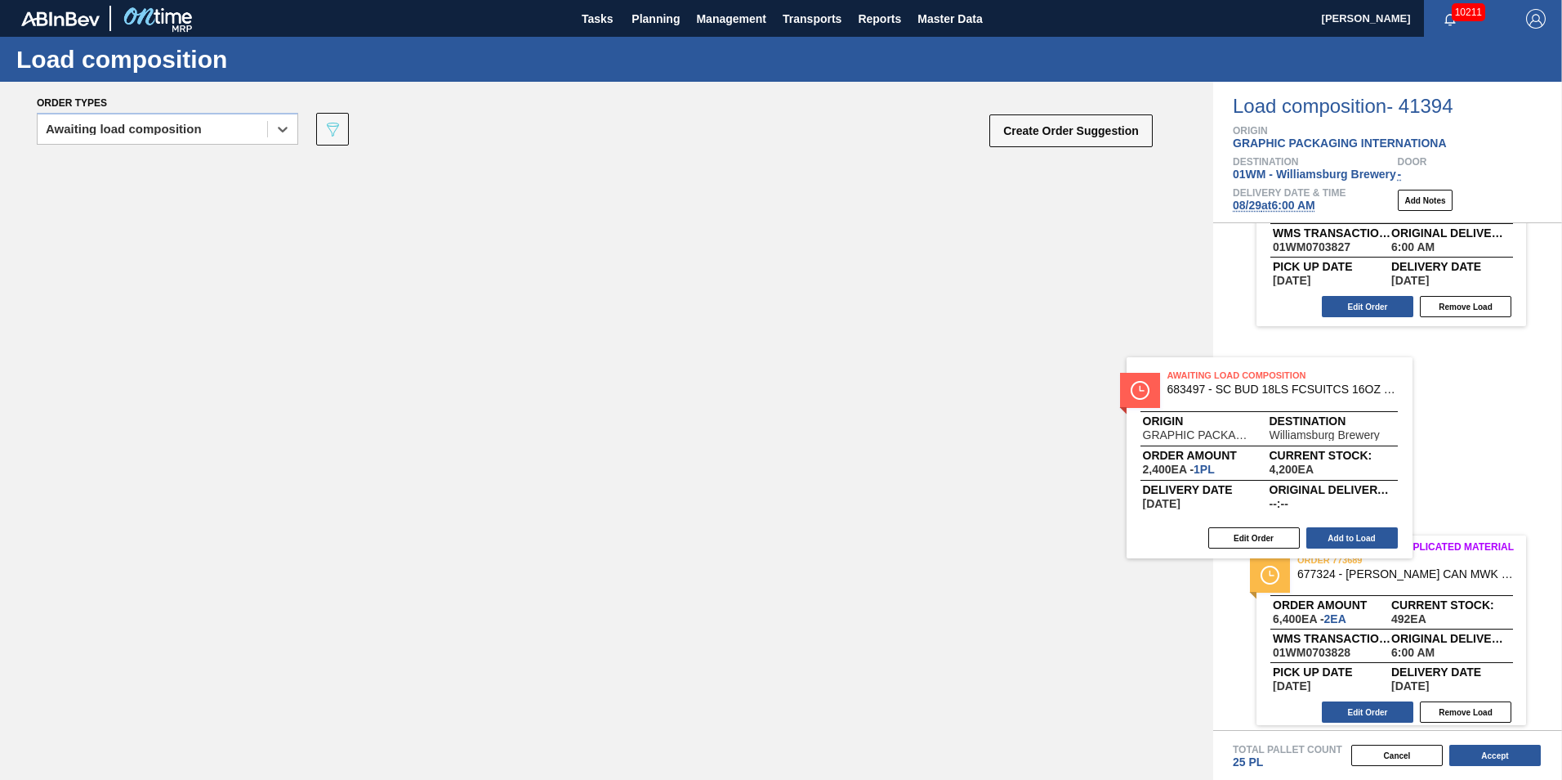
drag, startPoint x: 362, startPoint y: 268, endPoint x: 1343, endPoint y: 471, distance: 1002.2
click at [1341, 472] on div "Order types option Awaiting load composition, selected. Select is focused ,type…" at bounding box center [781, 431] width 1562 height 698
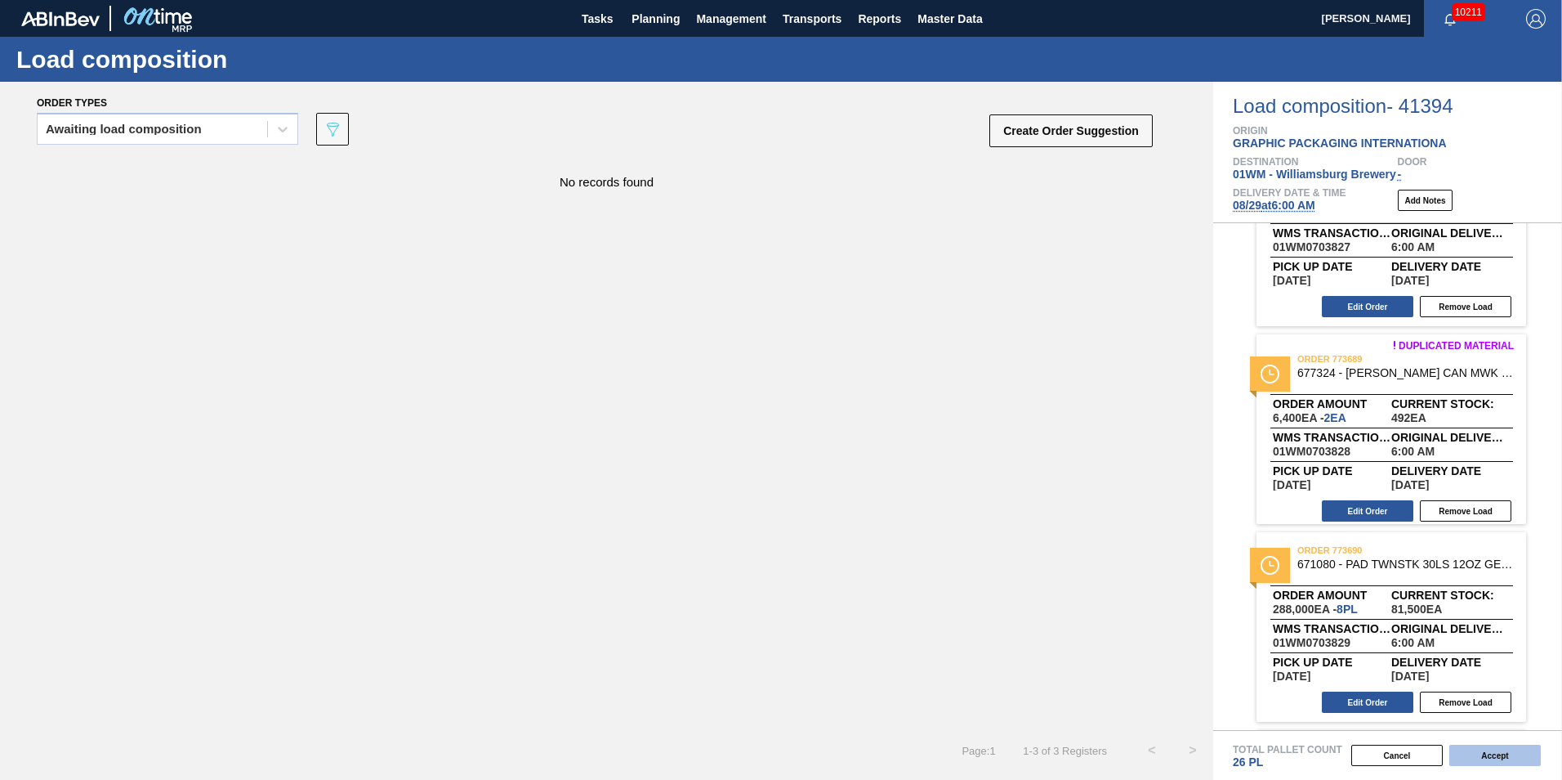
click at [1522, 751] on button "Accept" at bounding box center [1496, 754] width 92 height 21
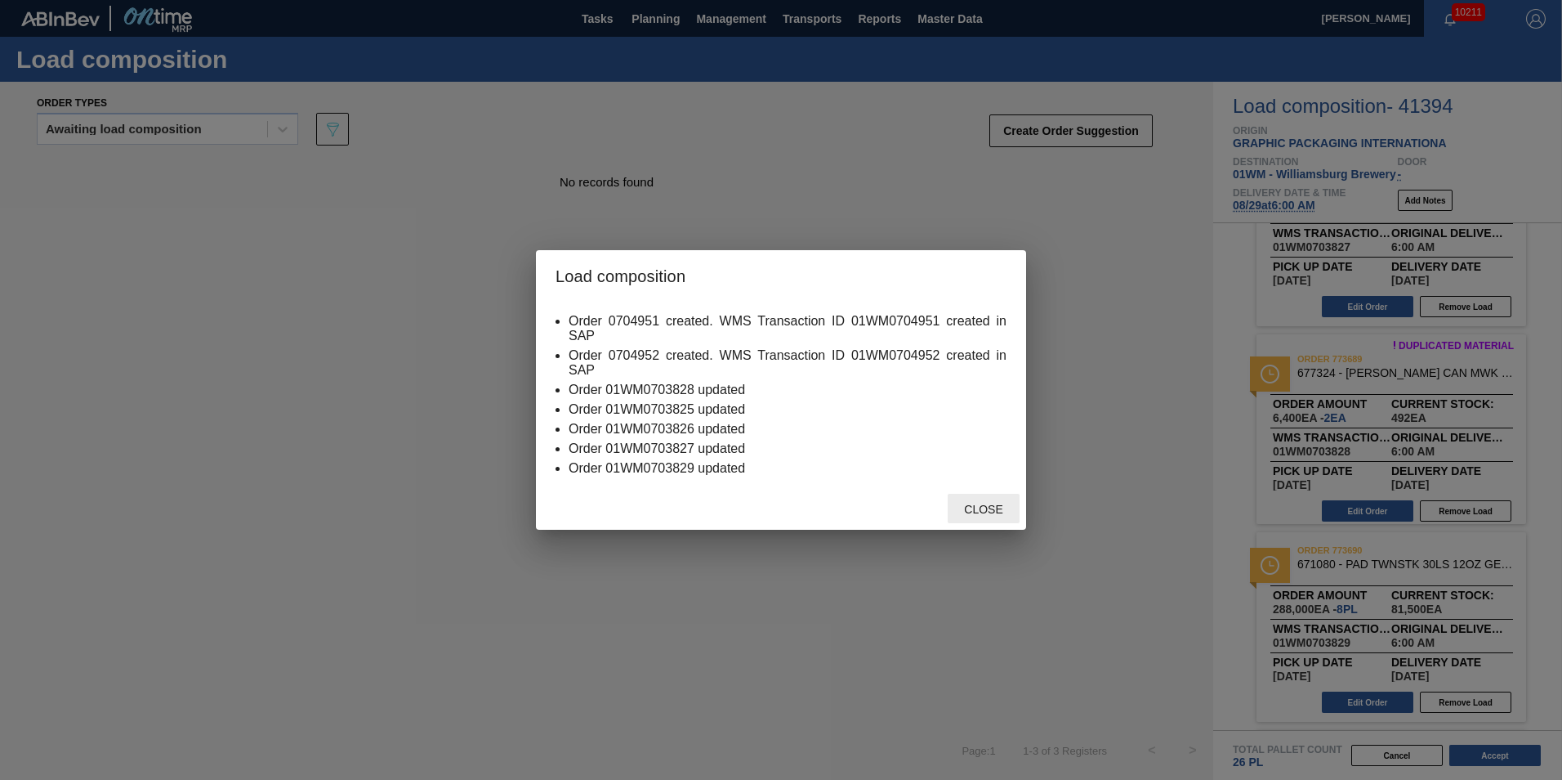
click at [985, 503] on span "Close" at bounding box center [983, 509] width 65 height 13
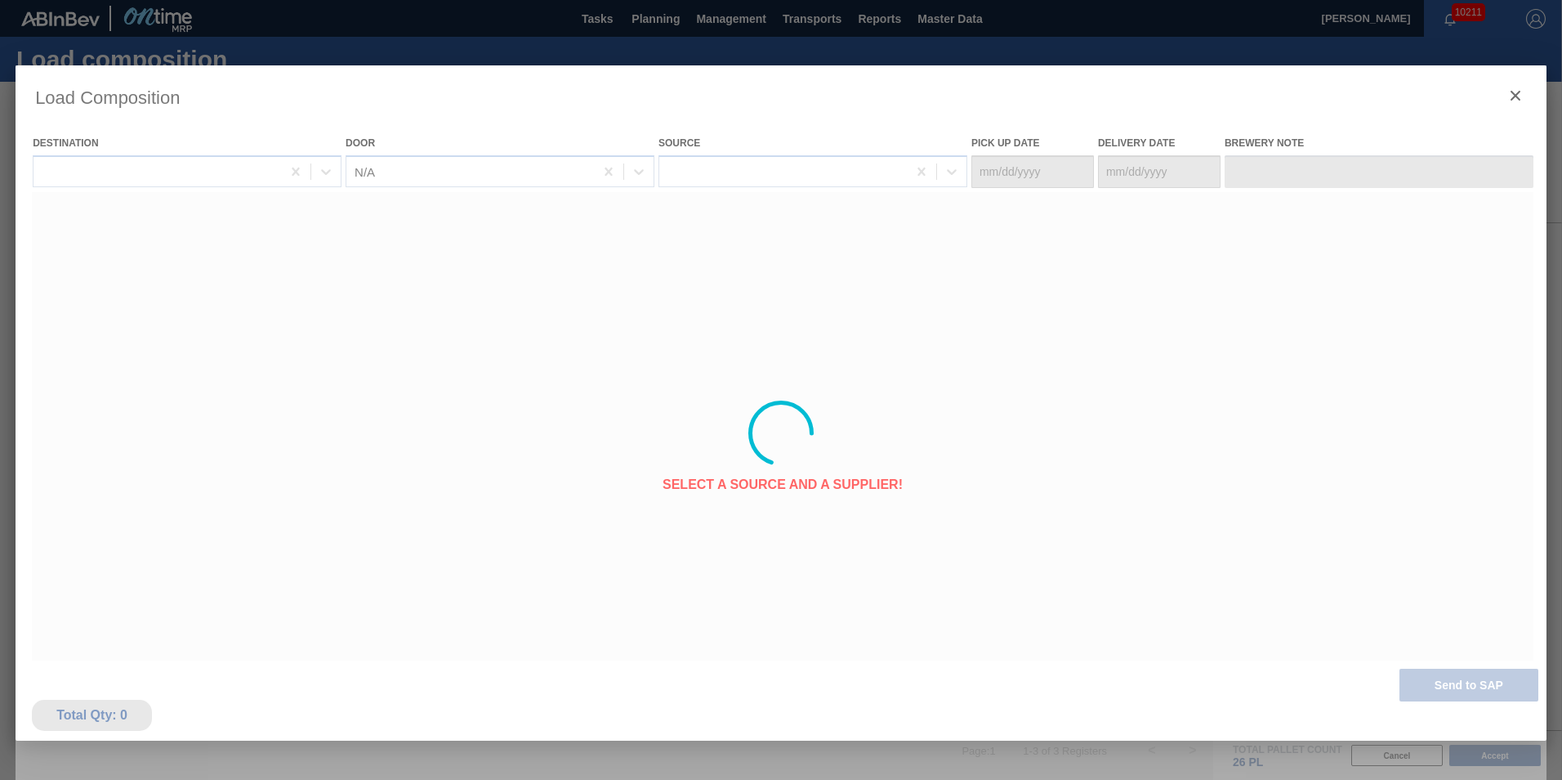
type Date "[DATE]"
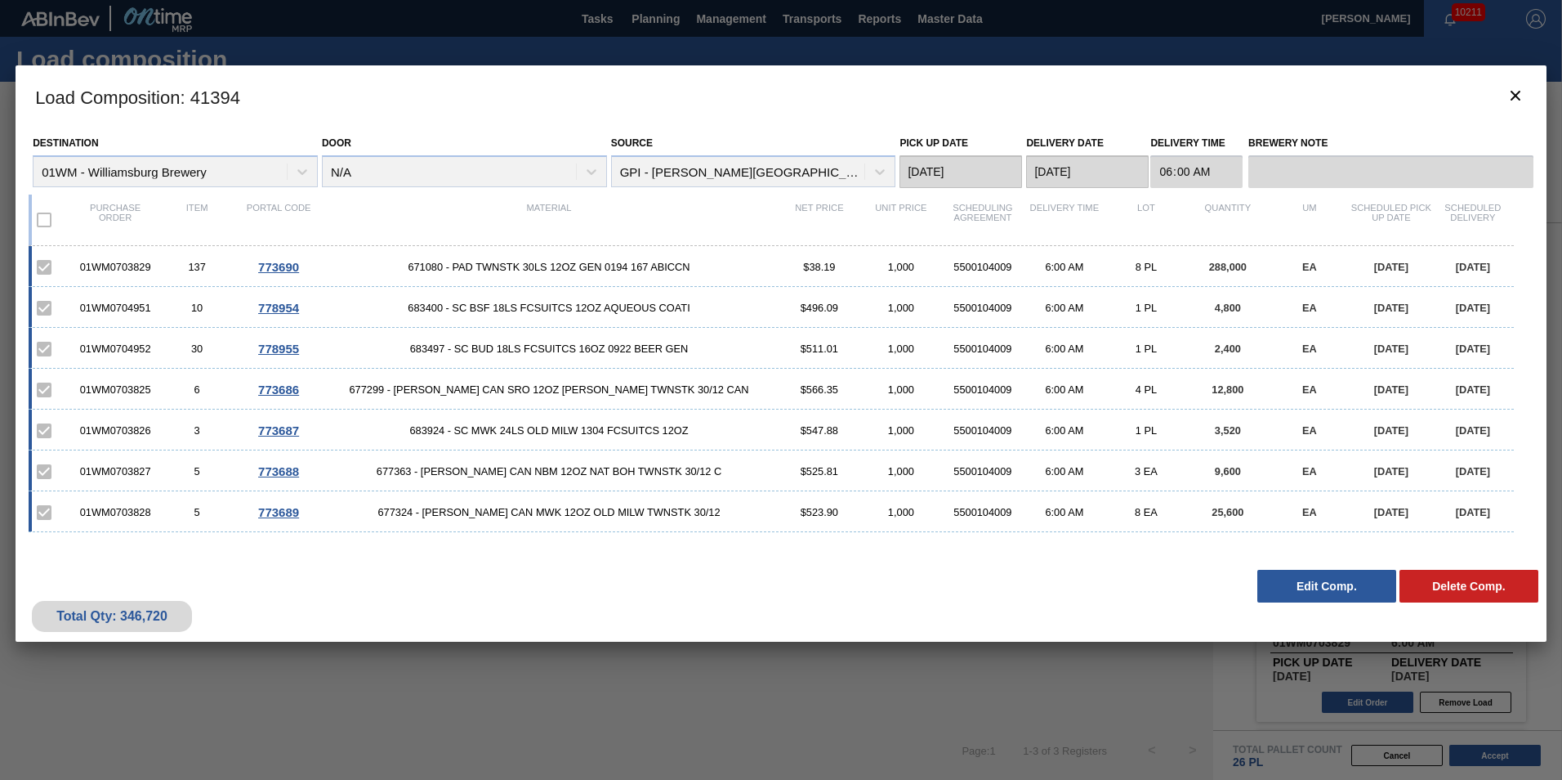
click at [1300, 578] on button "Edit Comp." at bounding box center [1327, 586] width 139 height 33
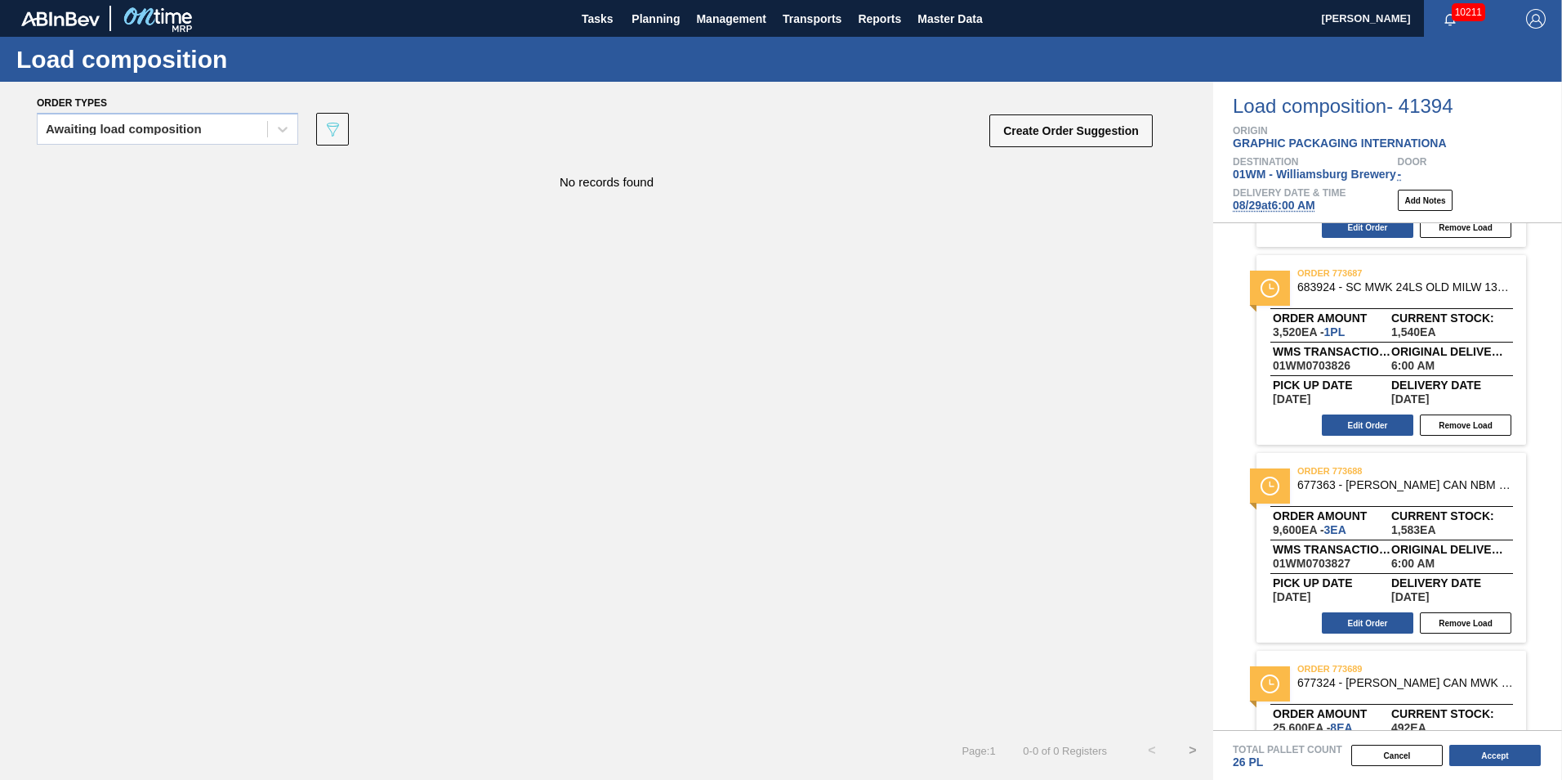
scroll to position [0, 0]
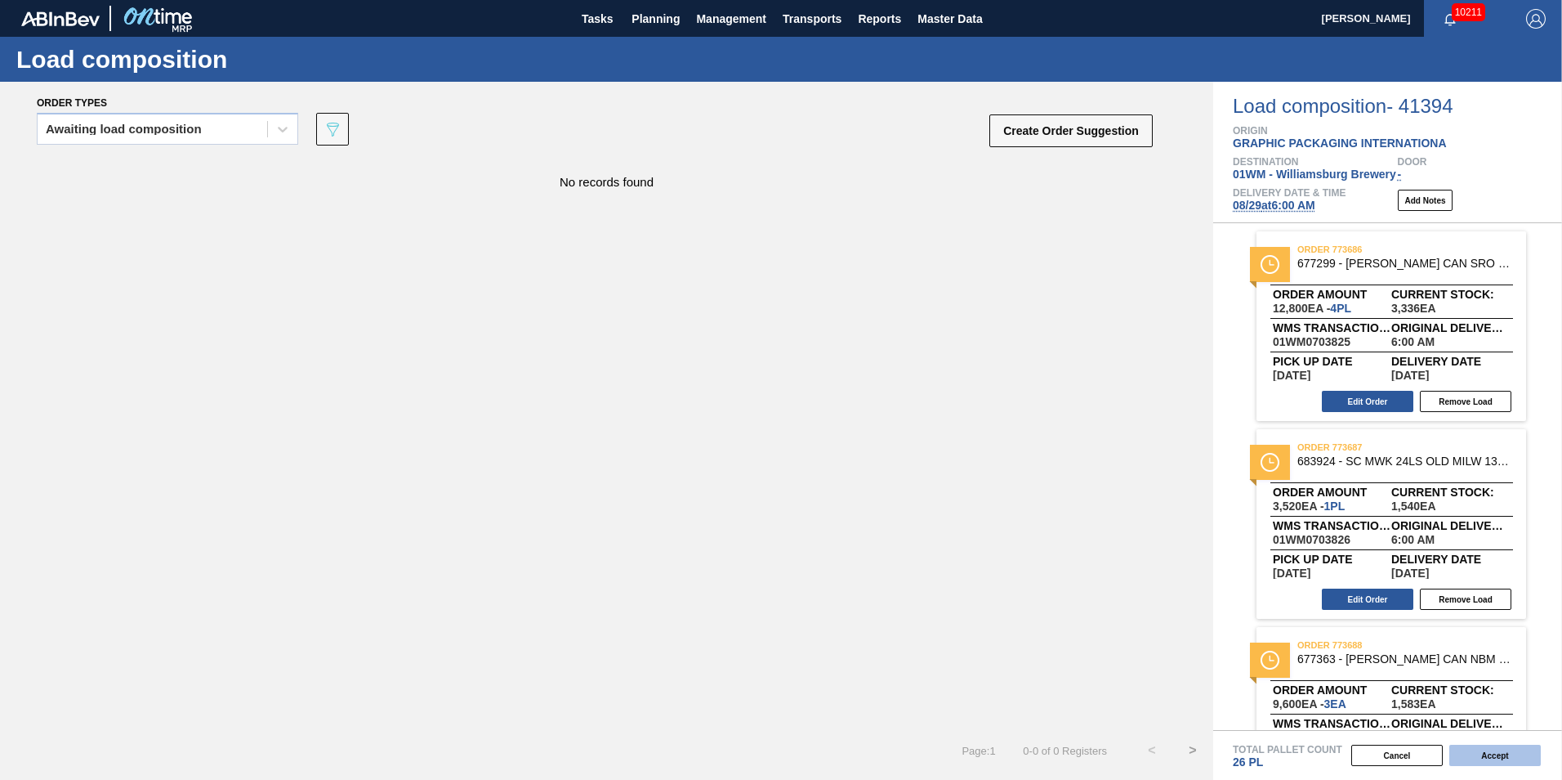
click at [1493, 758] on button "Accept" at bounding box center [1496, 754] width 92 height 21
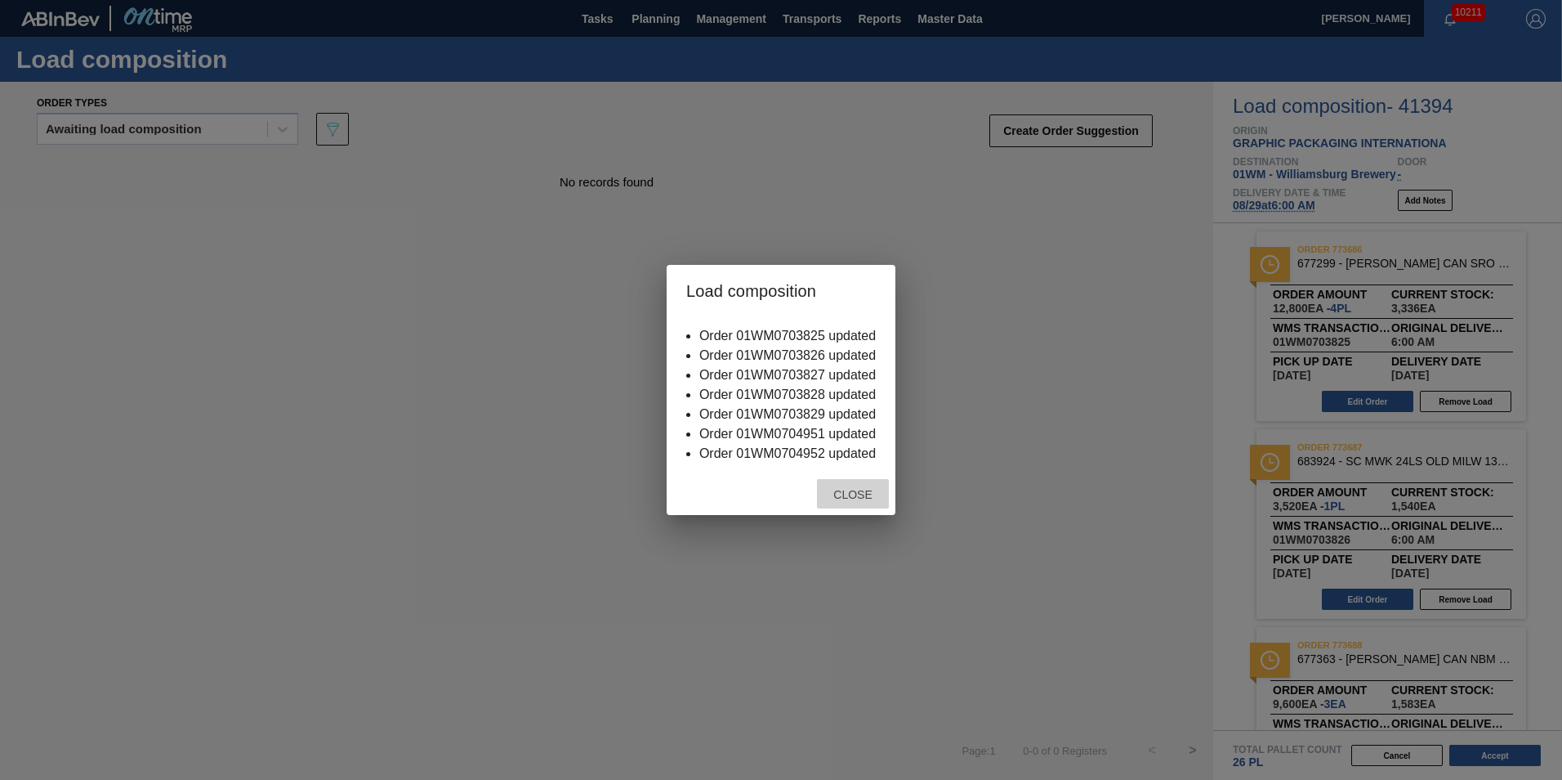
click at [845, 489] on span "Close" at bounding box center [852, 494] width 65 height 13
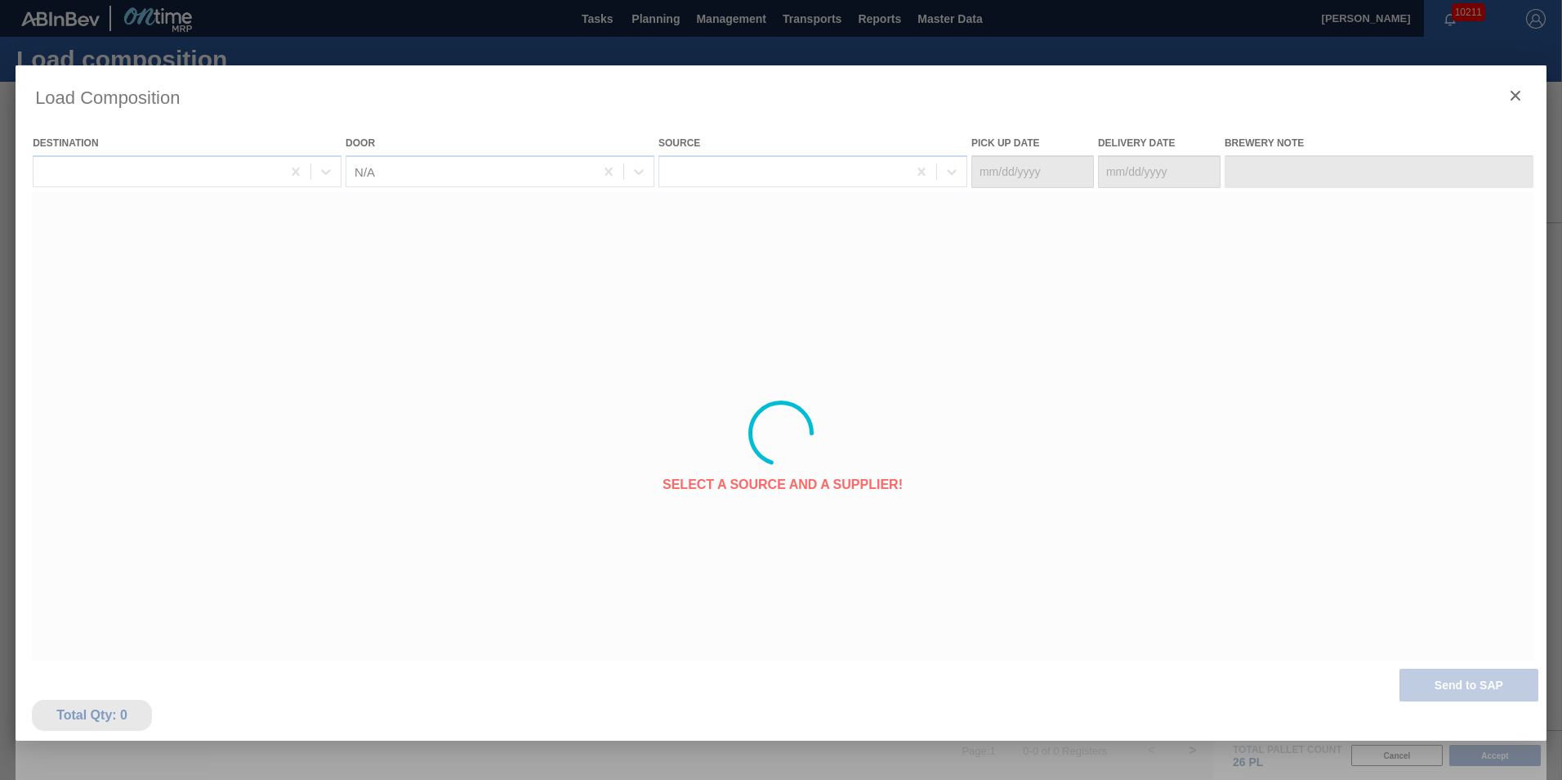
type Date "[DATE]"
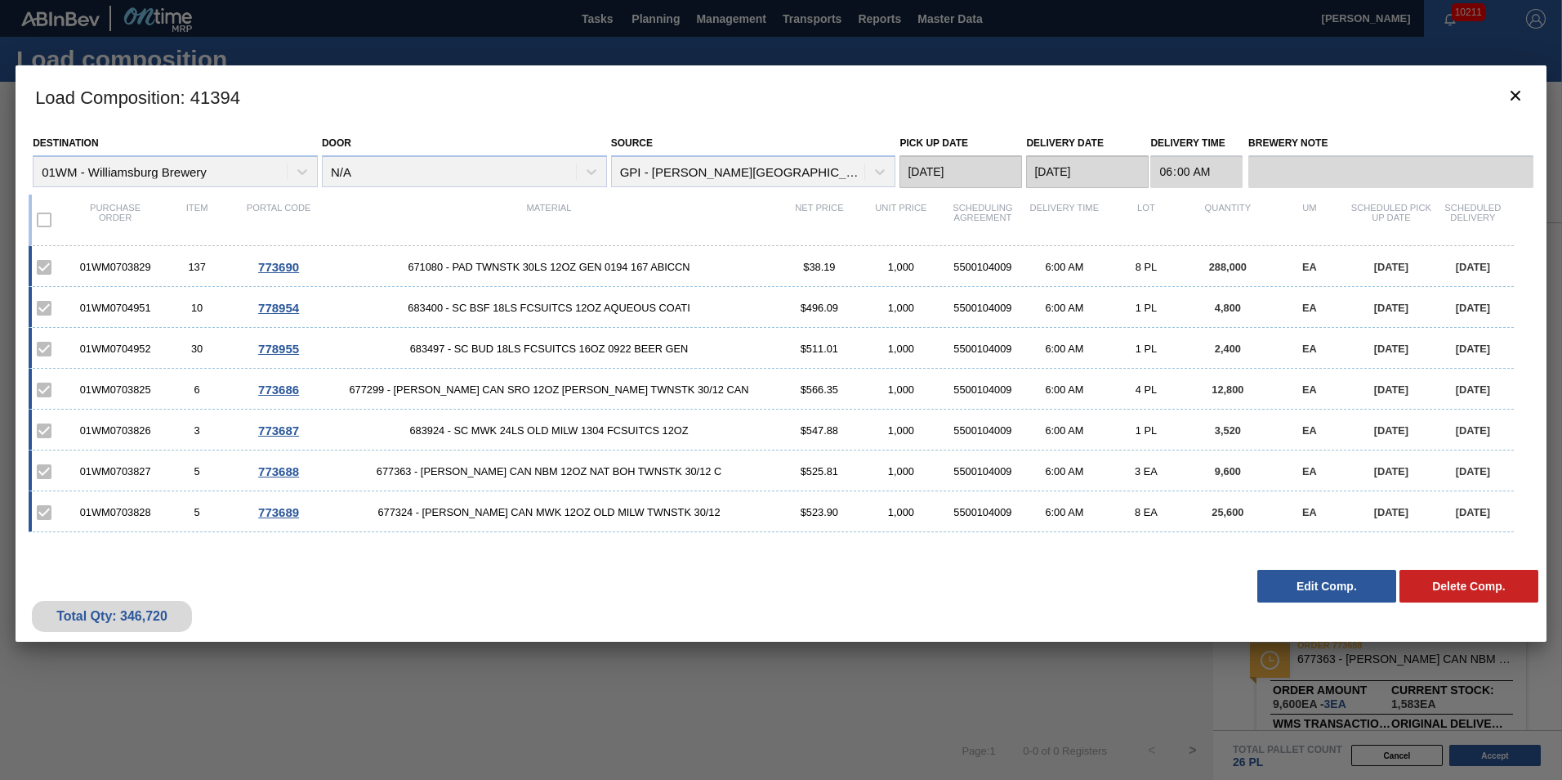
click at [1204, 212] on div "Quantity" at bounding box center [1228, 220] width 82 height 34
click at [1514, 89] on button "botão de ícone" at bounding box center [1515, 96] width 39 height 39
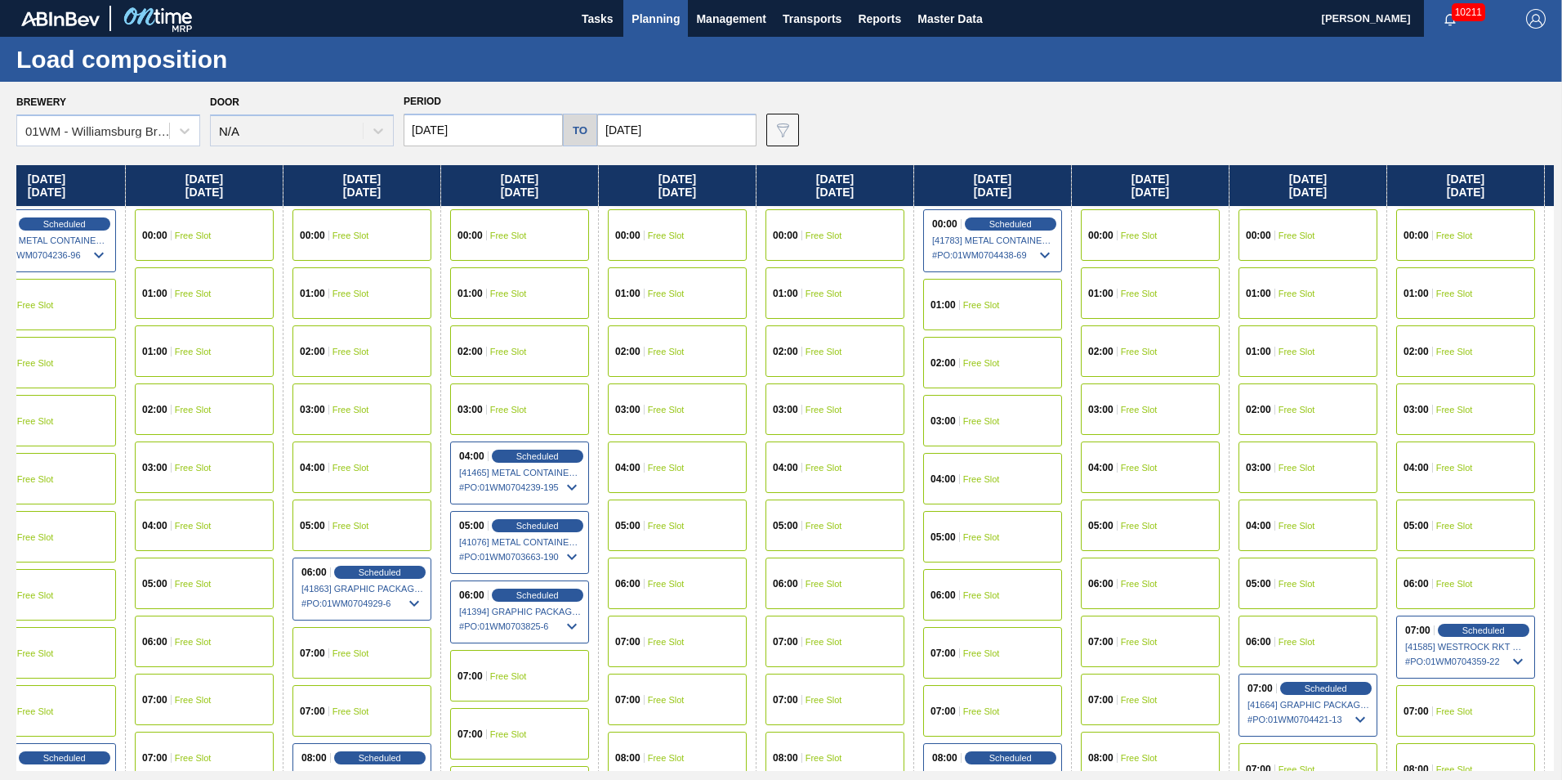
drag, startPoint x: 1359, startPoint y: 179, endPoint x: -536, endPoint y: 184, distance: 1894.9
click at [0, 0] on html "Tasks Planning Management Transports Reports Master Data [PERSON_NAME] 10211 Ma…" at bounding box center [781, 0] width 1562 height 0
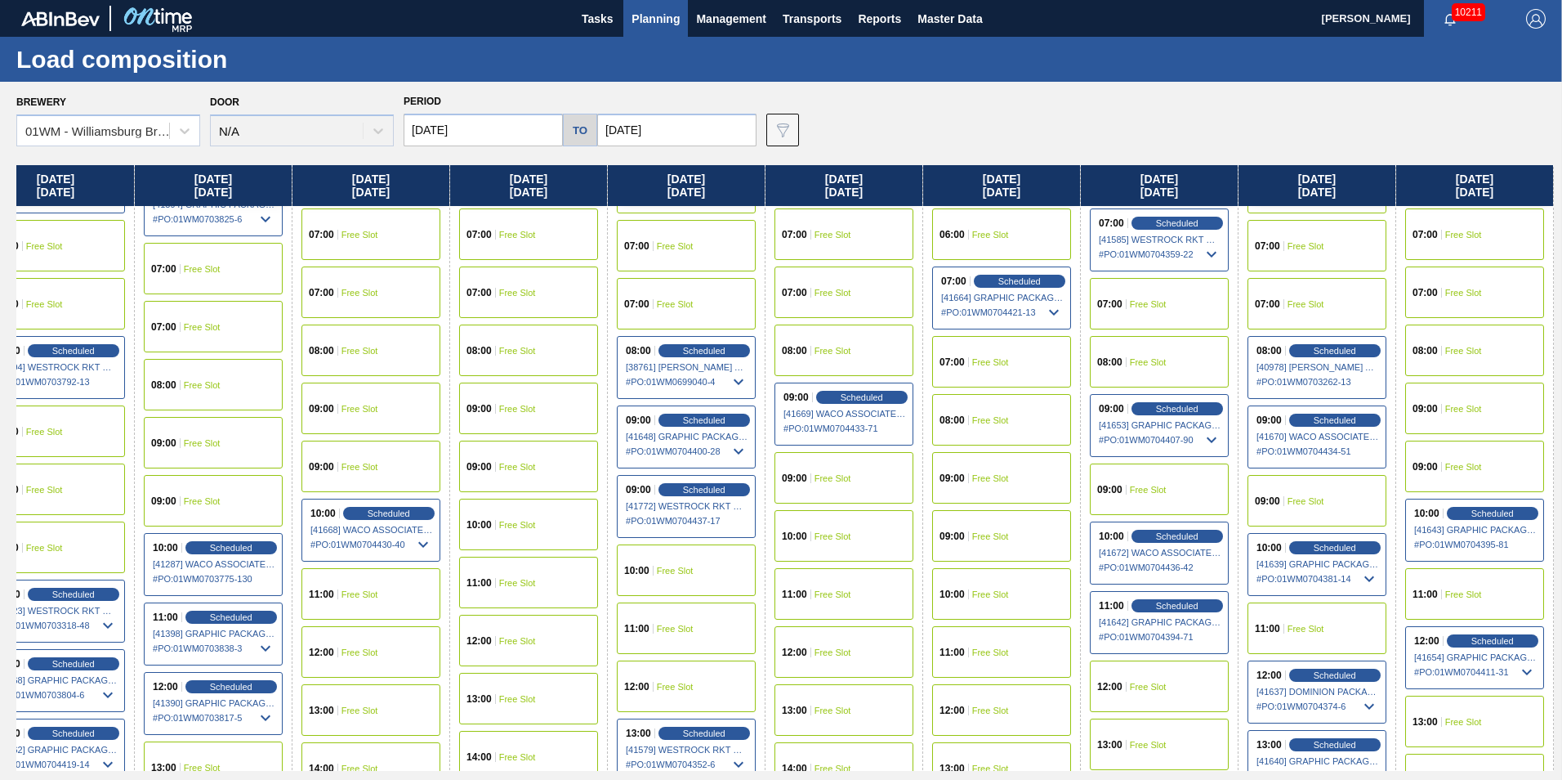
scroll to position [409, 1459]
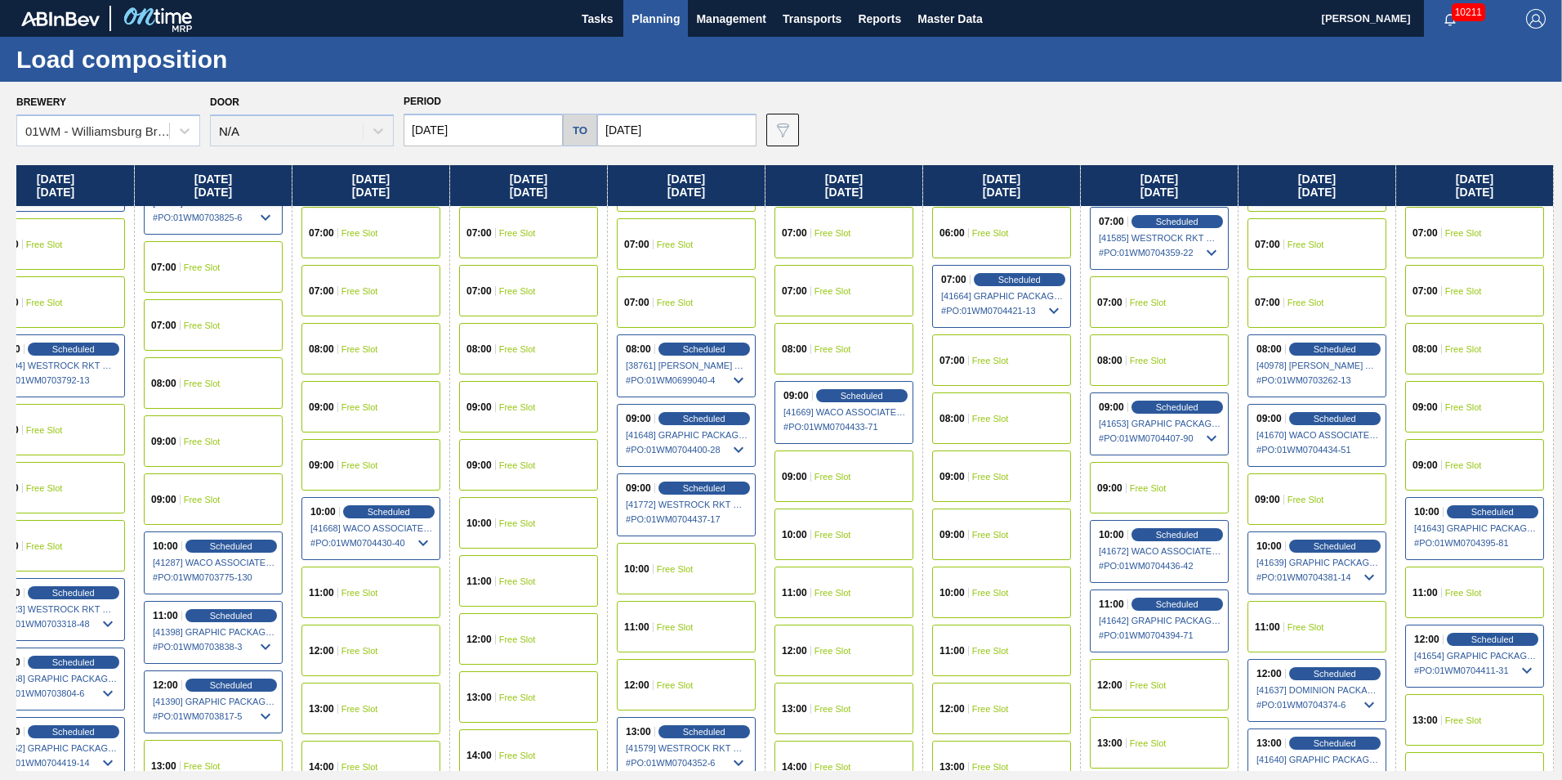
drag, startPoint x: 1474, startPoint y: 196, endPoint x: 1275, endPoint y: 248, distance: 206.1
click at [1275, 248] on div "[DATE] 00:00 Free Slot 01:00 Free Slot 02:00 Scheduled [41247] WACO ASSOCIATES …" at bounding box center [785, 467] width 1538 height 605
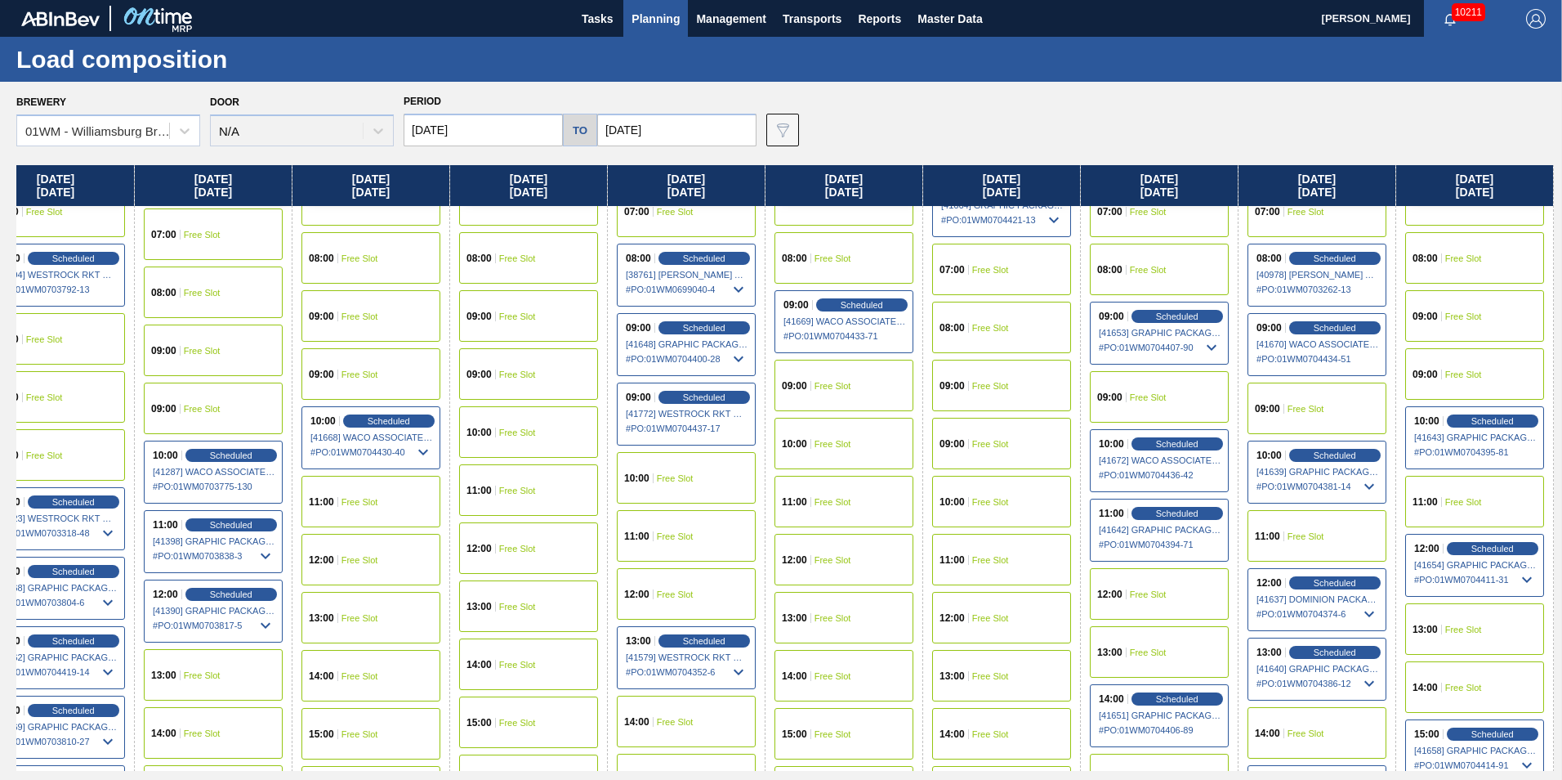
scroll to position [654, 1459]
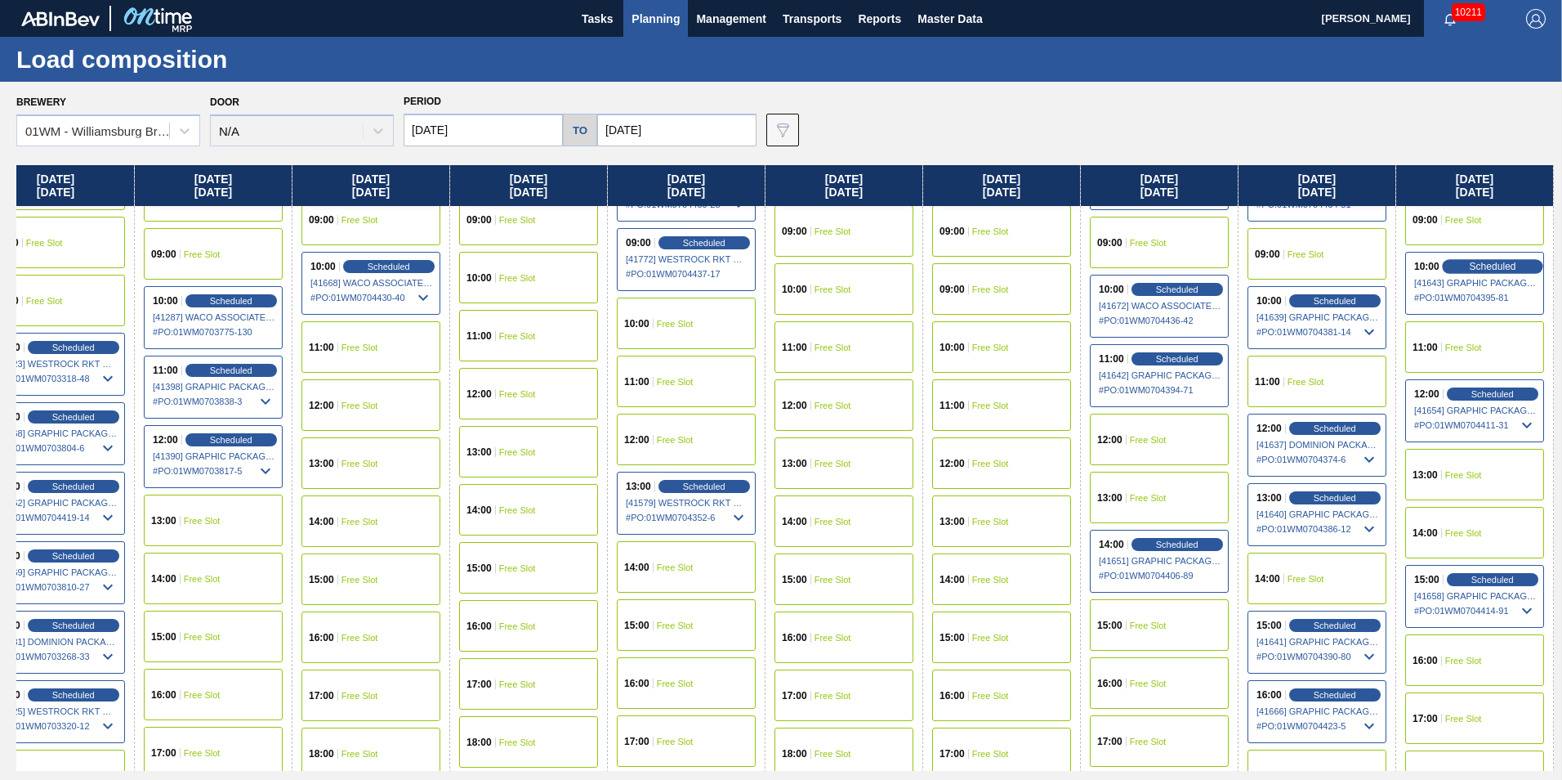
click at [1493, 265] on span "Scheduled" at bounding box center [1492, 266] width 47 height 11
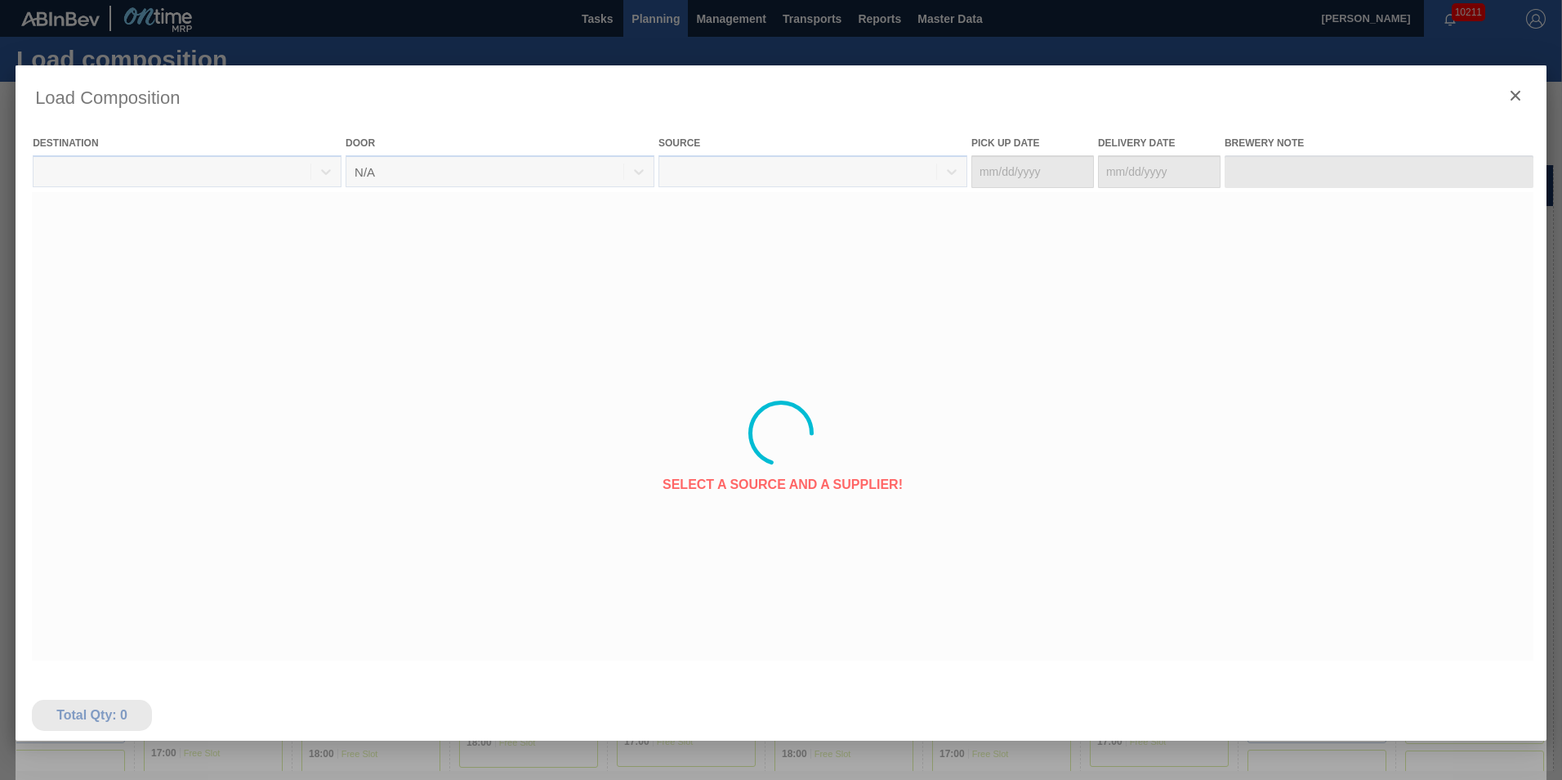
type Date "[DATE]"
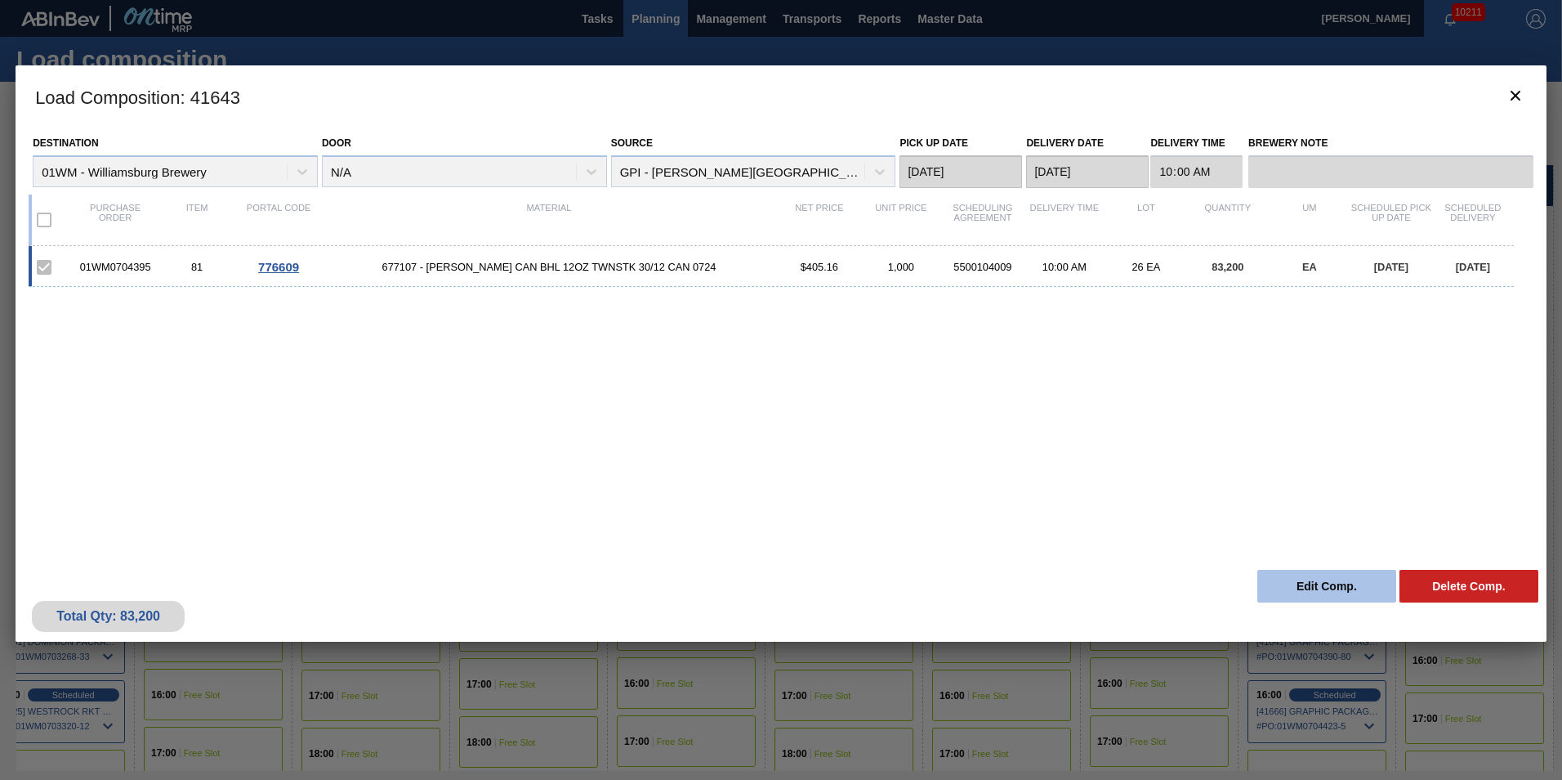
click at [1319, 590] on button "Edit Comp." at bounding box center [1327, 586] width 139 height 33
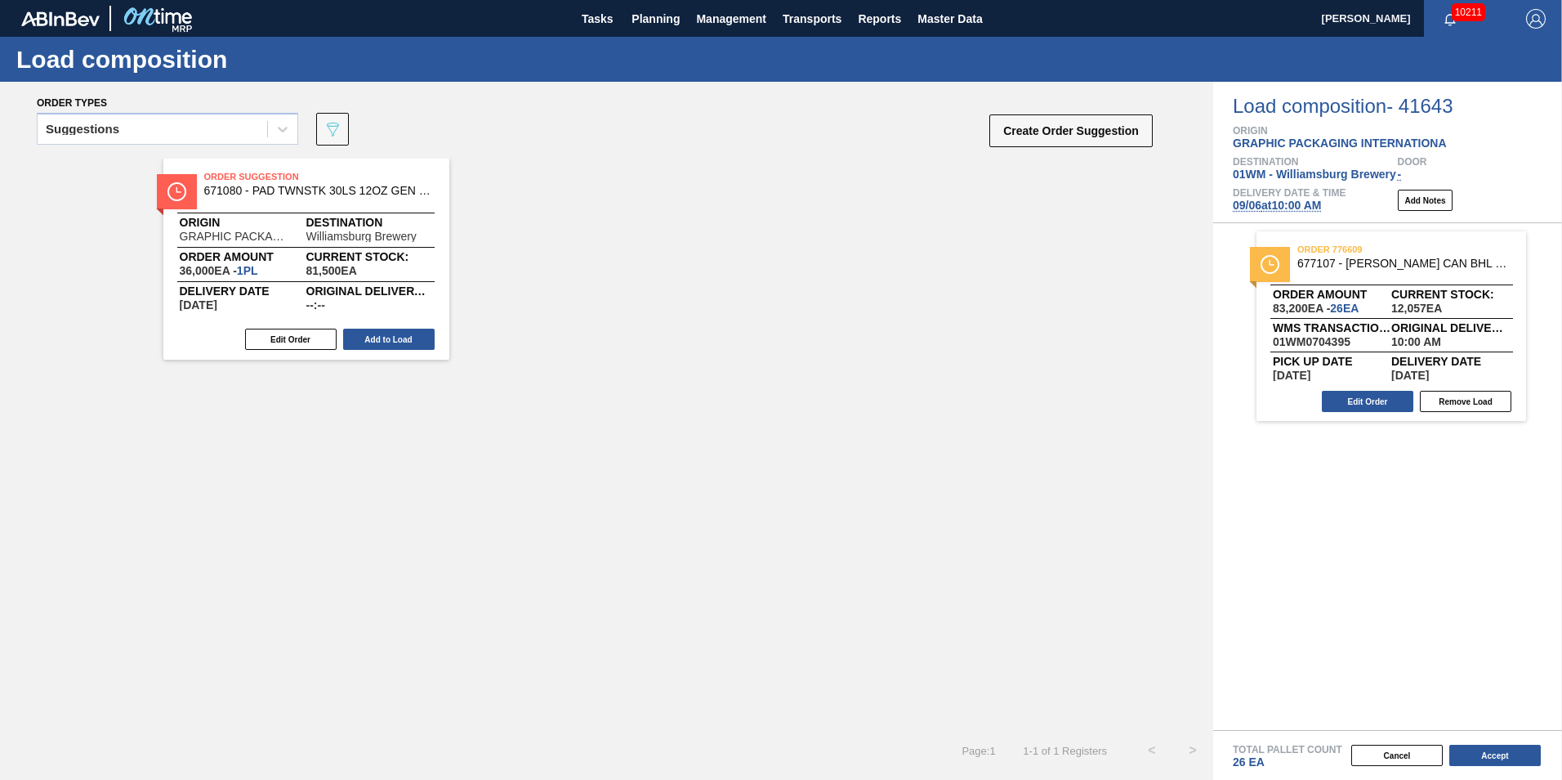
click at [1313, 207] on span "[DATE] 10:00 AM" at bounding box center [1277, 205] width 88 height 13
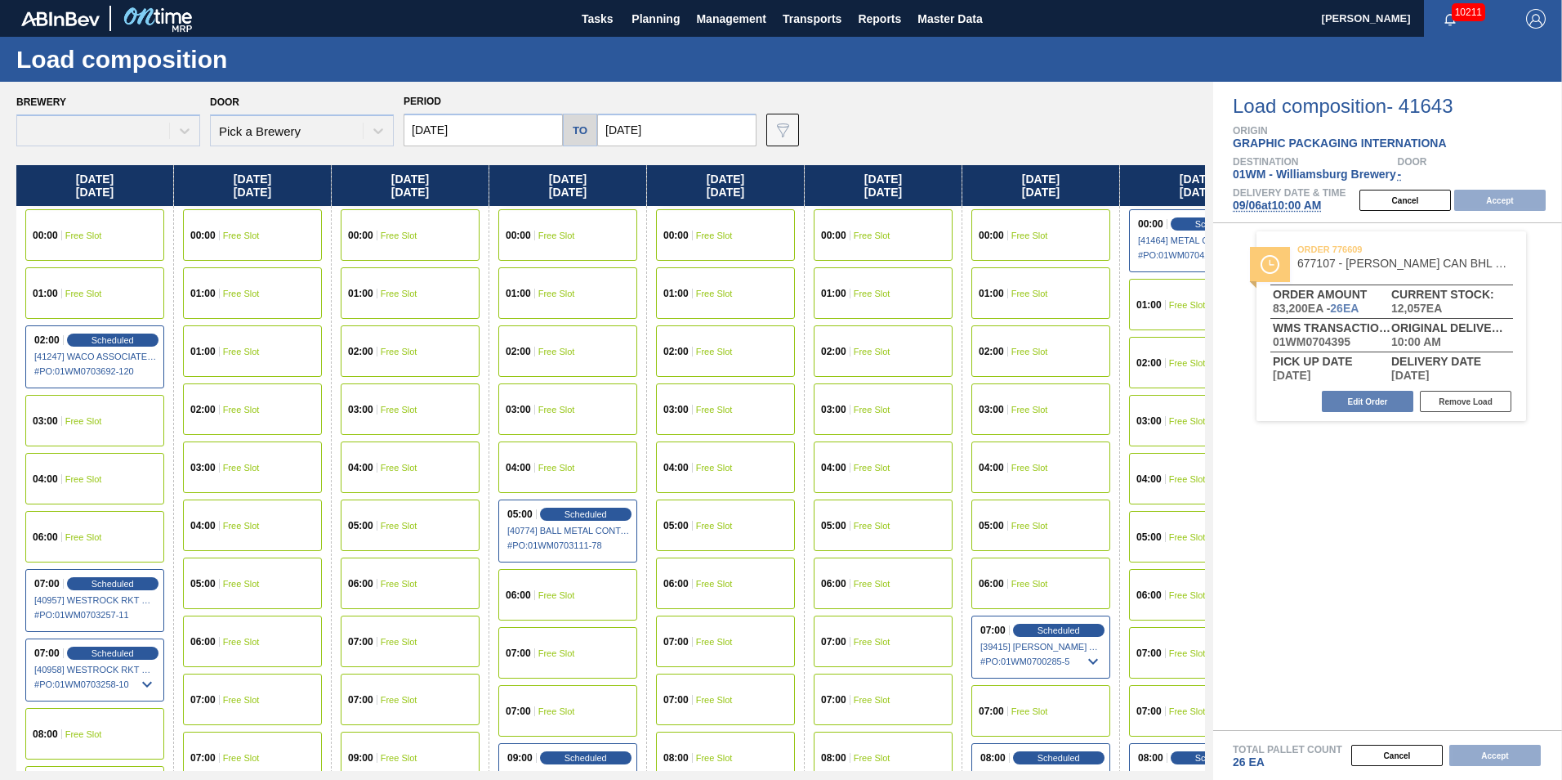
type input "[DATE]"
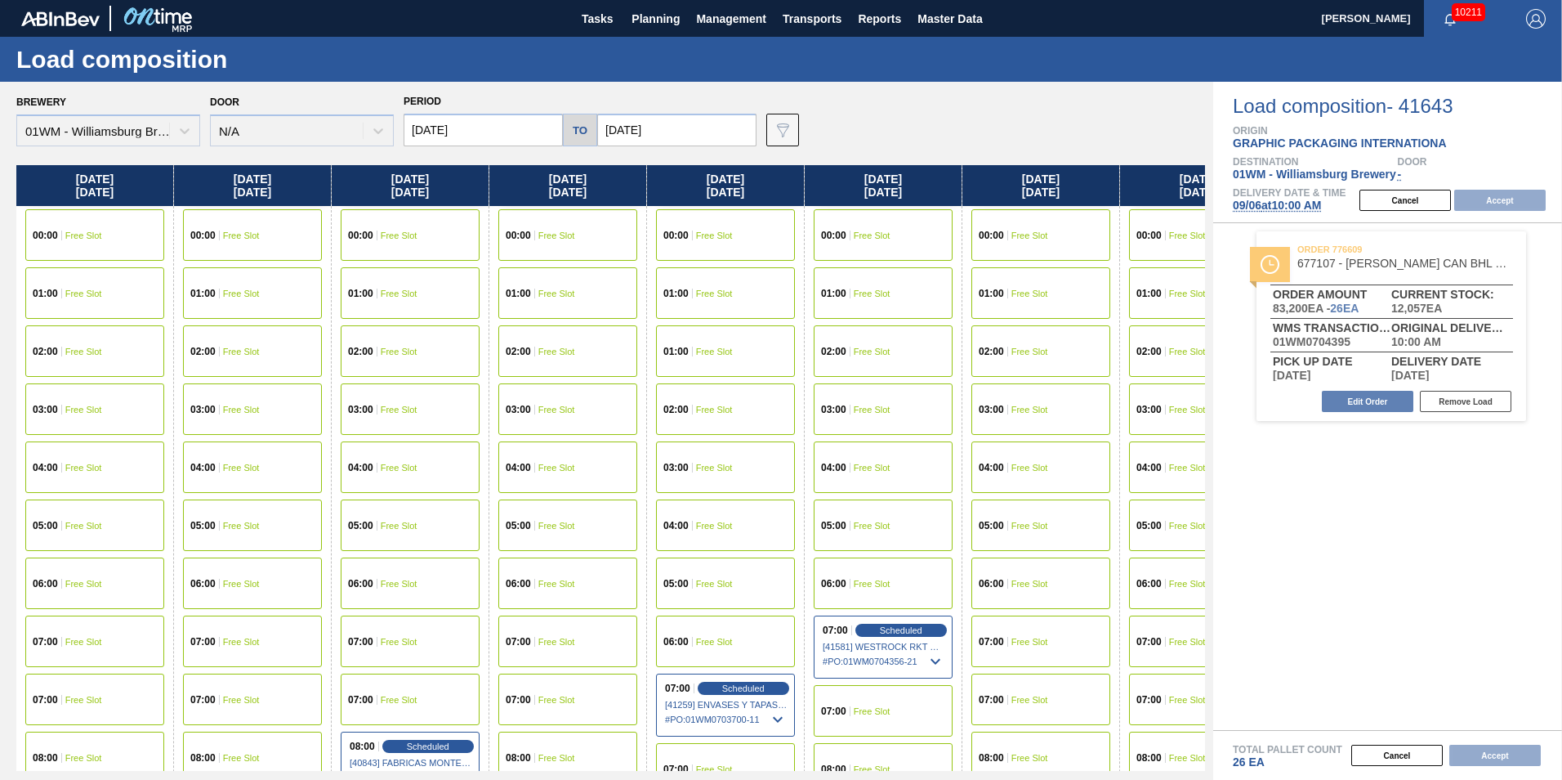
click at [458, 125] on input "[DATE]" at bounding box center [483, 130] width 159 height 33
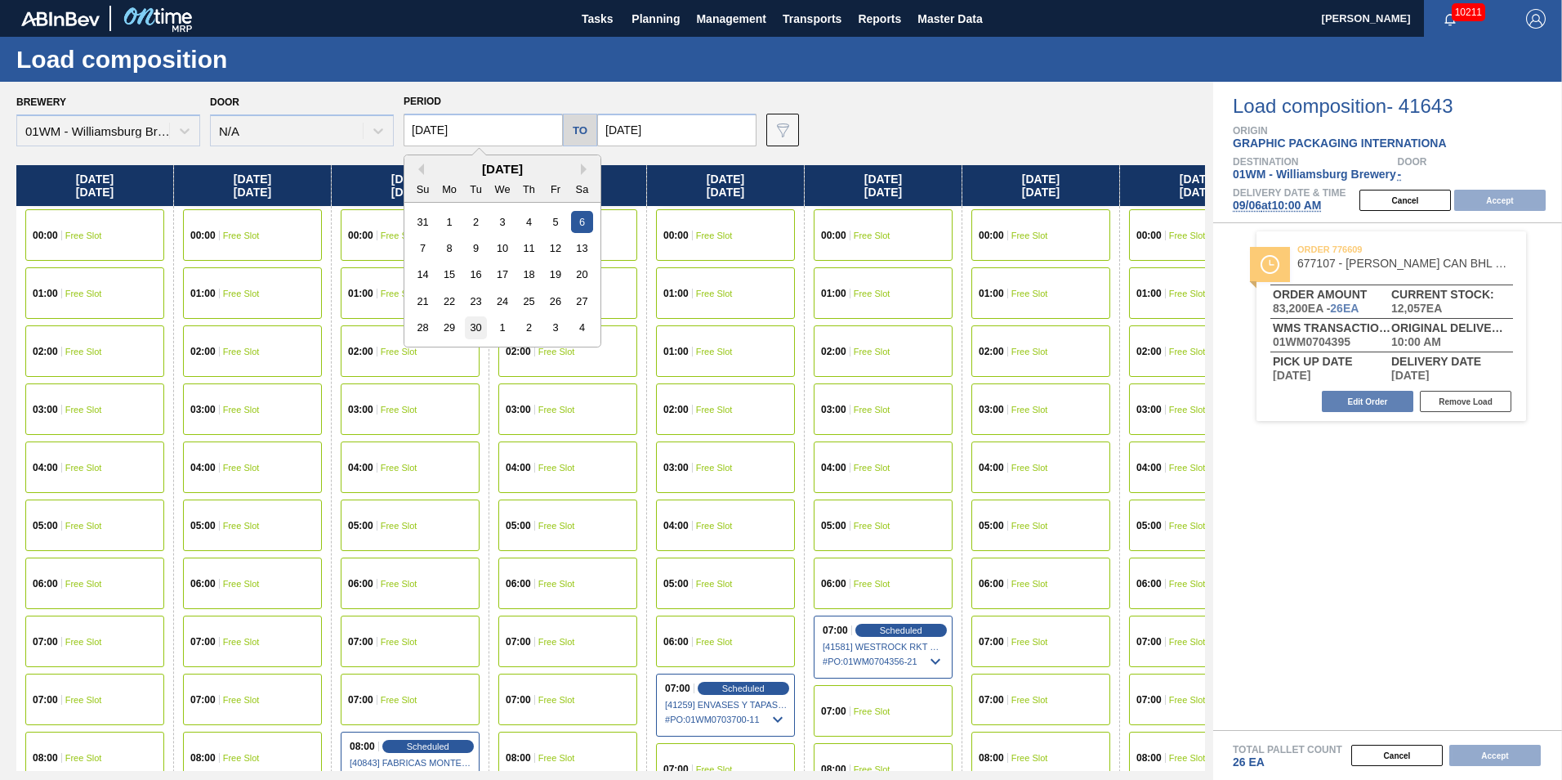
click at [480, 324] on div "30" at bounding box center [476, 327] width 22 height 22
type input "[DATE]"
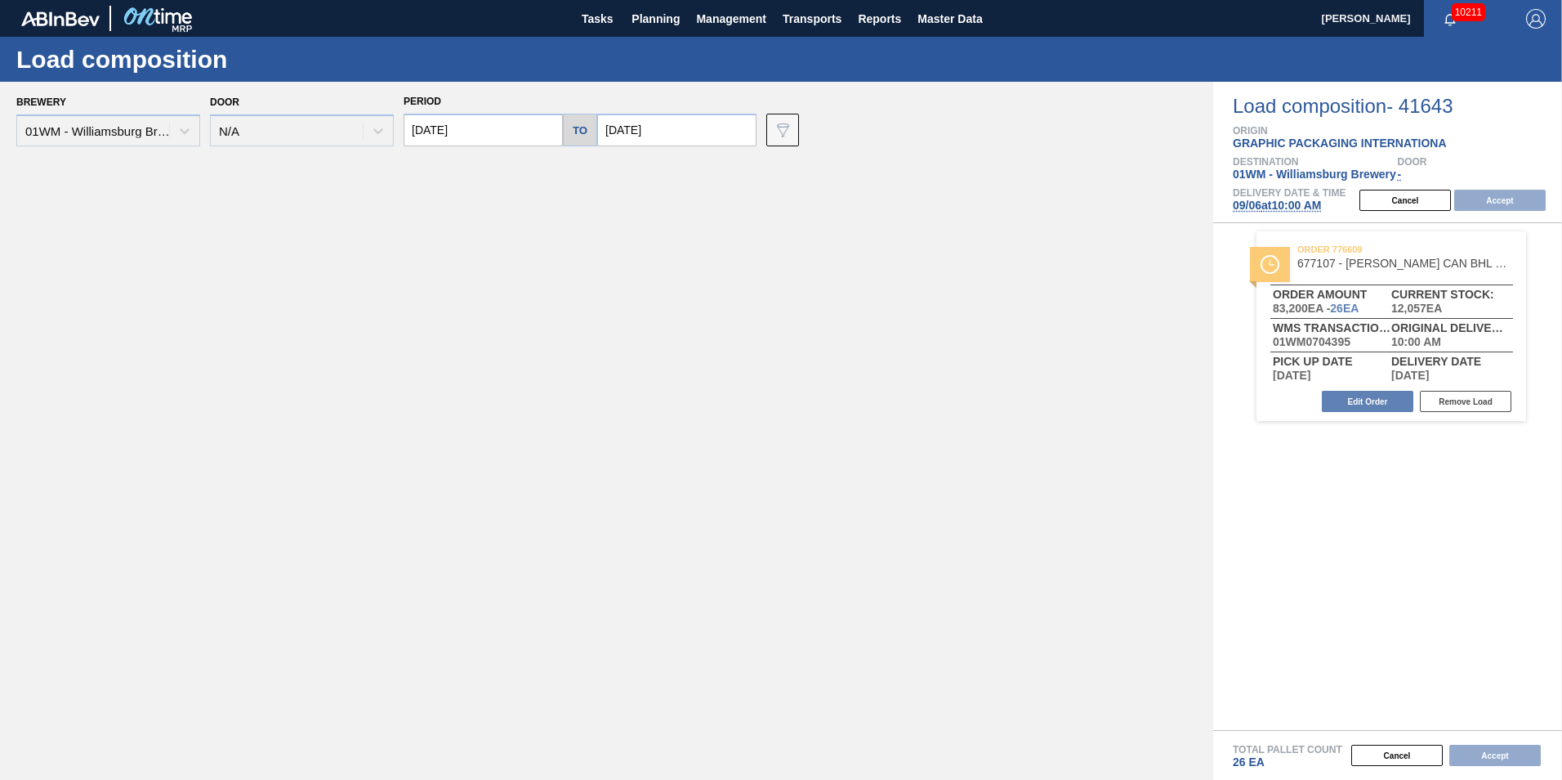
click at [623, 109] on div "Period [DATE] to [DATE]" at bounding box center [580, 118] width 353 height 56
drag, startPoint x: 617, startPoint y: 127, endPoint x: 613, endPoint y: 136, distance: 10.6
click at [614, 132] on input "[DATE]" at bounding box center [676, 130] width 159 height 33
click at [611, 169] on button "Previous Month" at bounding box center [611, 168] width 11 height 11
click at [751, 328] on div "29" at bounding box center [749, 327] width 22 height 22
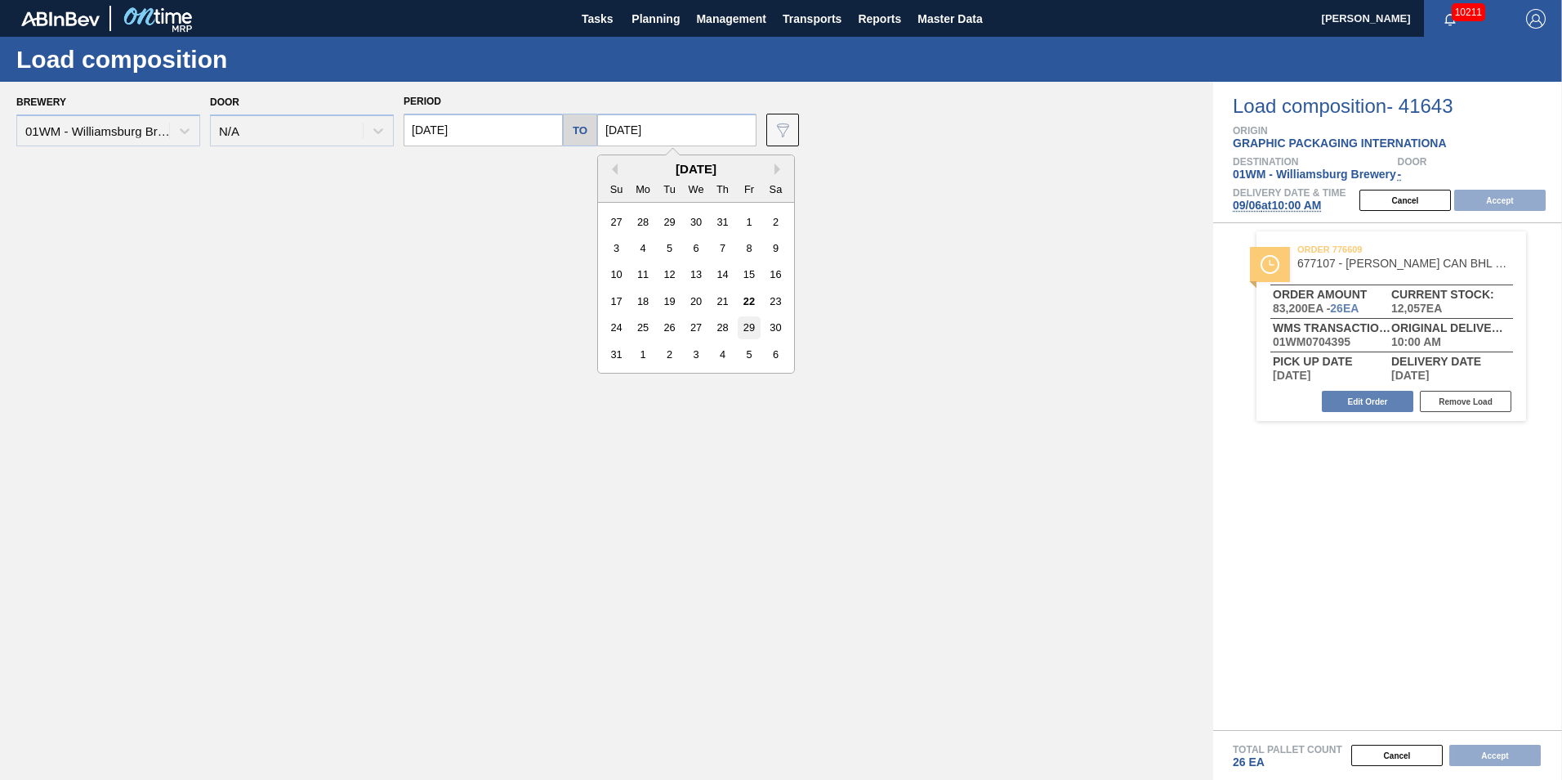
type input "[DATE]"
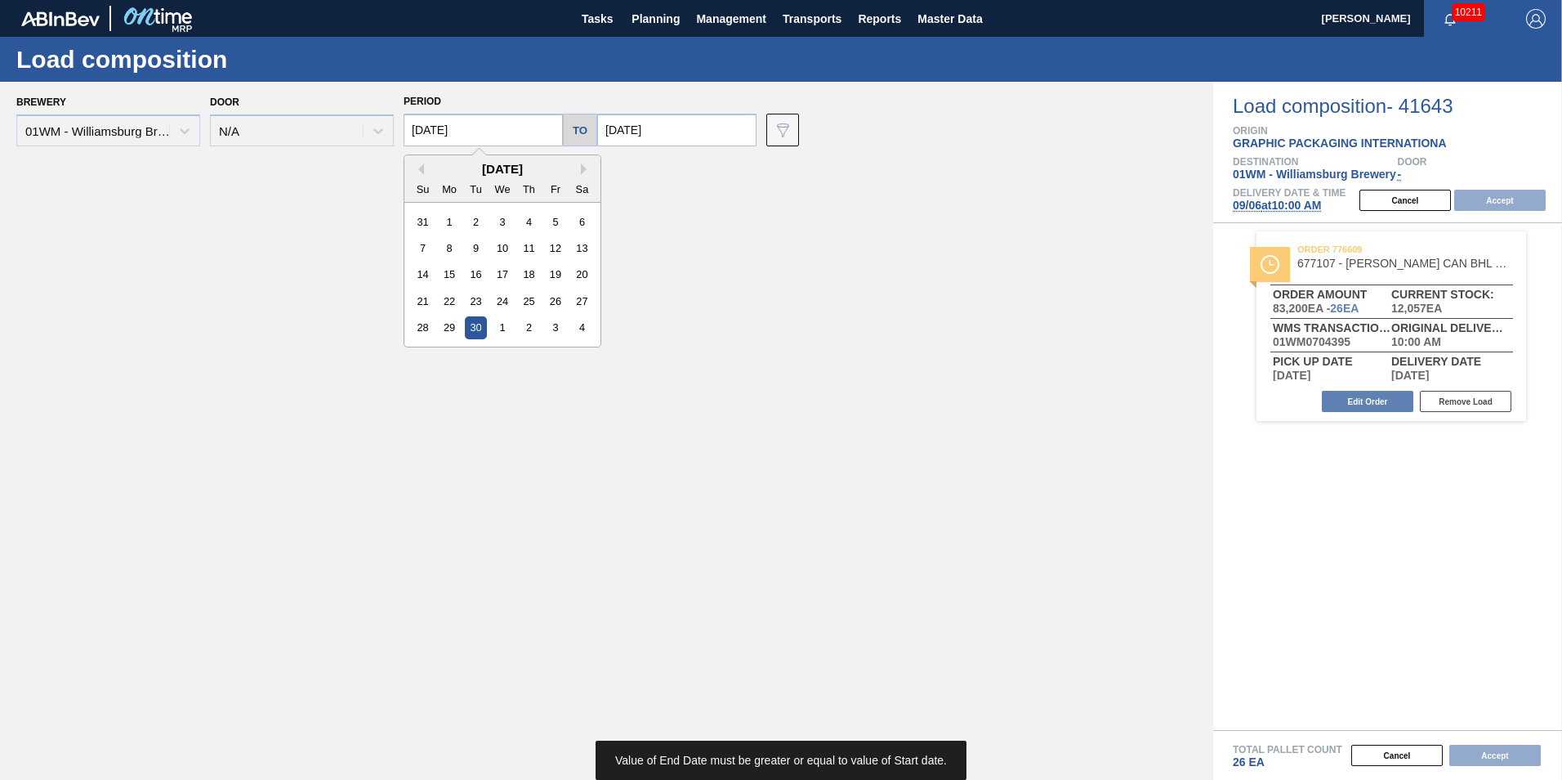
click at [529, 136] on input "[DATE]" at bounding box center [483, 130] width 159 height 33
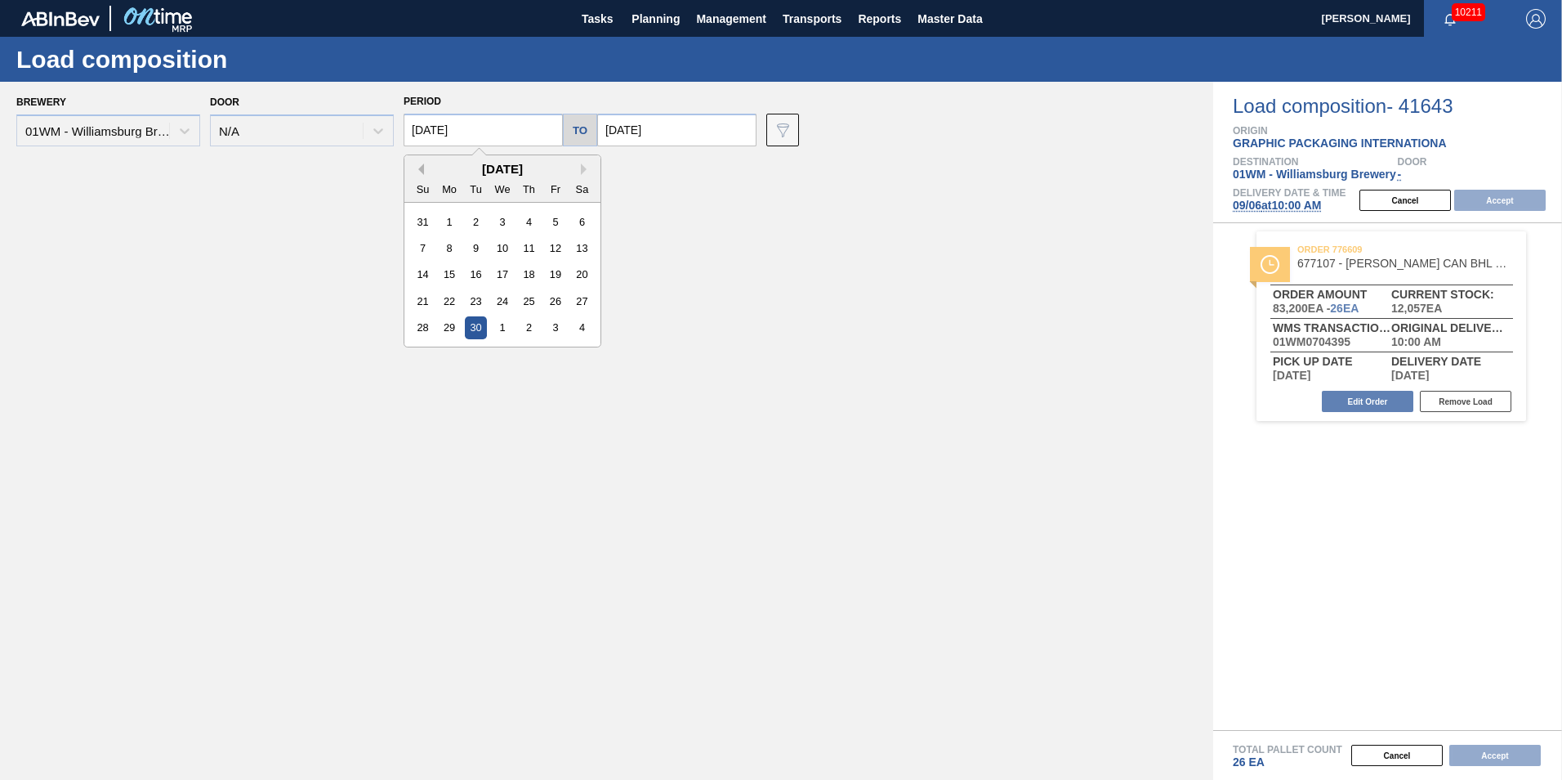
click at [422, 170] on button "Previous Month" at bounding box center [418, 168] width 11 height 11
click at [548, 324] on div "29" at bounding box center [555, 327] width 22 height 22
type input "[DATE]"
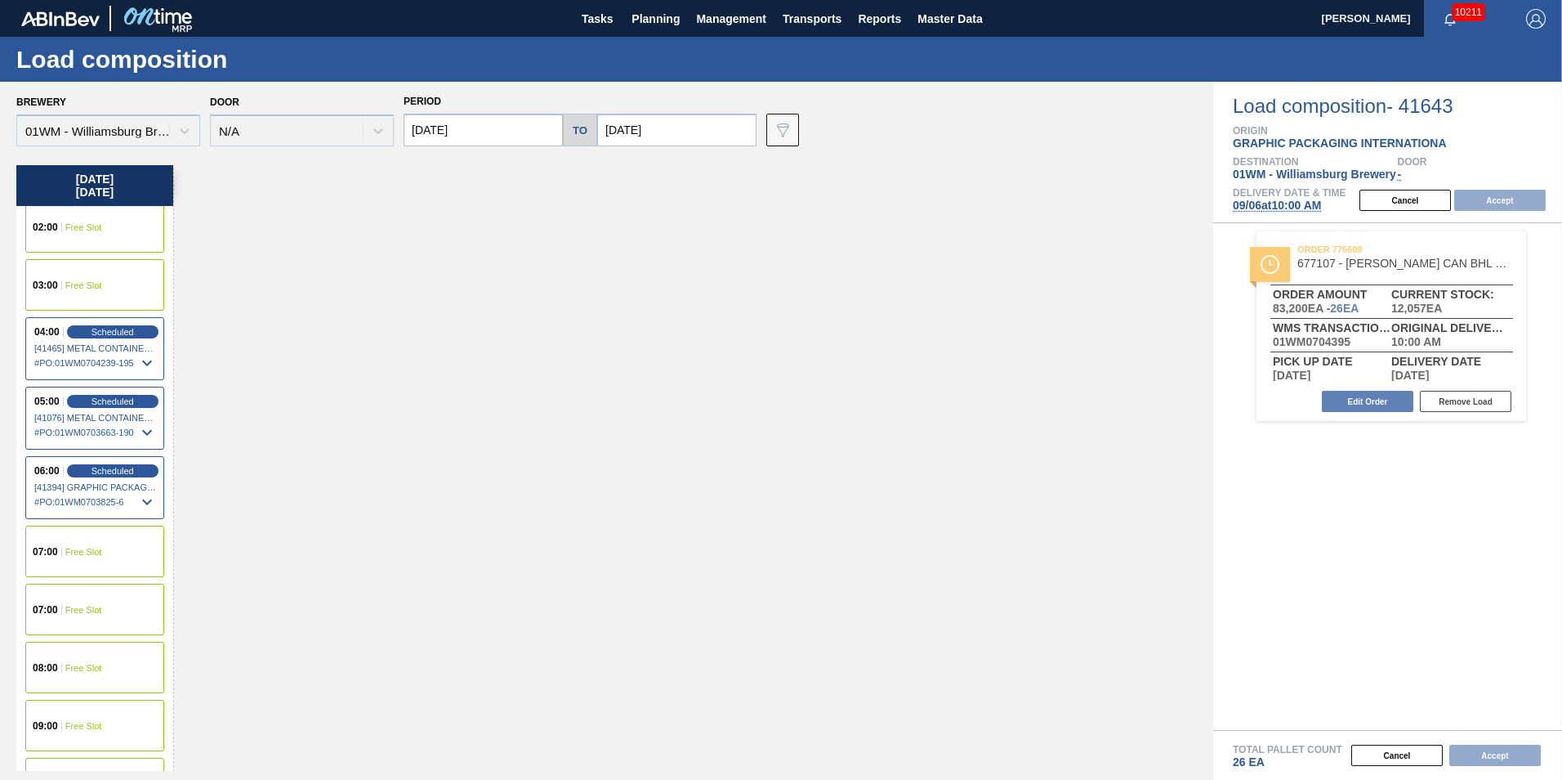
scroll to position [82, 0]
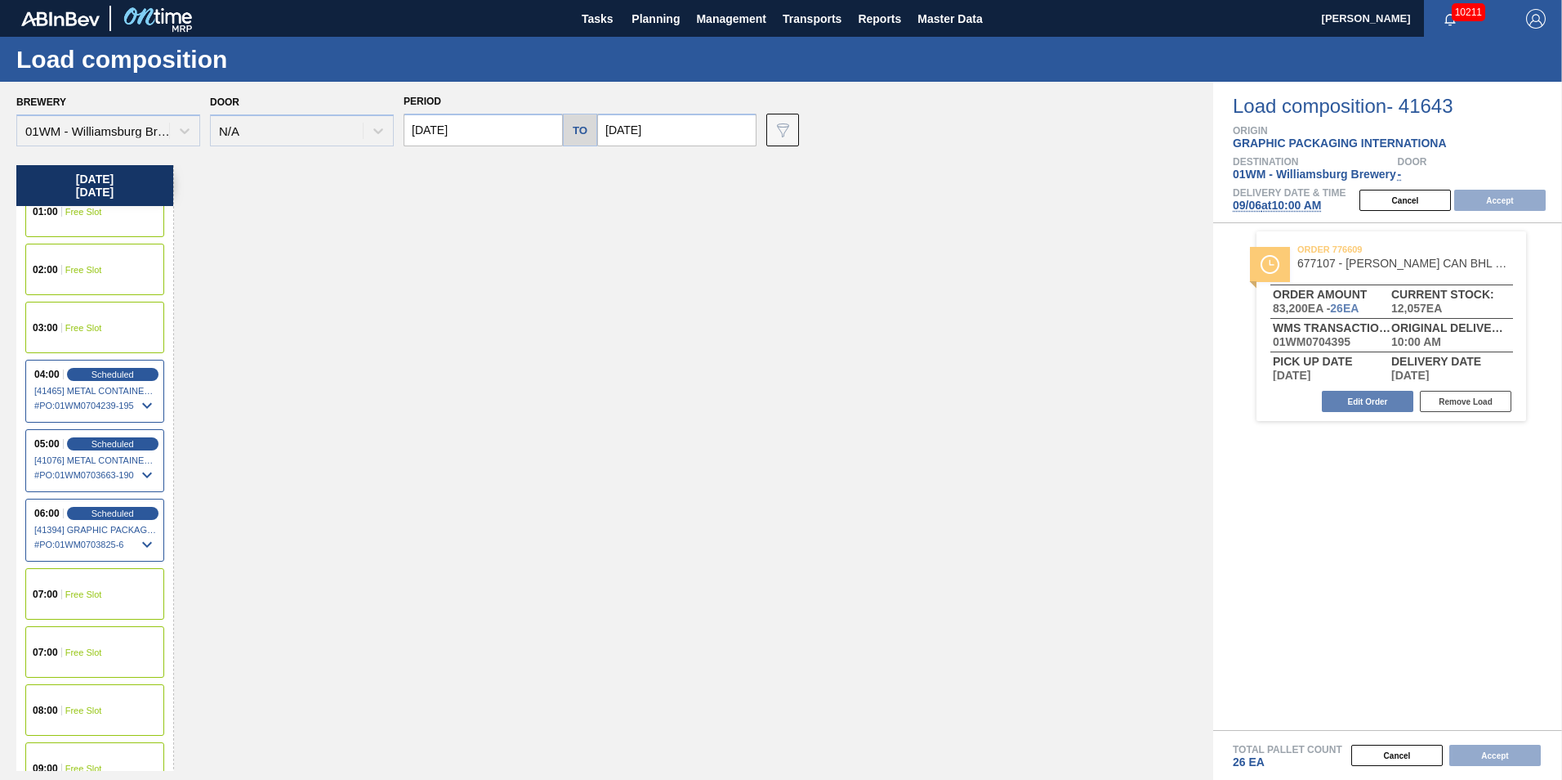
click at [115, 328] on div "03:00 Free Slot" at bounding box center [94, 327] width 139 height 51
click at [1483, 201] on button "Accept" at bounding box center [1500, 200] width 92 height 21
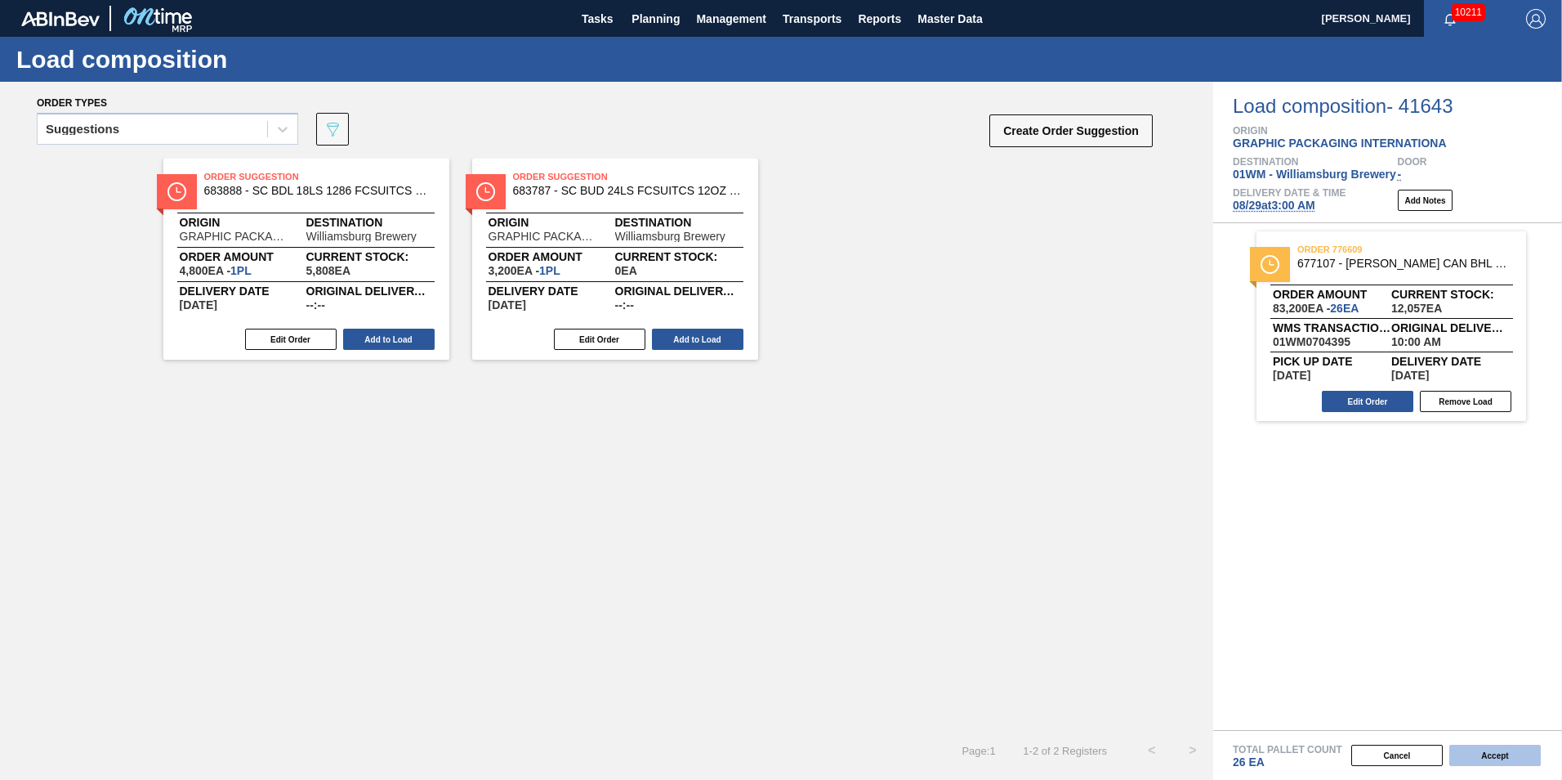
click at [1512, 756] on button "Accept" at bounding box center [1496, 754] width 92 height 21
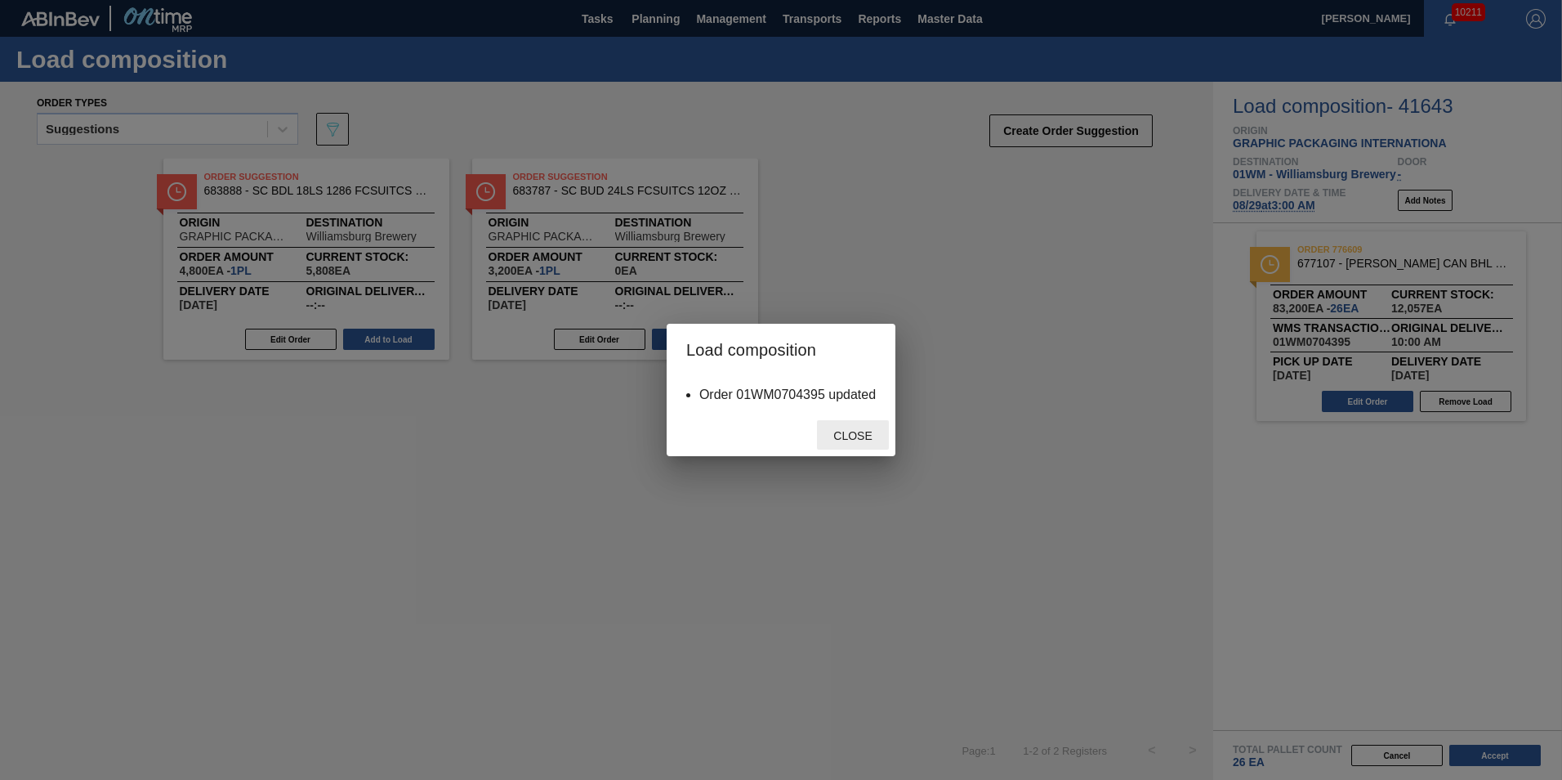
click at [842, 429] on span "Close" at bounding box center [852, 435] width 65 height 13
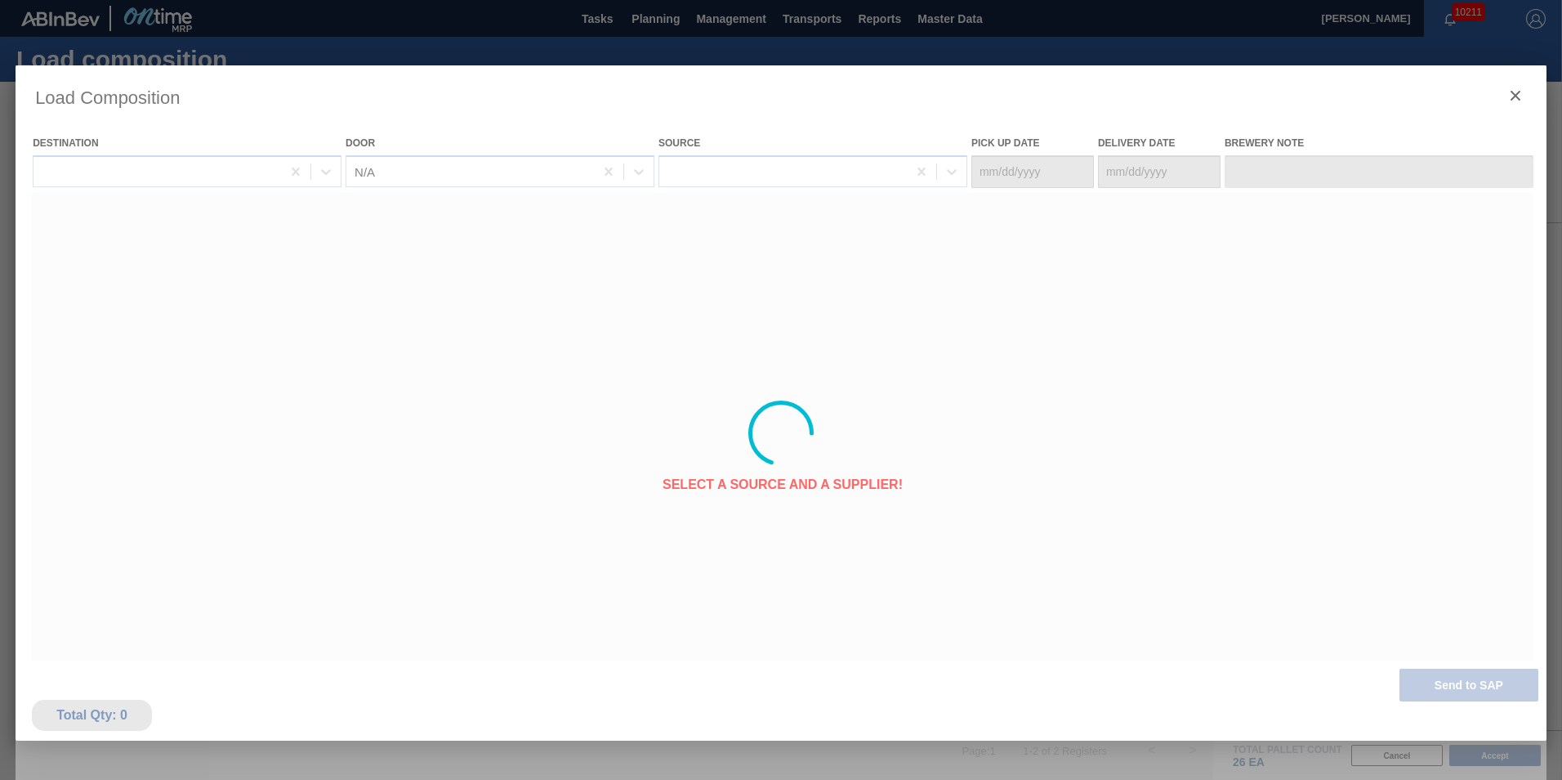
type Date "[DATE]"
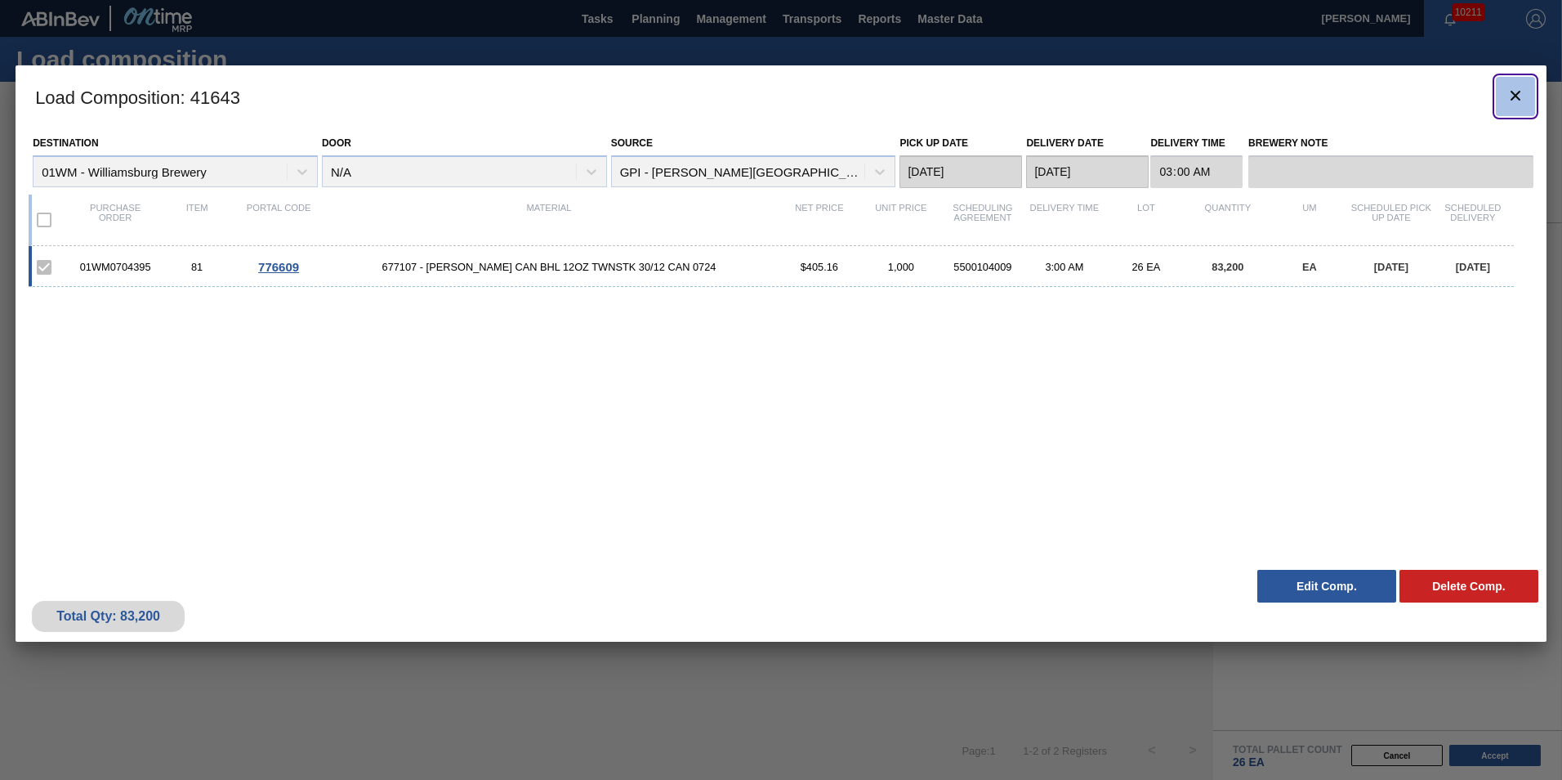
click at [1517, 90] on icon "botão de ícone" at bounding box center [1516, 96] width 20 height 20
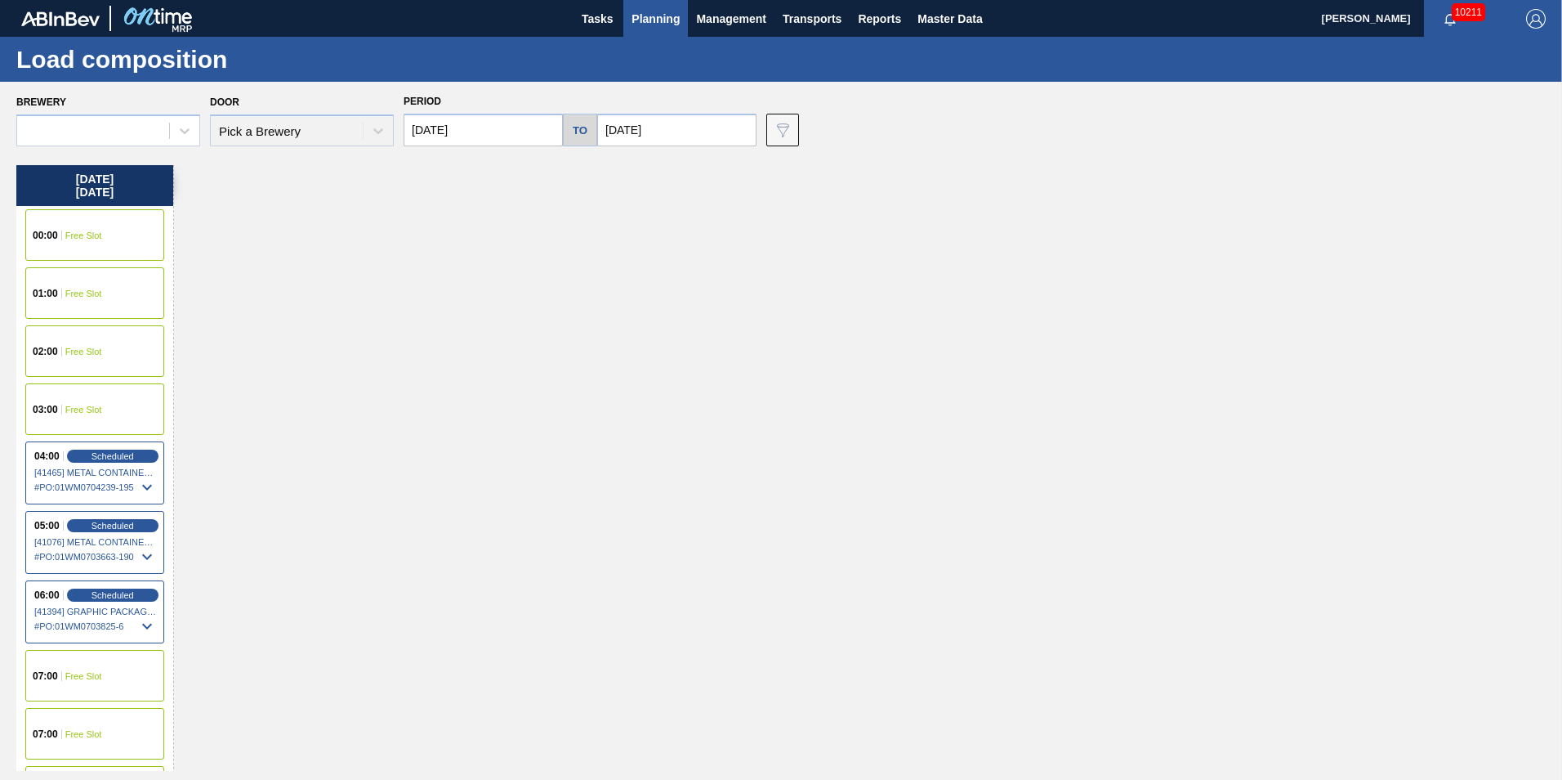
click at [642, 127] on input "[DATE]" at bounding box center [676, 130] width 159 height 33
click at [492, 132] on input "[DATE]" at bounding box center [483, 130] width 159 height 33
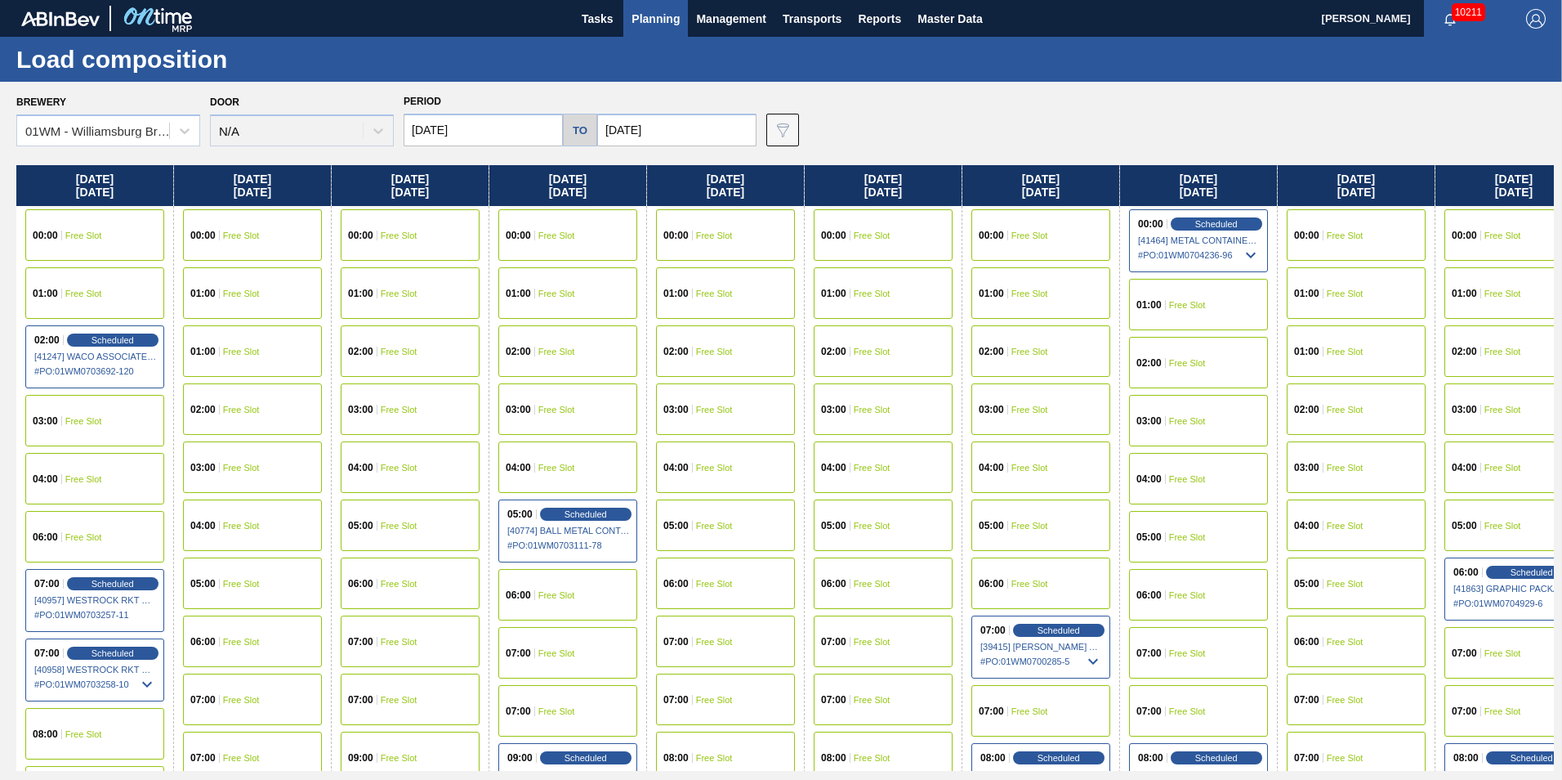
click at [672, 290] on span "01:00" at bounding box center [676, 293] width 25 height 10
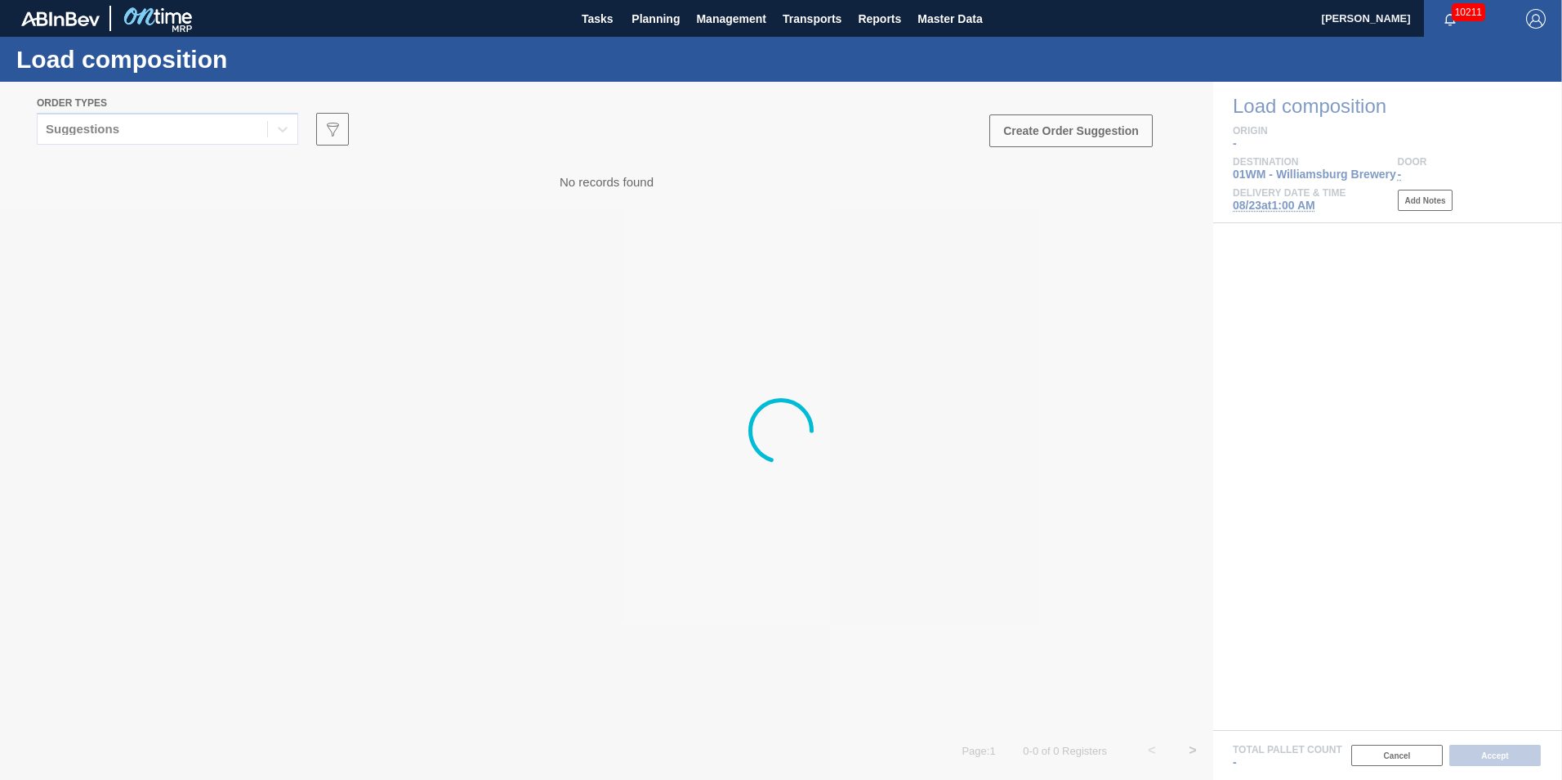
click at [186, 136] on div at bounding box center [781, 431] width 1562 height 698
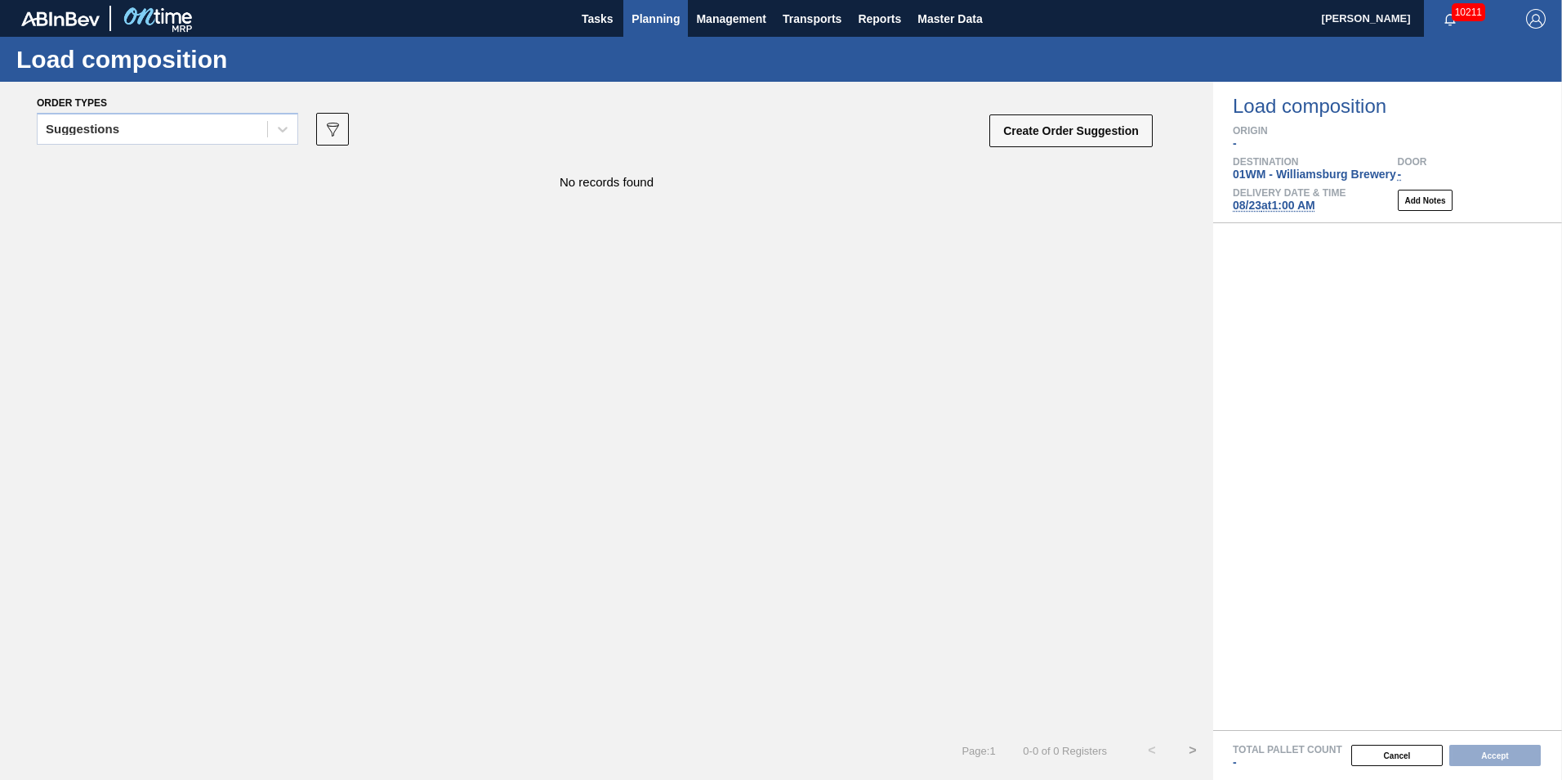
click at [677, 23] on span "Planning" at bounding box center [656, 19] width 48 height 20
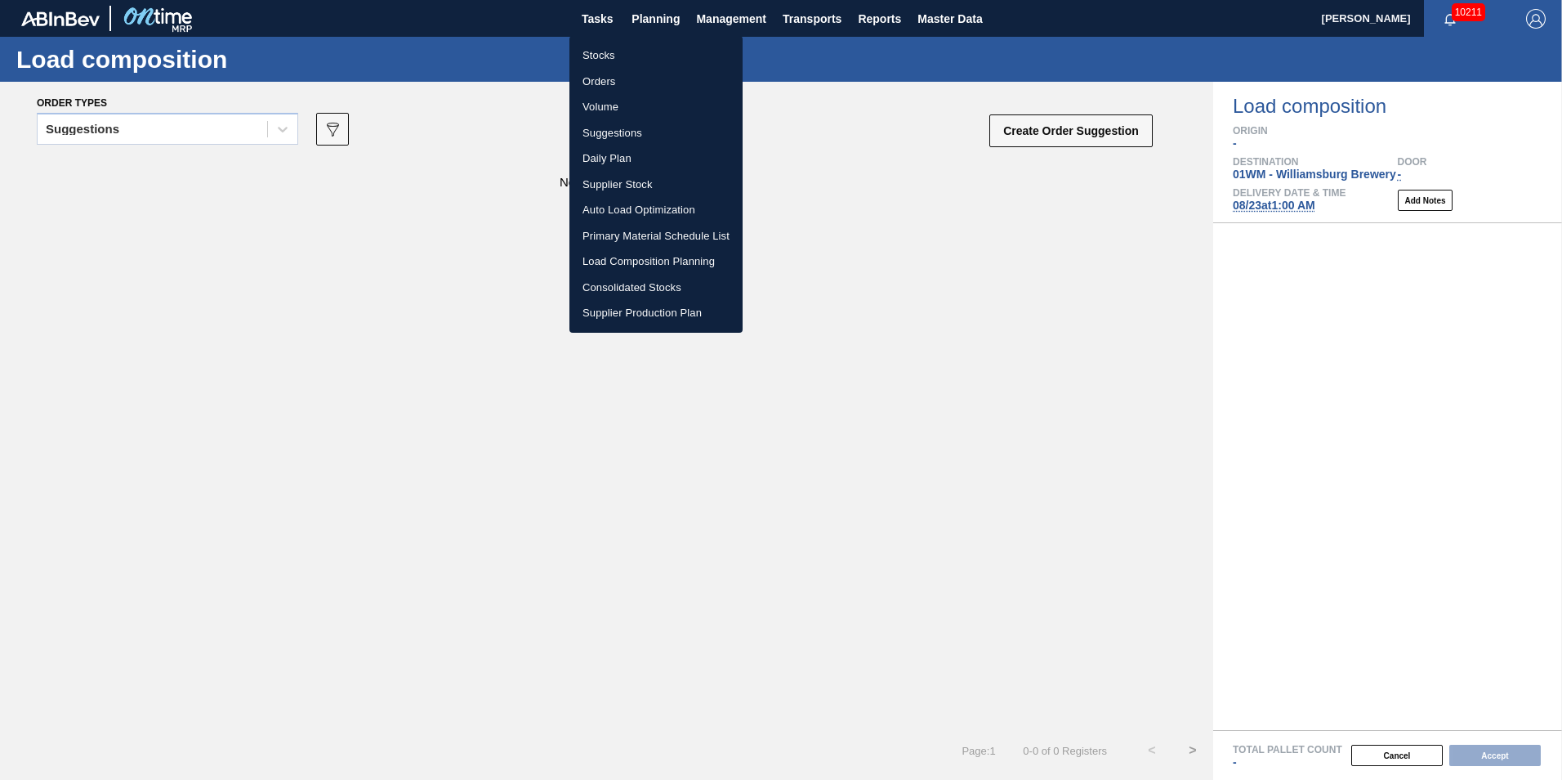
click at [631, 259] on li "Load Composition Planning" at bounding box center [656, 261] width 173 height 26
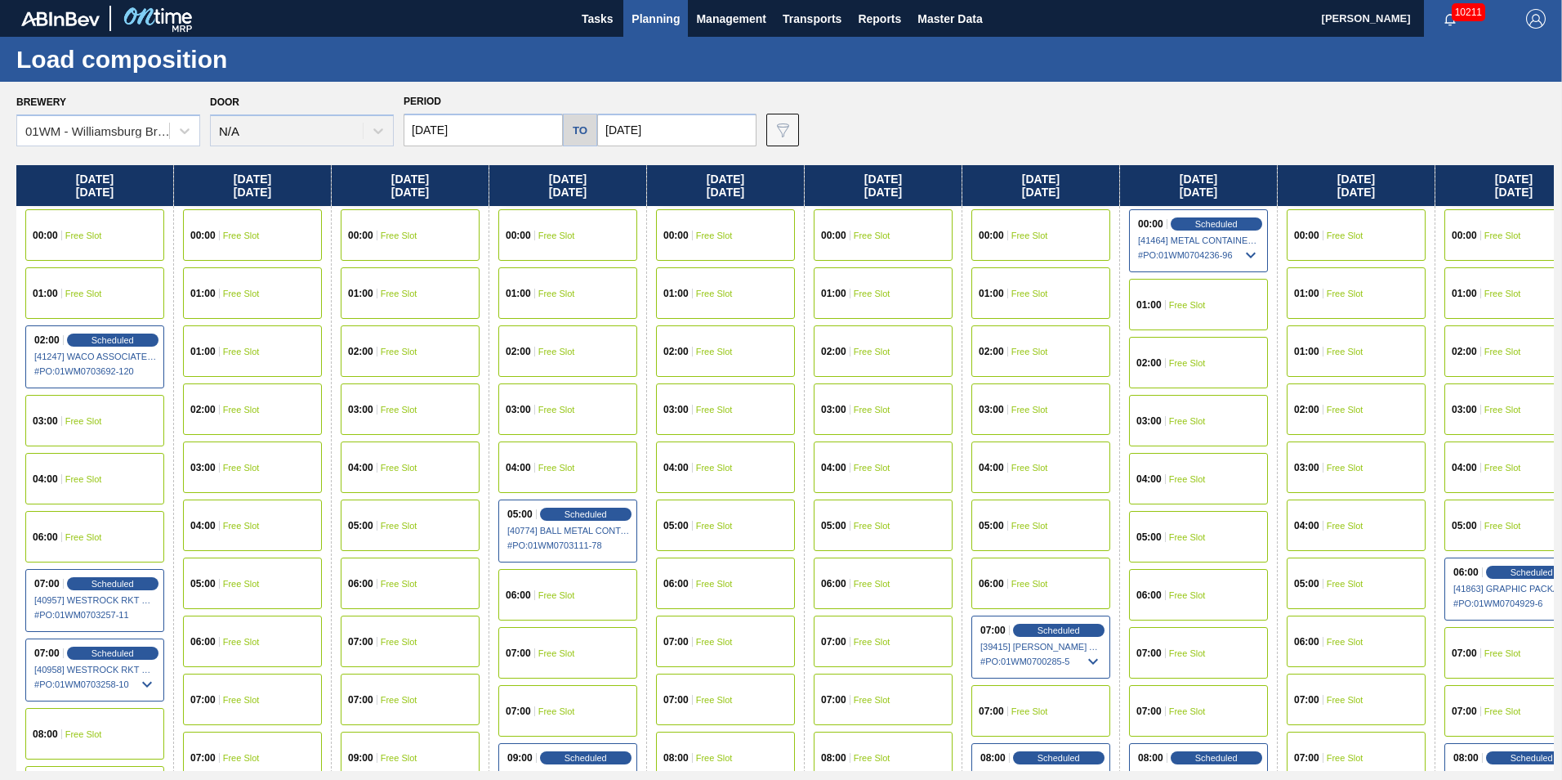
scroll to position [0, 1459]
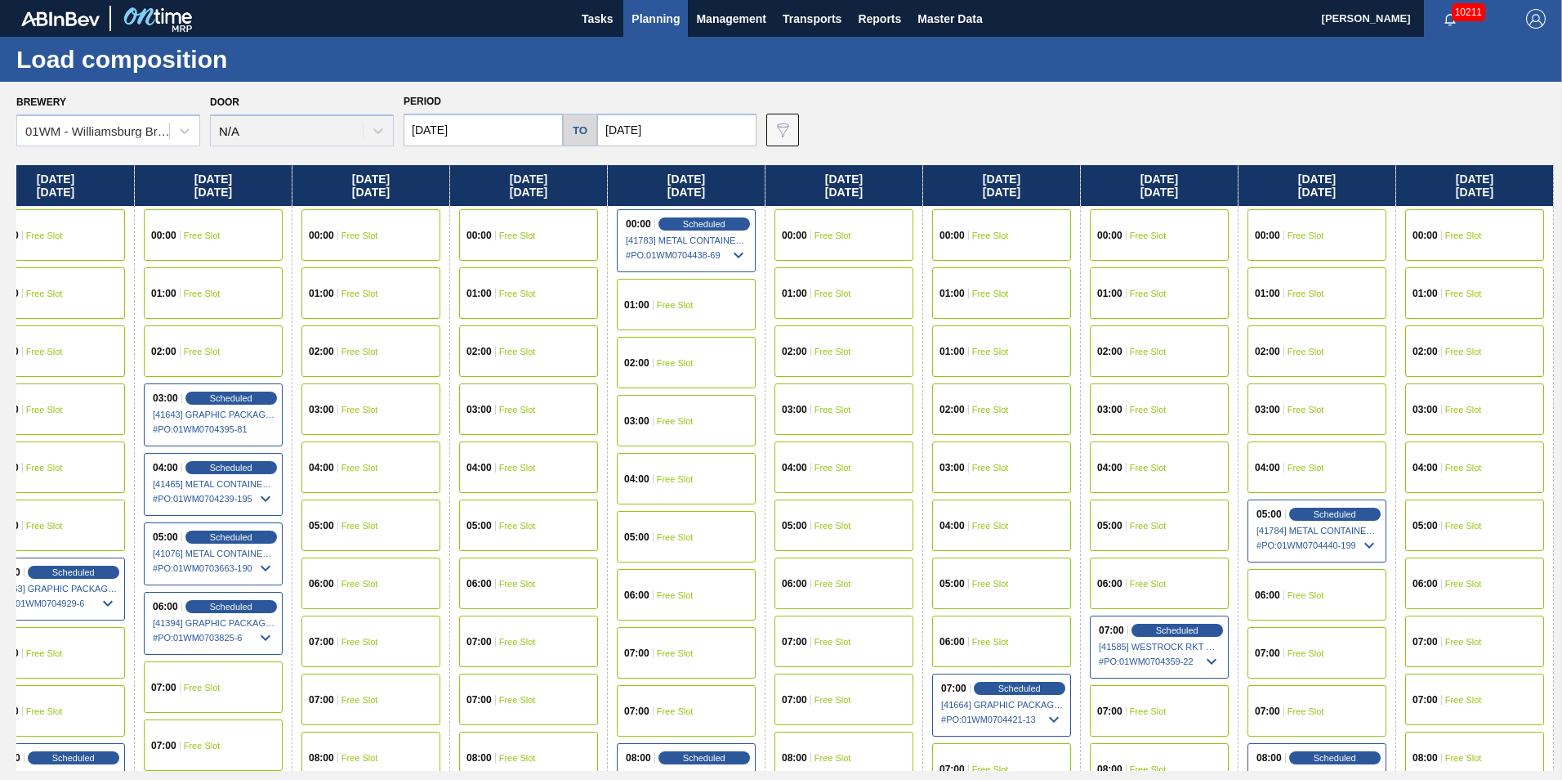
drag, startPoint x: 1484, startPoint y: 181, endPoint x: -381, endPoint y: 210, distance: 1864.9
click at [0, 0] on html "Tasks Planning Management Transports Reports Master Data [PERSON_NAME] 10211 Ma…" at bounding box center [781, 0] width 1562 height 0
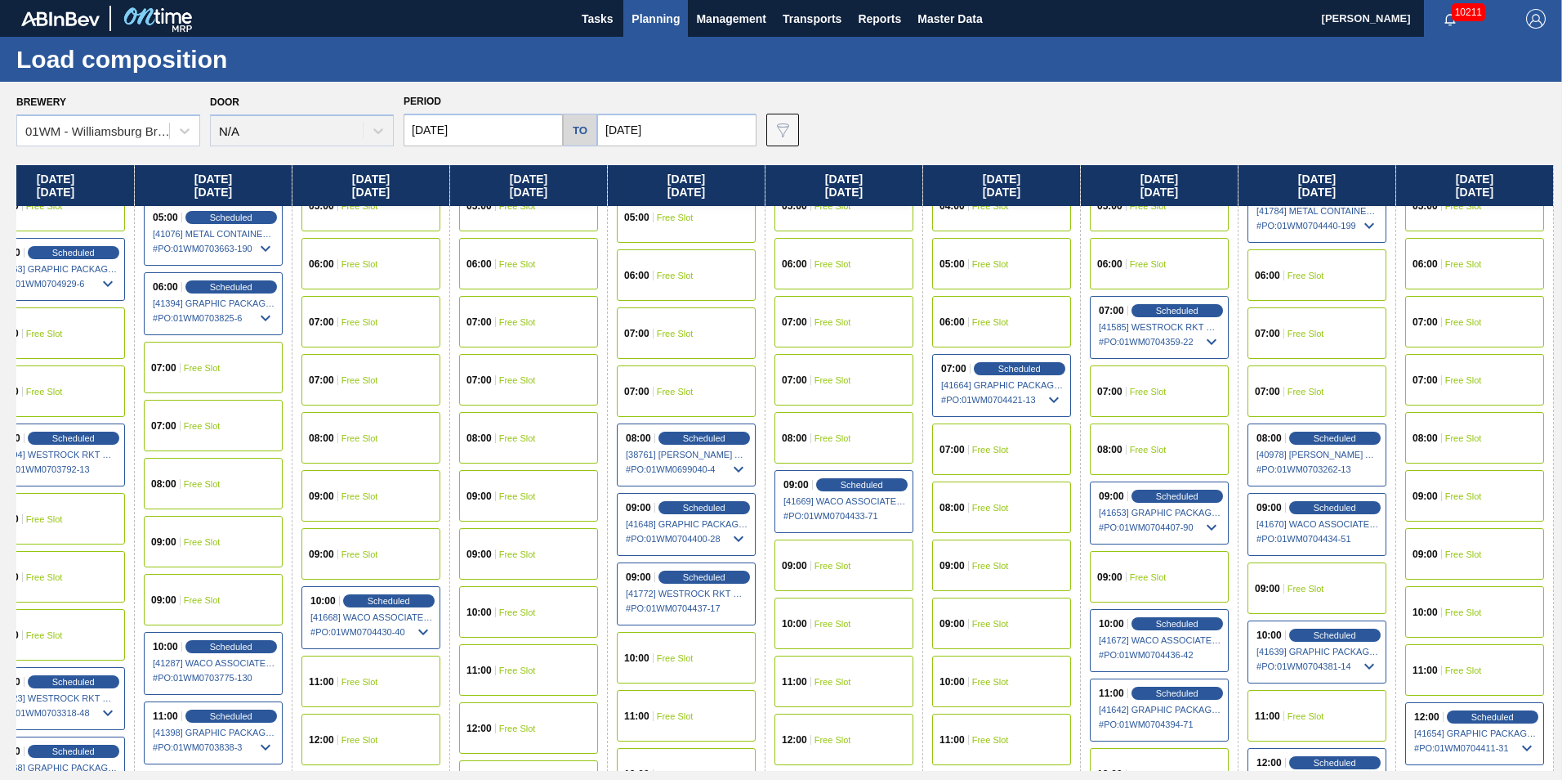
scroll to position [572, 1459]
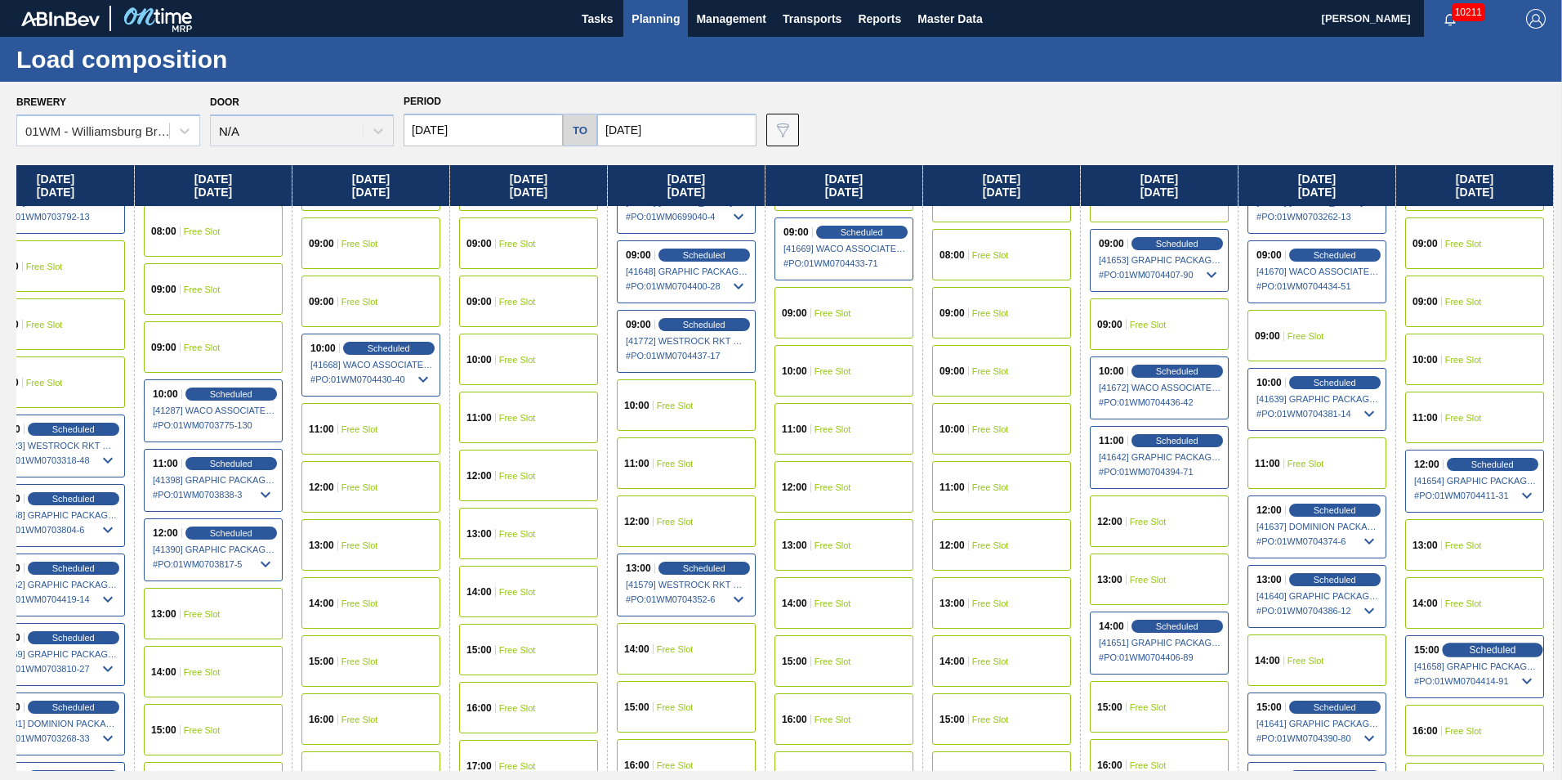
click at [1490, 650] on span "Scheduled" at bounding box center [1492, 649] width 47 height 11
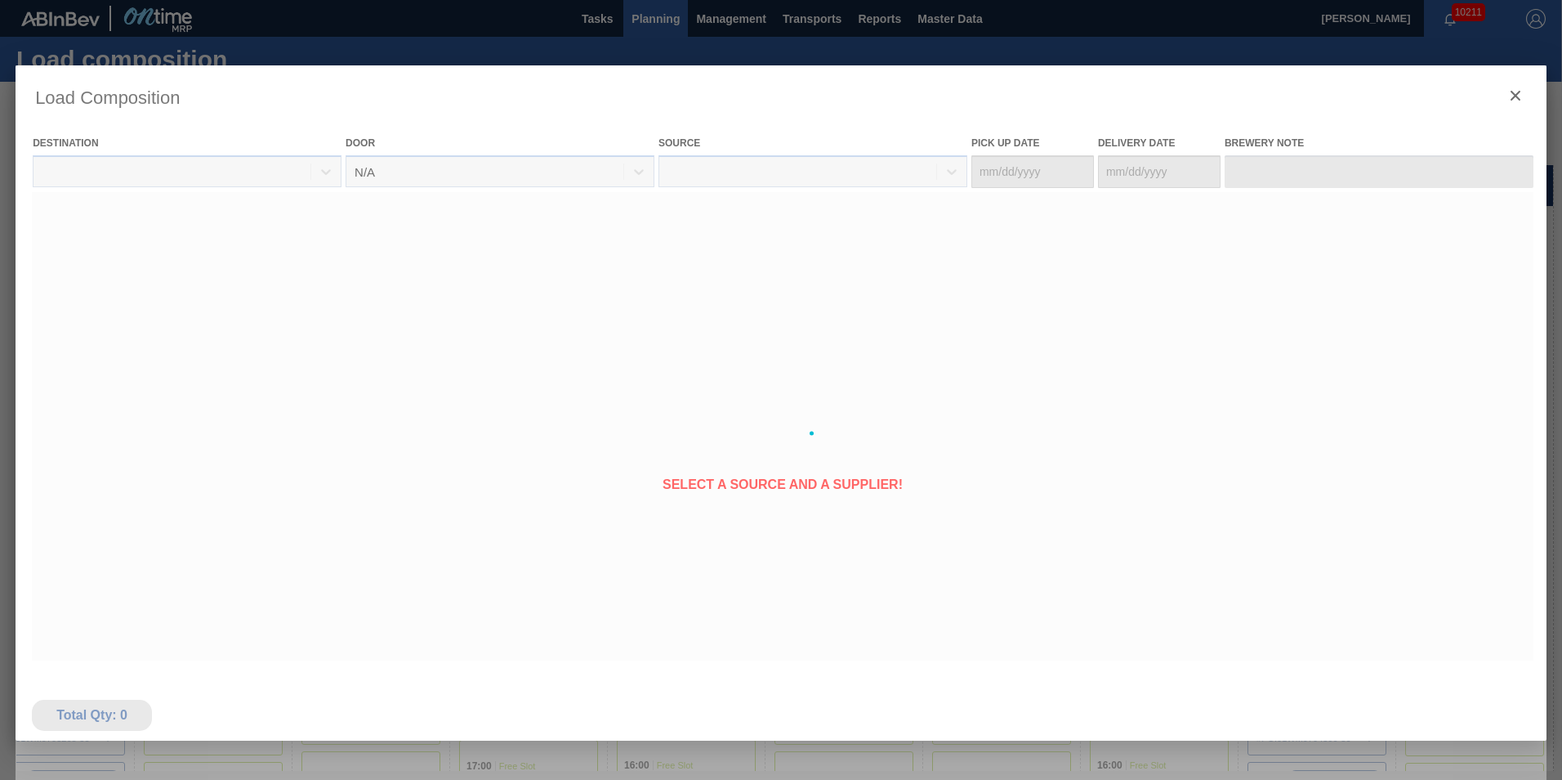
type Date "[DATE]"
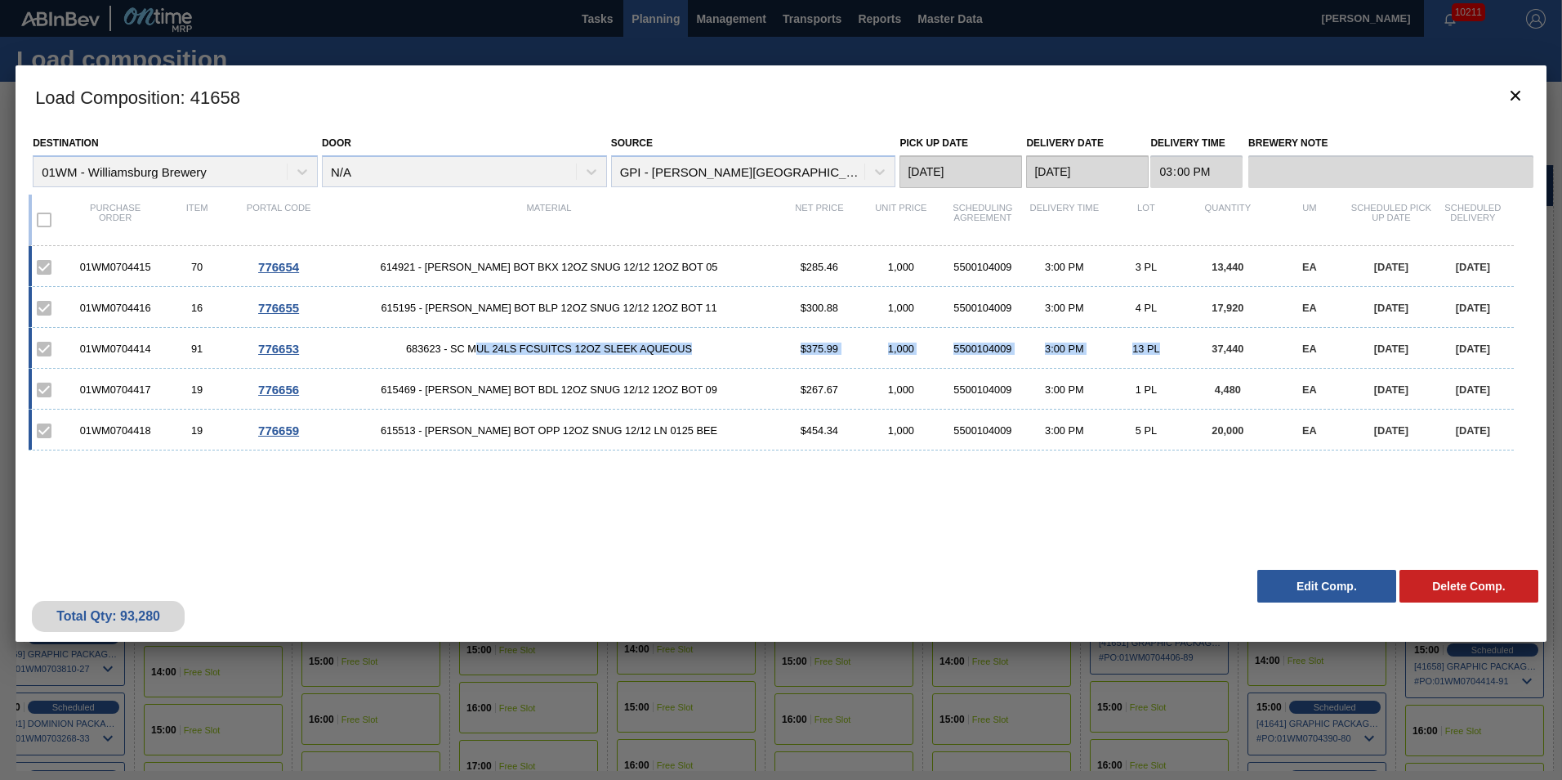
drag, startPoint x: 1184, startPoint y: 348, endPoint x: 474, endPoint y: 354, distance: 710.1
click at [474, 354] on div "01WM0704414 91 776653 683623 - SC MUL 24LS FCSUITCS 12OZ SLEEK AQUEOUS $375.99 …" at bounding box center [772, 348] width 1486 height 41
click at [1517, 96] on icon "botão de ícone" at bounding box center [1516, 96] width 20 height 20
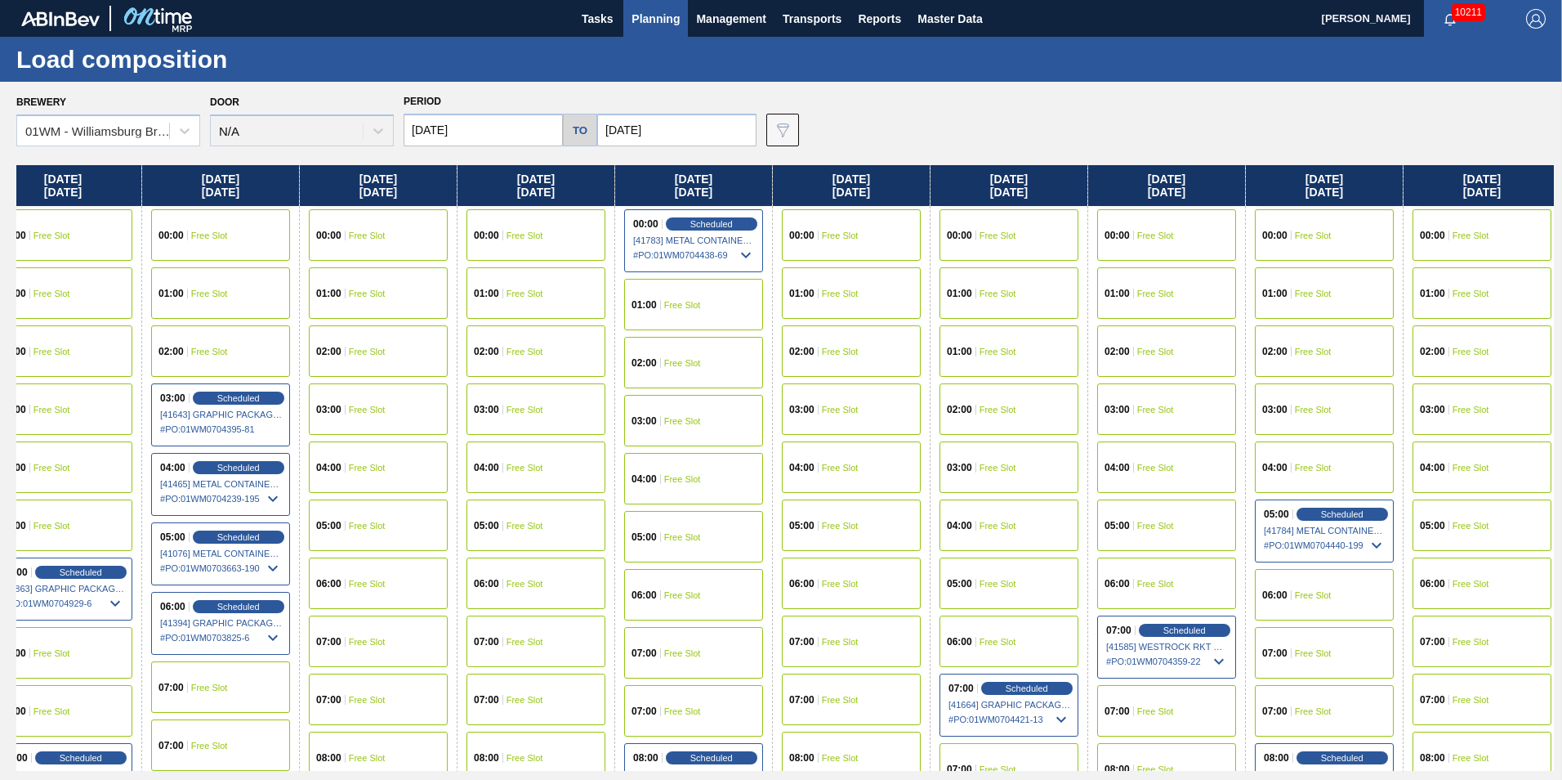
drag, startPoint x: 1461, startPoint y: 198, endPoint x: -72, endPoint y: 69, distance: 1538.3
click at [0, 0] on html "Tasks Planning Management Transports Reports Master Data [PERSON_NAME] 10211 Ma…" at bounding box center [781, 0] width 1562 height 0
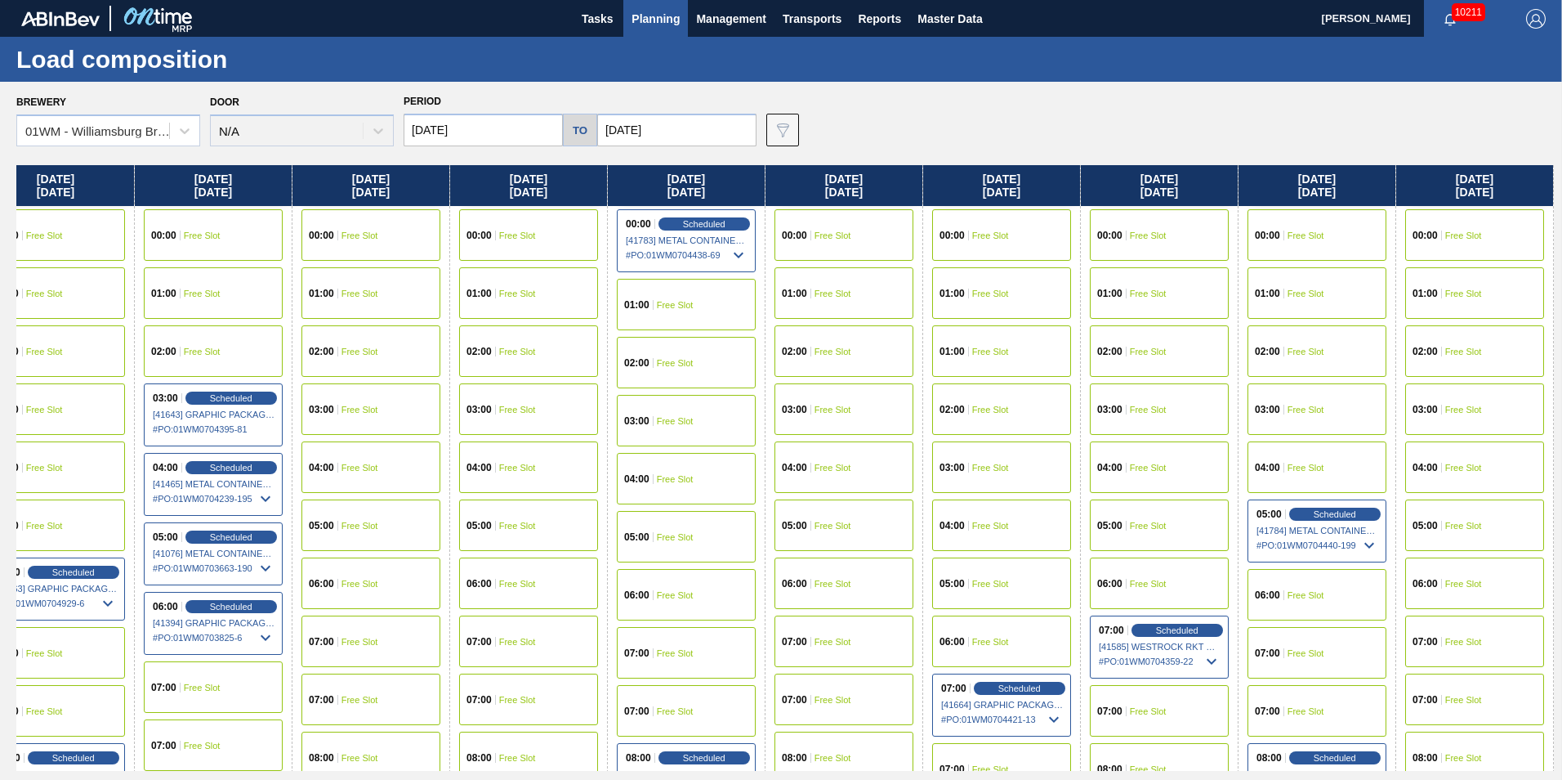
drag, startPoint x: 1172, startPoint y: 190, endPoint x: 1006, endPoint y: 192, distance: 165.9
click at [836, 177] on div "[DATE] 00:00 Free Slot 01:00 Free Slot 02:00 Scheduled [41247] WACO ASSOCIATES …" at bounding box center [785, 467] width 1538 height 605
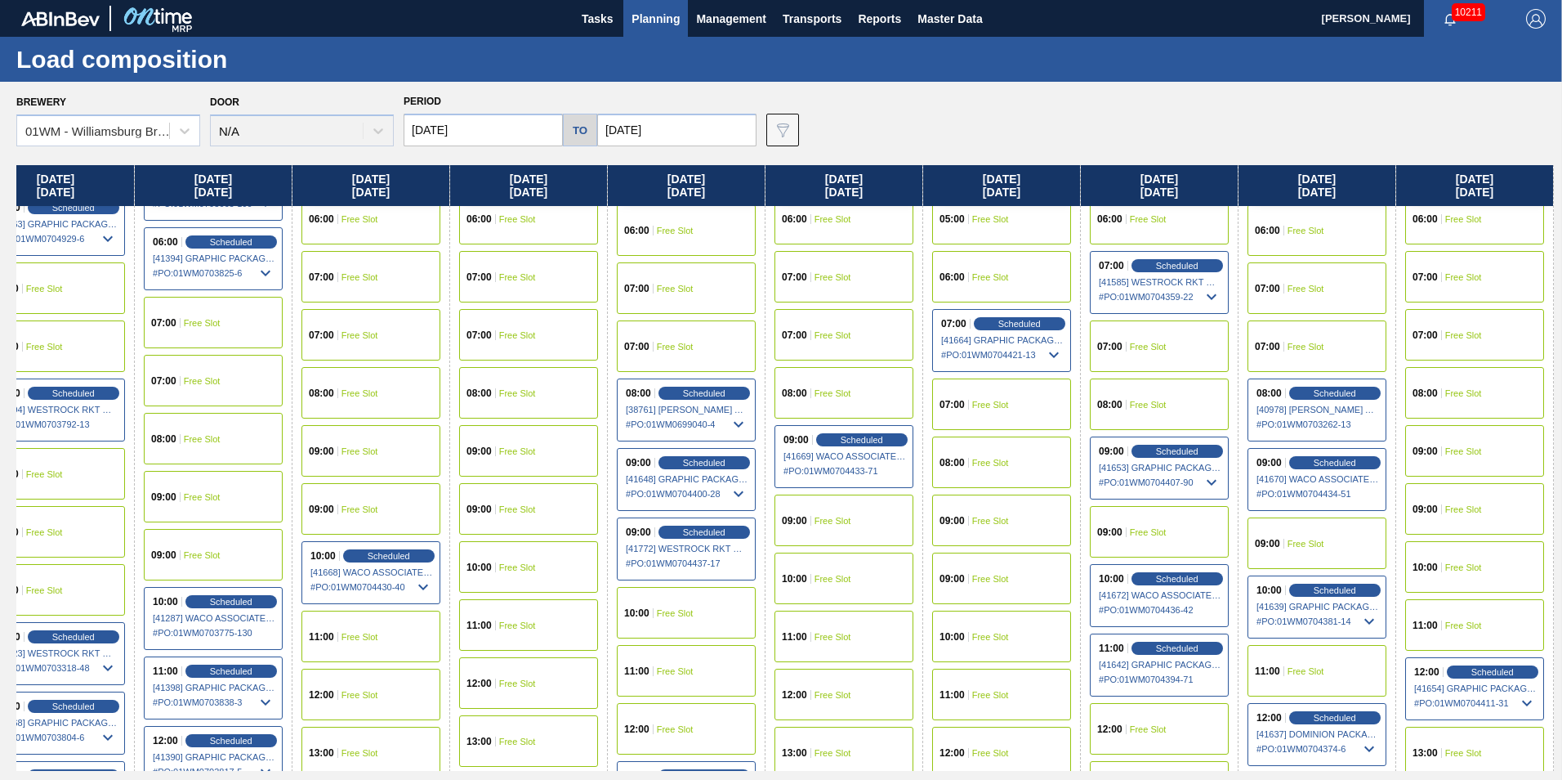
scroll to position [572, 1459]
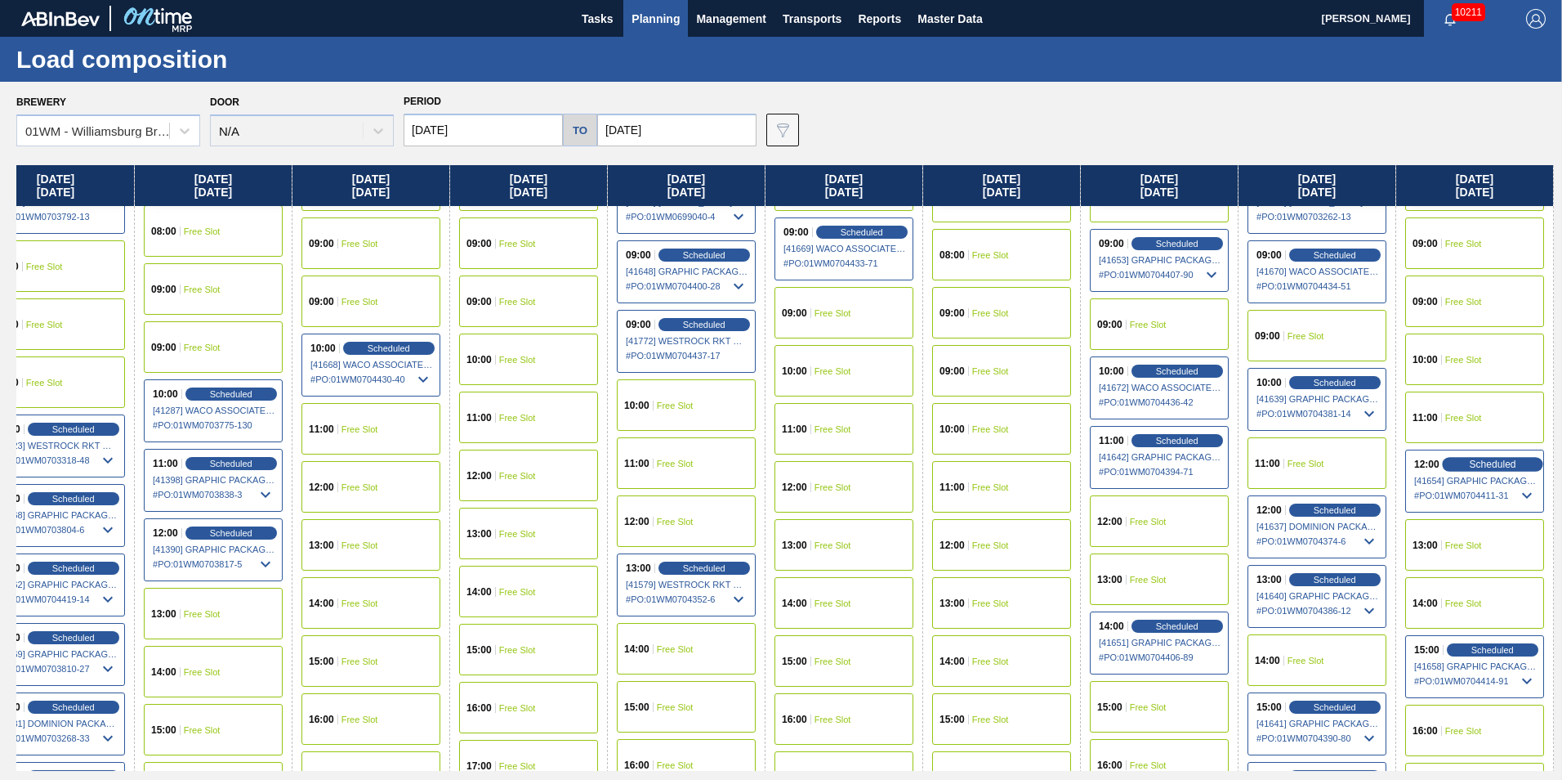
click at [1506, 466] on span "Scheduled" at bounding box center [1492, 463] width 47 height 11
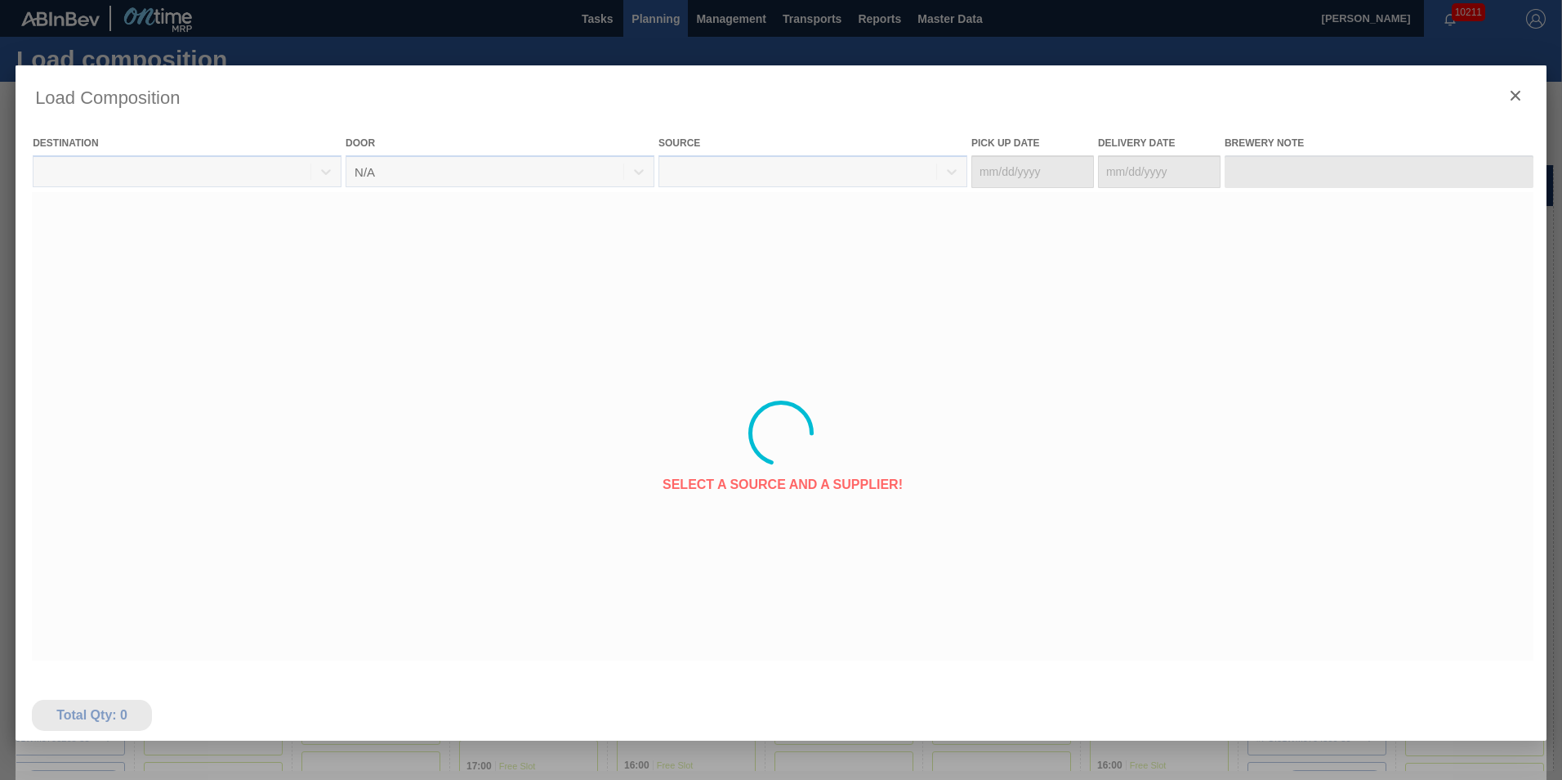
type Date "[DATE]"
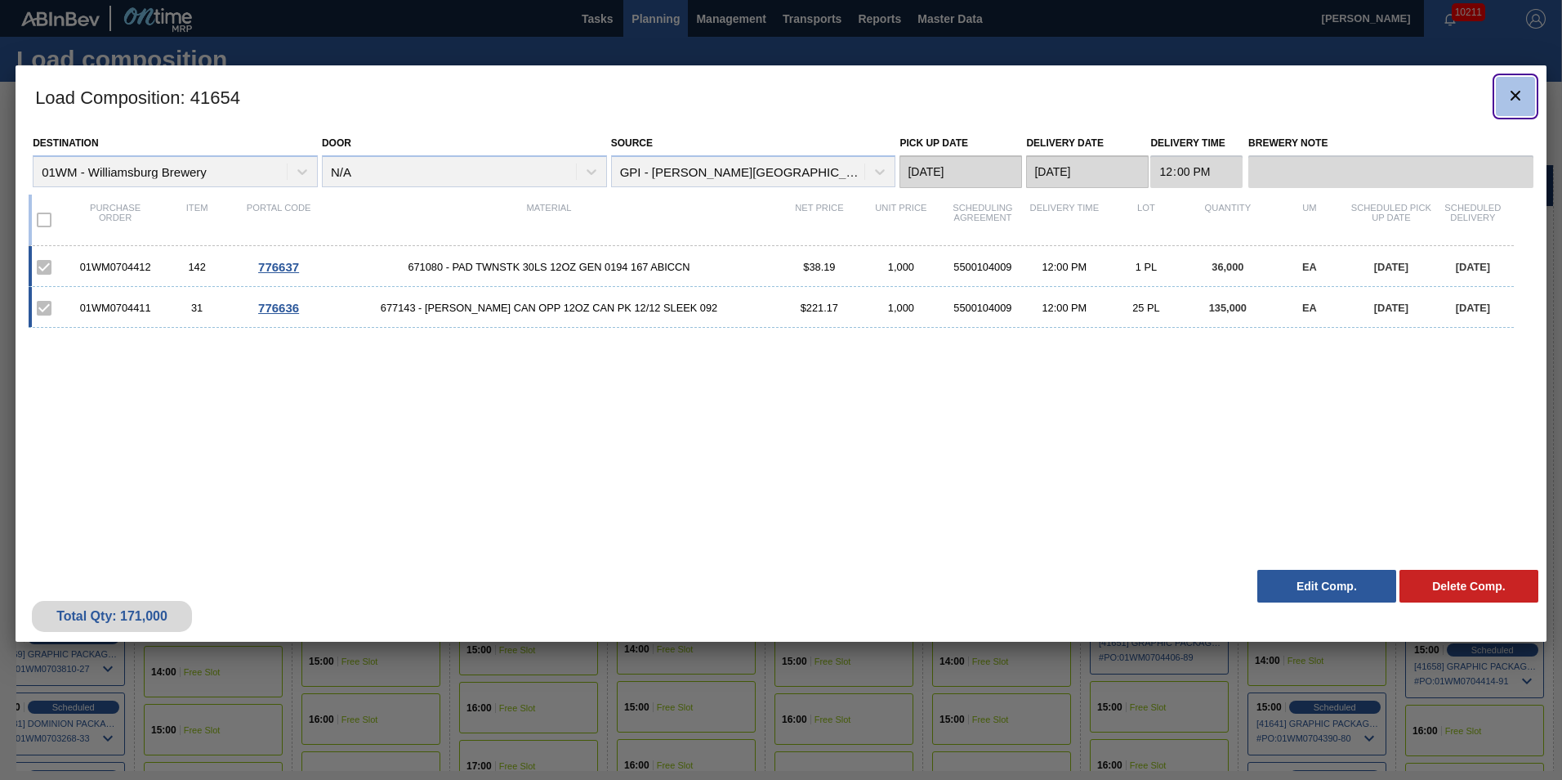
click at [1519, 106] on clb-icon "botão de ícone" at bounding box center [1516, 97] width 20 height 22
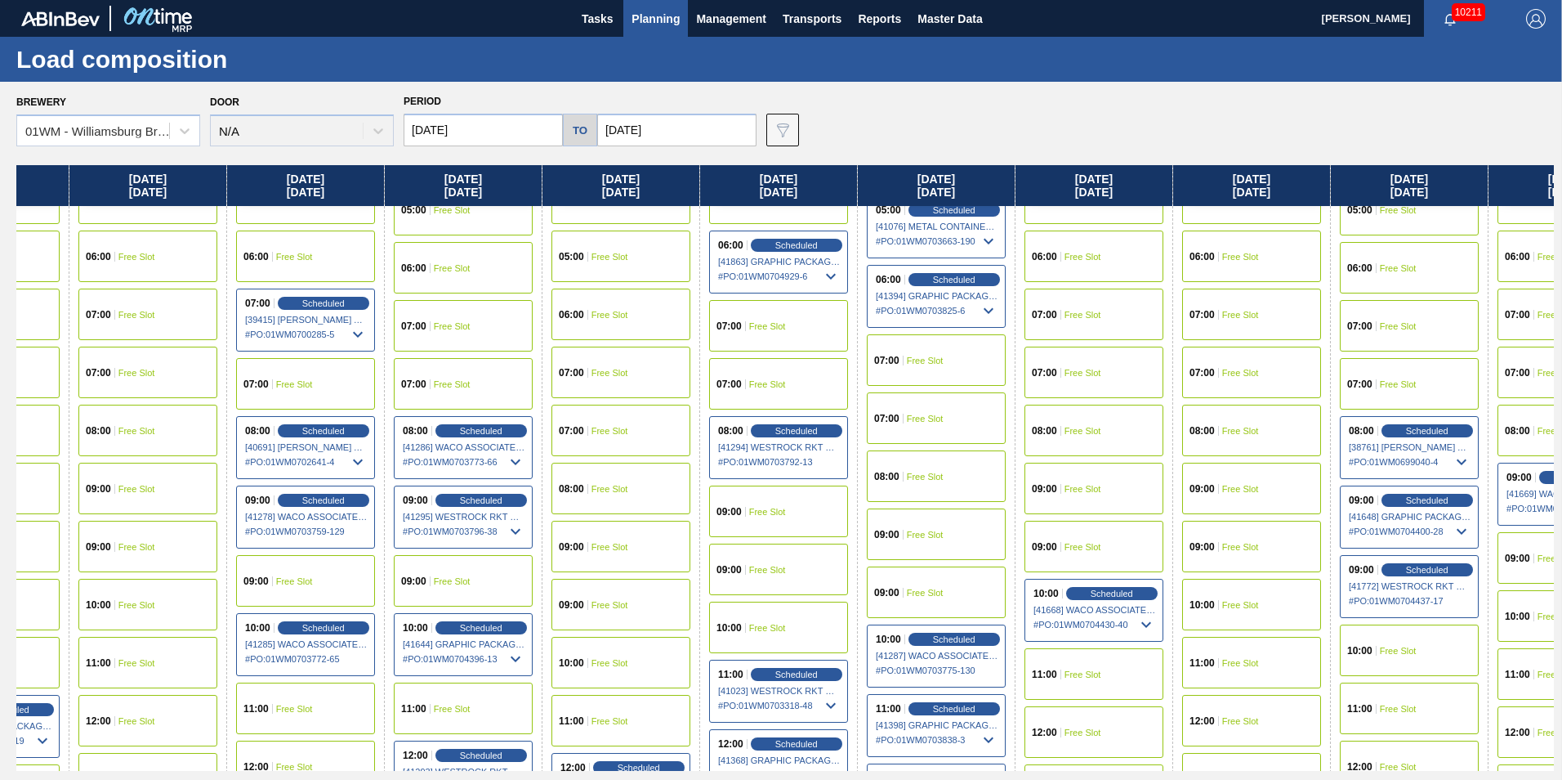
scroll to position [327, 1459]
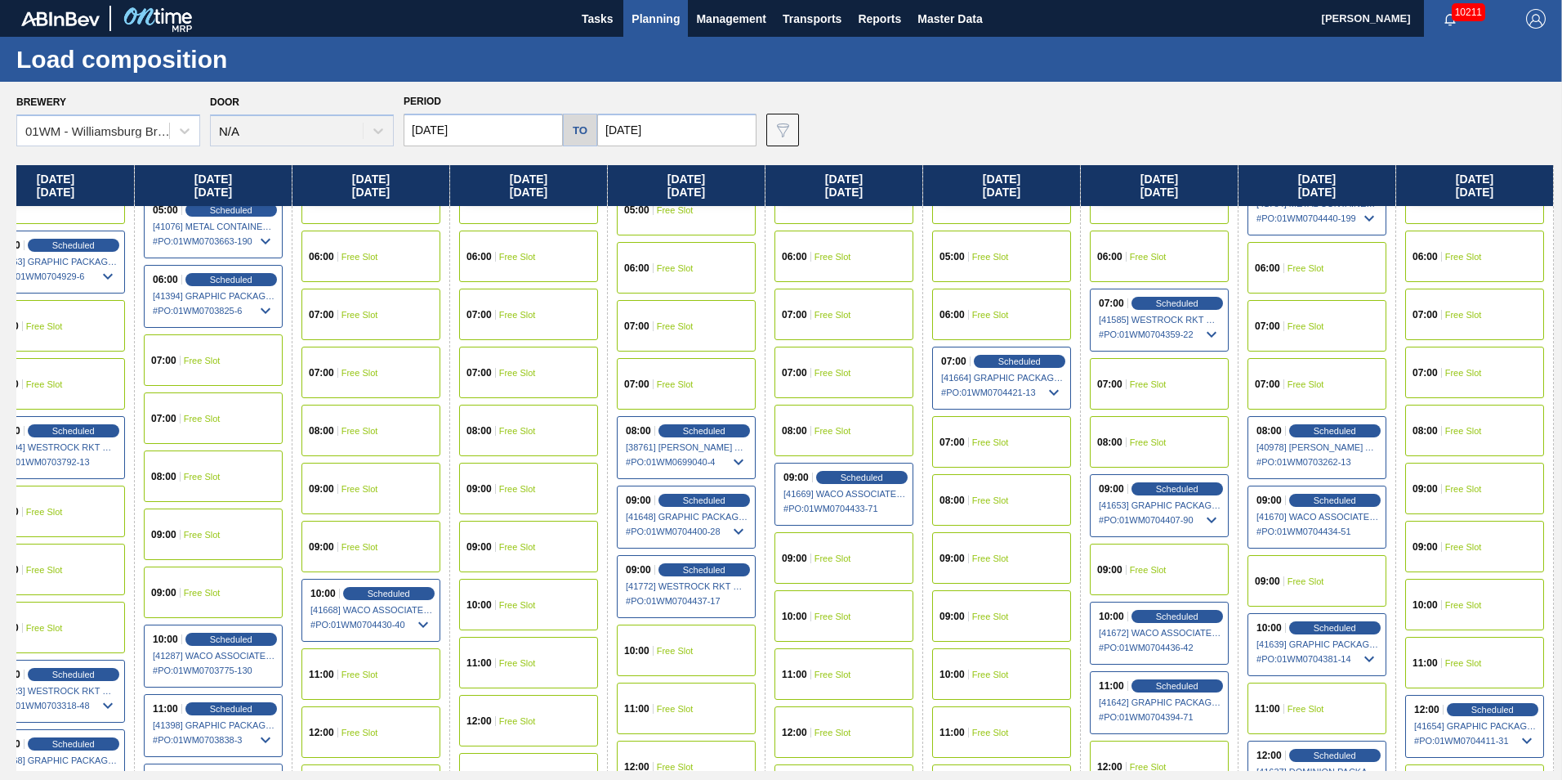
drag, startPoint x: 1332, startPoint y: 199, endPoint x: -1092, endPoint y: 328, distance: 2427.0
click at [0, 0] on html "Tasks Planning Management Transports Reports Master Data [PERSON_NAME] 10211 Ma…" at bounding box center [781, 0] width 1562 height 0
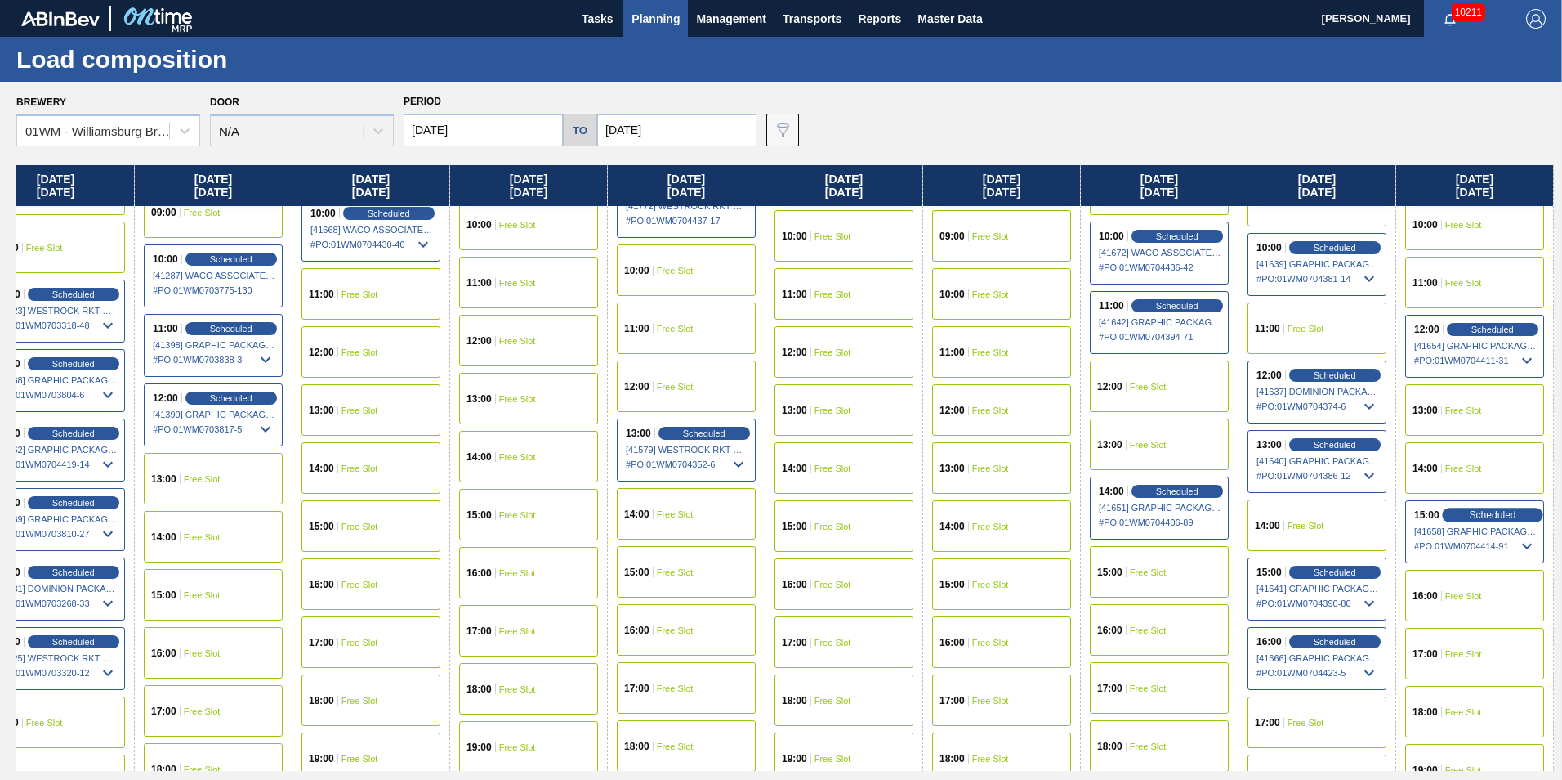
scroll to position [735, 1459]
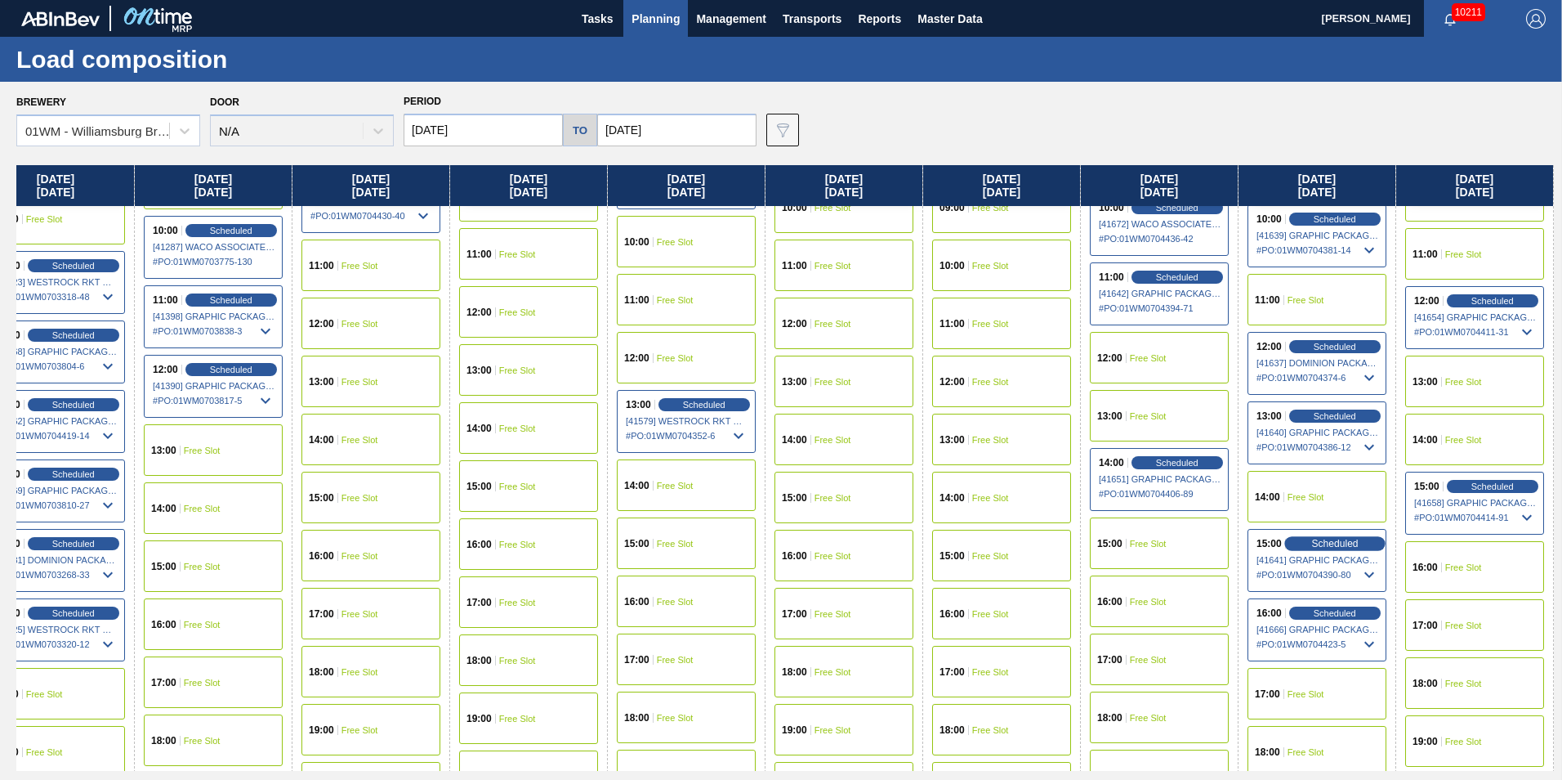
click at [1349, 541] on span "Scheduled" at bounding box center [1334, 543] width 47 height 11
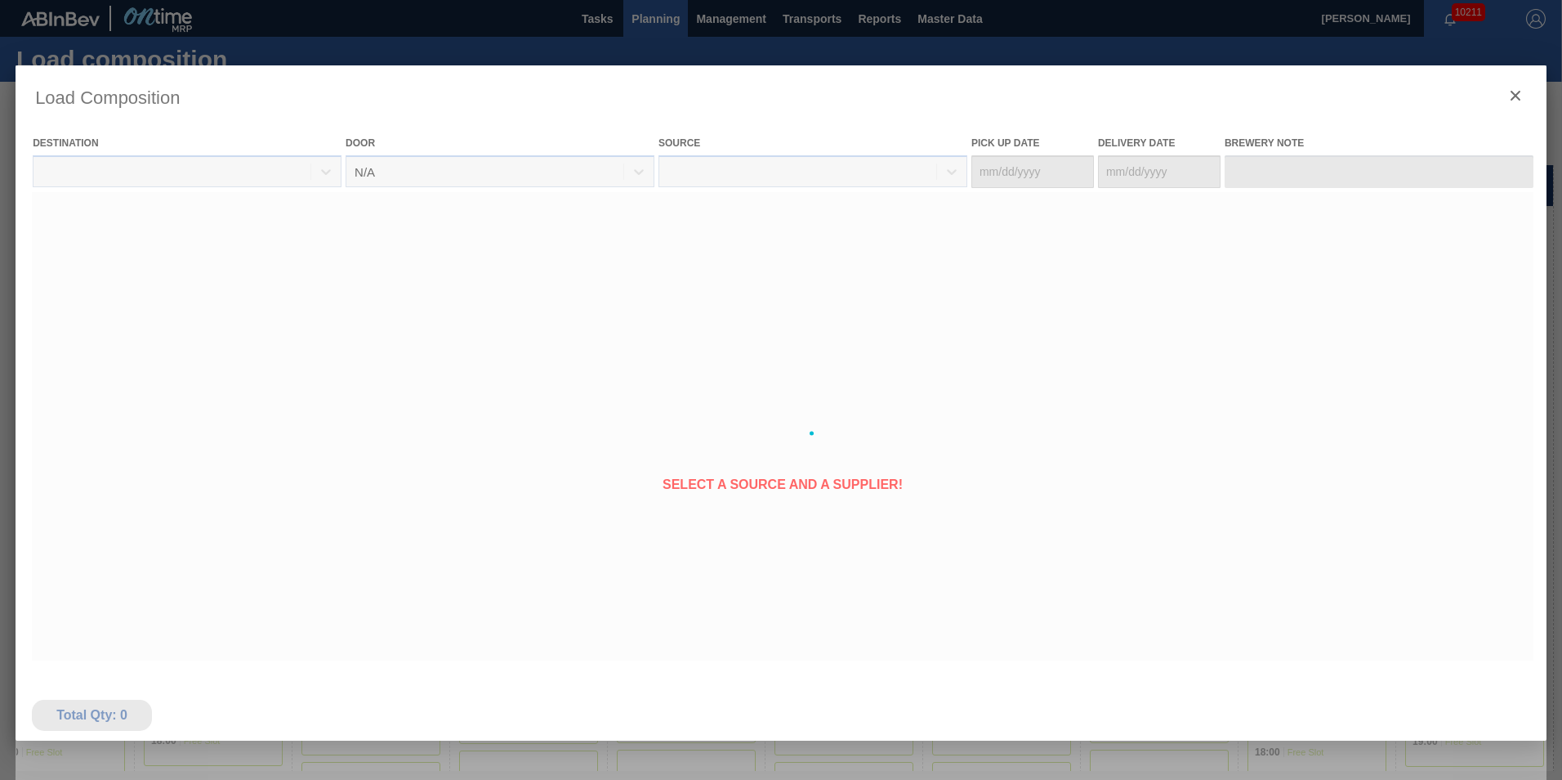
type Date "[DATE]"
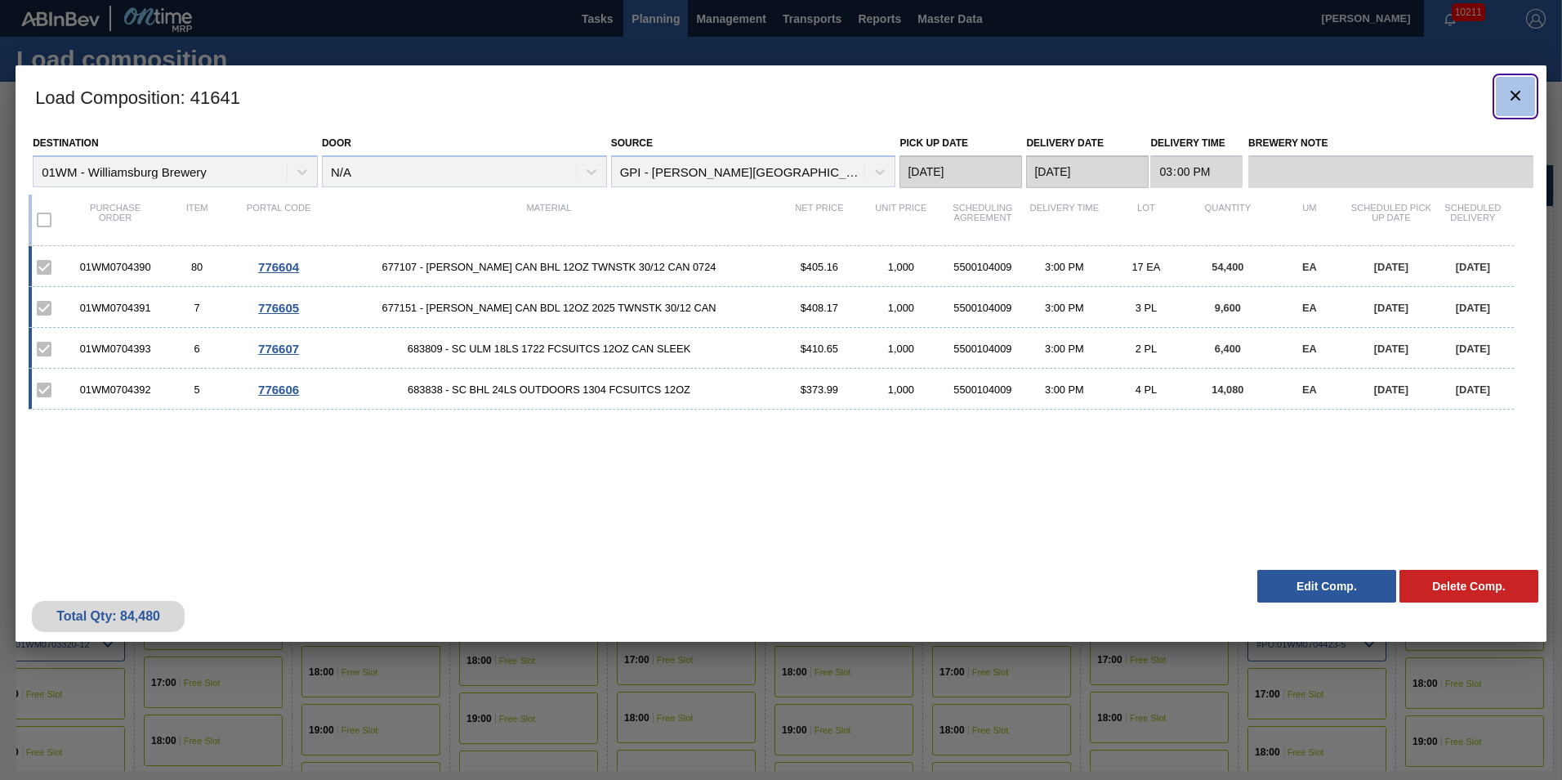
click at [1520, 107] on clb-icon "botão de ícone" at bounding box center [1516, 97] width 20 height 22
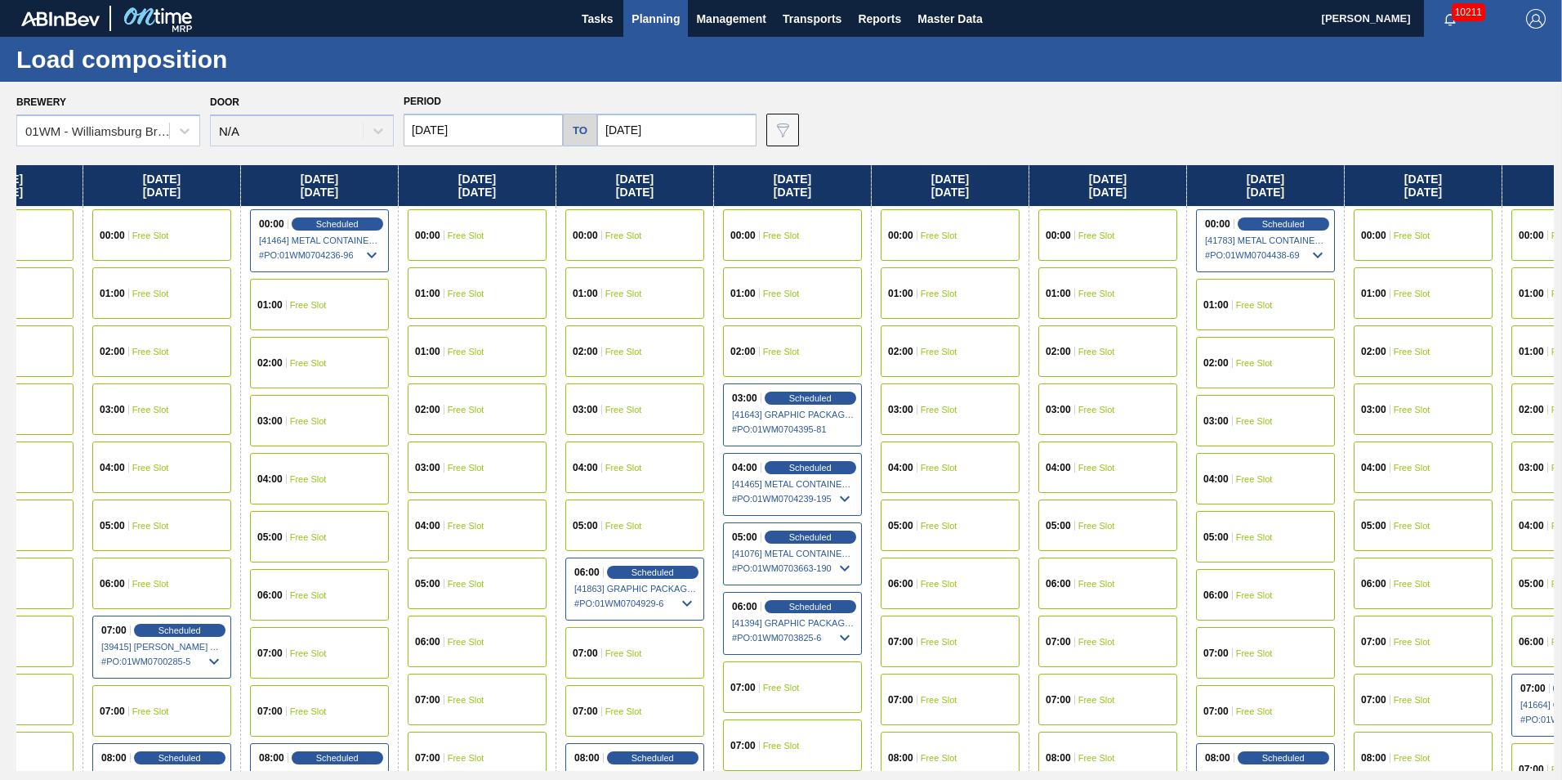
scroll to position [0, 1459]
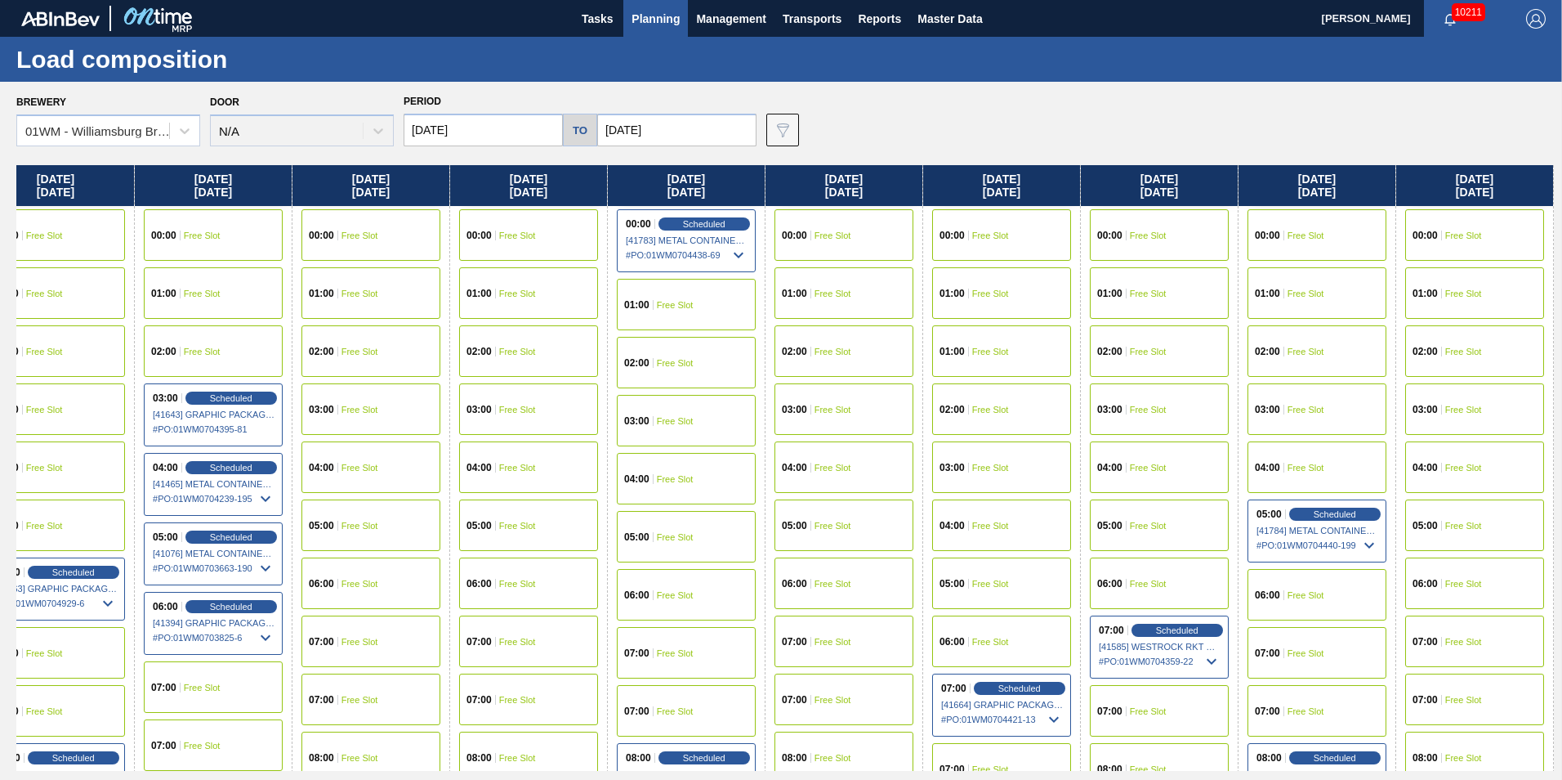
drag, startPoint x: 1460, startPoint y: 190, endPoint x: -1844, endPoint y: 656, distance: 3337.1
click at [0, 0] on html "Tasks Planning Management Transports Reports Master Data [PERSON_NAME] 10211 Ma…" at bounding box center [781, 0] width 1562 height 0
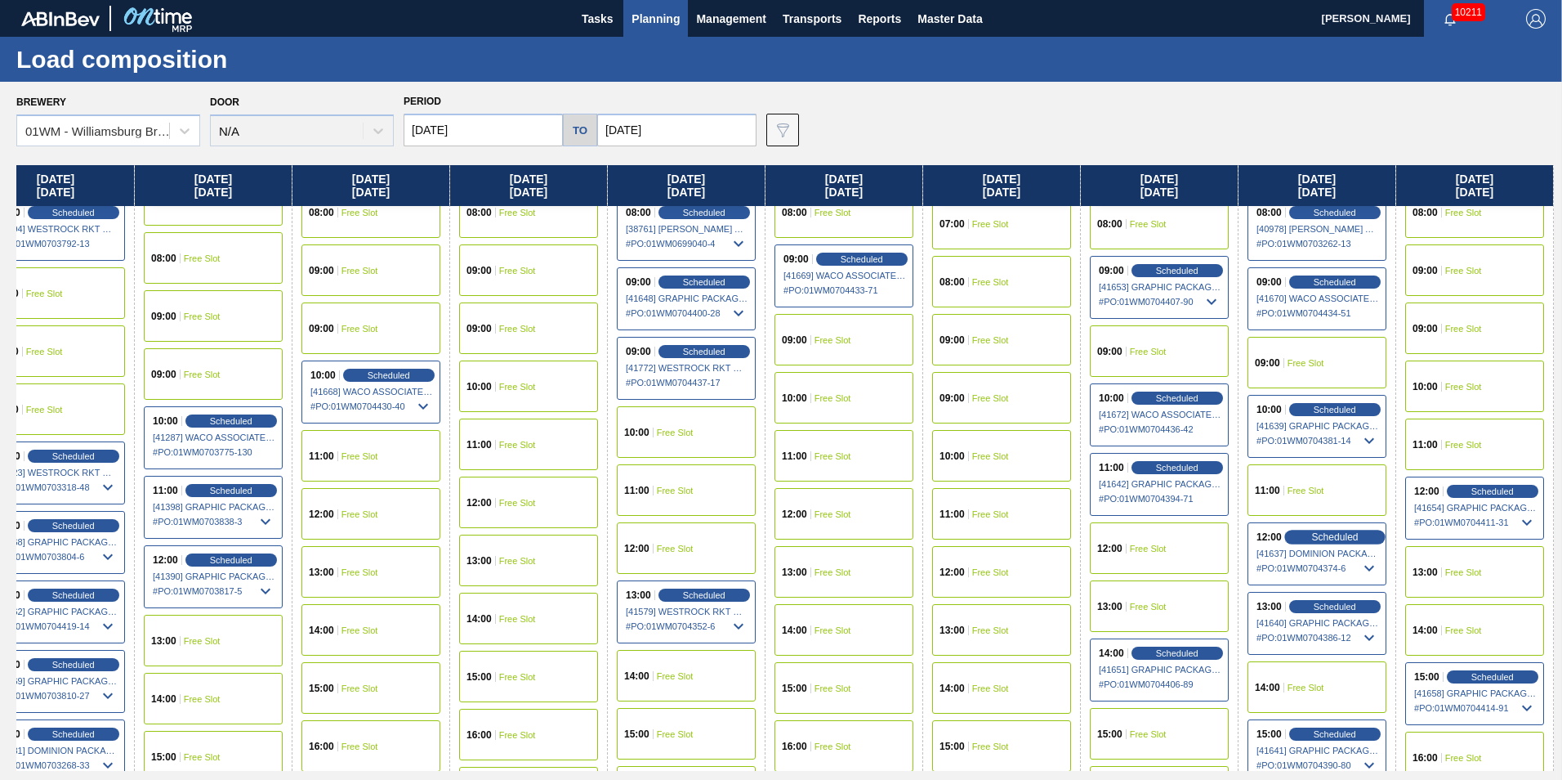
scroll to position [654, 1459]
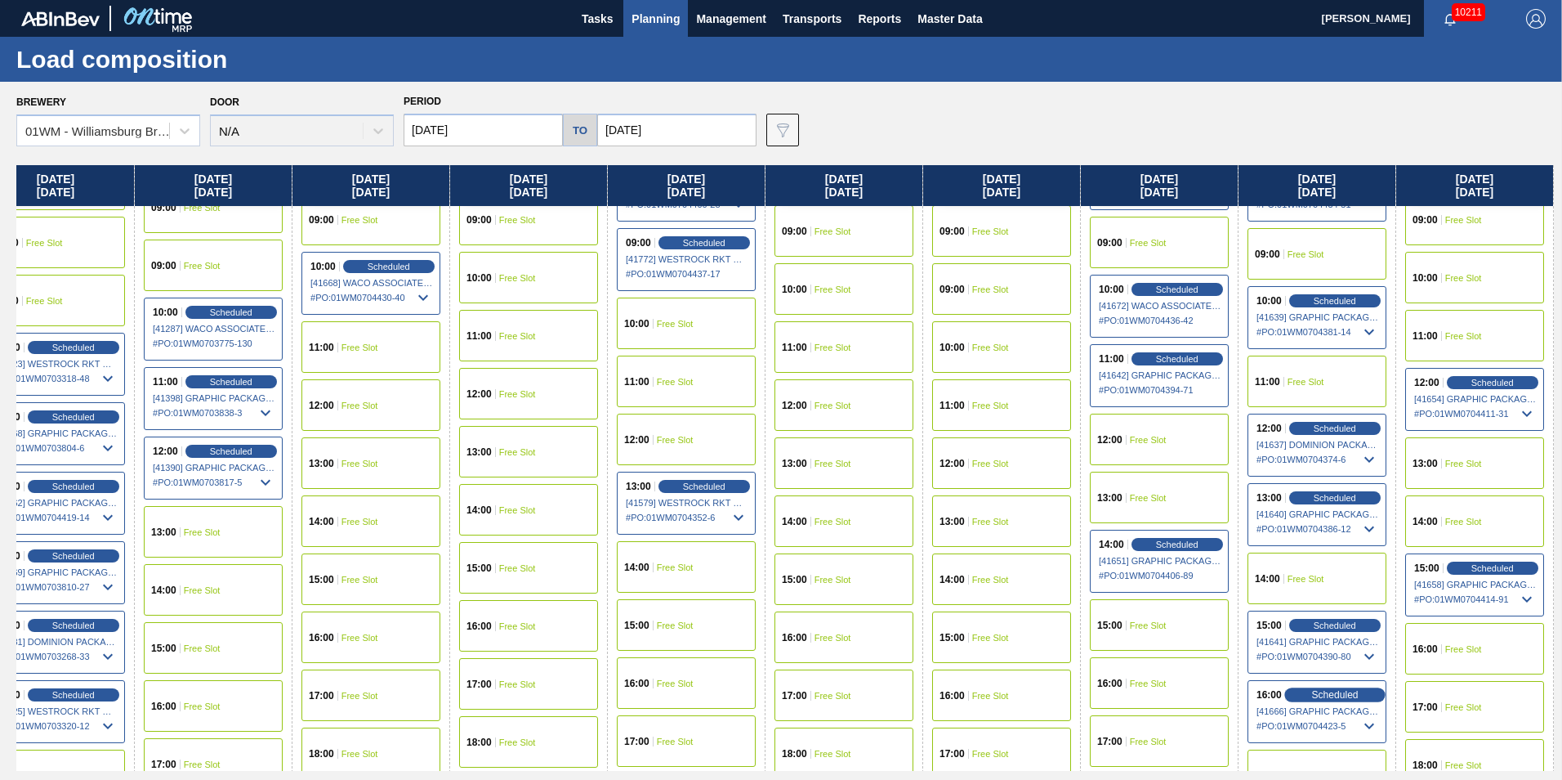
click at [1317, 692] on span "Scheduled" at bounding box center [1334, 694] width 47 height 11
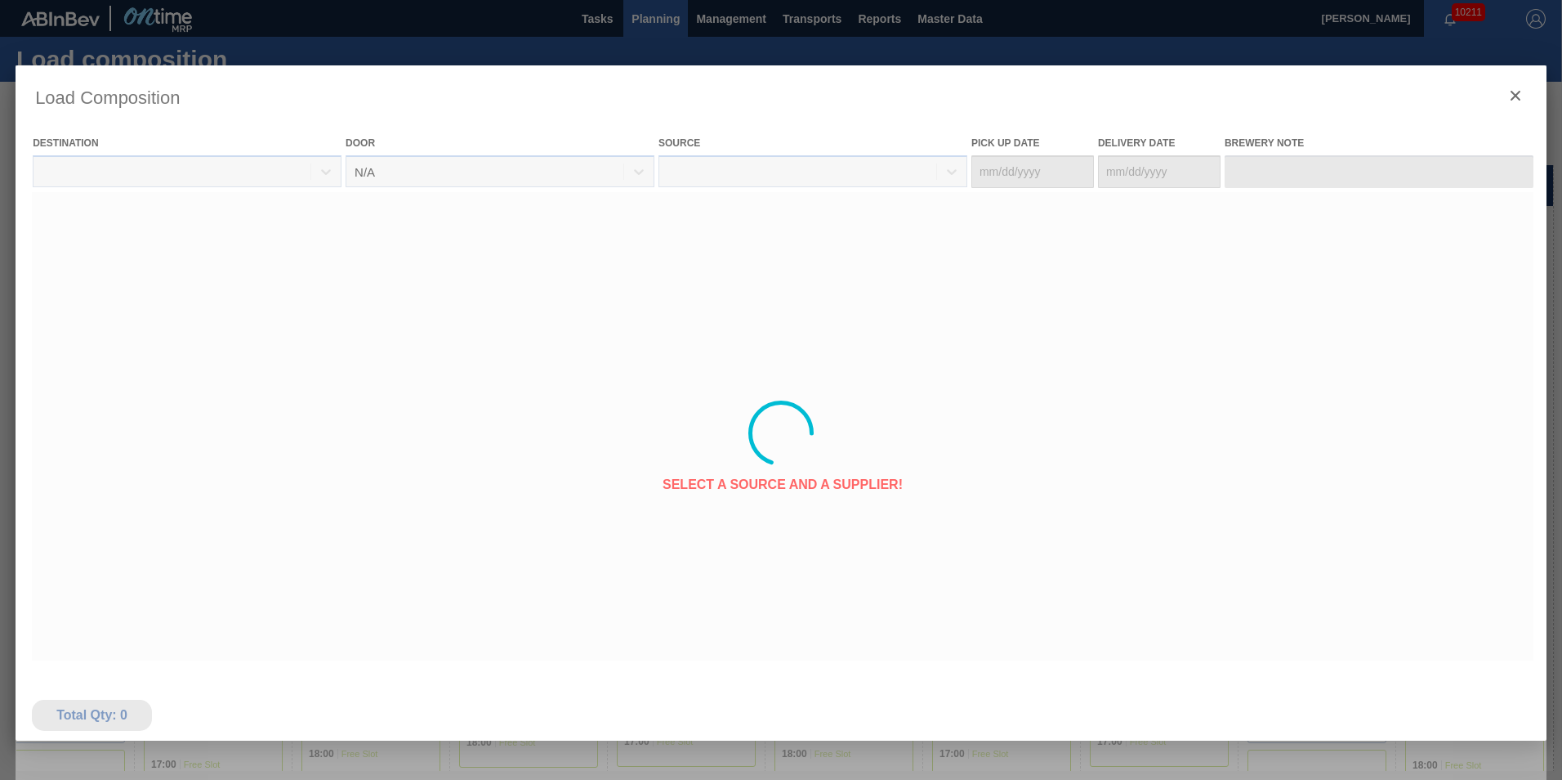
type Date "[DATE]"
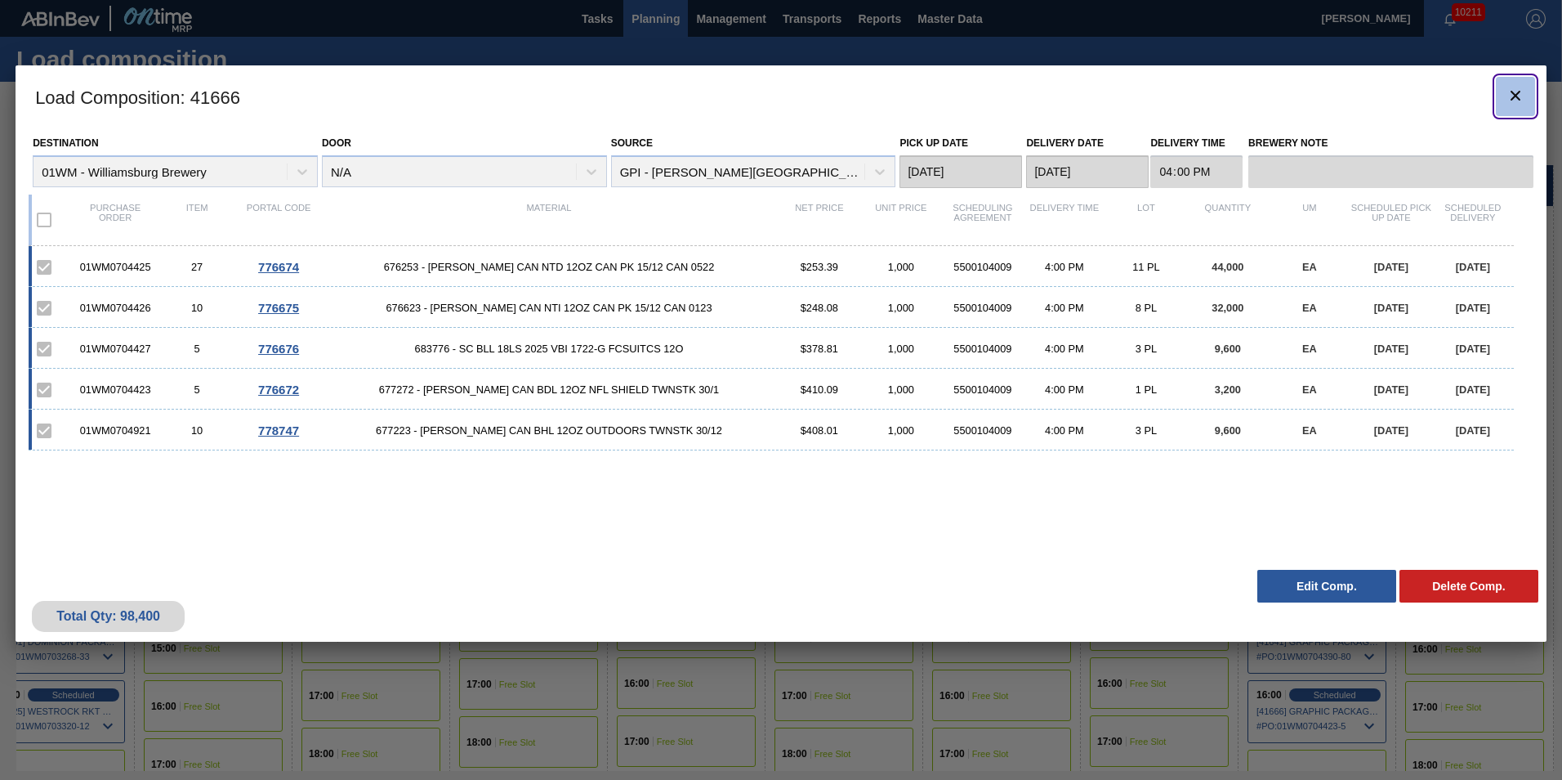
click at [1519, 97] on icon "botão de ícone" at bounding box center [1516, 96] width 20 height 20
